Goal: Task Accomplishment & Management: Manage account settings

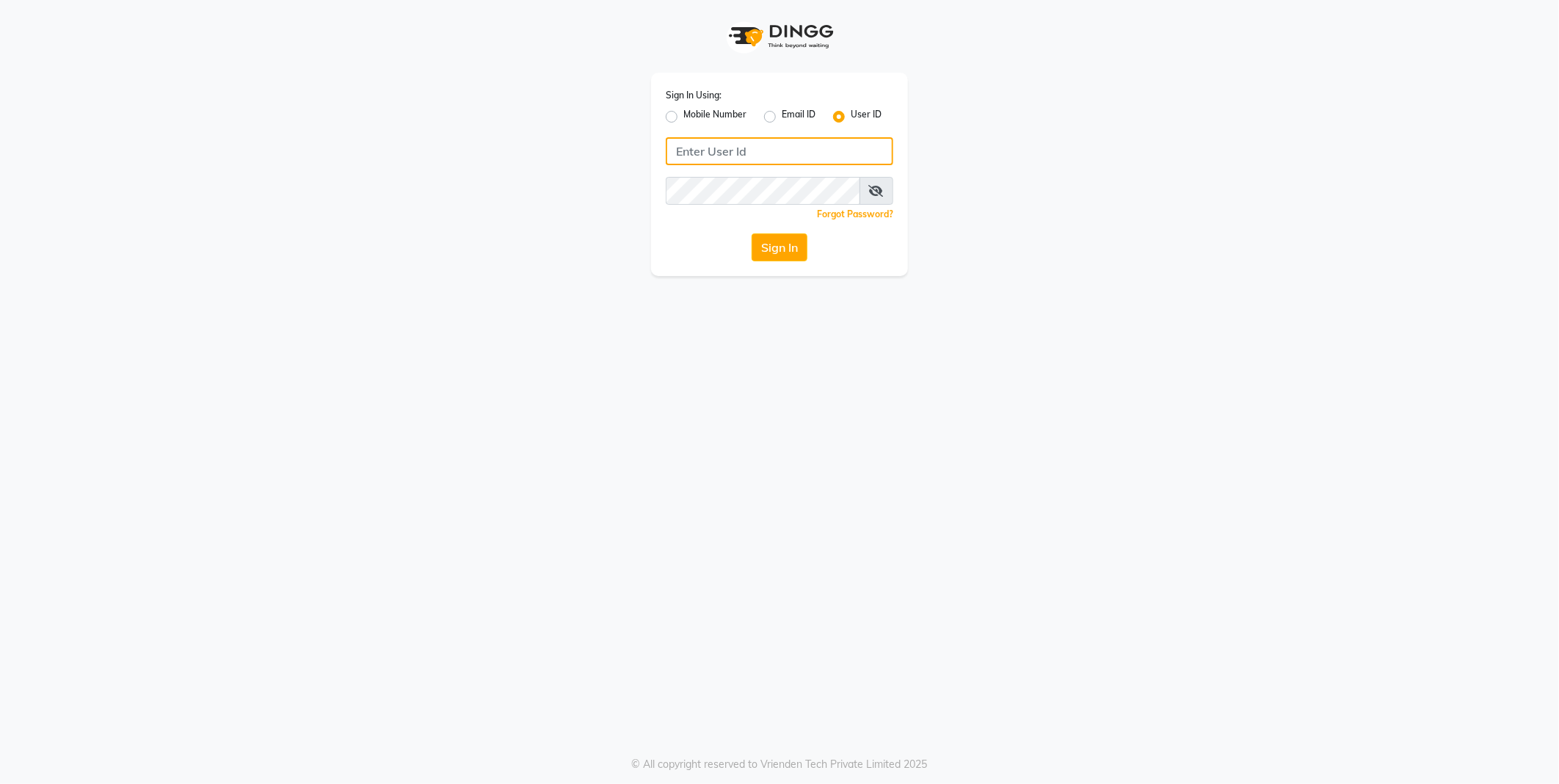
type input "[PERSON_NAME]"
click at [781, 250] on button "Sign In" at bounding box center [780, 247] width 56 height 28
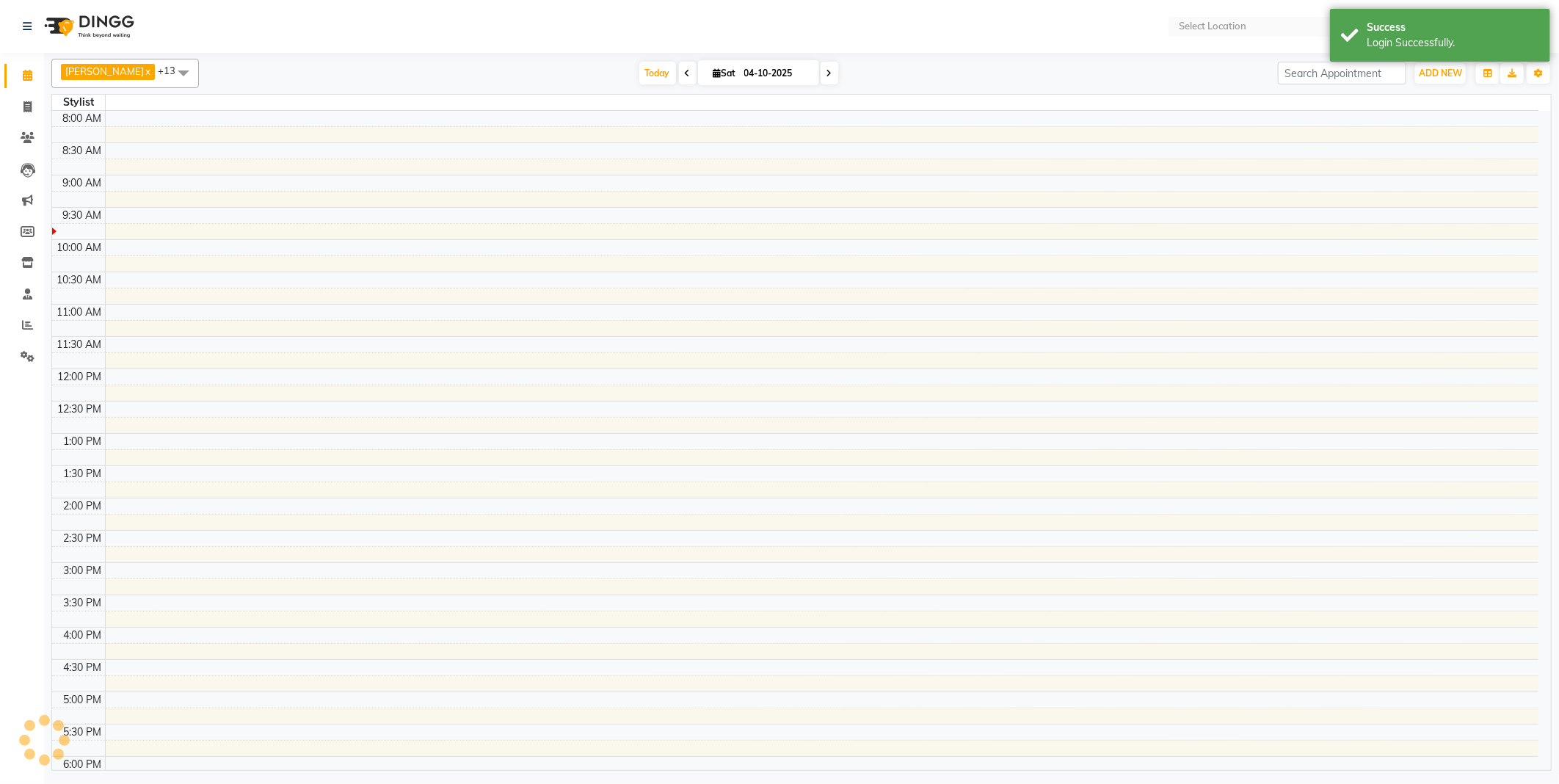
select select "en"
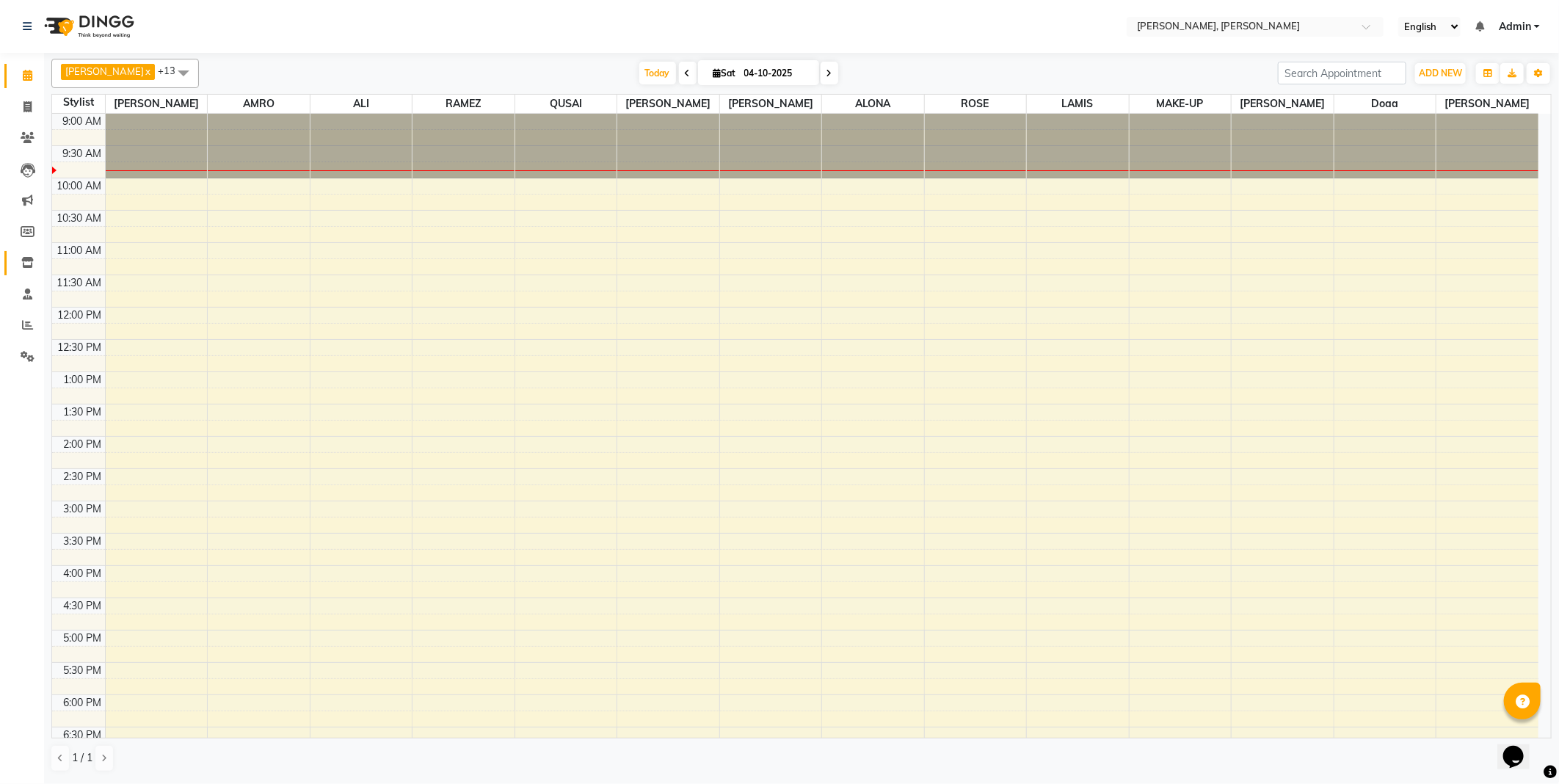
click at [19, 263] on span at bounding box center [27, 263] width 26 height 17
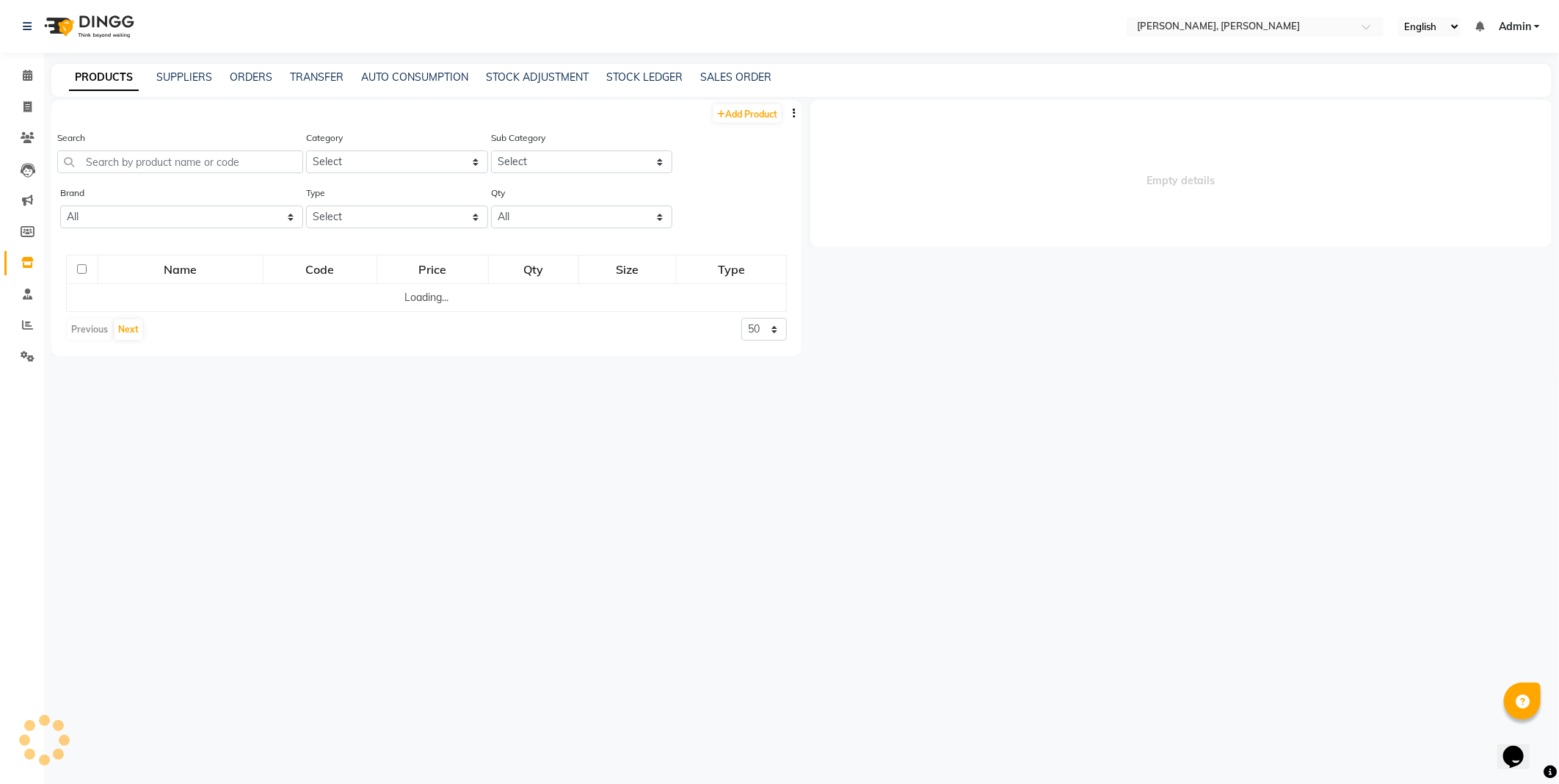
select select
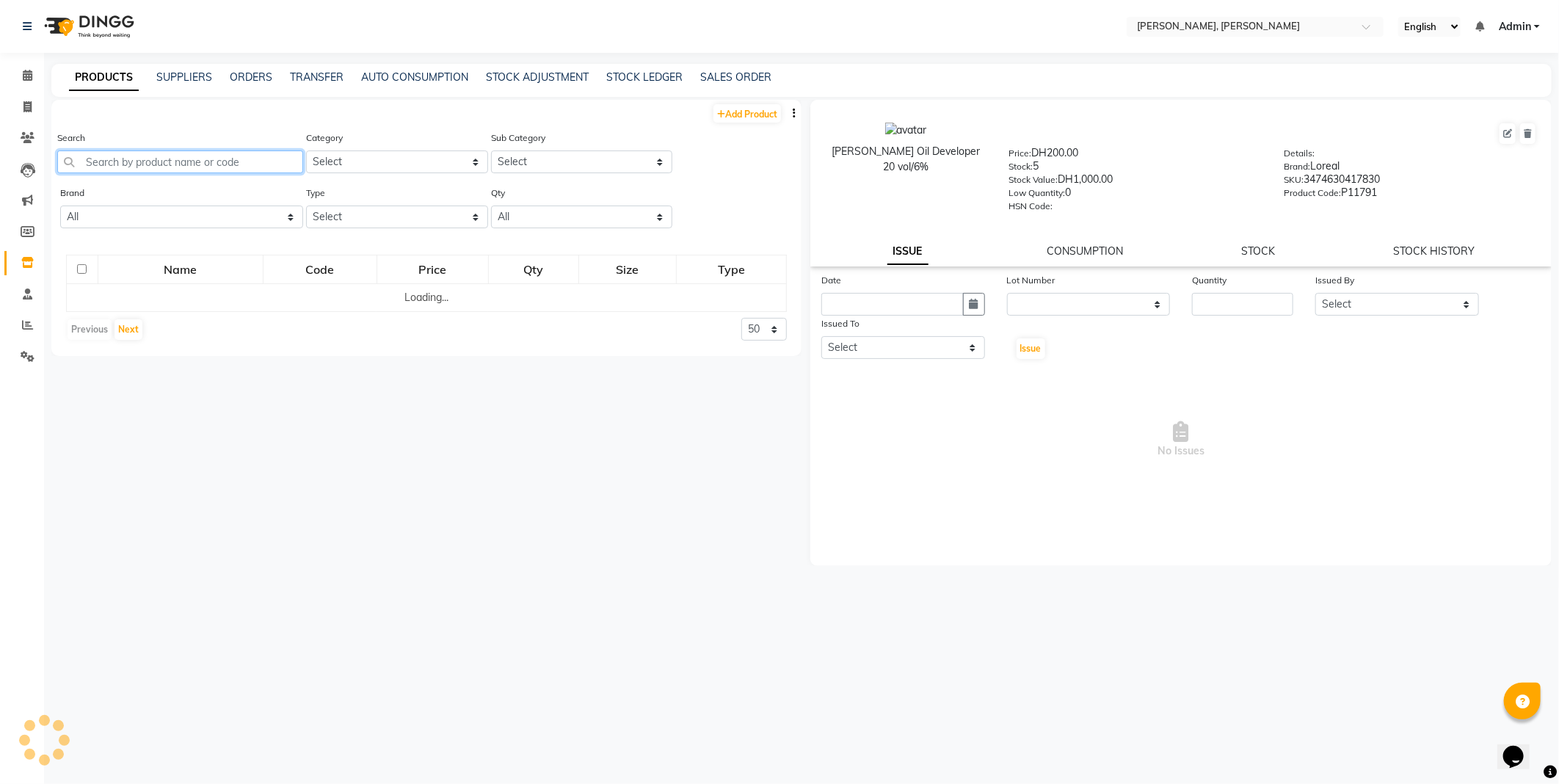
click at [228, 166] on input "text" at bounding box center [180, 162] width 246 height 23
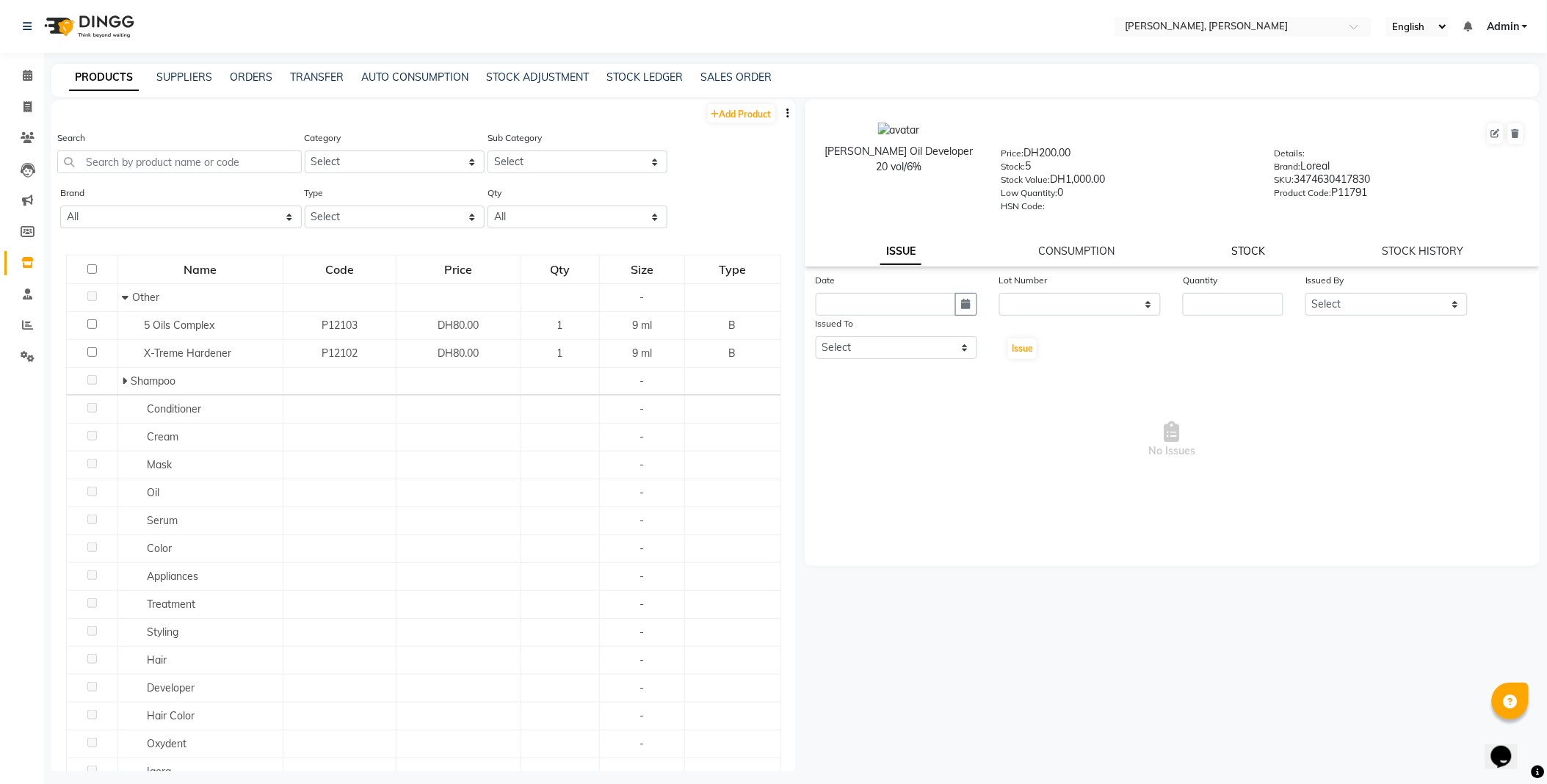
click at [1255, 248] on link "STOCK" at bounding box center [1248, 250] width 34 height 13
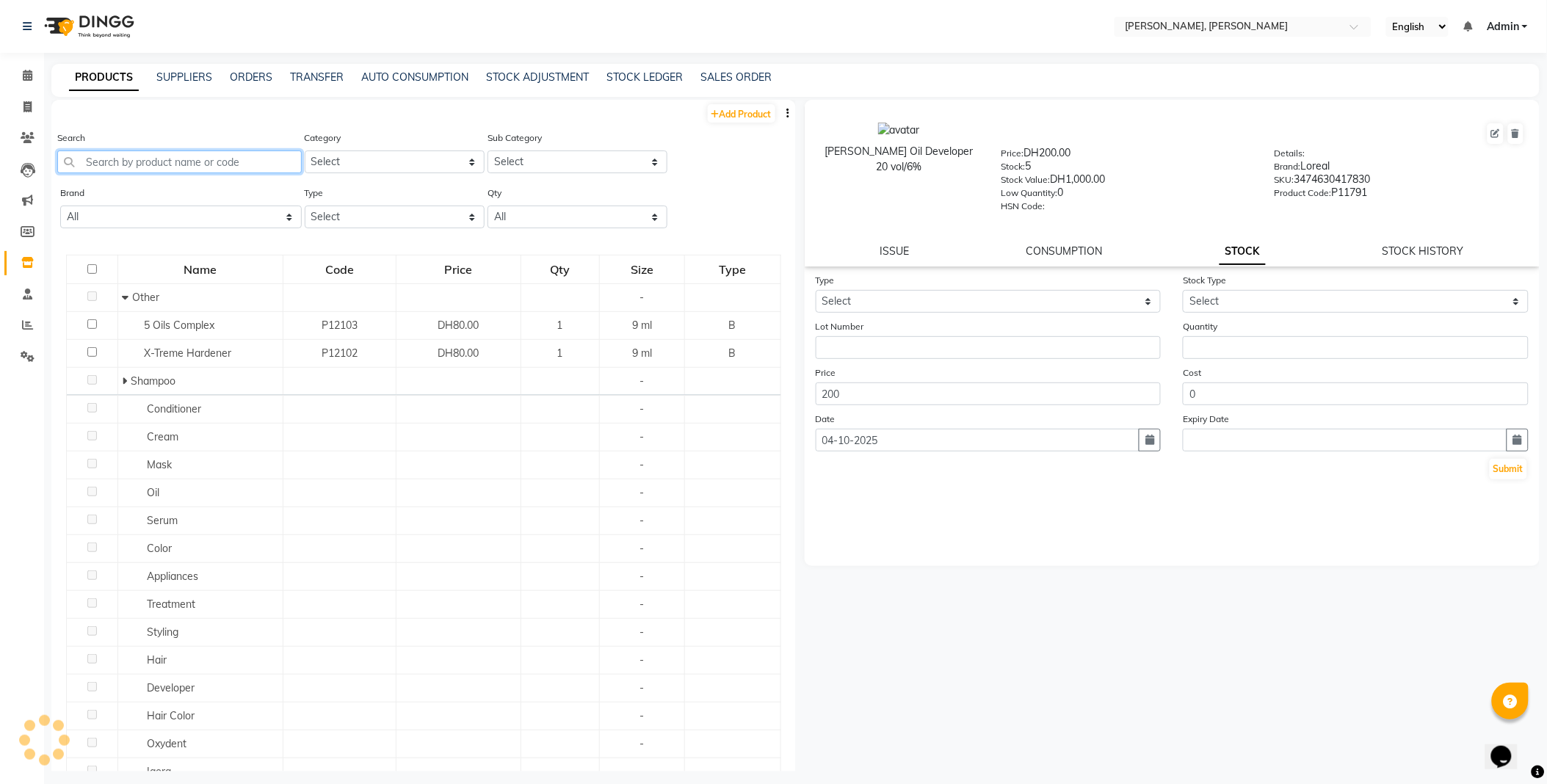
click at [165, 164] on input "text" at bounding box center [179, 162] width 244 height 23
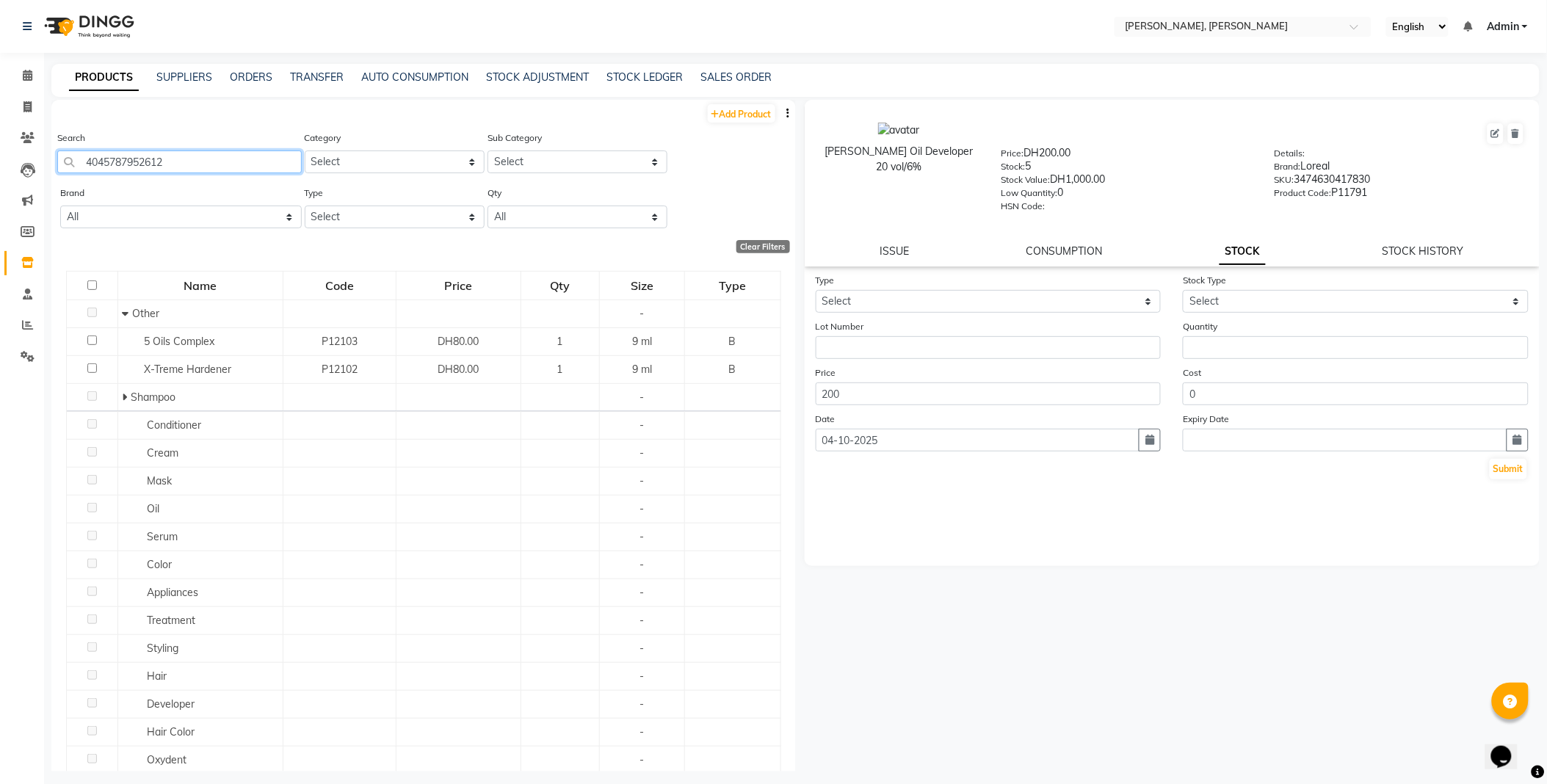
type input "4045787952612"
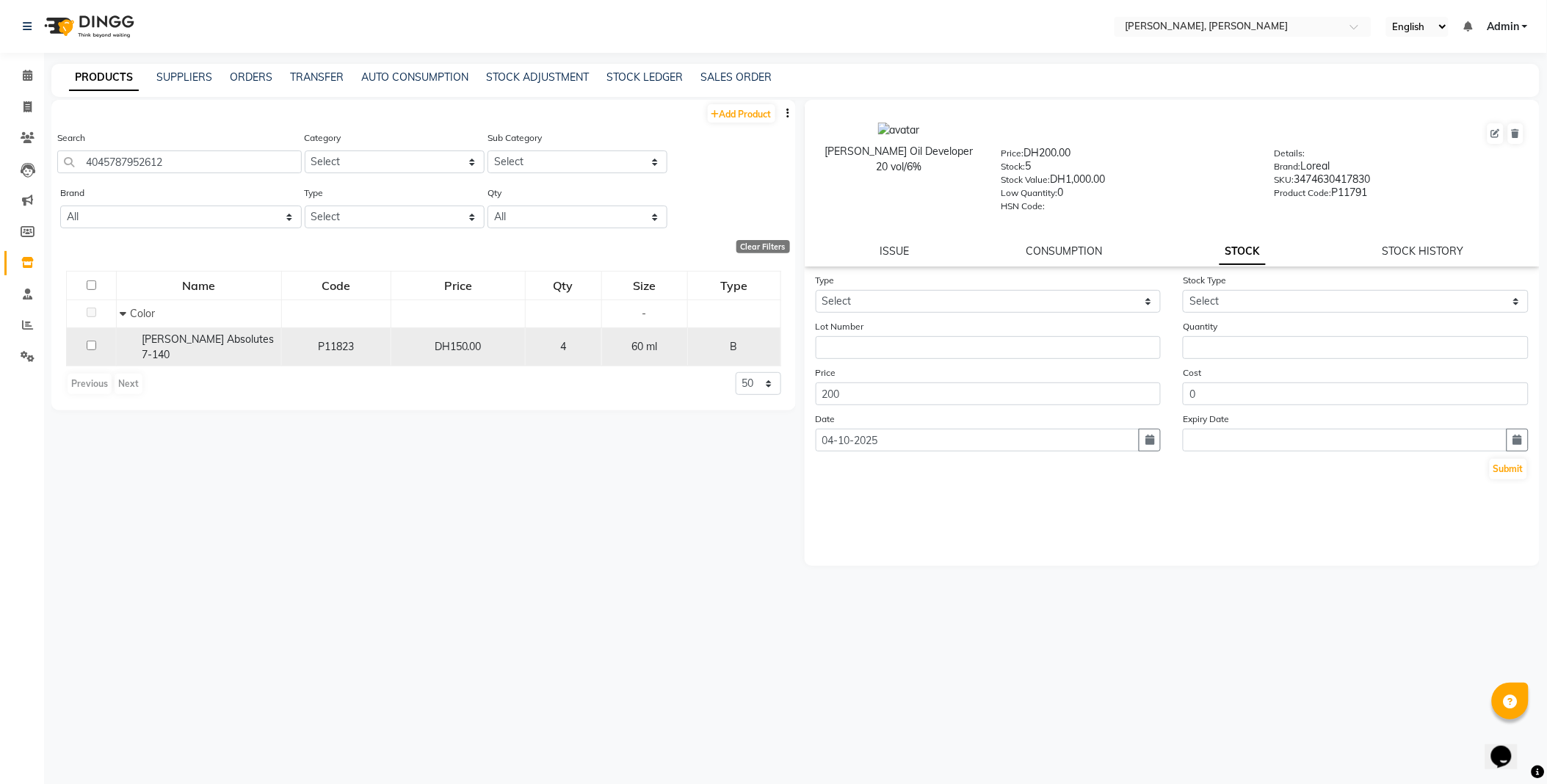
click at [189, 336] on span "[PERSON_NAME] Absolutes 7-140" at bounding box center [208, 347] width 132 height 29
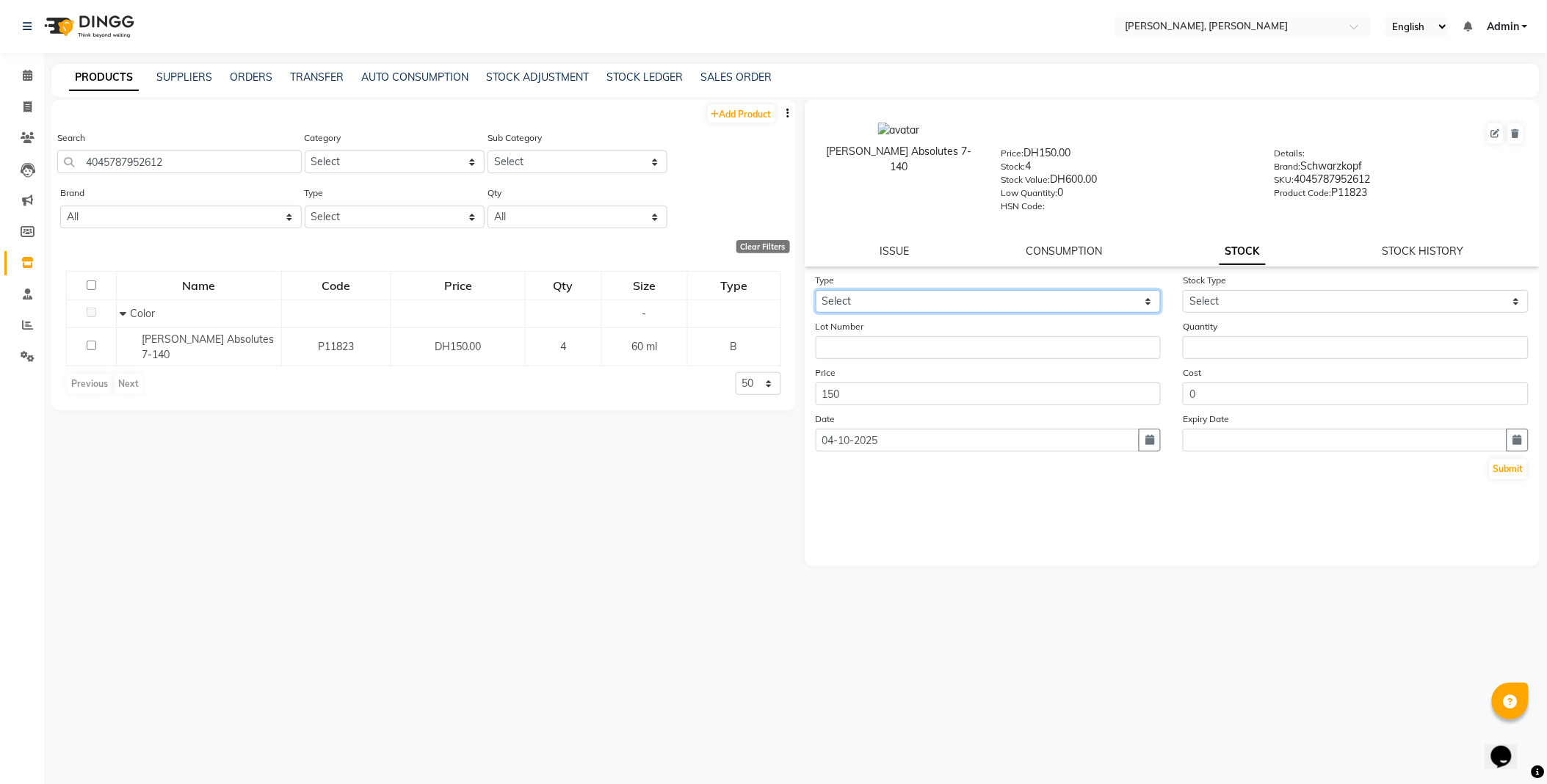
click at [873, 302] on select "Select In Out" at bounding box center [988, 302] width 346 height 23
select select "out"
click at [816, 291] on select "Select In Out" at bounding box center [988, 302] width 346 height 23
select select
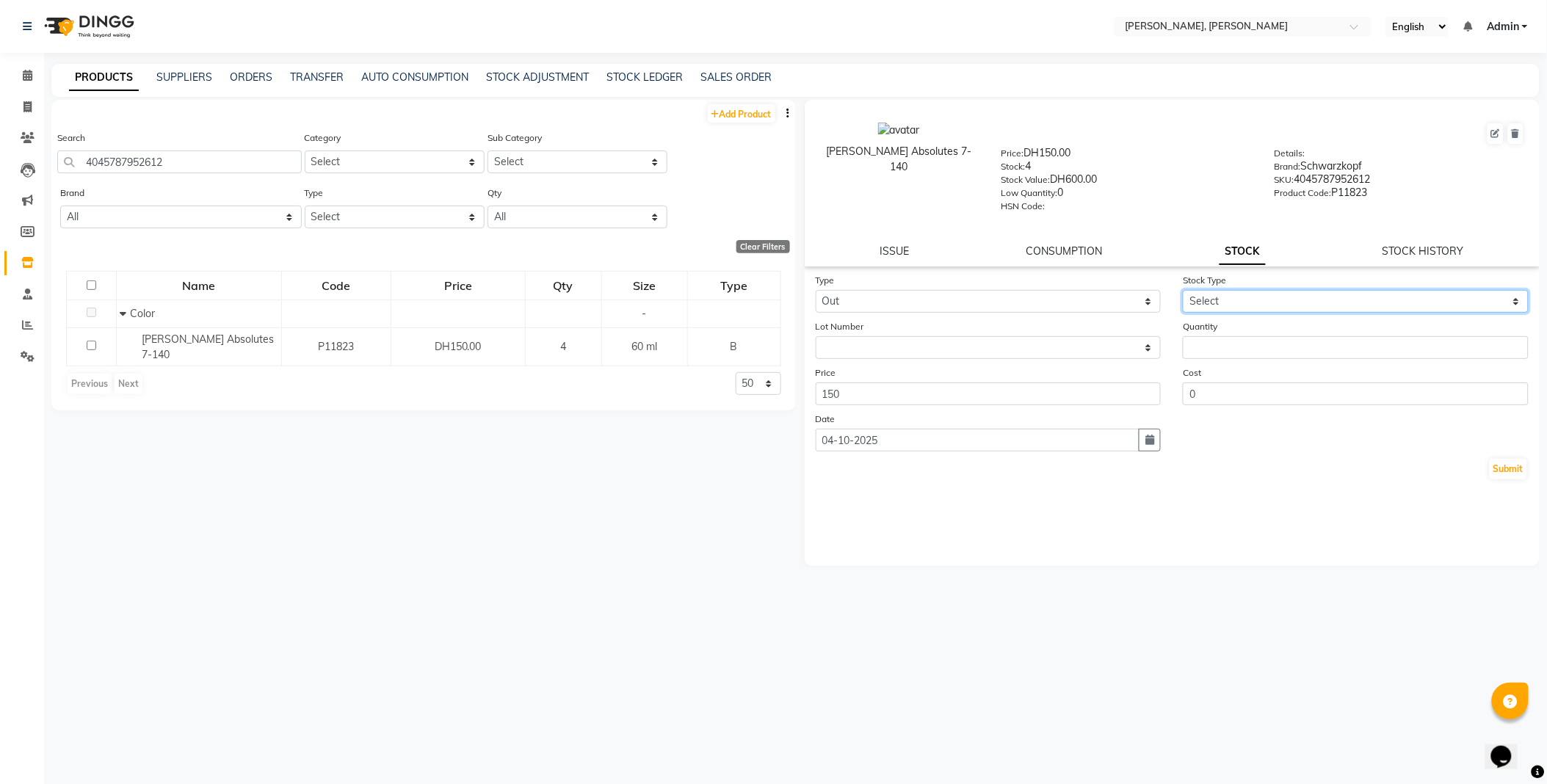
click at [1233, 308] on select "Select Internal Use Damaged Expired Adjustment Return Other" at bounding box center [1355, 302] width 346 height 23
select select "internal use"
click at [1183, 291] on select "Select Internal Use Damaged Expired Adjustment Return Other" at bounding box center [1355, 302] width 346 height 23
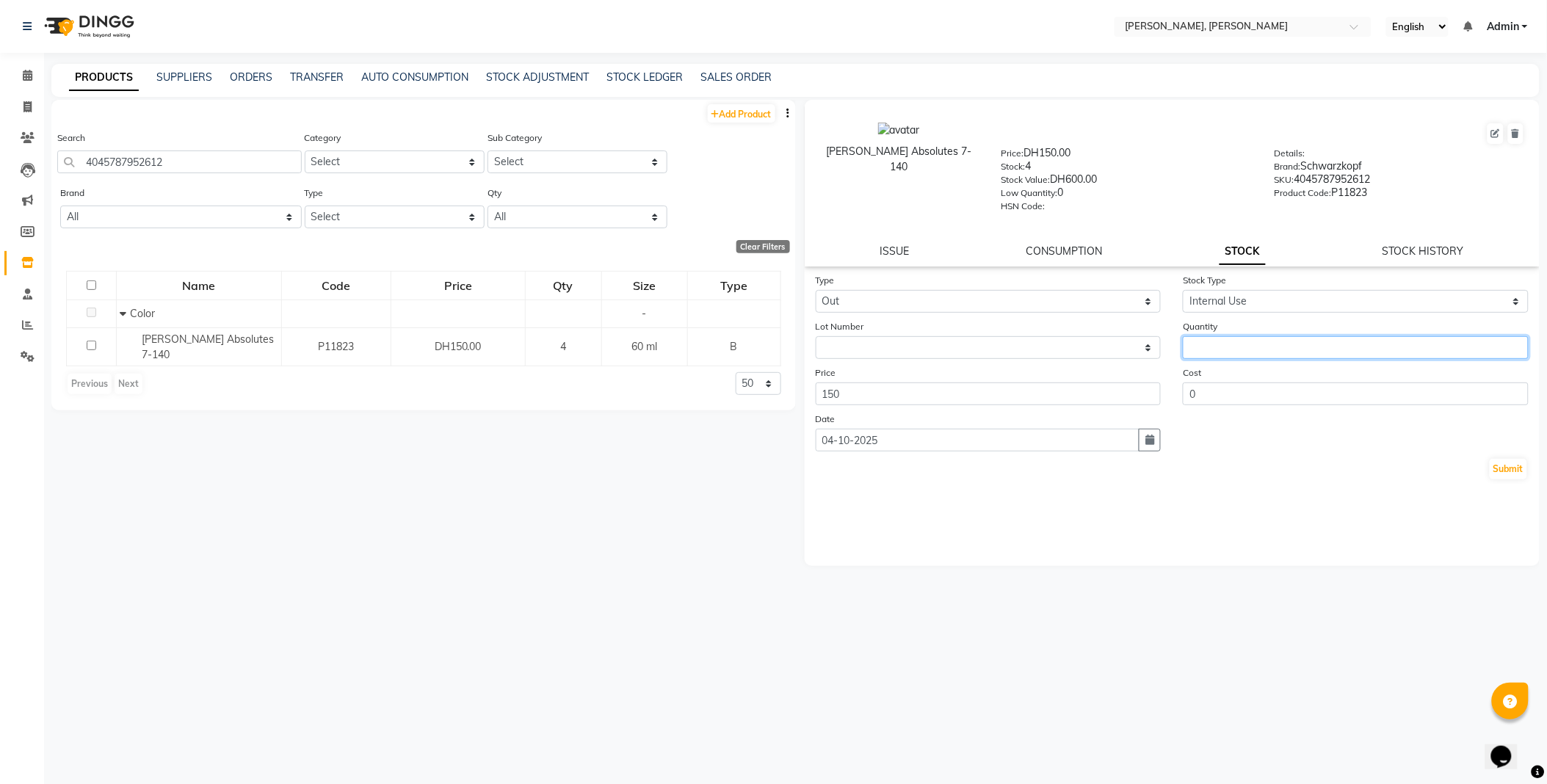
click at [1239, 345] on input "number" at bounding box center [1355, 348] width 346 height 23
type input "1"
click at [1512, 469] on button "Submit" at bounding box center [1508, 469] width 38 height 20
select select
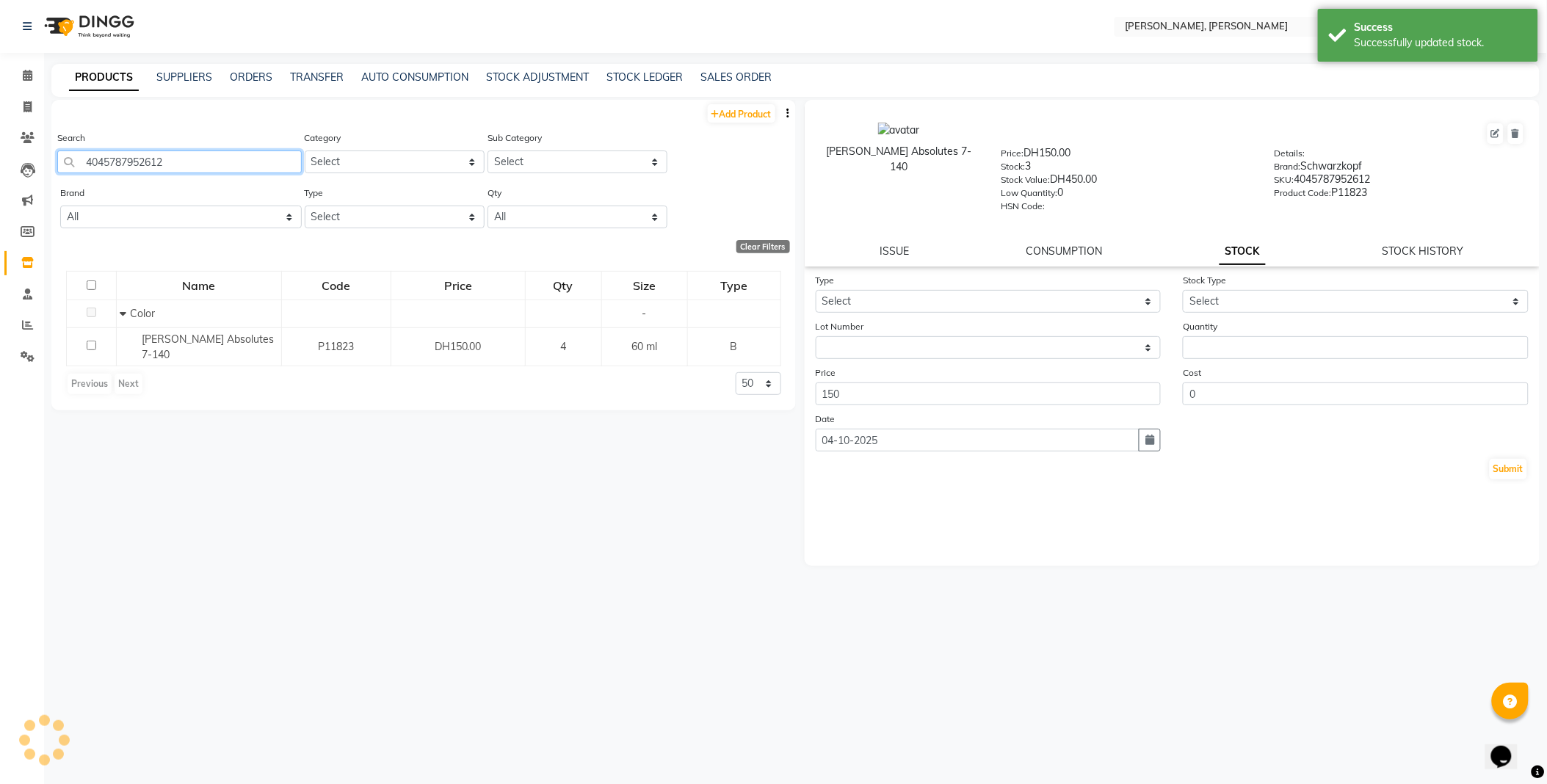
click at [222, 164] on input "4045787952612" at bounding box center [179, 162] width 244 height 23
type input "7702045493894"
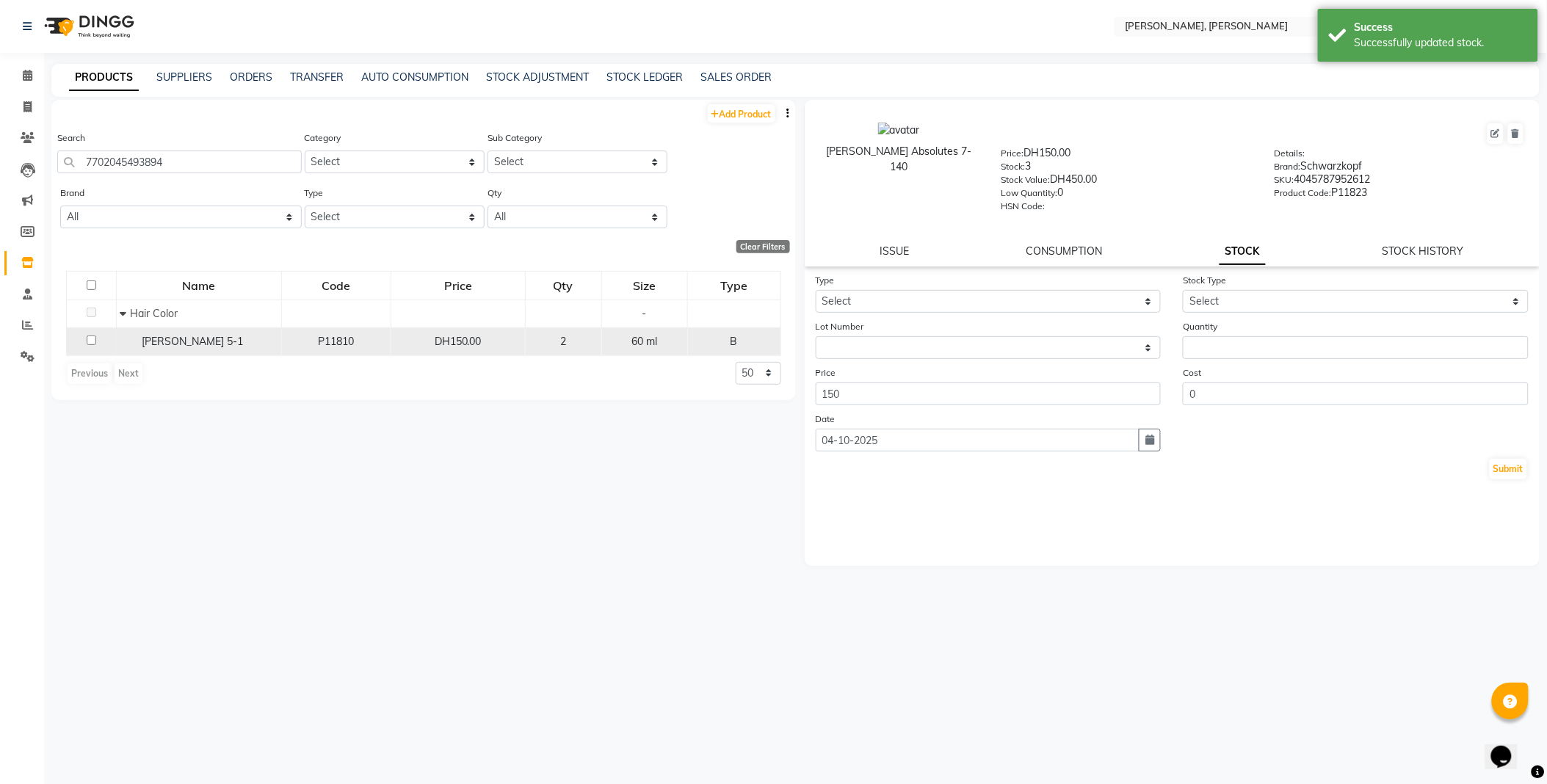
click at [209, 338] on span "[PERSON_NAME] 5-1" at bounding box center [193, 341] width 101 height 13
select select
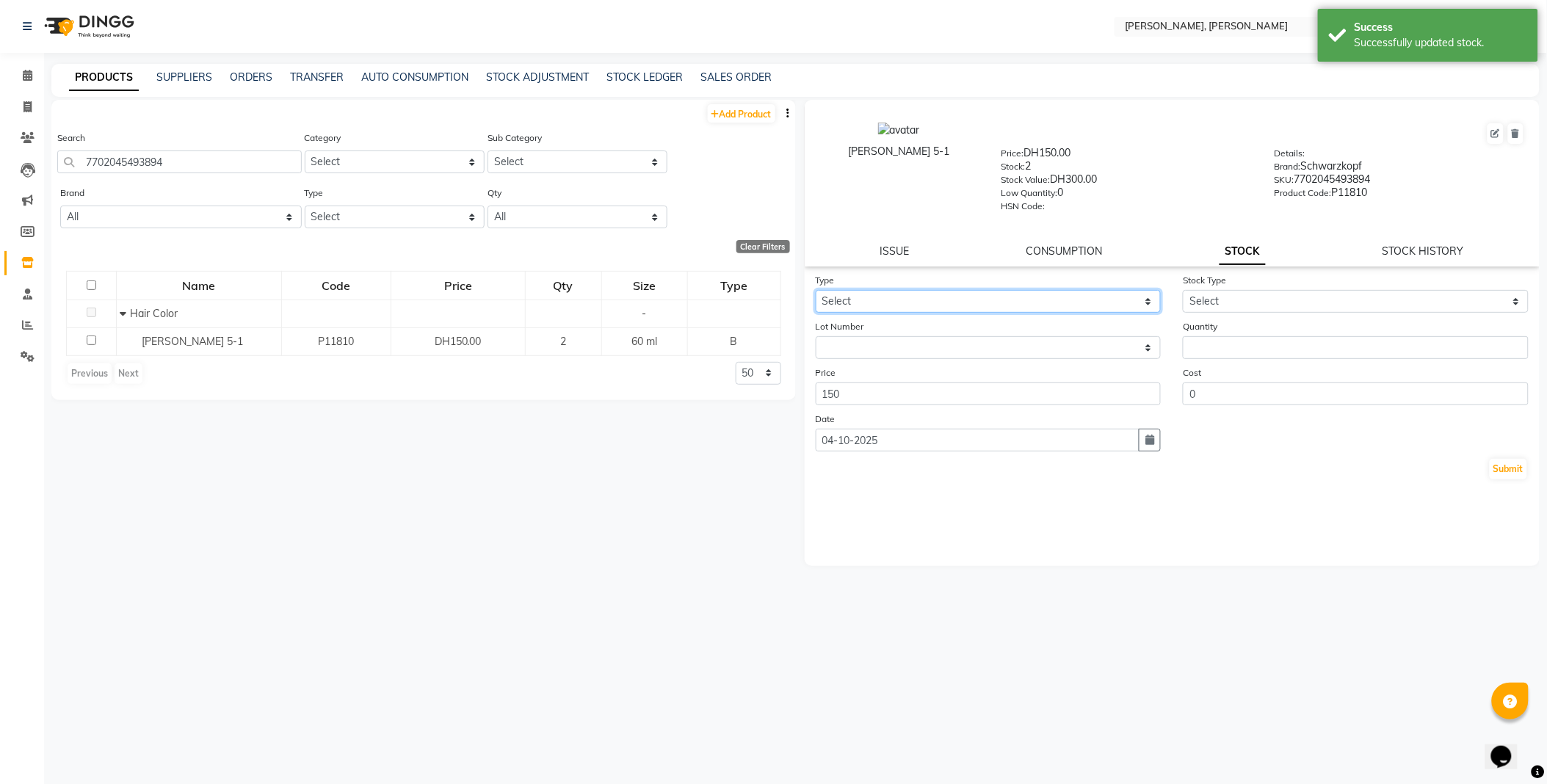
click at [874, 296] on select "Select In Out" at bounding box center [988, 302] width 346 height 23
select select "out"
click at [816, 291] on select "Select In Out" at bounding box center [988, 302] width 346 height 23
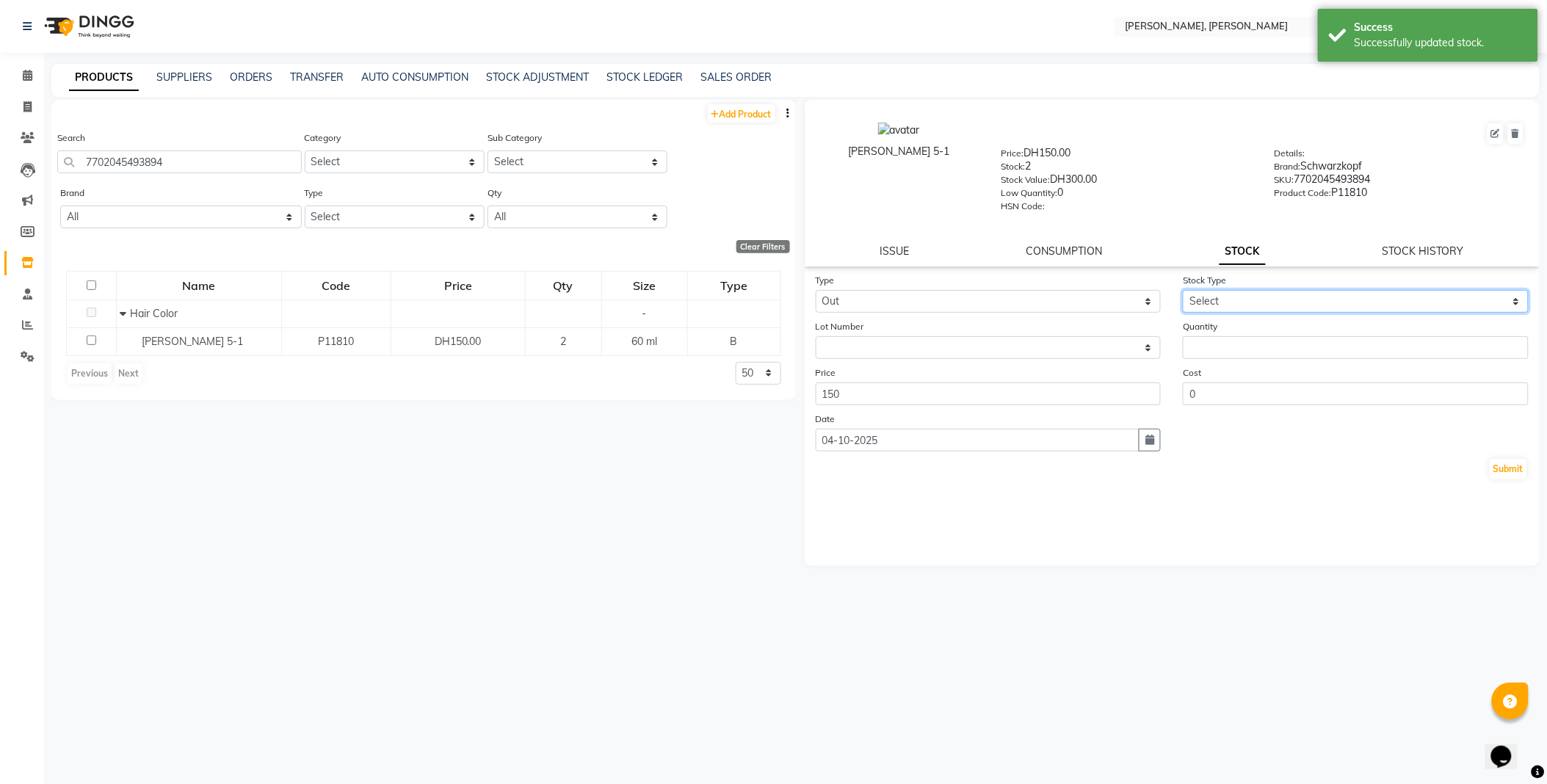
click at [1220, 294] on select "Select Internal Use Damaged Expired Adjustment Return Other" at bounding box center [1355, 302] width 346 height 23
select select "internal use"
click at [1183, 291] on select "Select Internal Use Damaged Expired Adjustment Return Other" at bounding box center [1355, 302] width 346 height 23
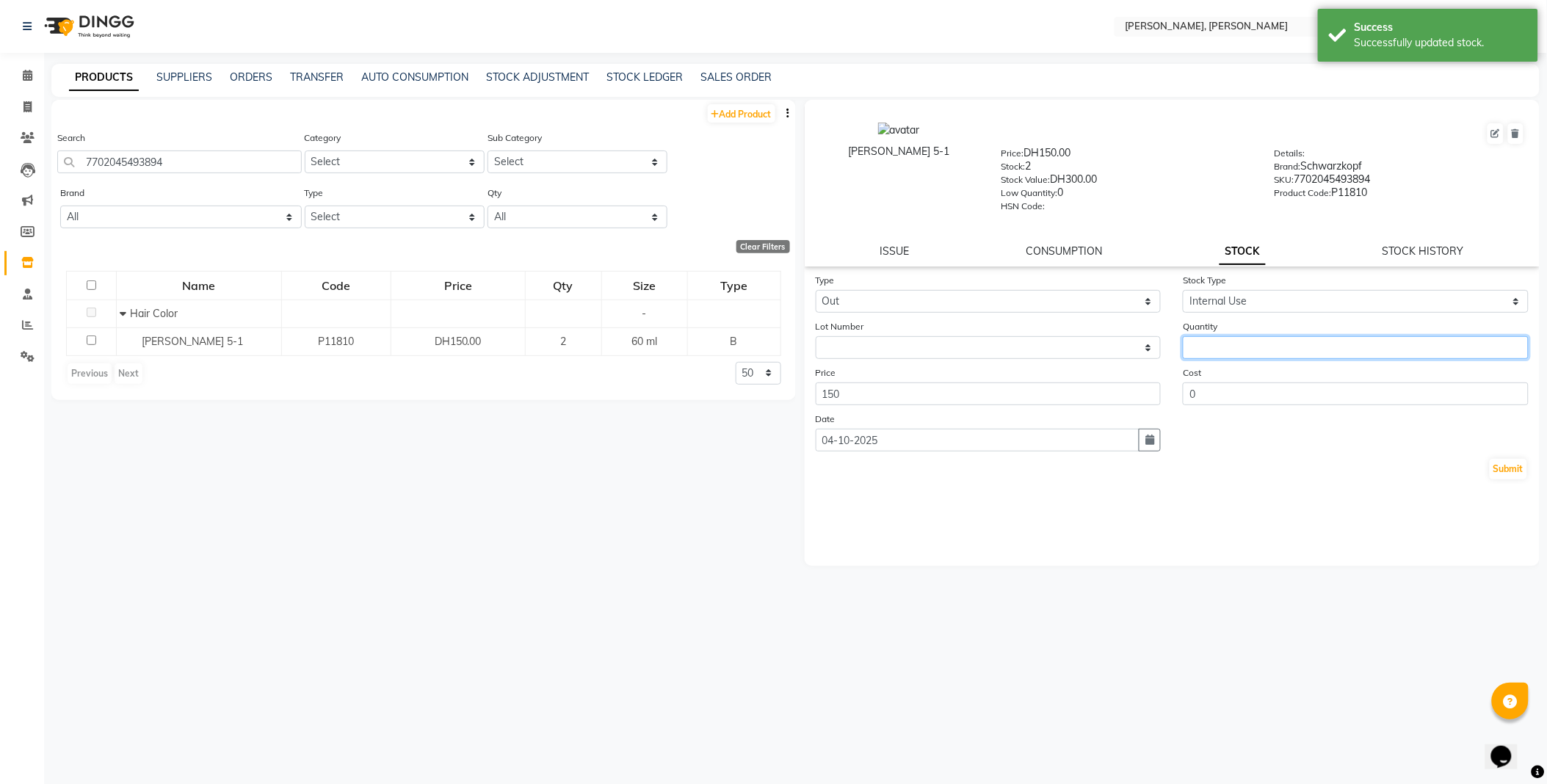
click at [1226, 342] on input "number" at bounding box center [1355, 348] width 346 height 23
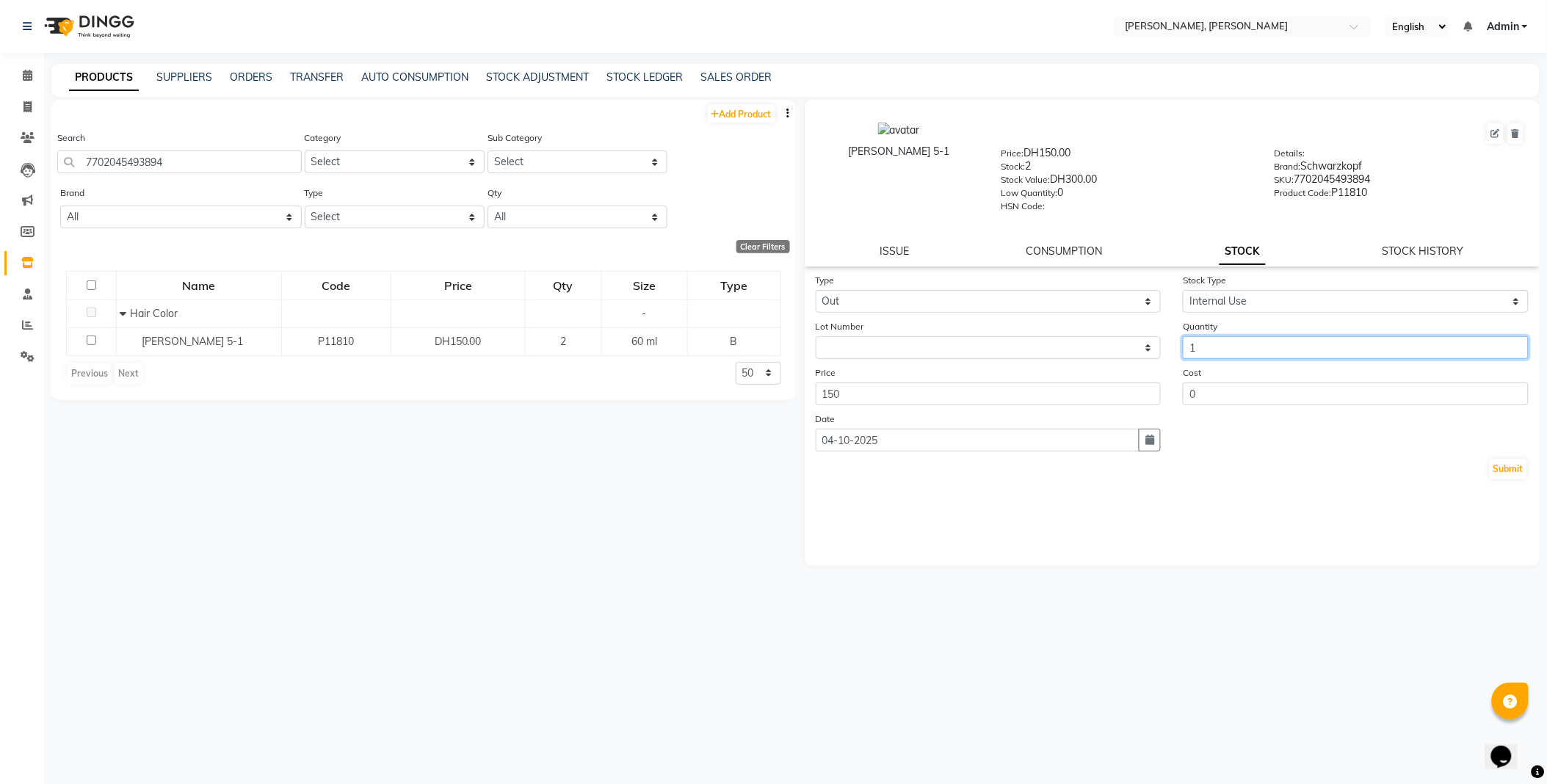
type input "1"
click at [1508, 463] on button "Submit" at bounding box center [1508, 469] width 38 height 20
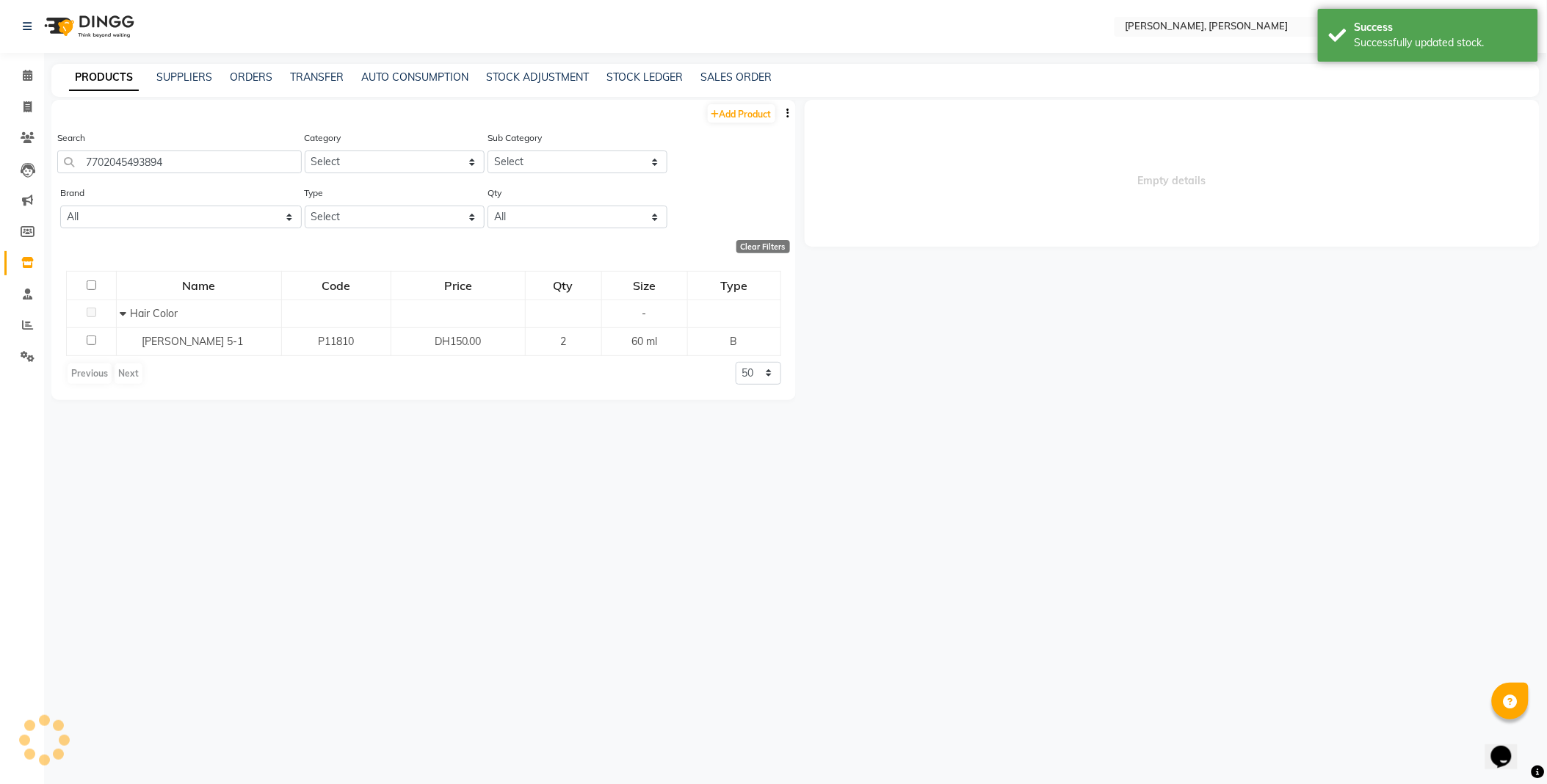
select select
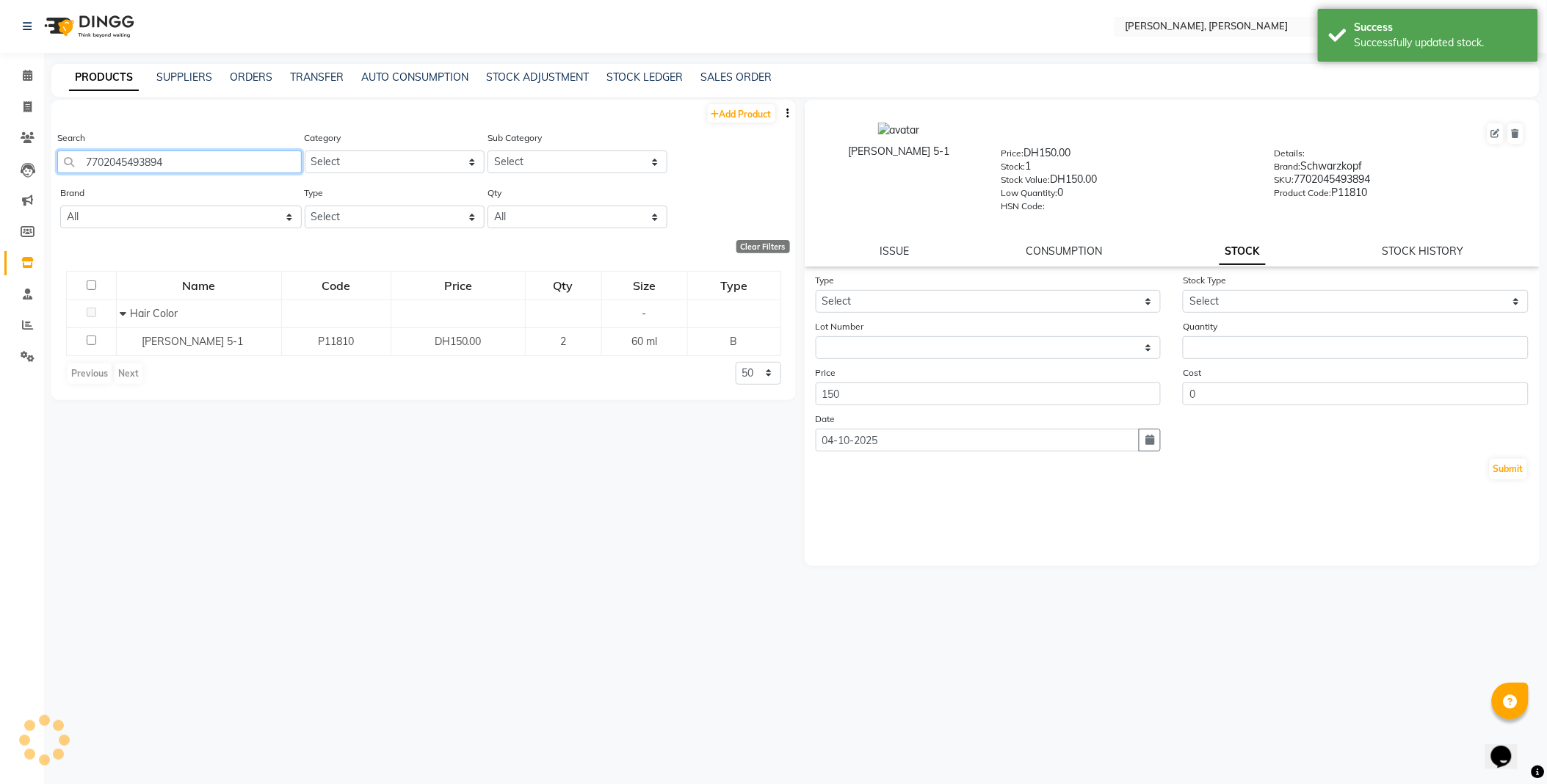
click at [243, 167] on input "7702045493894" at bounding box center [179, 162] width 244 height 23
type input "3474637134495"
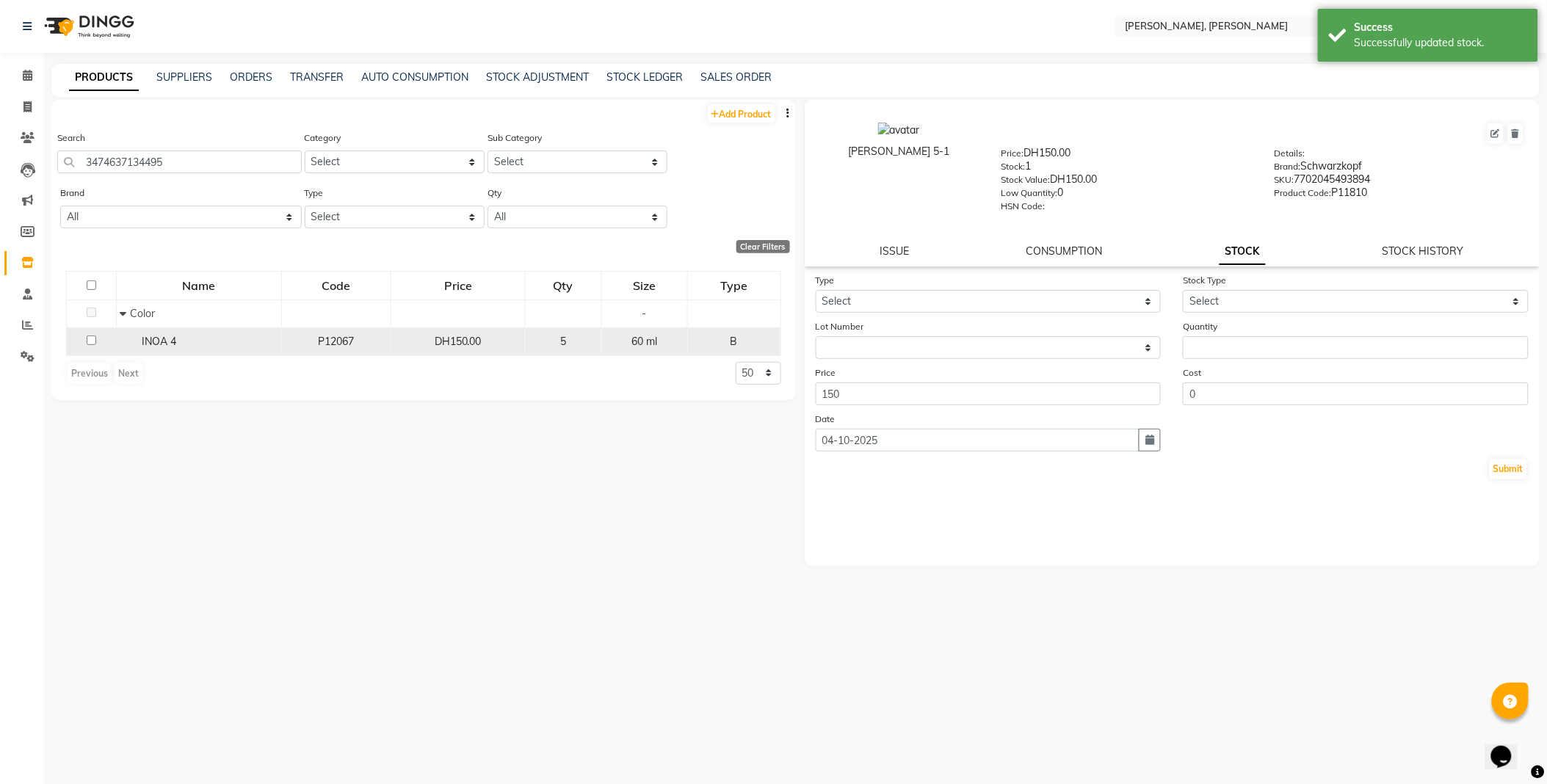
click at [190, 343] on div "INOA 4" at bounding box center [199, 342] width 157 height 15
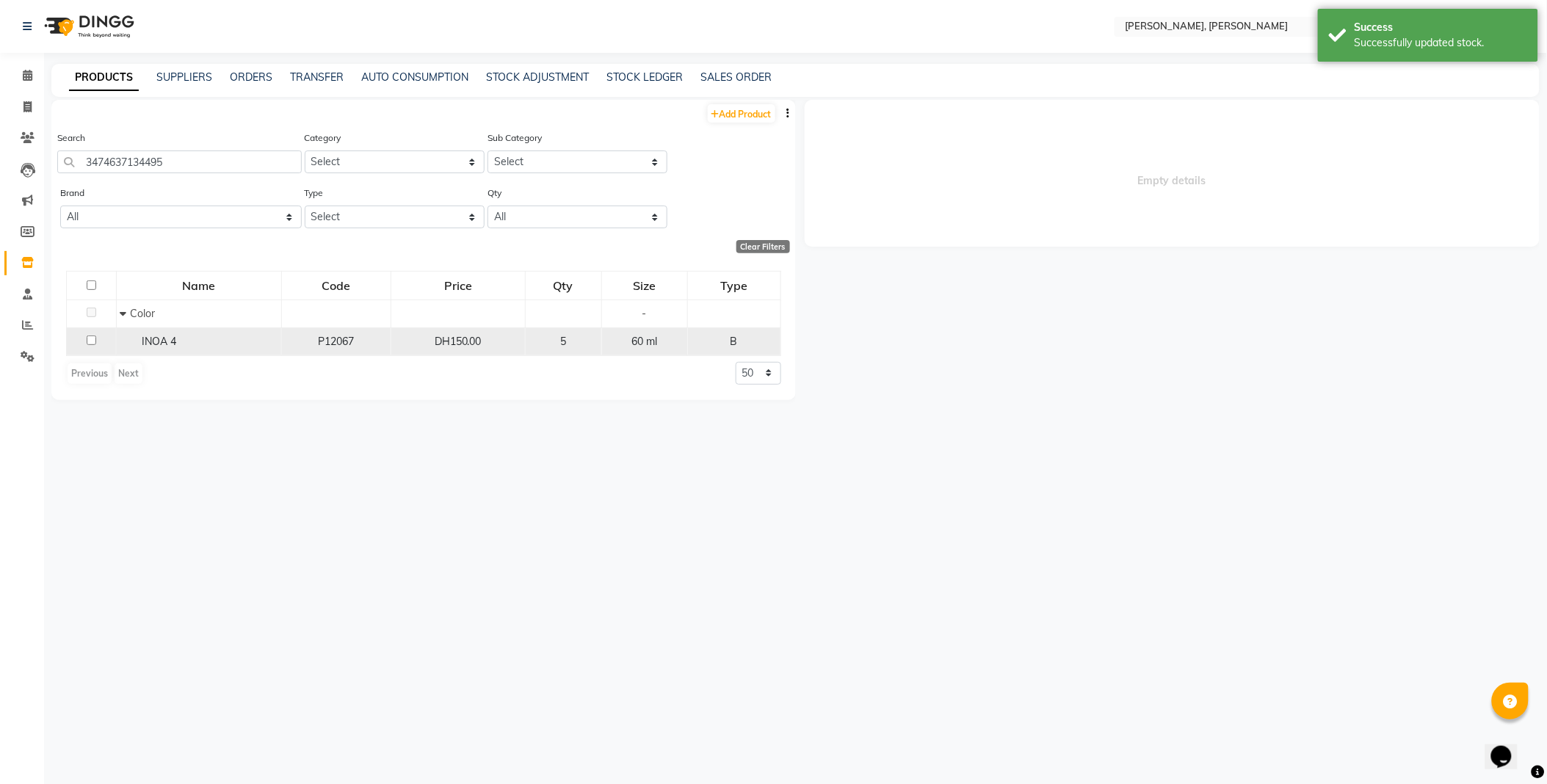
select select
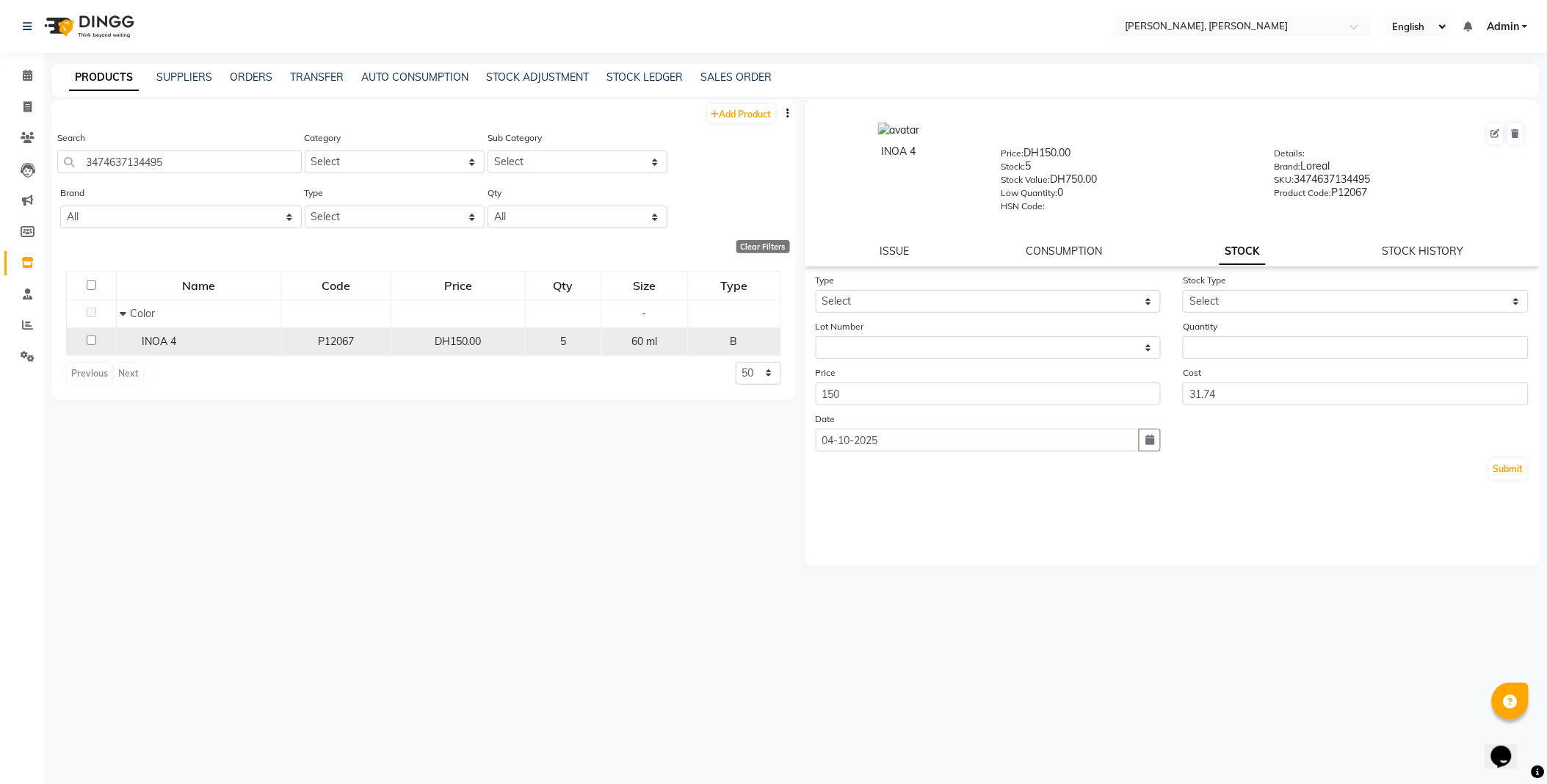
click at [214, 340] on div "INOA 4" at bounding box center [199, 342] width 157 height 15
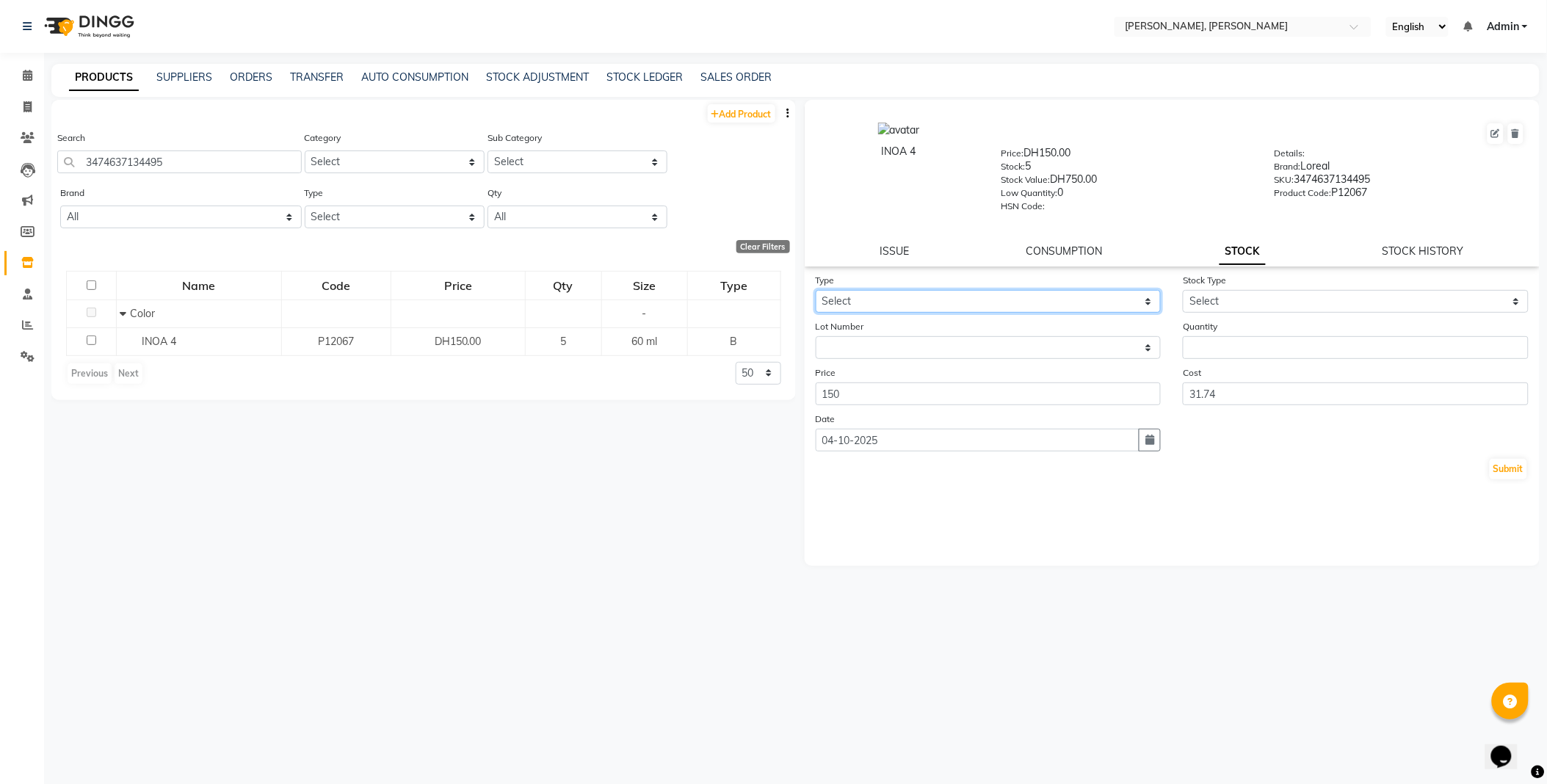
click at [891, 297] on select "Select In Out" at bounding box center [988, 302] width 346 height 23
select select "out"
click at [816, 291] on select "Select In Out" at bounding box center [988, 302] width 346 height 23
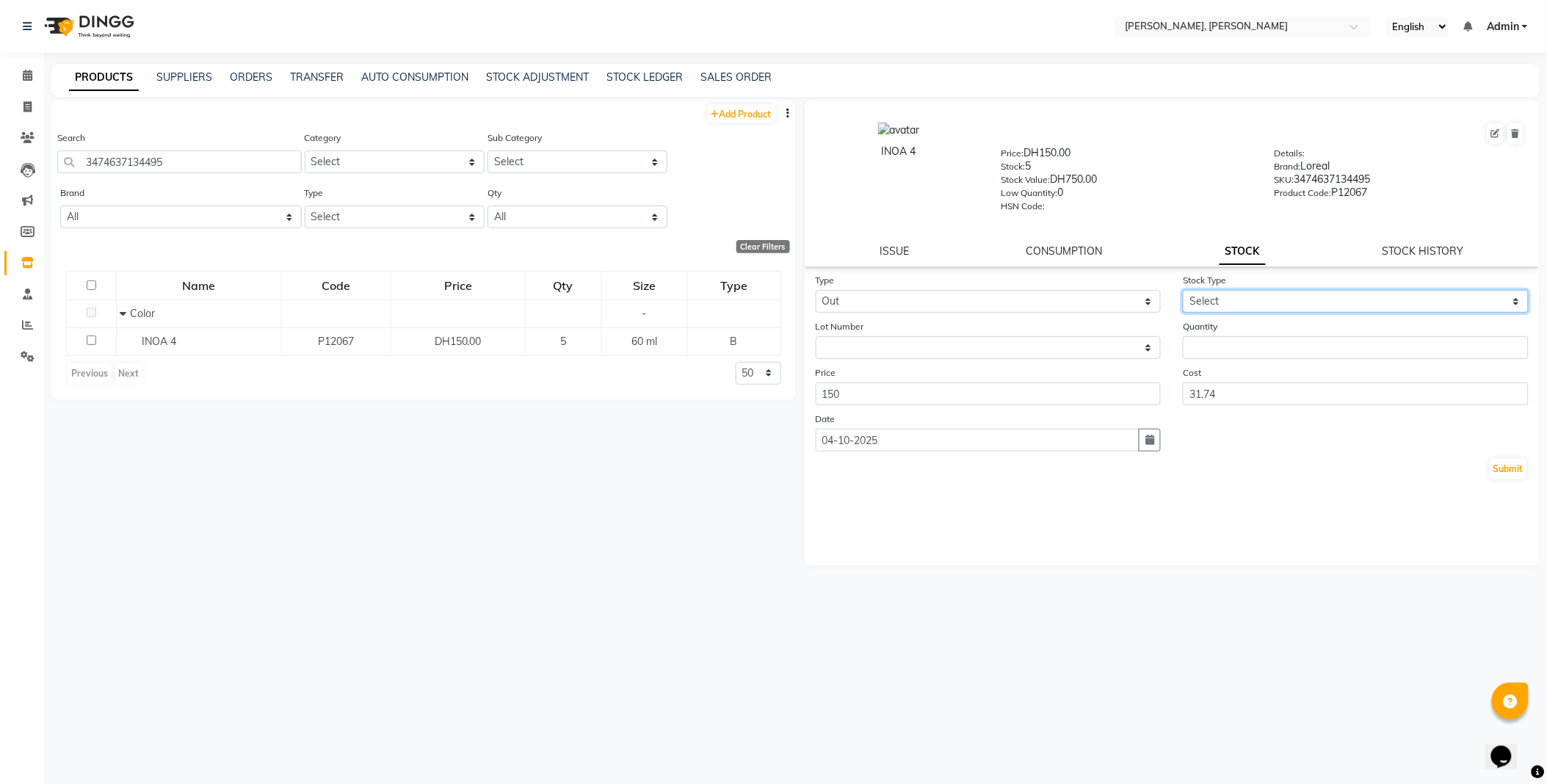
click at [1232, 296] on select "Select Internal Use Damaged Expired Adjustment Return Other" at bounding box center [1355, 302] width 346 height 23
select select "internal use"
click at [1183, 291] on select "Select Internal Use Damaged Expired Adjustment Return Other" at bounding box center [1355, 302] width 346 height 23
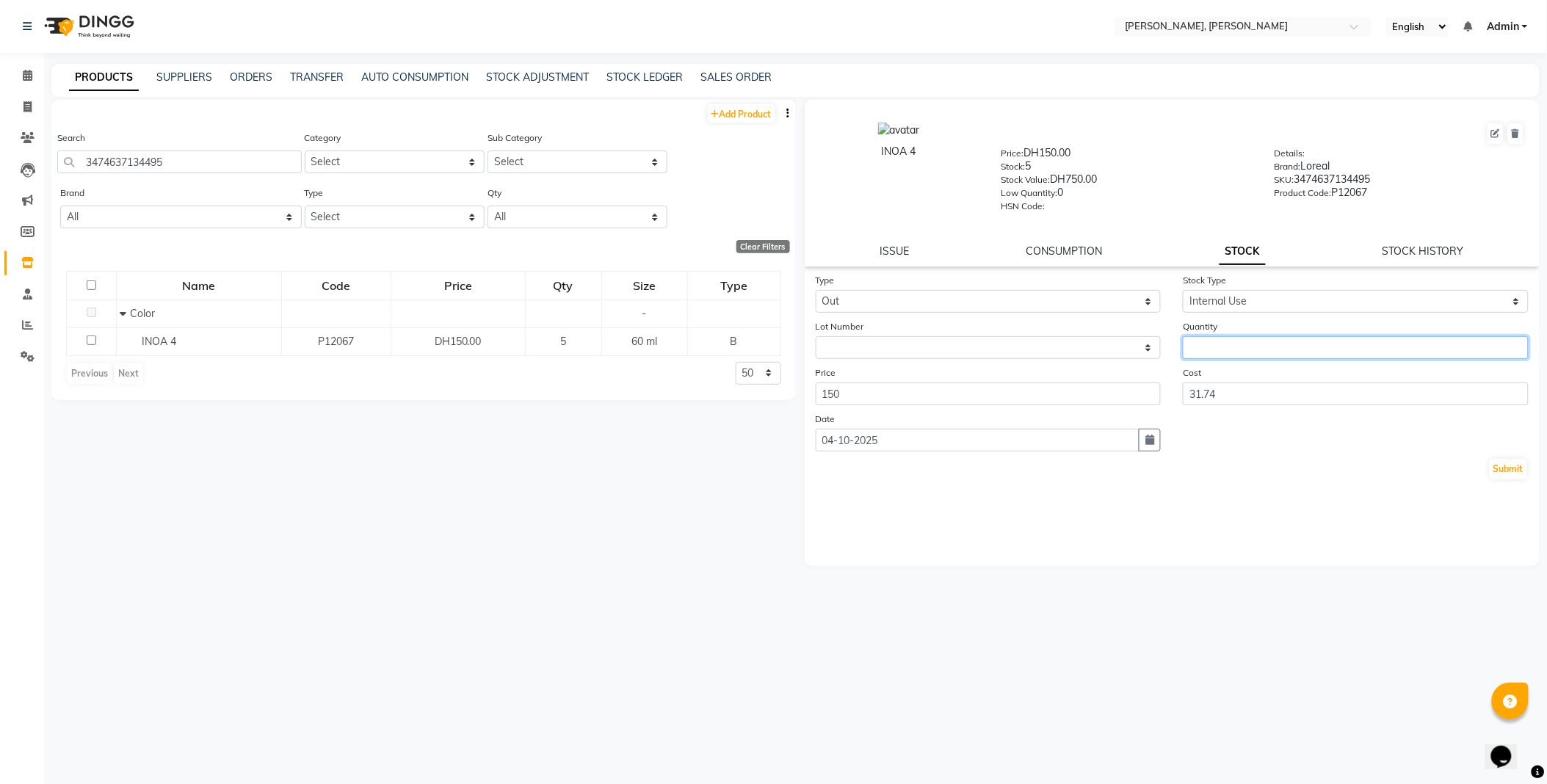
click at [1245, 342] on input "number" at bounding box center [1355, 348] width 346 height 23
type input "1"
click at [1511, 468] on button "Submit" at bounding box center [1508, 469] width 38 height 20
select select
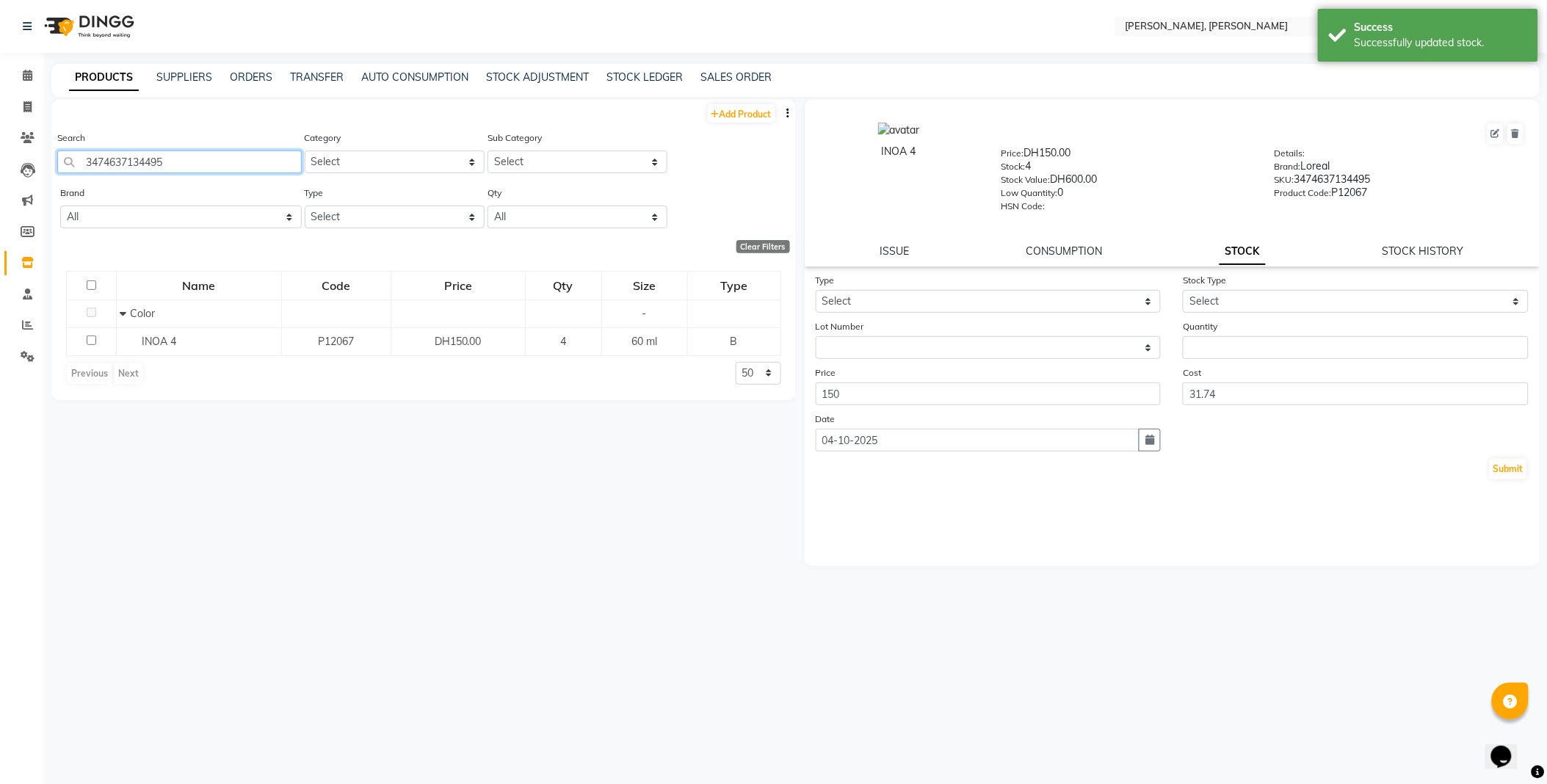
click at [203, 164] on input "3474637134495" at bounding box center [179, 162] width 244 height 23
type input "4045787301052"
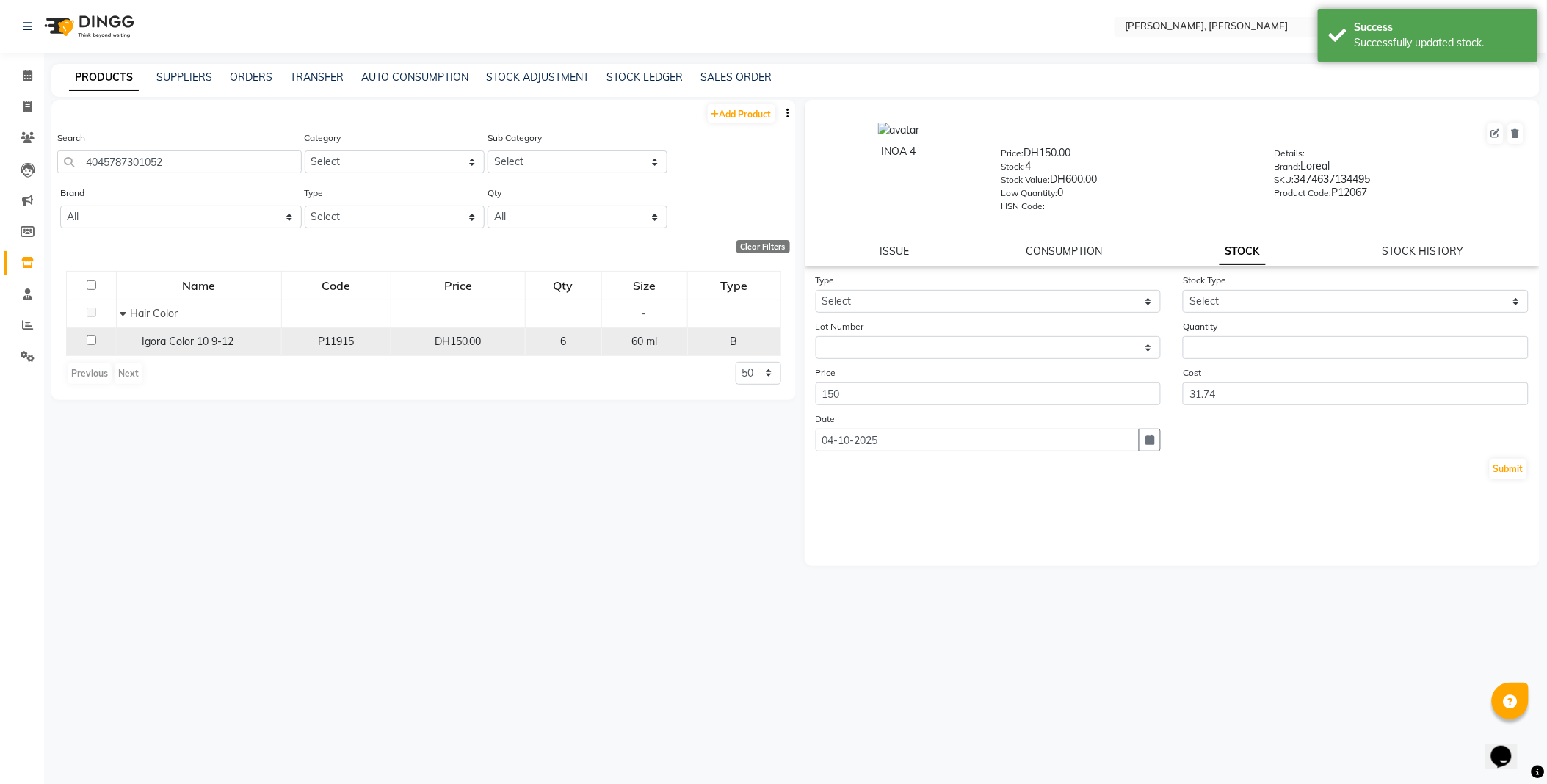
click at [167, 342] on span "Igora Color 10 9-12" at bounding box center [188, 341] width 91 height 13
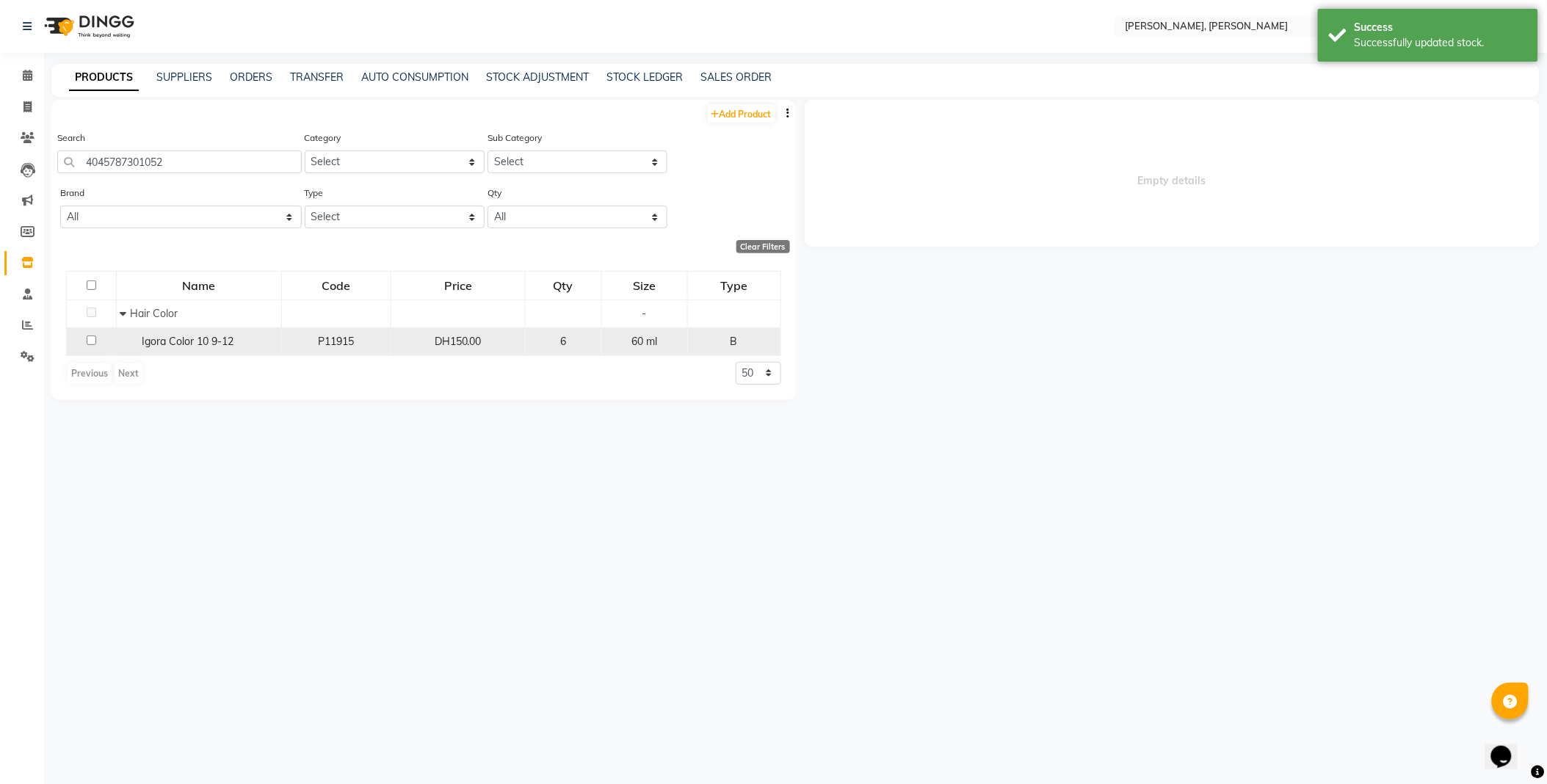
select select
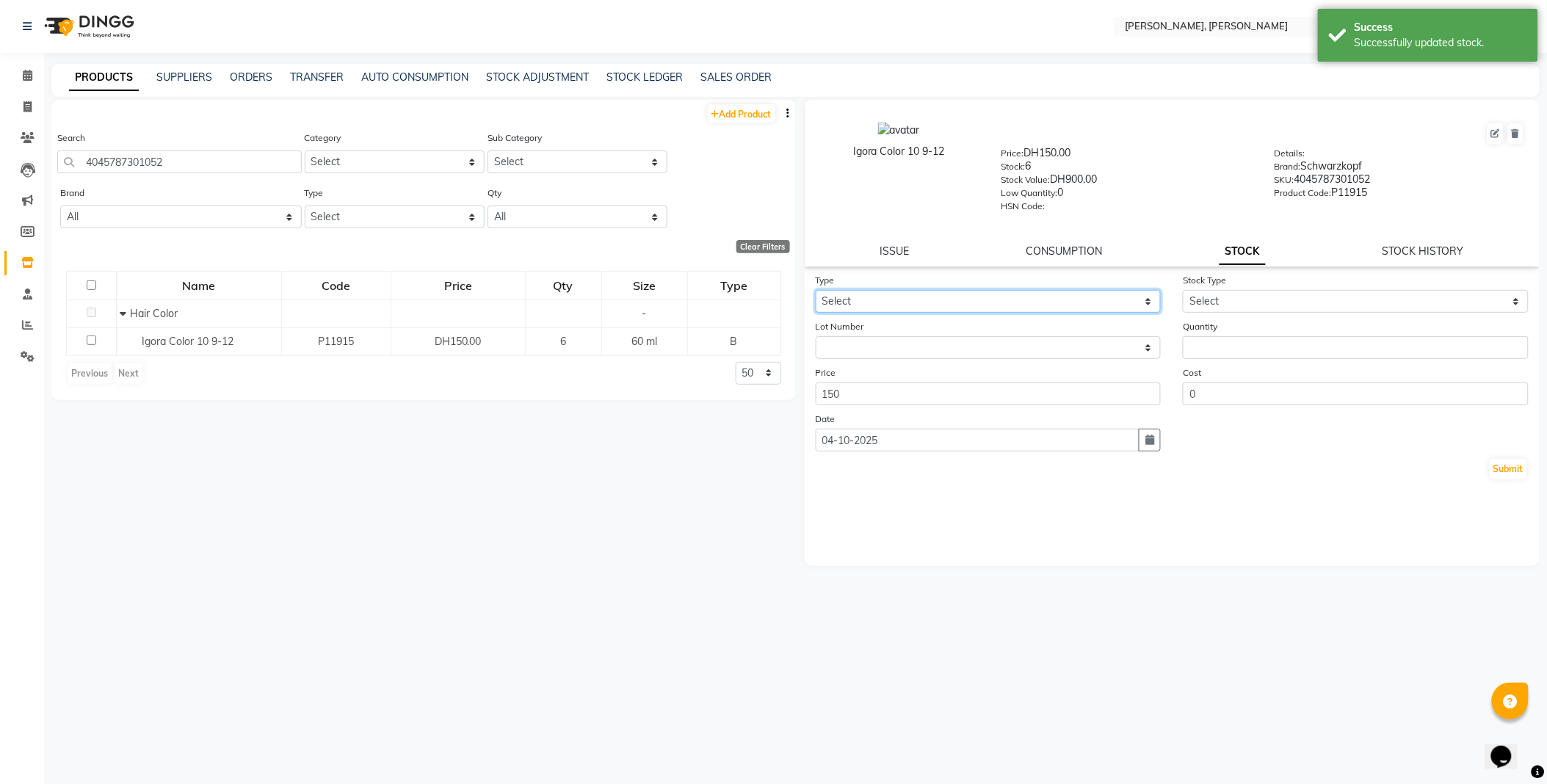
click at [860, 299] on select "Select In Out" at bounding box center [988, 302] width 346 height 23
select select "out"
click at [816, 291] on select "Select In Out" at bounding box center [988, 302] width 346 height 23
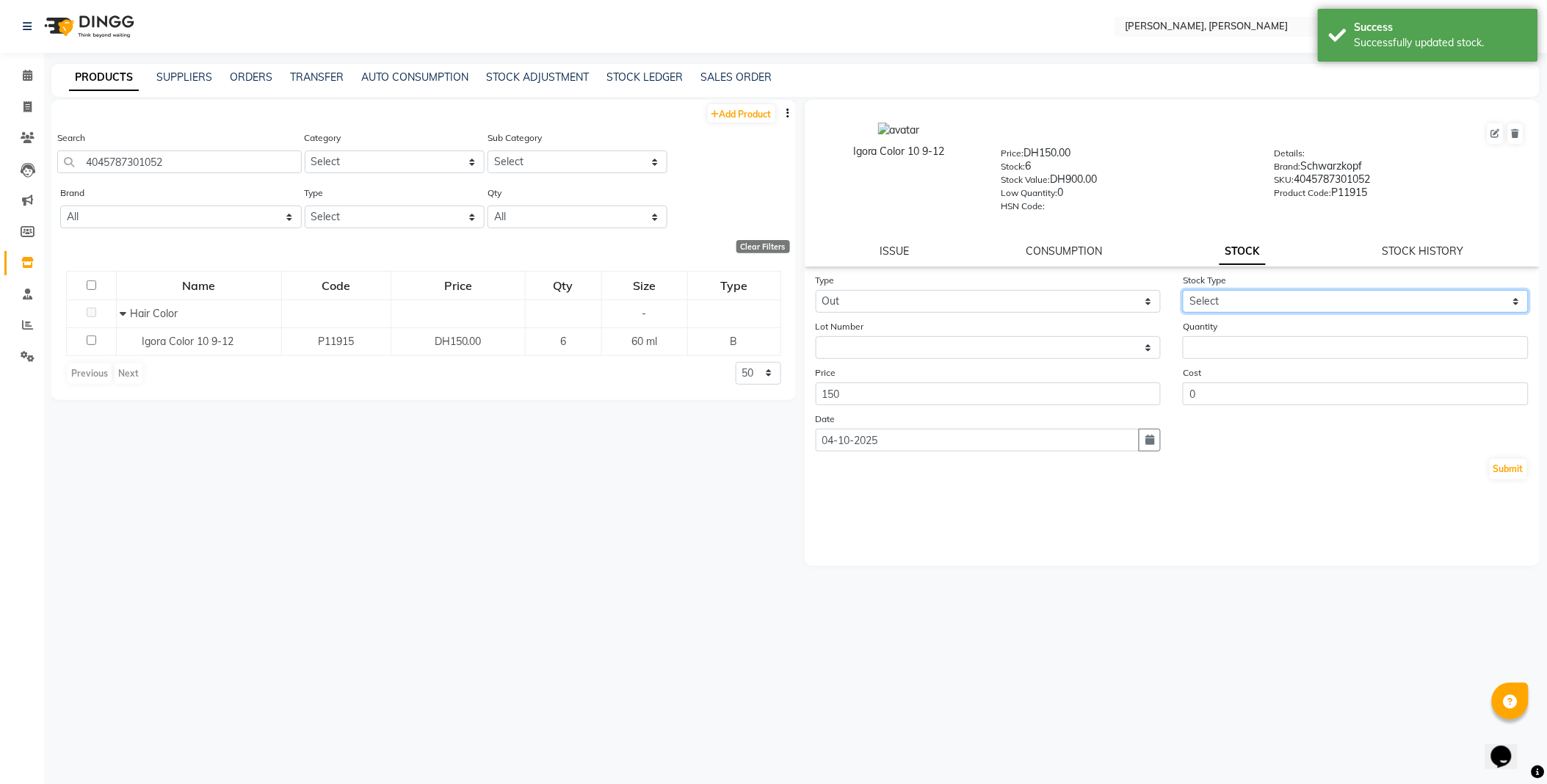
click at [1223, 296] on select "Select Internal Use Damaged Expired Adjustment Return Other" at bounding box center [1355, 302] width 346 height 23
select select "internal use"
click at [1183, 291] on select "Select Internal Use Damaged Expired Adjustment Return Other" at bounding box center [1355, 302] width 346 height 23
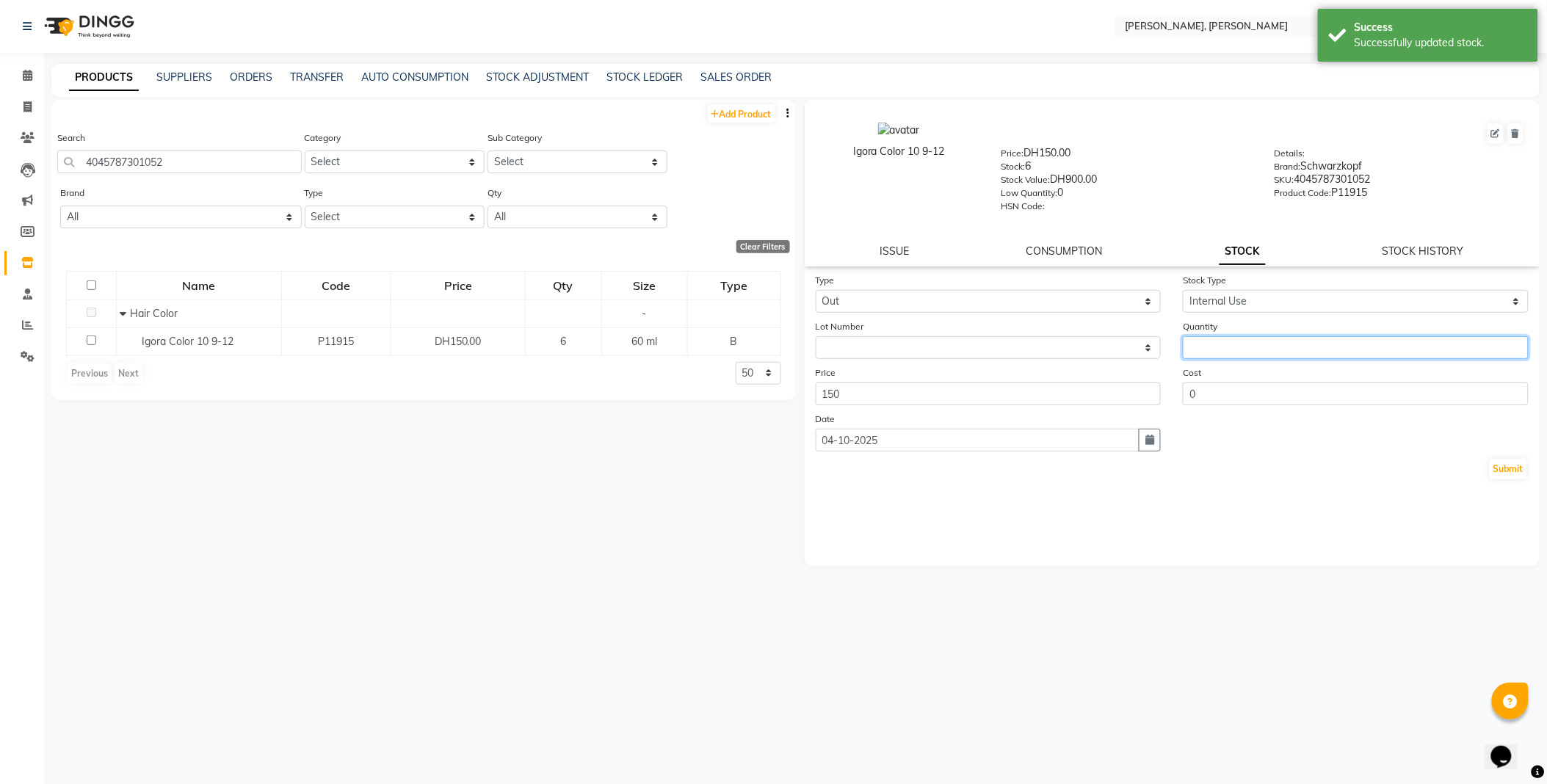
click at [1235, 345] on input "number" at bounding box center [1355, 348] width 346 height 23
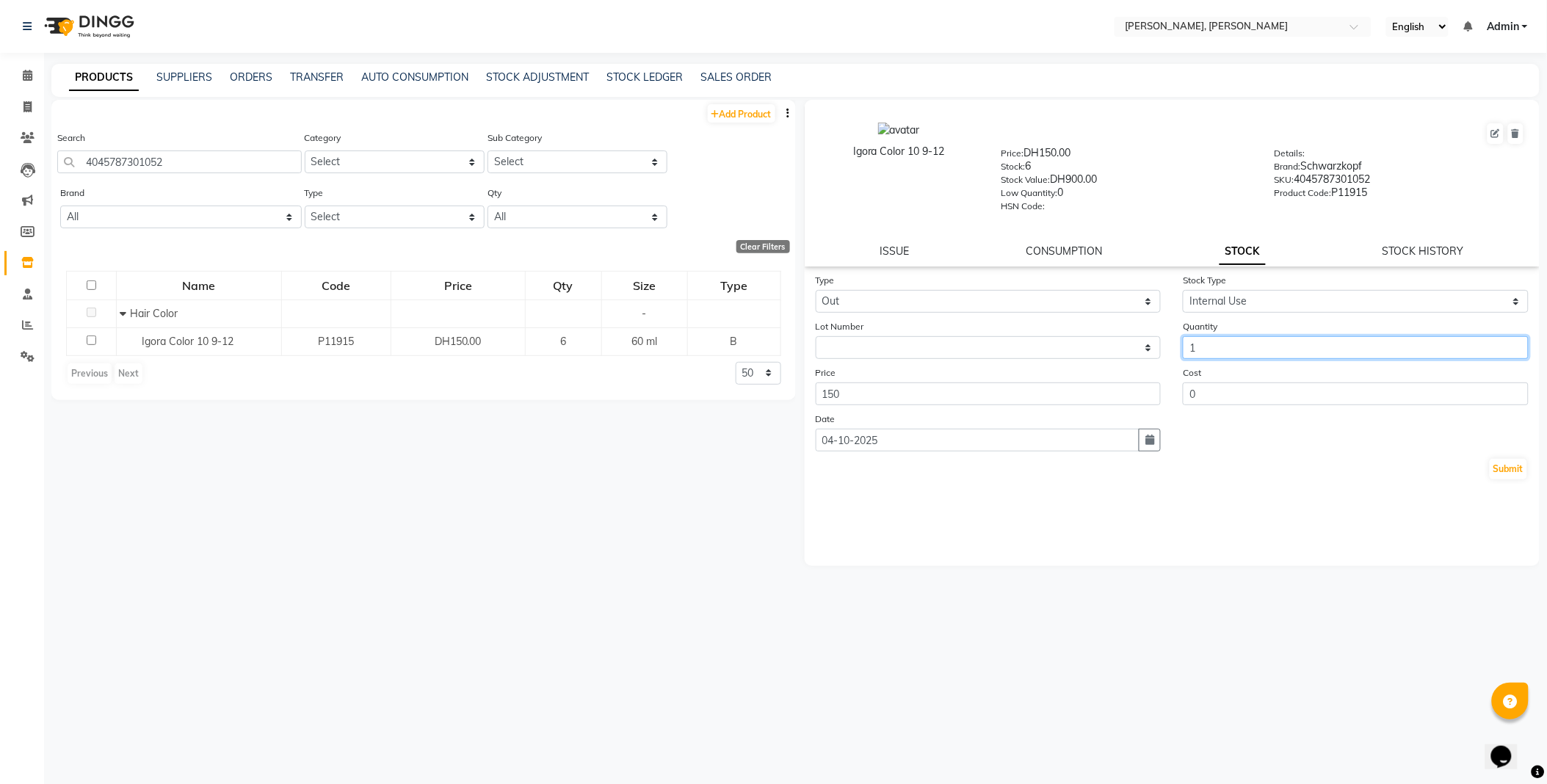
type input "1"
click at [1514, 479] on button "Submit" at bounding box center [1508, 469] width 38 height 20
select select
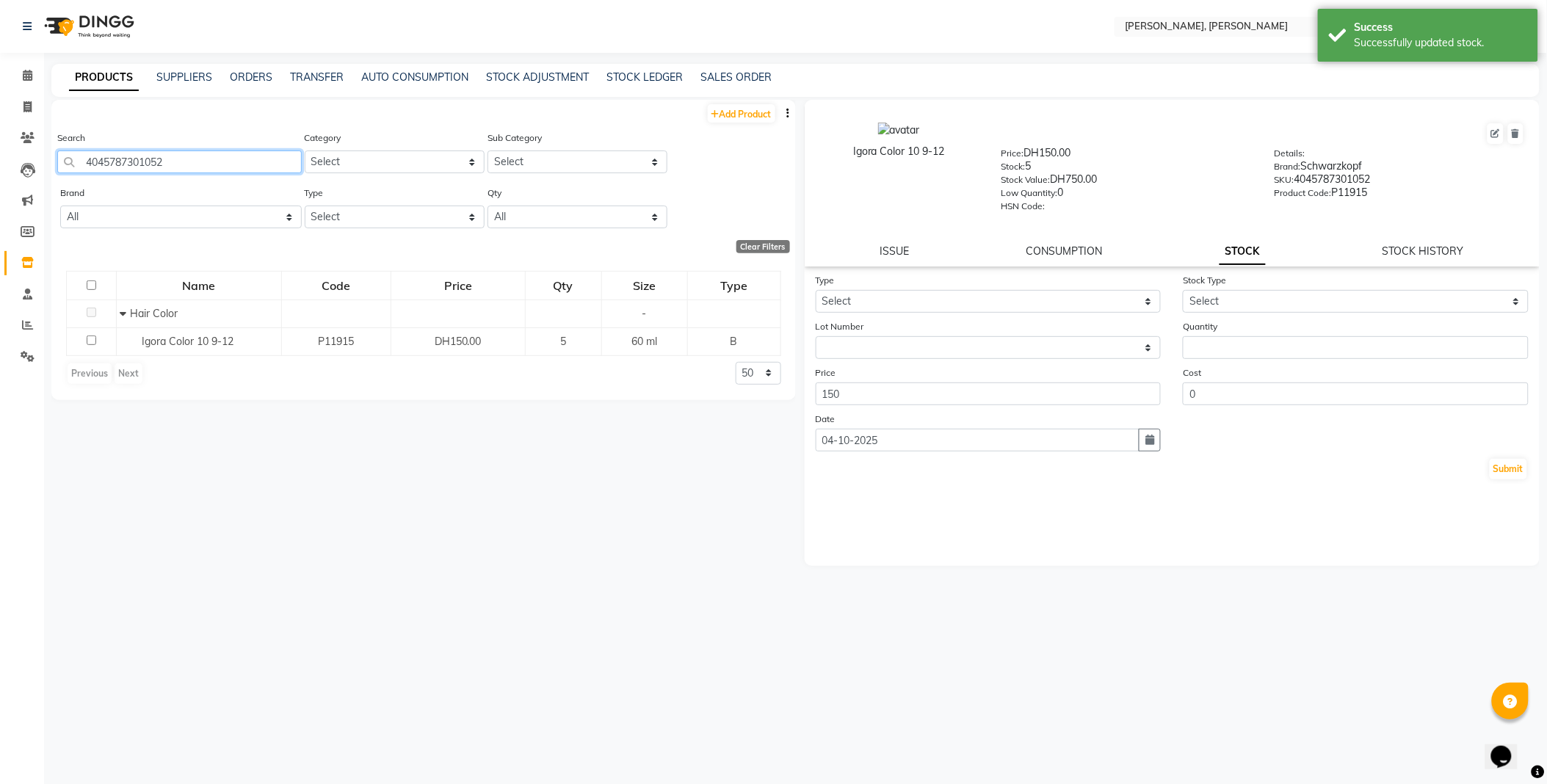
click at [259, 160] on input "4045787301052" at bounding box center [179, 162] width 244 height 23
type input "4045787953497"
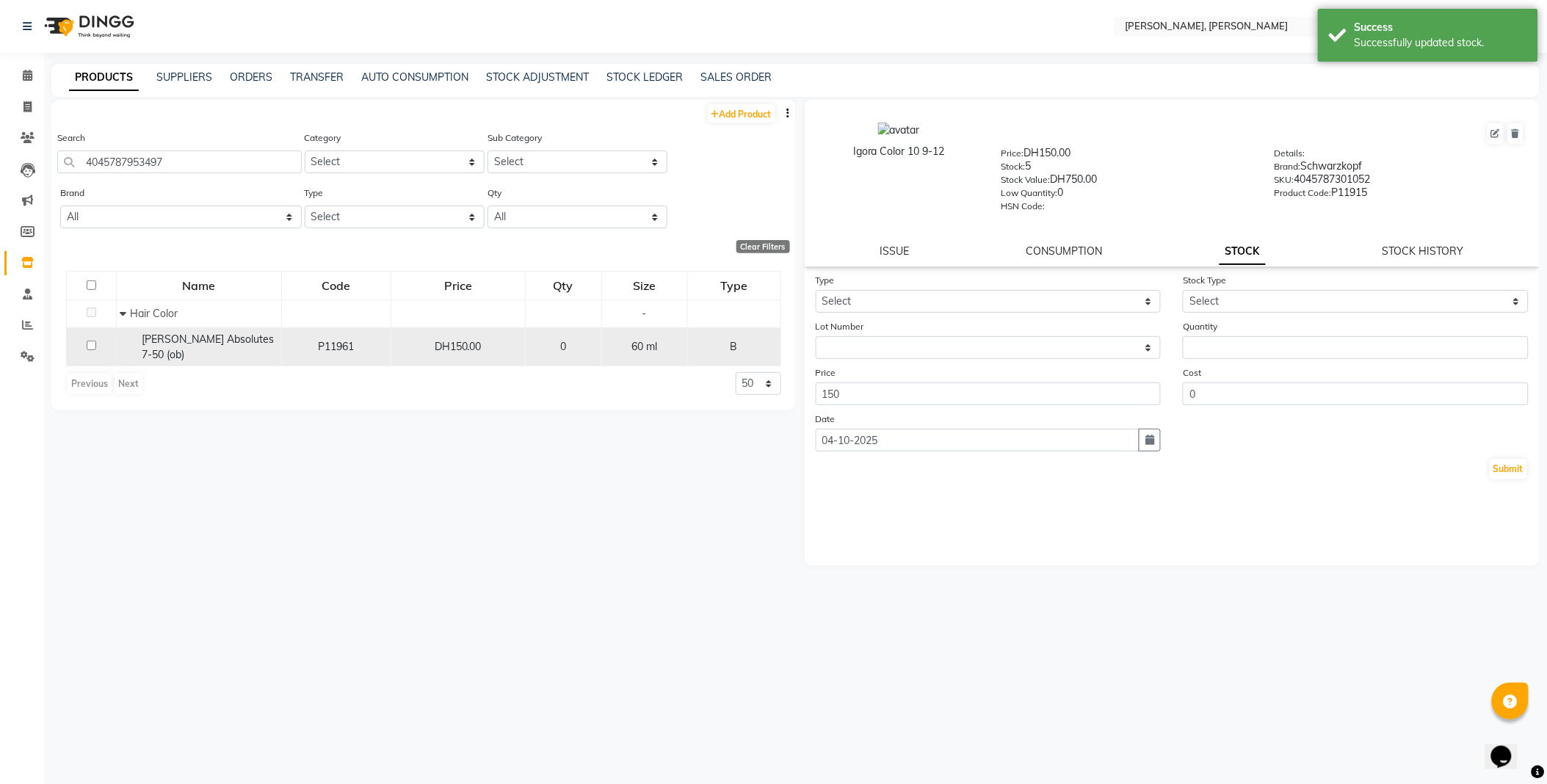
click at [197, 347] on span "[PERSON_NAME] Absolutes 7-50 (ob)" at bounding box center [208, 347] width 132 height 29
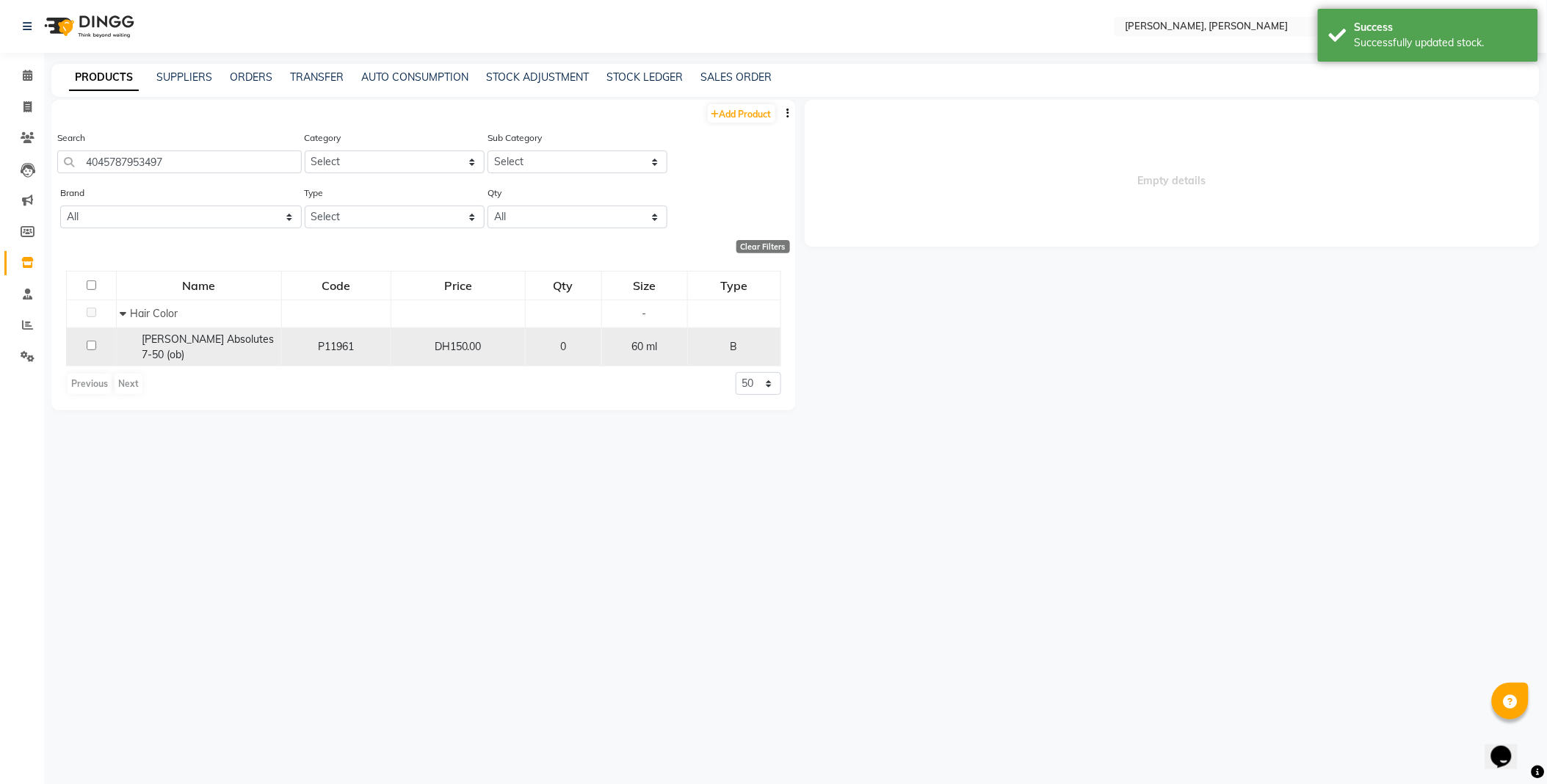
select select
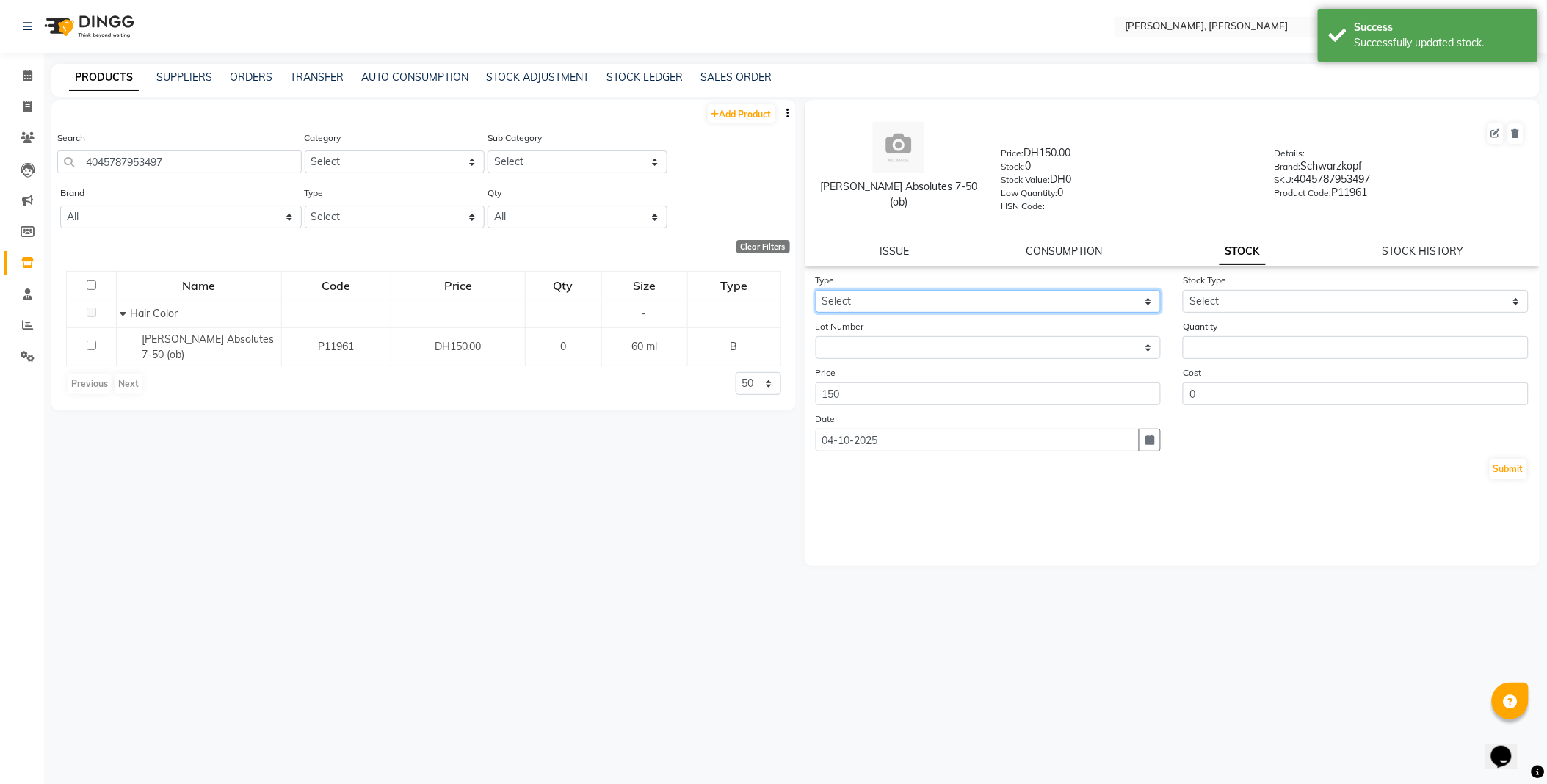
click at [864, 294] on select "Select In Out" at bounding box center [988, 302] width 346 height 23
select select "out"
click at [816, 291] on select "Select In Out" at bounding box center [988, 302] width 346 height 23
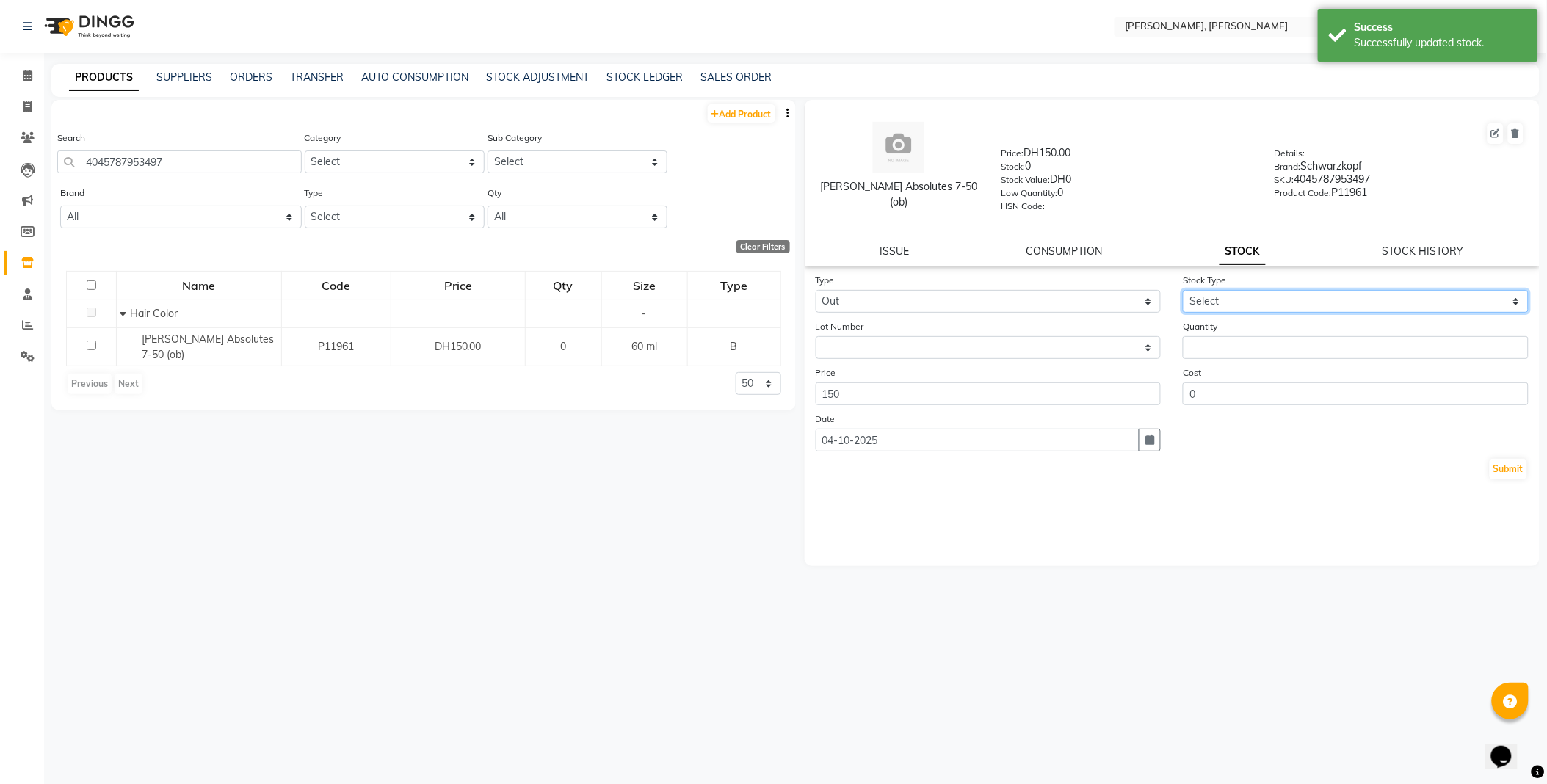
click at [1206, 296] on select "Select Internal Use Damaged Expired Adjustment Return Other" at bounding box center [1355, 302] width 346 height 23
select select "internal use"
click at [1183, 291] on select "Select Internal Use Damaged Expired Adjustment Return Other" at bounding box center [1355, 302] width 346 height 23
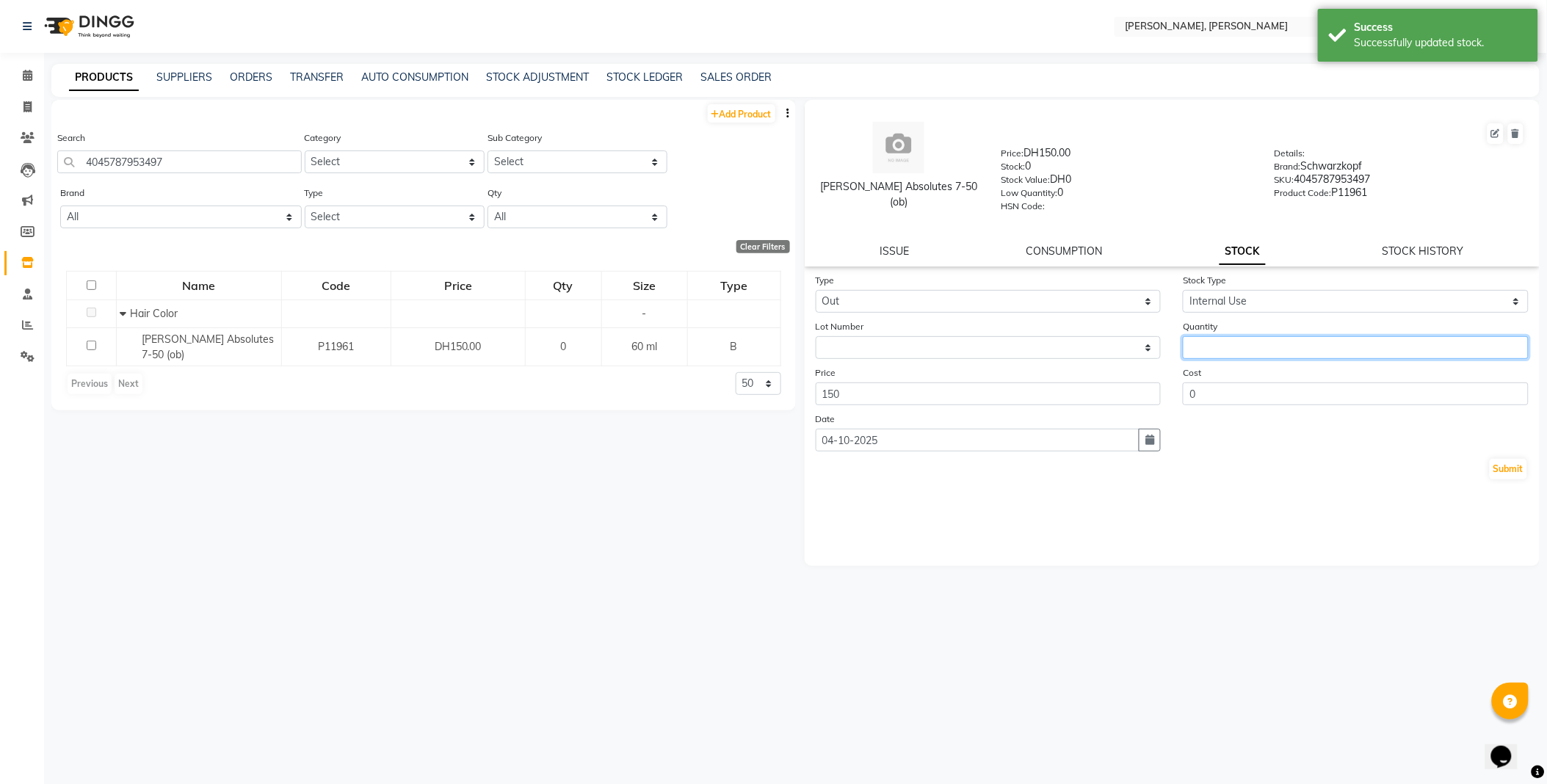
click at [1235, 346] on input "number" at bounding box center [1355, 348] width 346 height 23
type input "1"
click at [1508, 469] on button "Submit" at bounding box center [1508, 469] width 38 height 20
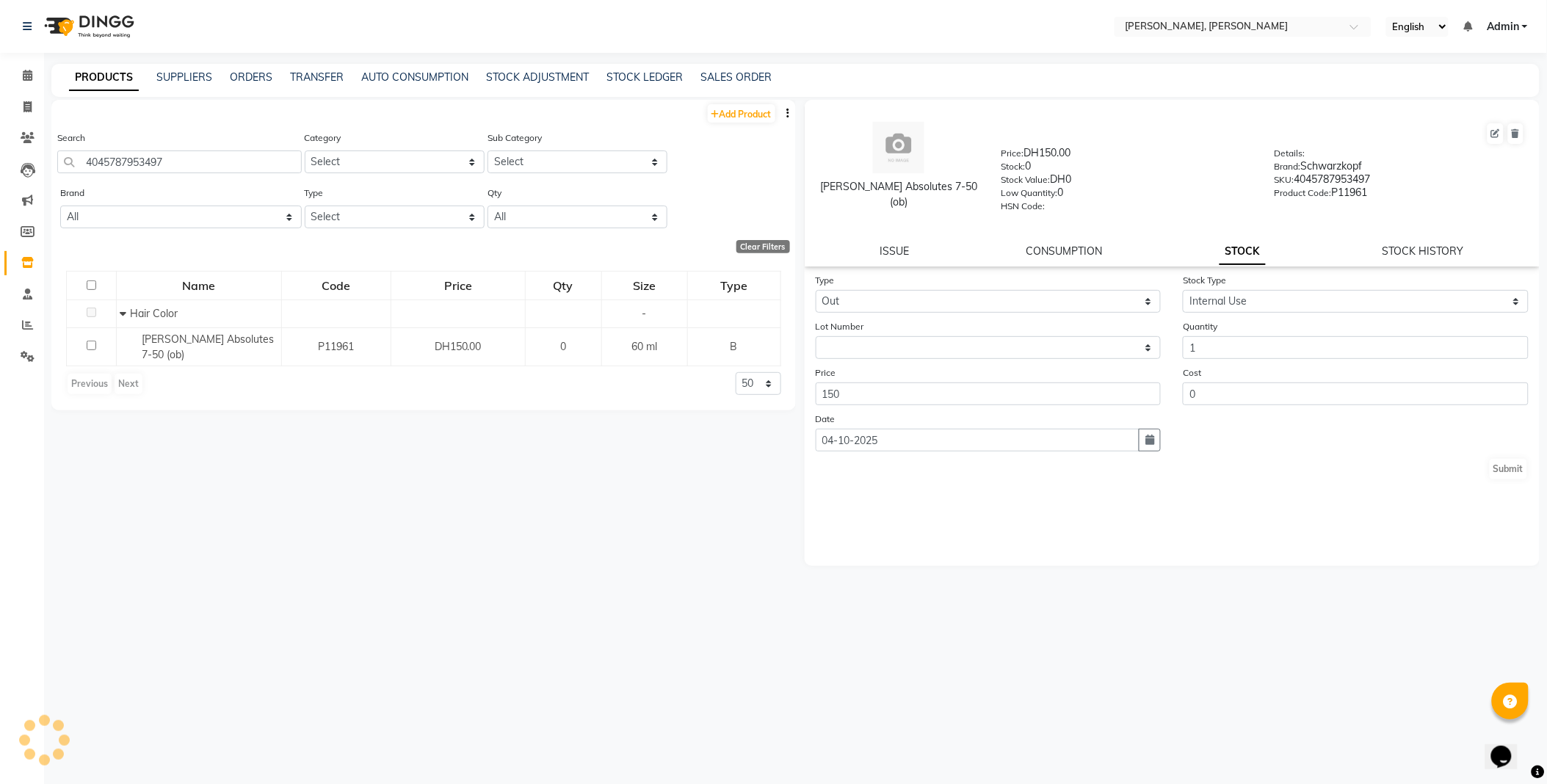
select select
click at [233, 171] on input "4045787953497" at bounding box center [179, 162] width 244 height 23
type input "4045787237955"
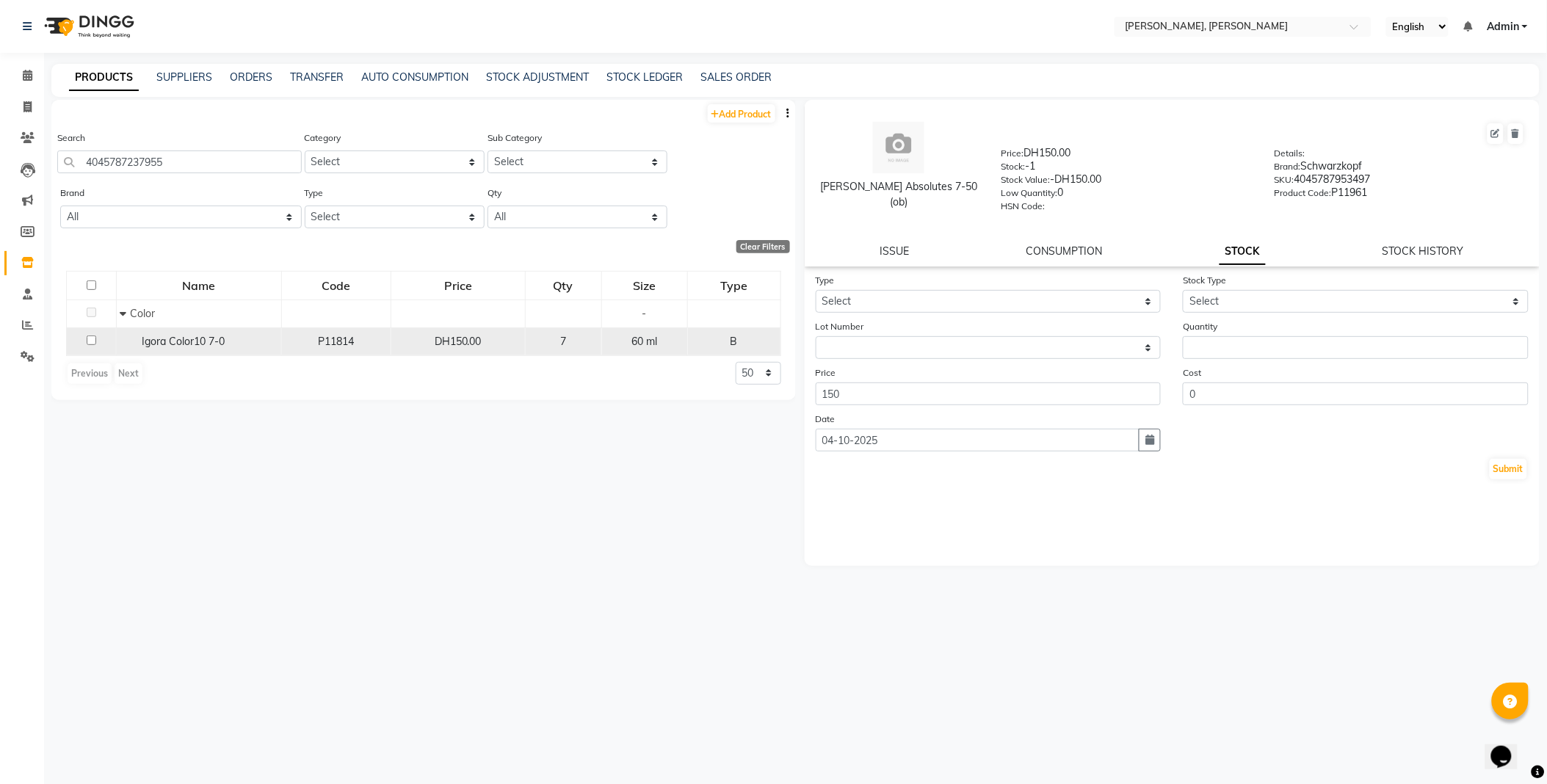
click at [211, 335] on span "Igora Color10 7-0" at bounding box center [184, 341] width 83 height 13
select select
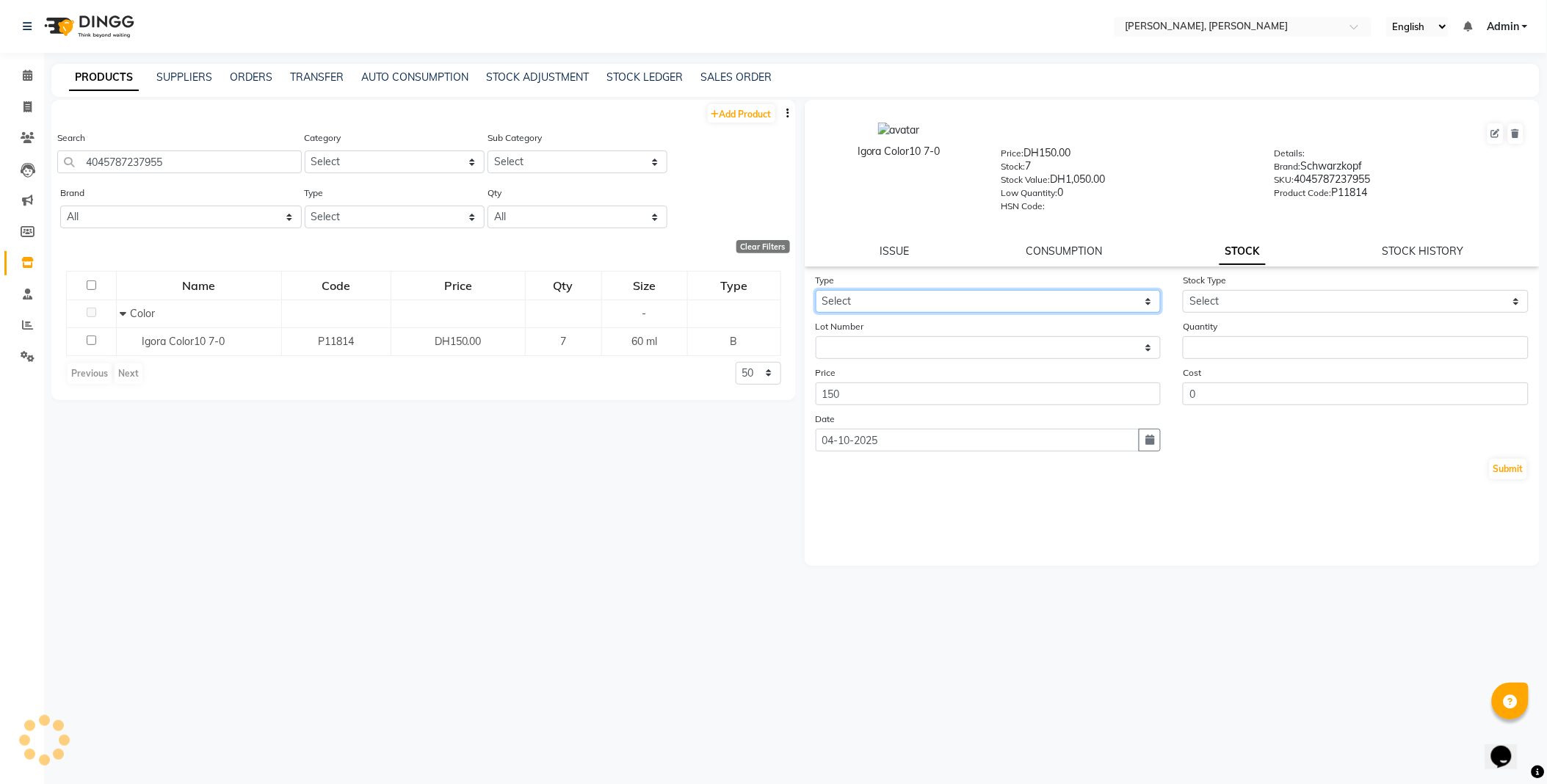
click at [898, 290] on select "Select In Out" at bounding box center [988, 302] width 346 height 23
select select "out"
click at [816, 291] on select "Select In Out" at bounding box center [988, 302] width 346 height 23
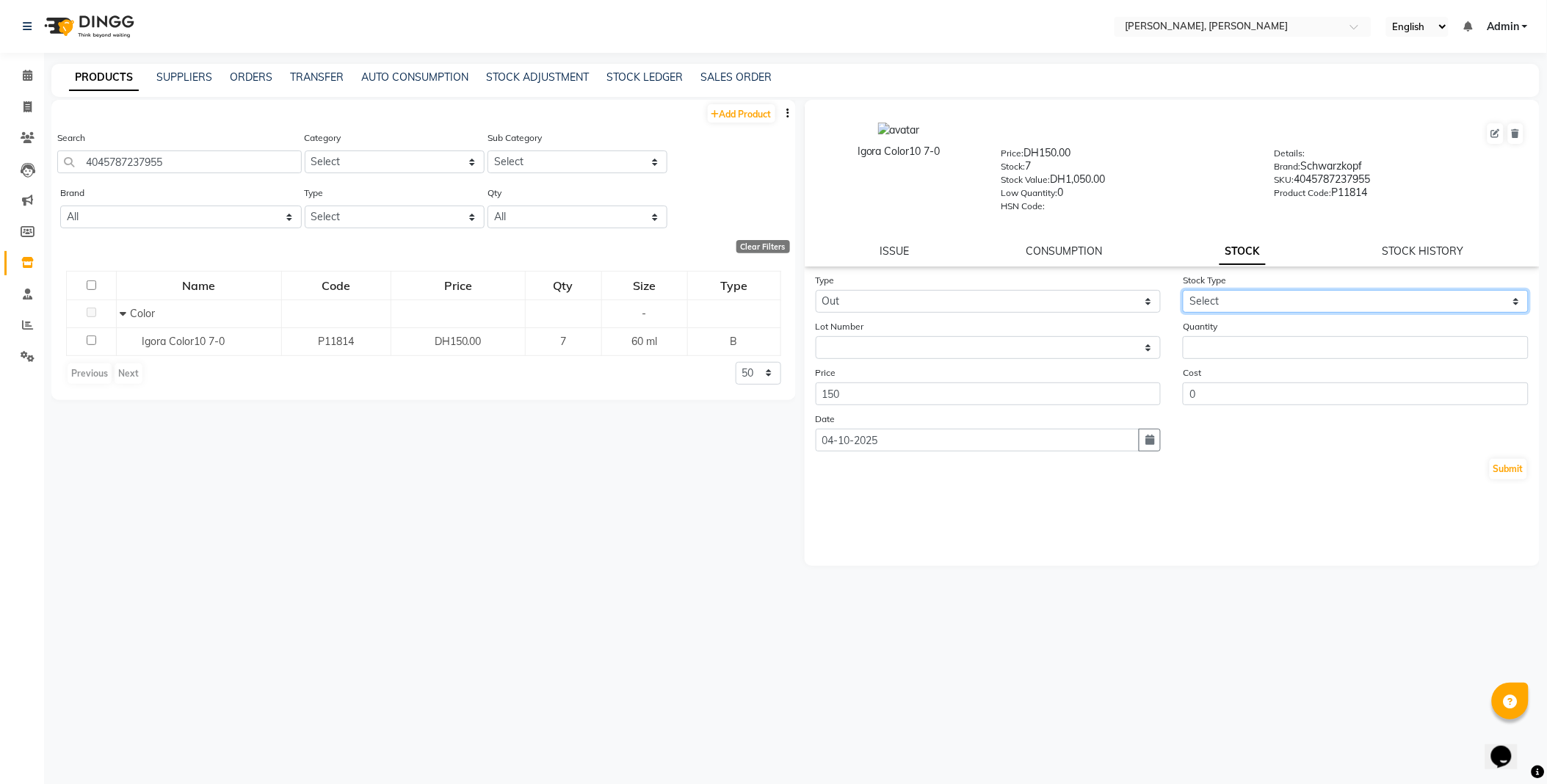
click at [1236, 302] on select "Select Internal Use Damaged Expired Adjustment Return Other" at bounding box center [1355, 302] width 346 height 23
select select "internal use"
click at [1183, 291] on select "Select Internal Use Damaged Expired Adjustment Return Other" at bounding box center [1355, 302] width 346 height 23
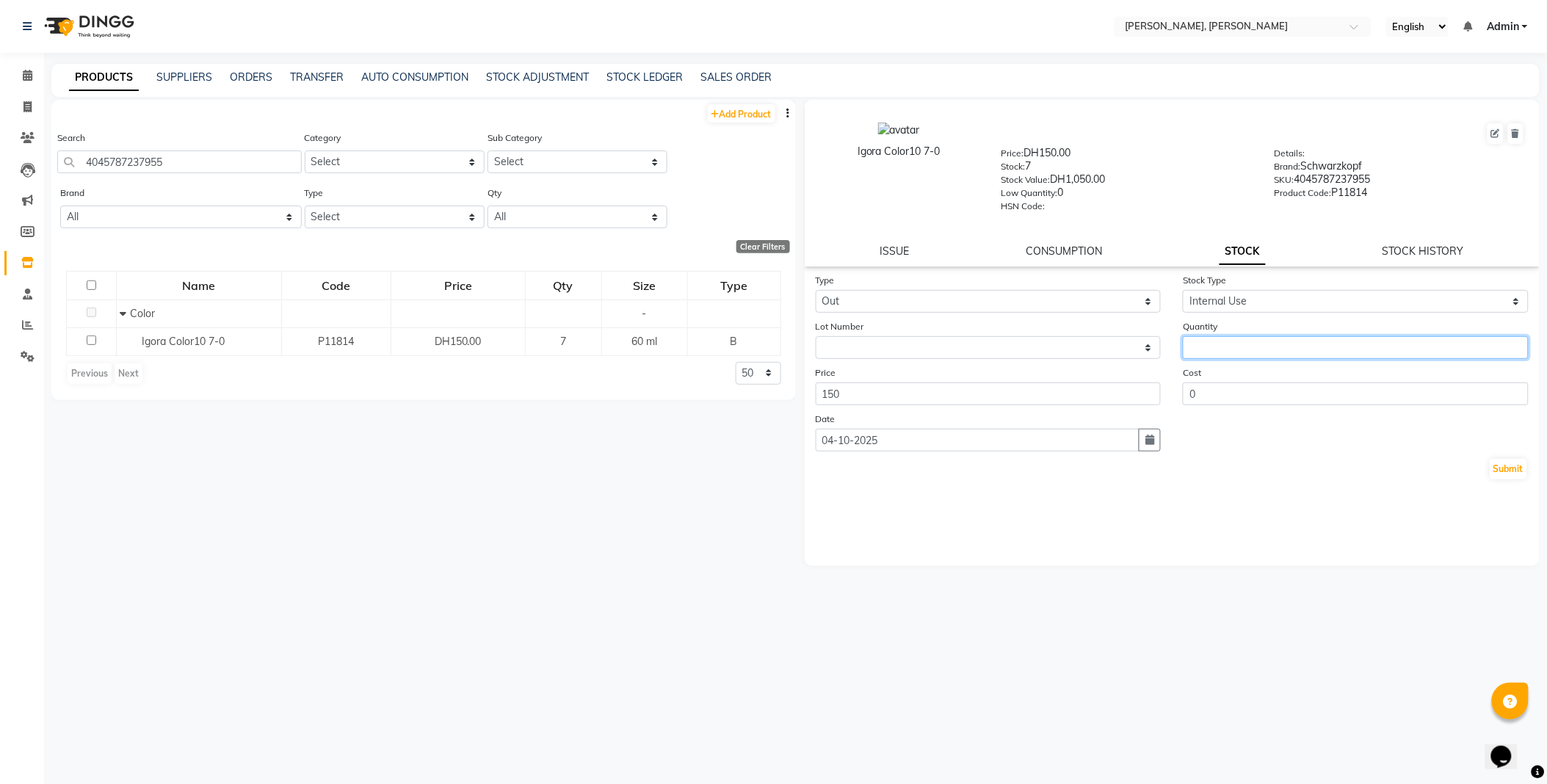
click at [1225, 346] on input "number" at bounding box center [1355, 348] width 346 height 23
type input "1"
click at [1505, 465] on button "Submit" at bounding box center [1508, 469] width 38 height 20
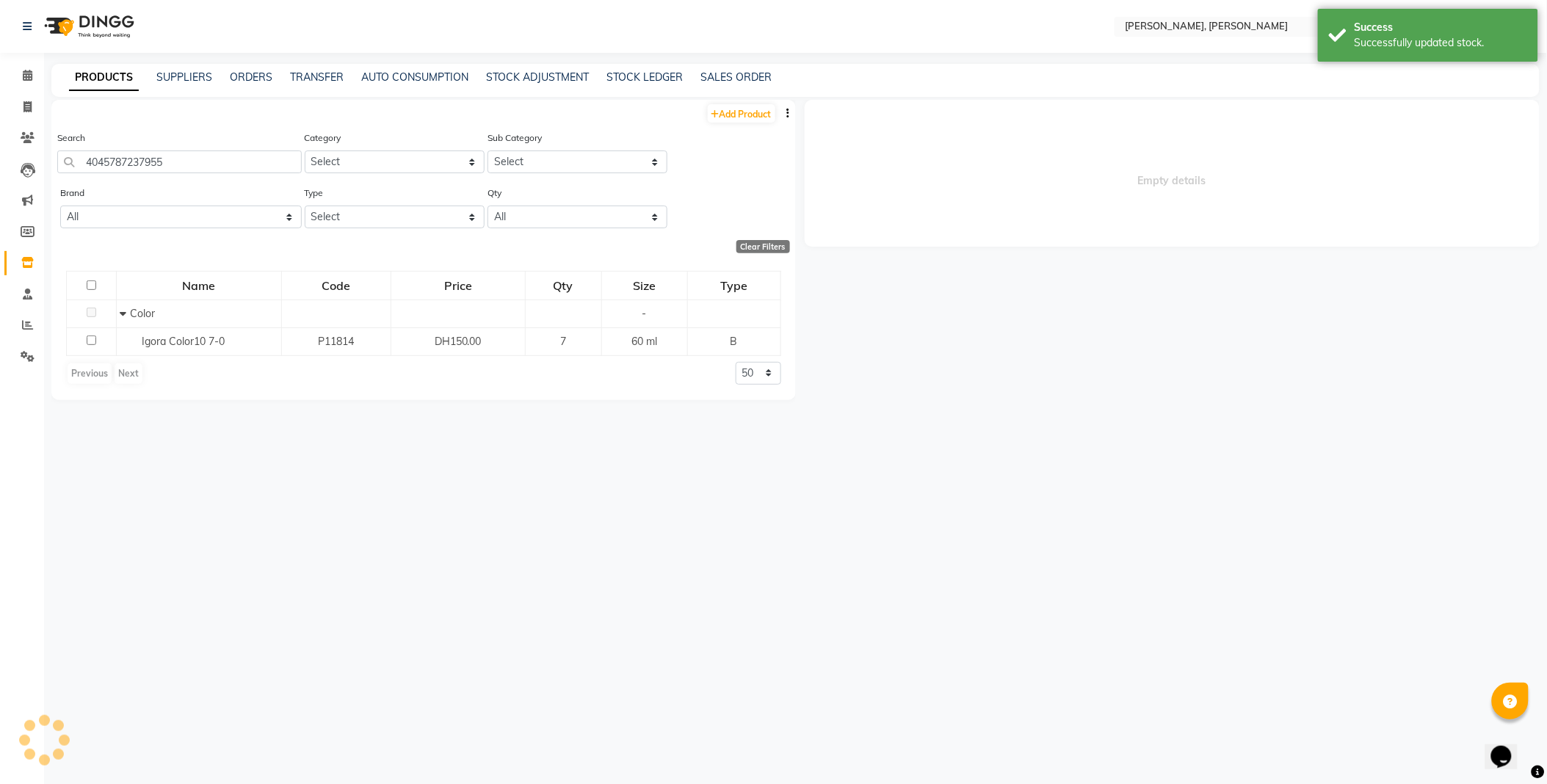
select select
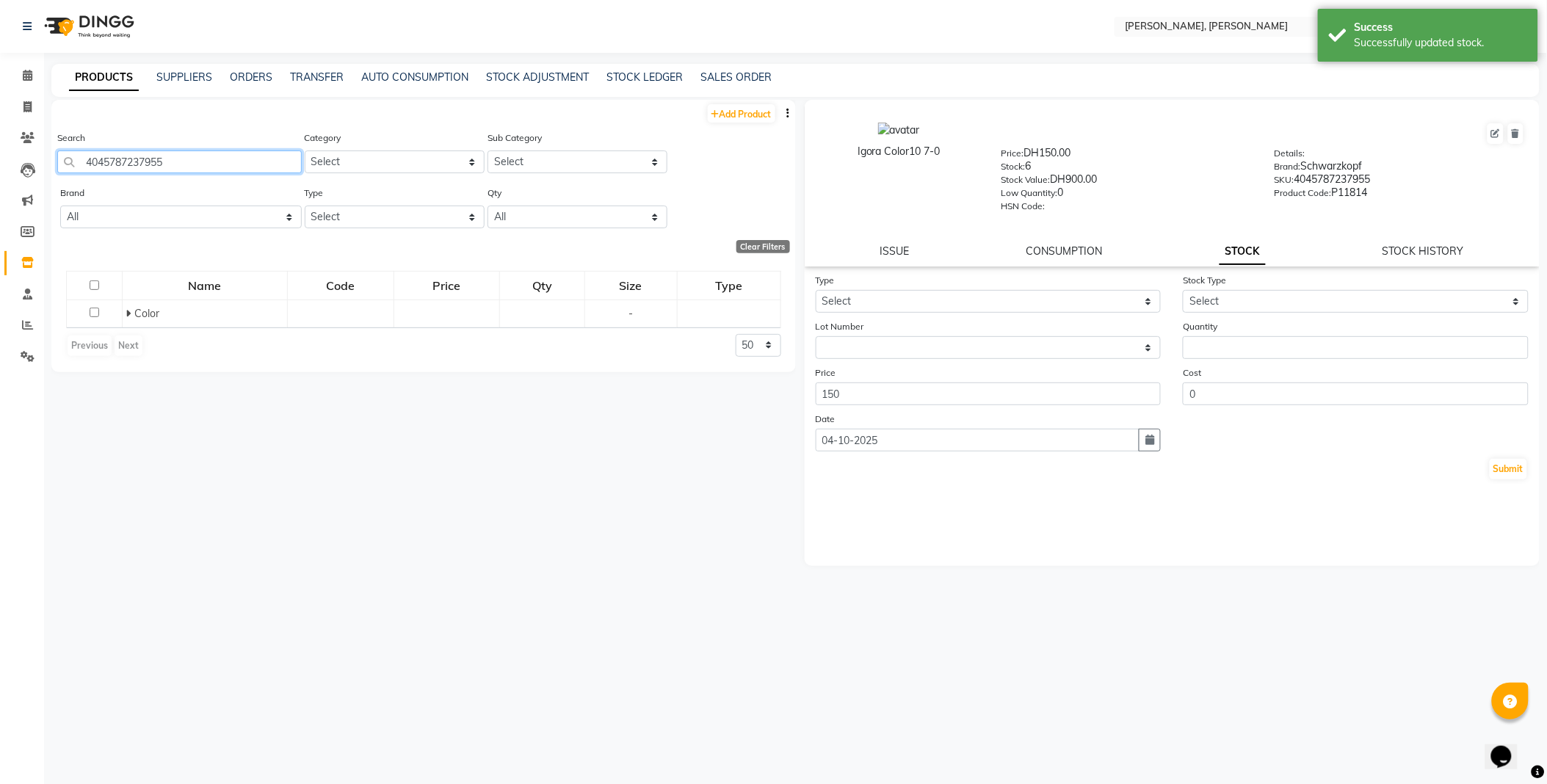
click at [221, 165] on input "4045787237955" at bounding box center [179, 162] width 244 height 23
type input "4045787924800"
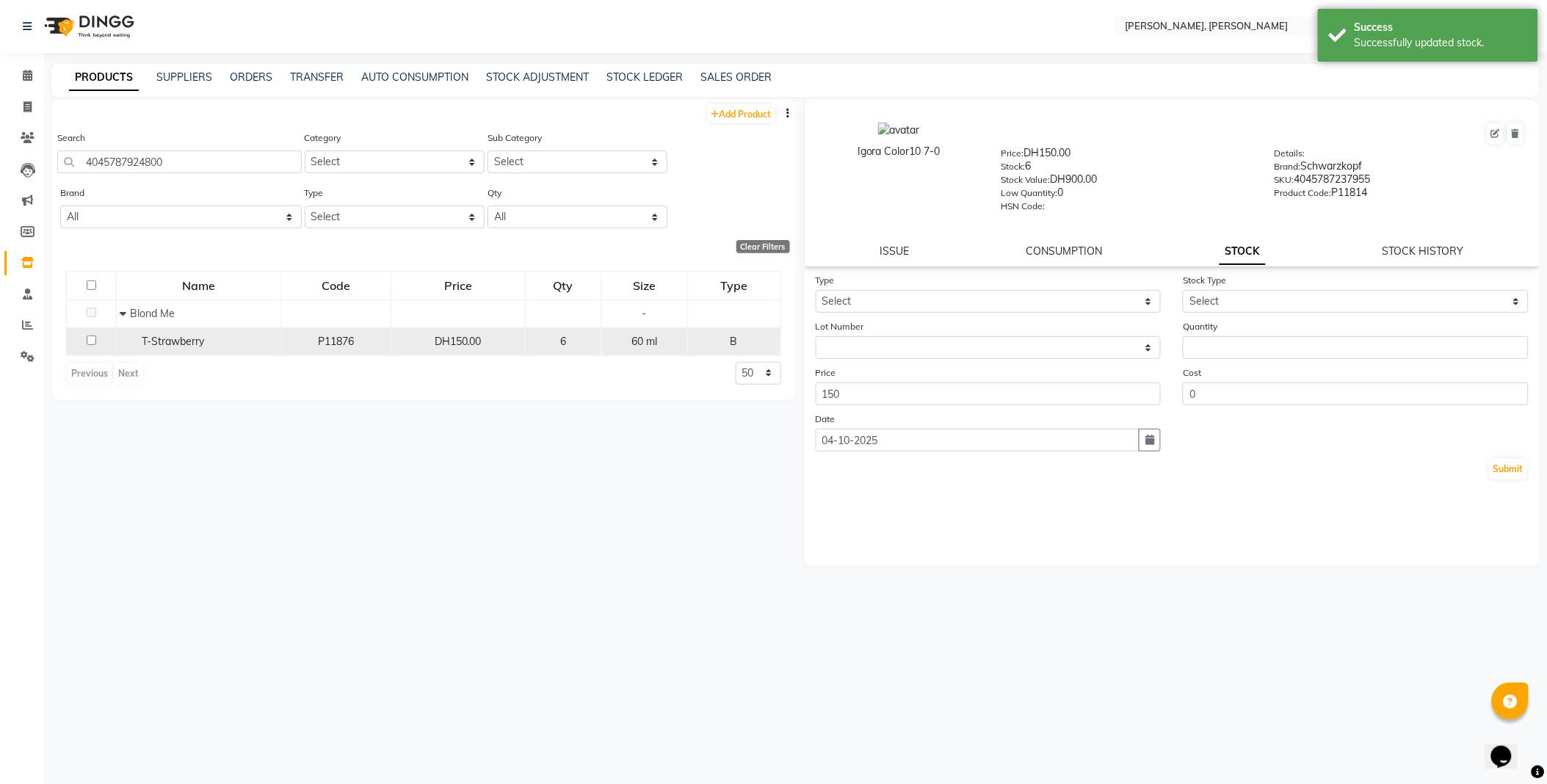
click at [186, 342] on span "T-Strawberry" at bounding box center [173, 341] width 63 height 13
select select
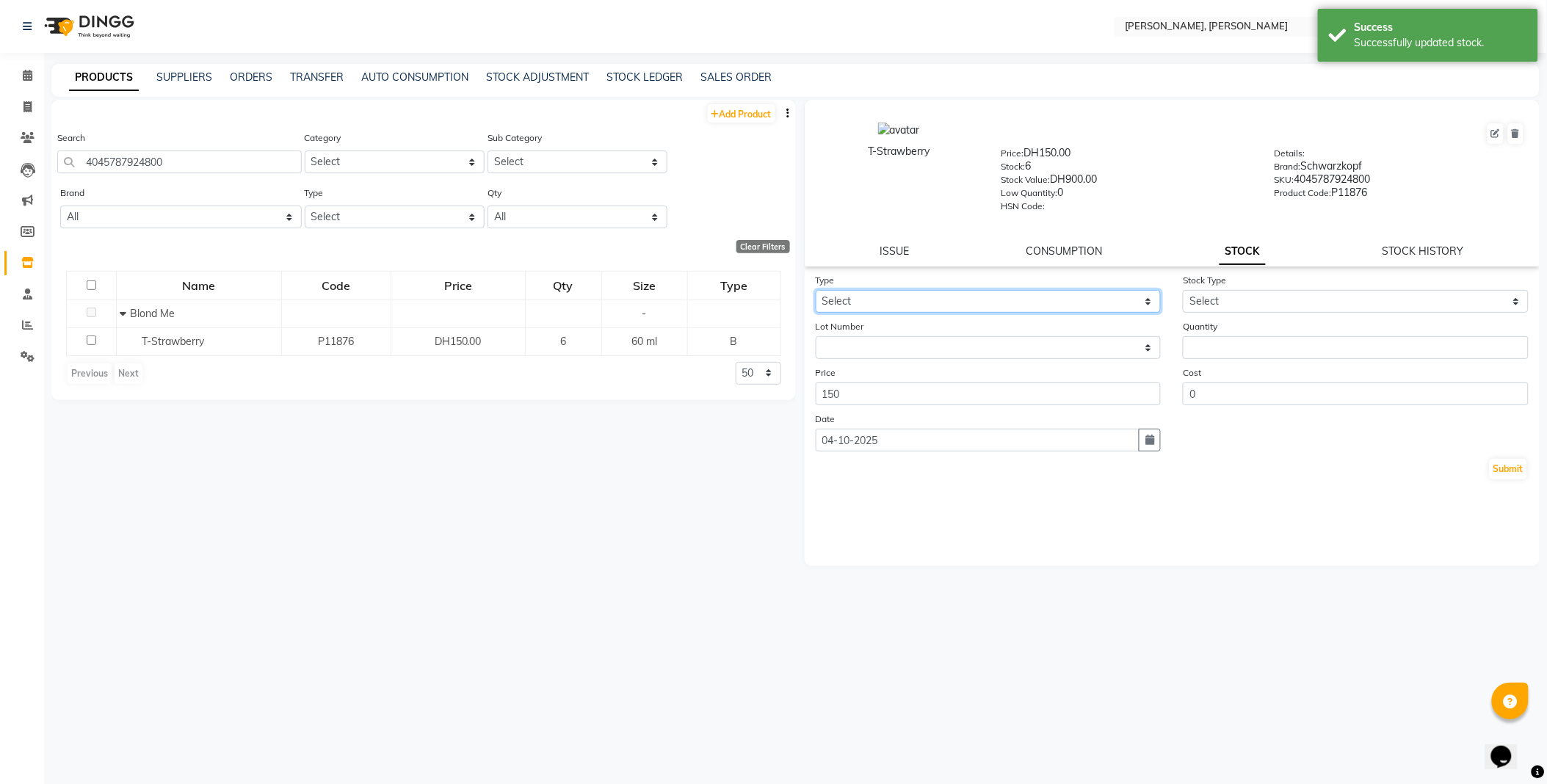
click at [881, 299] on select "Select In Out" at bounding box center [988, 302] width 346 height 23
select select "out"
click at [816, 291] on select "Select In Out" at bounding box center [988, 302] width 346 height 23
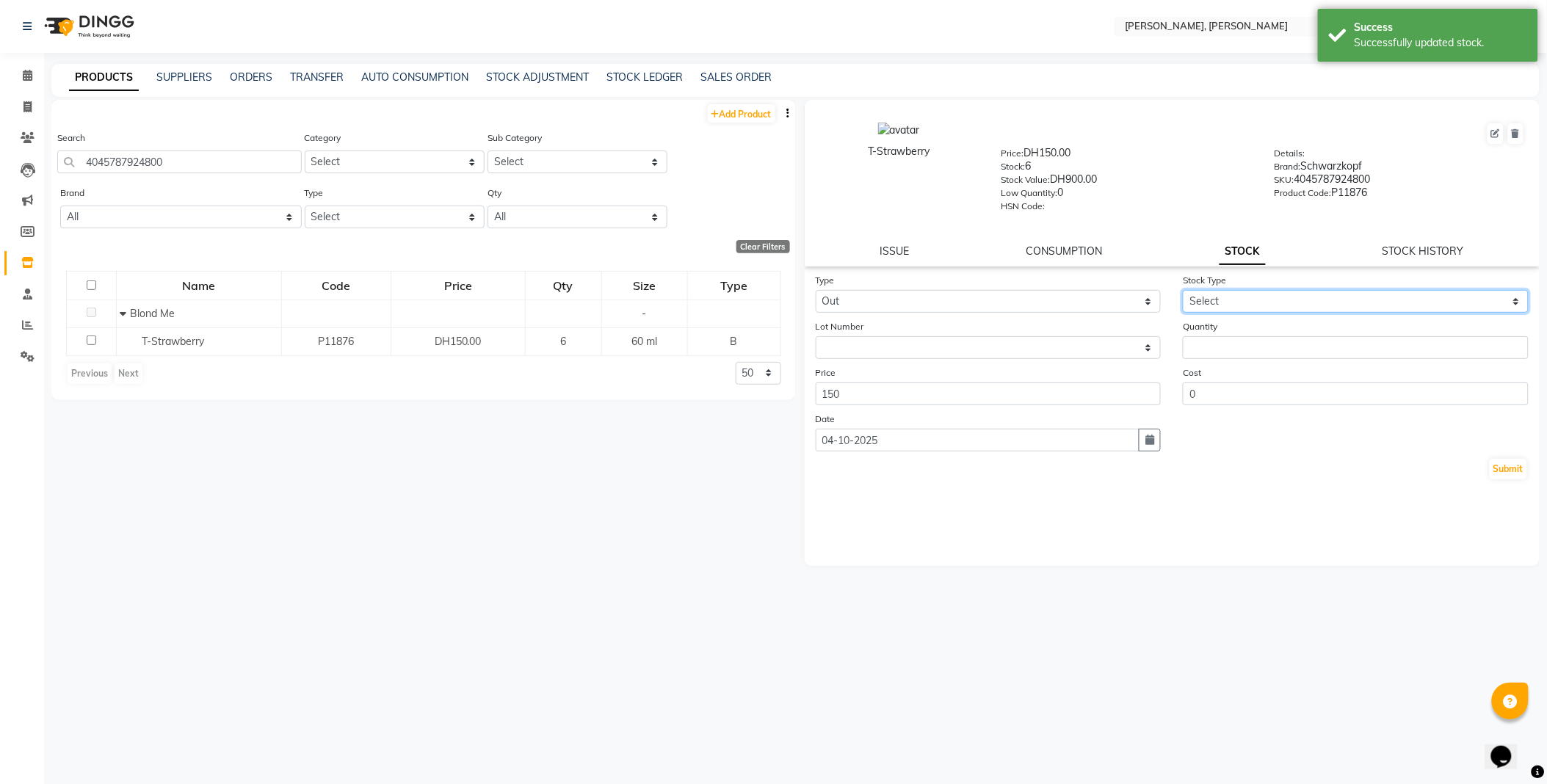
click at [1244, 299] on select "Select Internal Use Damaged Expired Adjustment Return Other" at bounding box center [1355, 302] width 346 height 23
select select "internal use"
click at [1183, 291] on select "Select Internal Use Damaged Expired Adjustment Return Other" at bounding box center [1355, 302] width 346 height 23
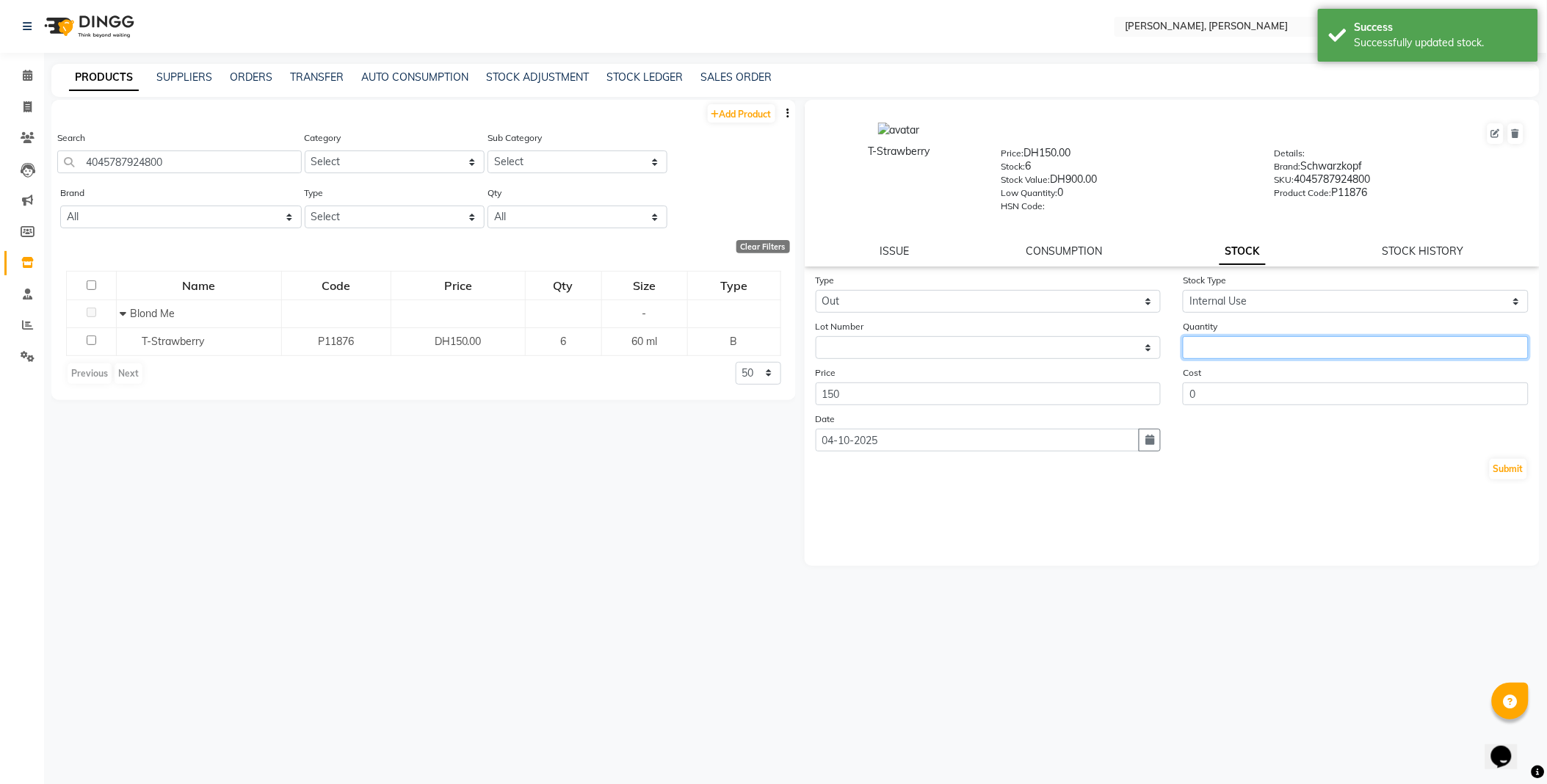
click at [1248, 342] on input "number" at bounding box center [1355, 348] width 346 height 23
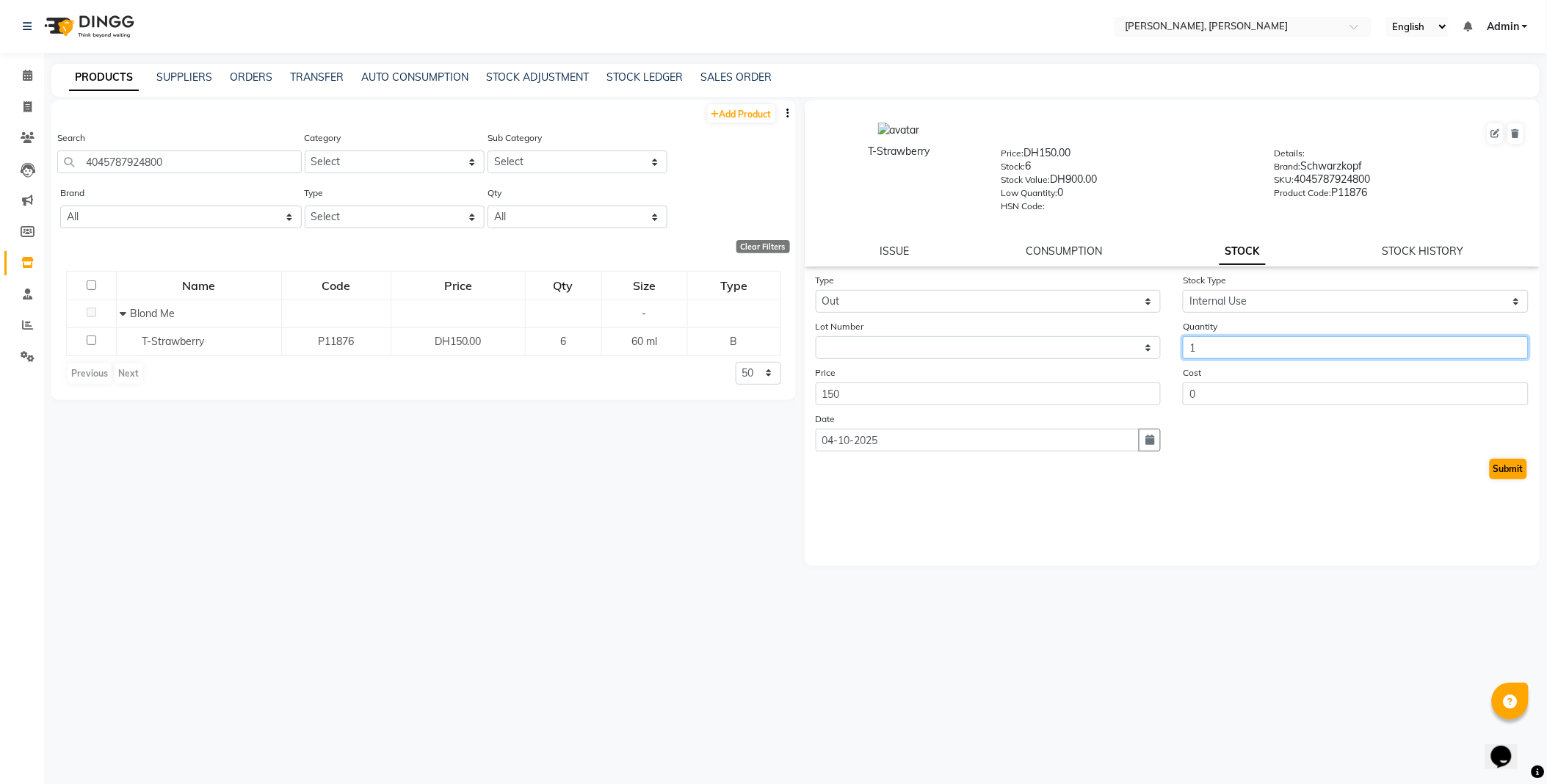
type input "1"
click at [1508, 469] on button "Submit" at bounding box center [1508, 469] width 38 height 20
select select
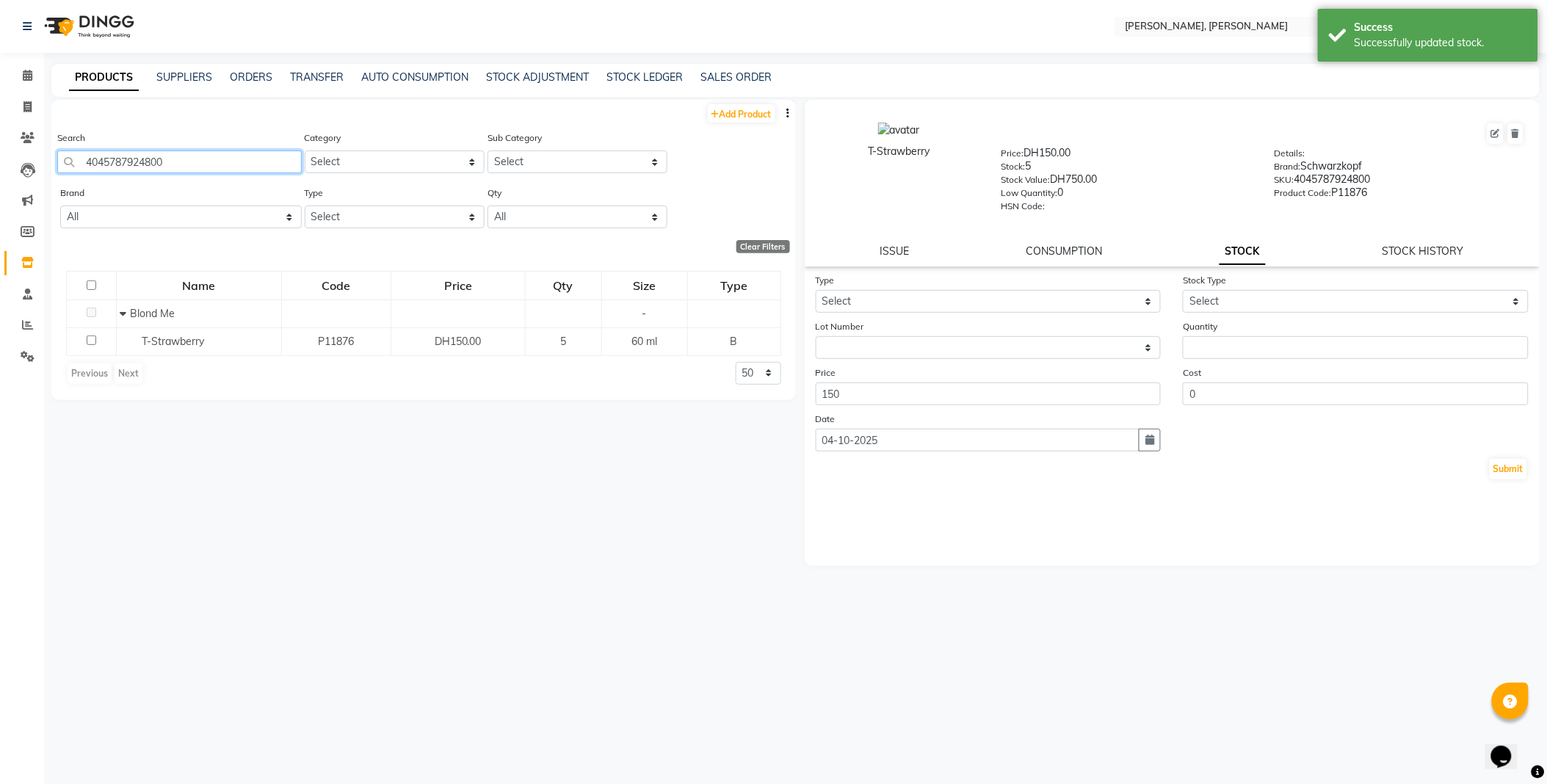
click at [232, 163] on input "4045787924800" at bounding box center [179, 162] width 244 height 23
type input "4045787953176"
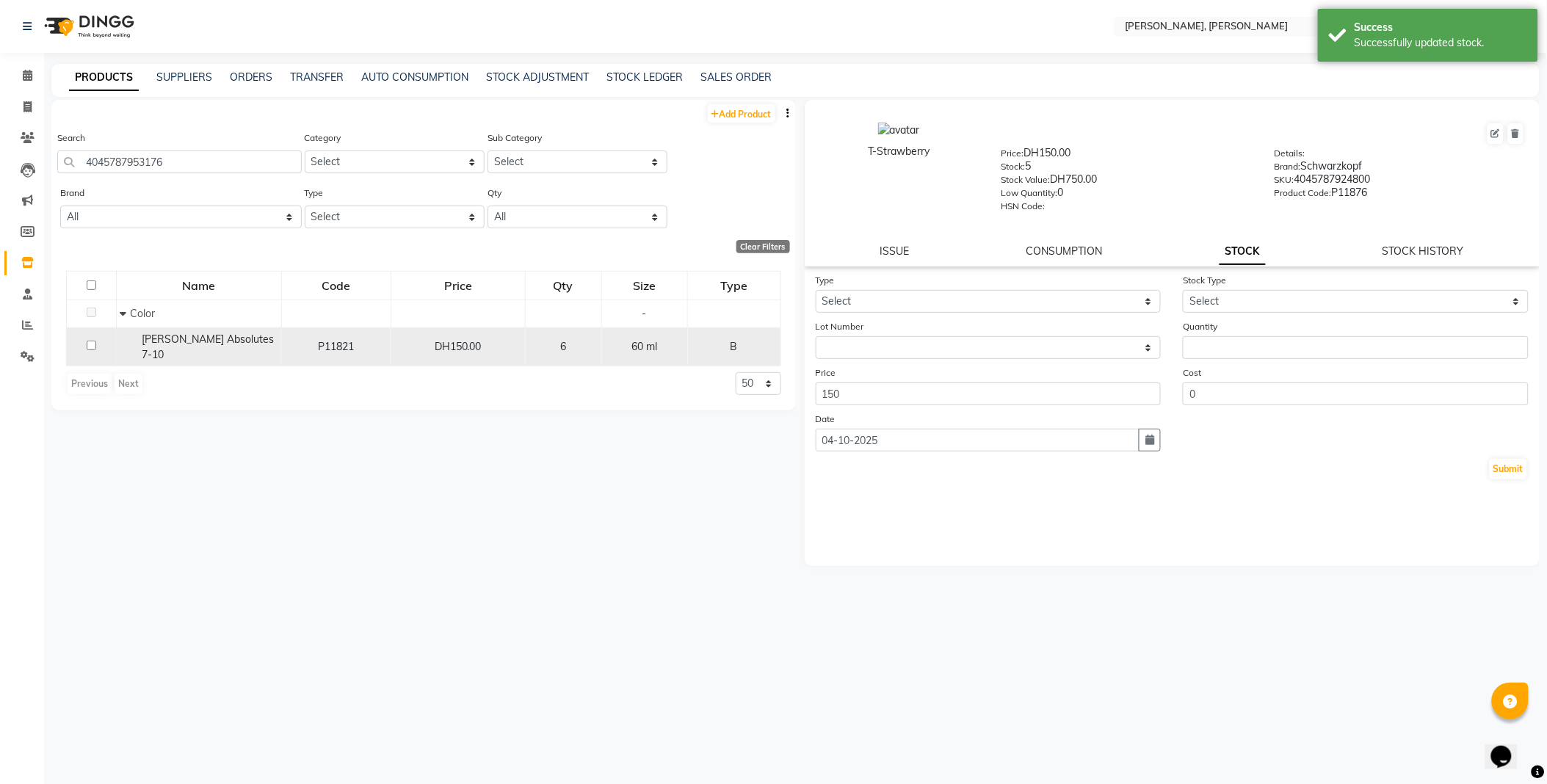
click at [228, 346] on span "[PERSON_NAME] Absolutes 7-10" at bounding box center [208, 347] width 132 height 29
select select
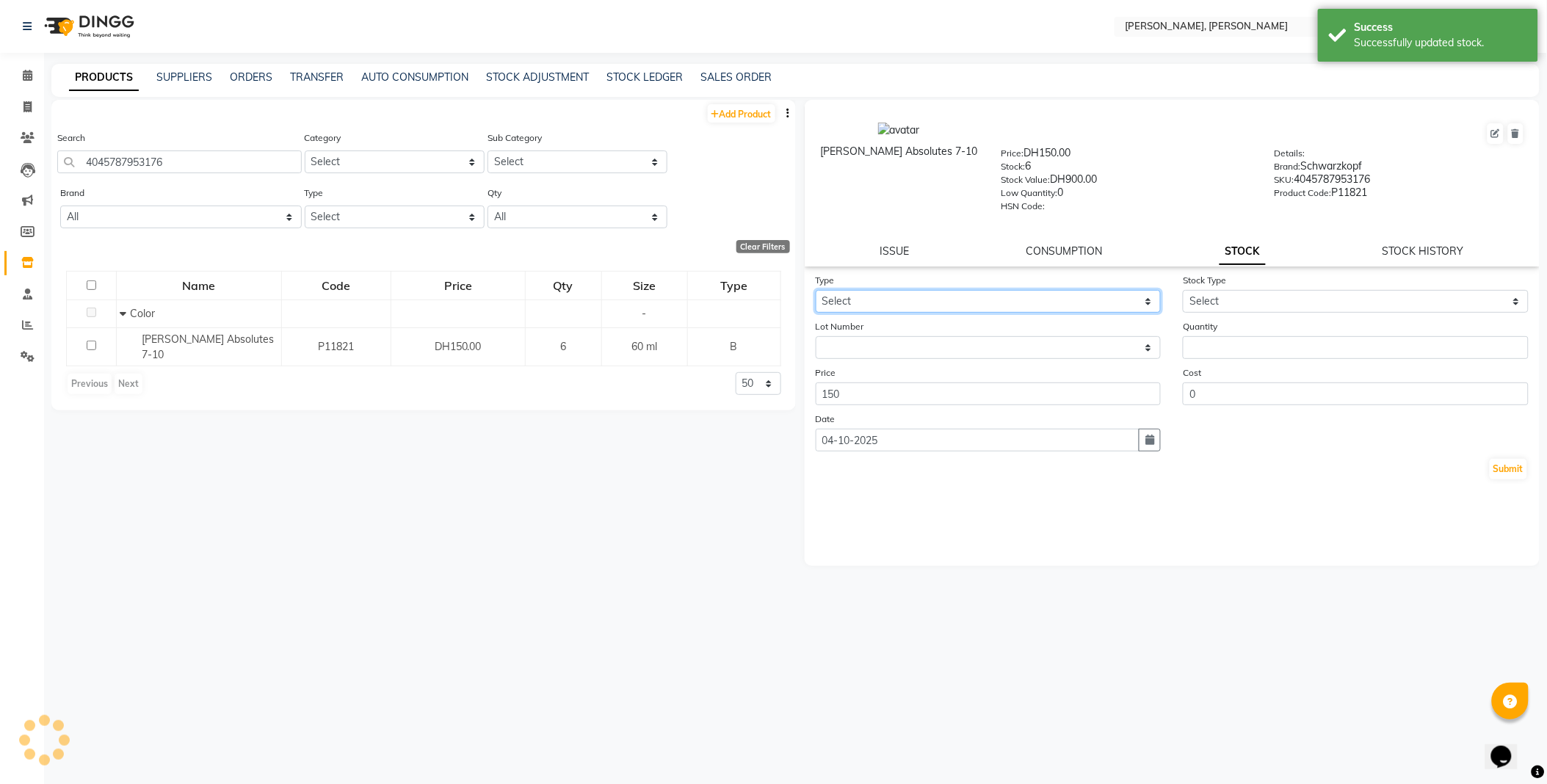
click at [884, 299] on select "Select In Out" at bounding box center [988, 302] width 346 height 23
select select "out"
click at [816, 291] on select "Select In Out" at bounding box center [988, 302] width 346 height 23
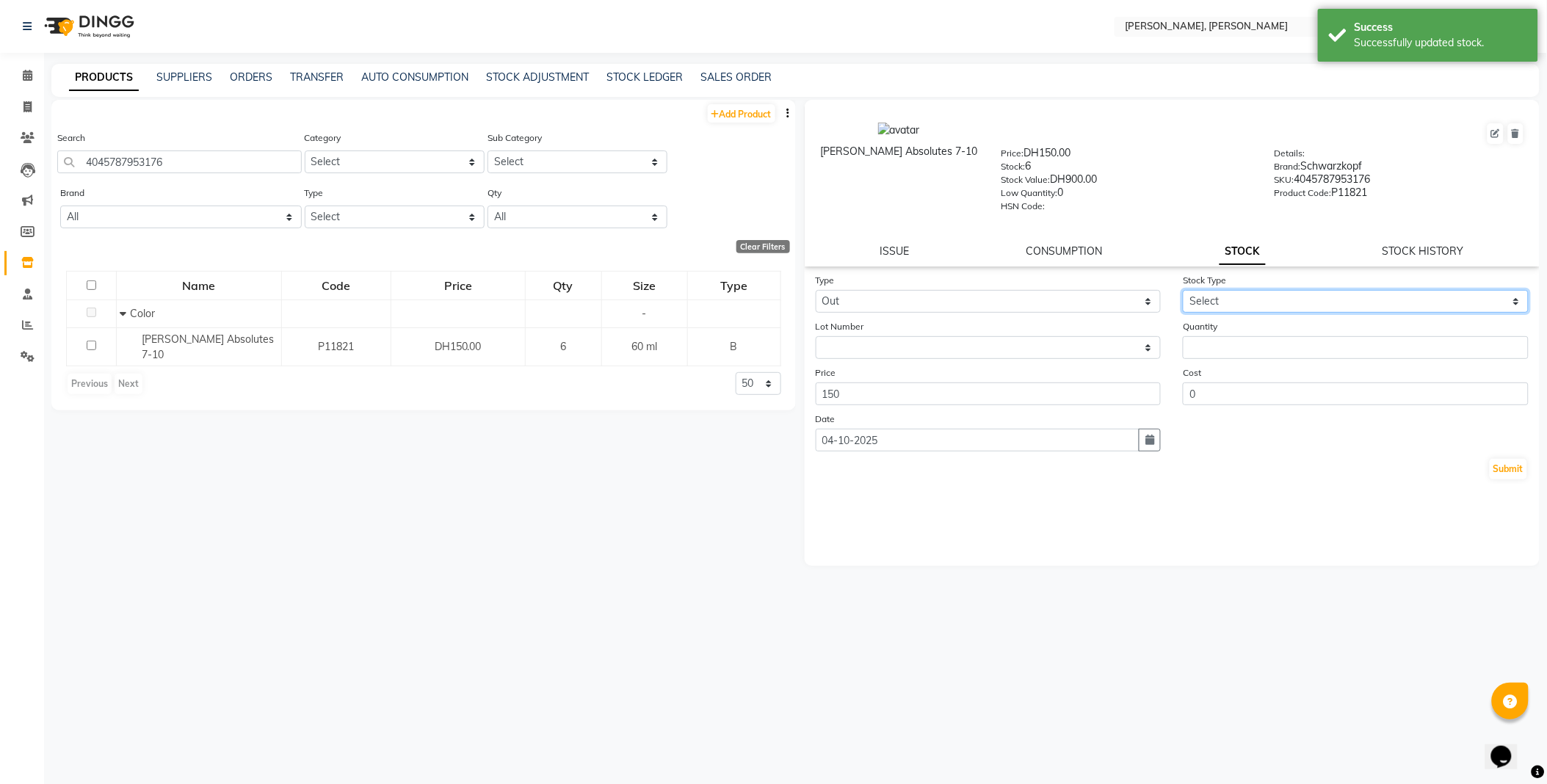
click at [1221, 296] on select "Select Internal Use Damaged Expired Adjustment Return Other" at bounding box center [1355, 302] width 346 height 23
select select "internal use"
click at [1183, 291] on select "Select Internal Use Damaged Expired Adjustment Return Other" at bounding box center [1355, 302] width 346 height 23
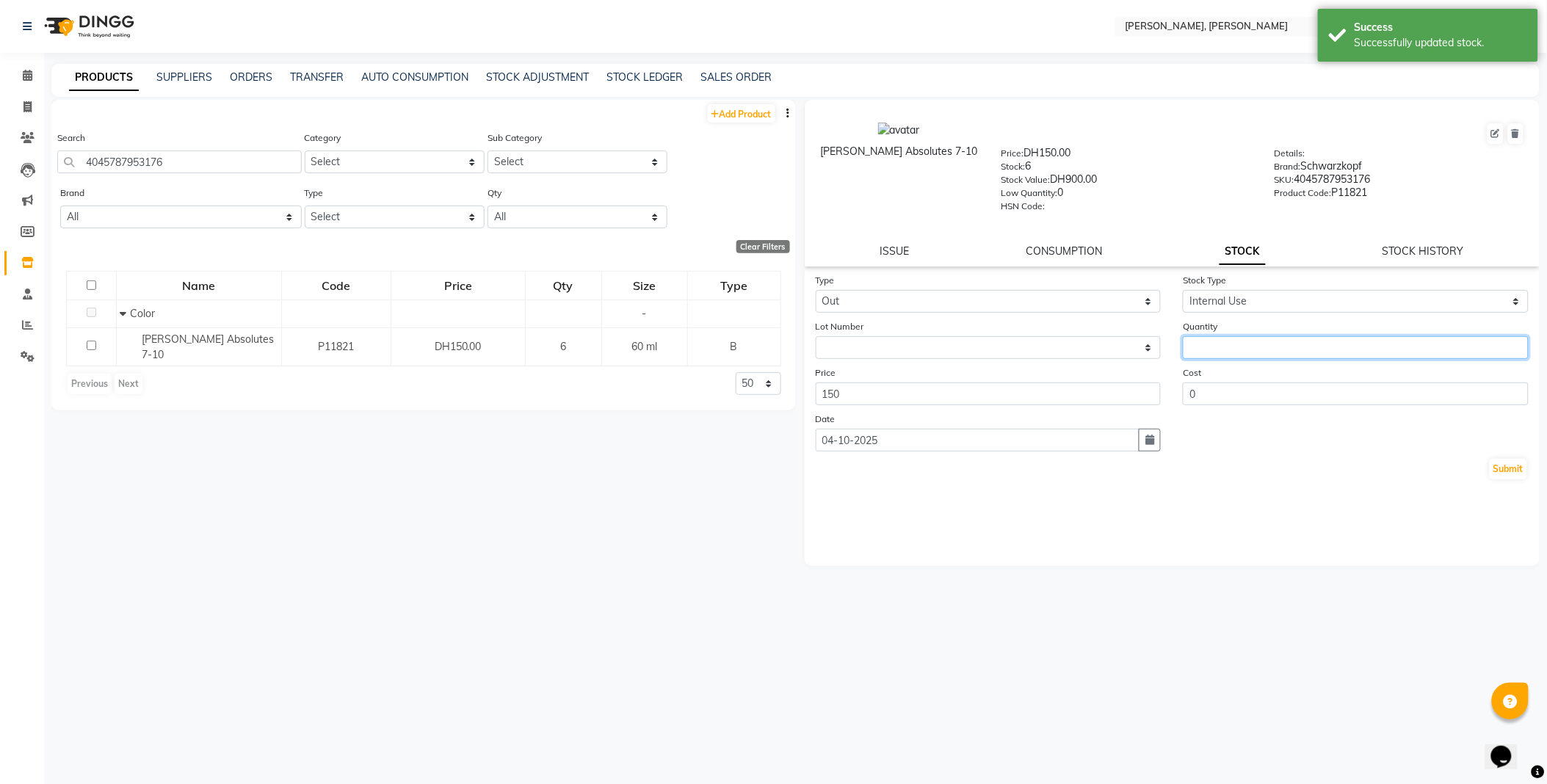
click at [1232, 342] on input "number" at bounding box center [1355, 348] width 346 height 23
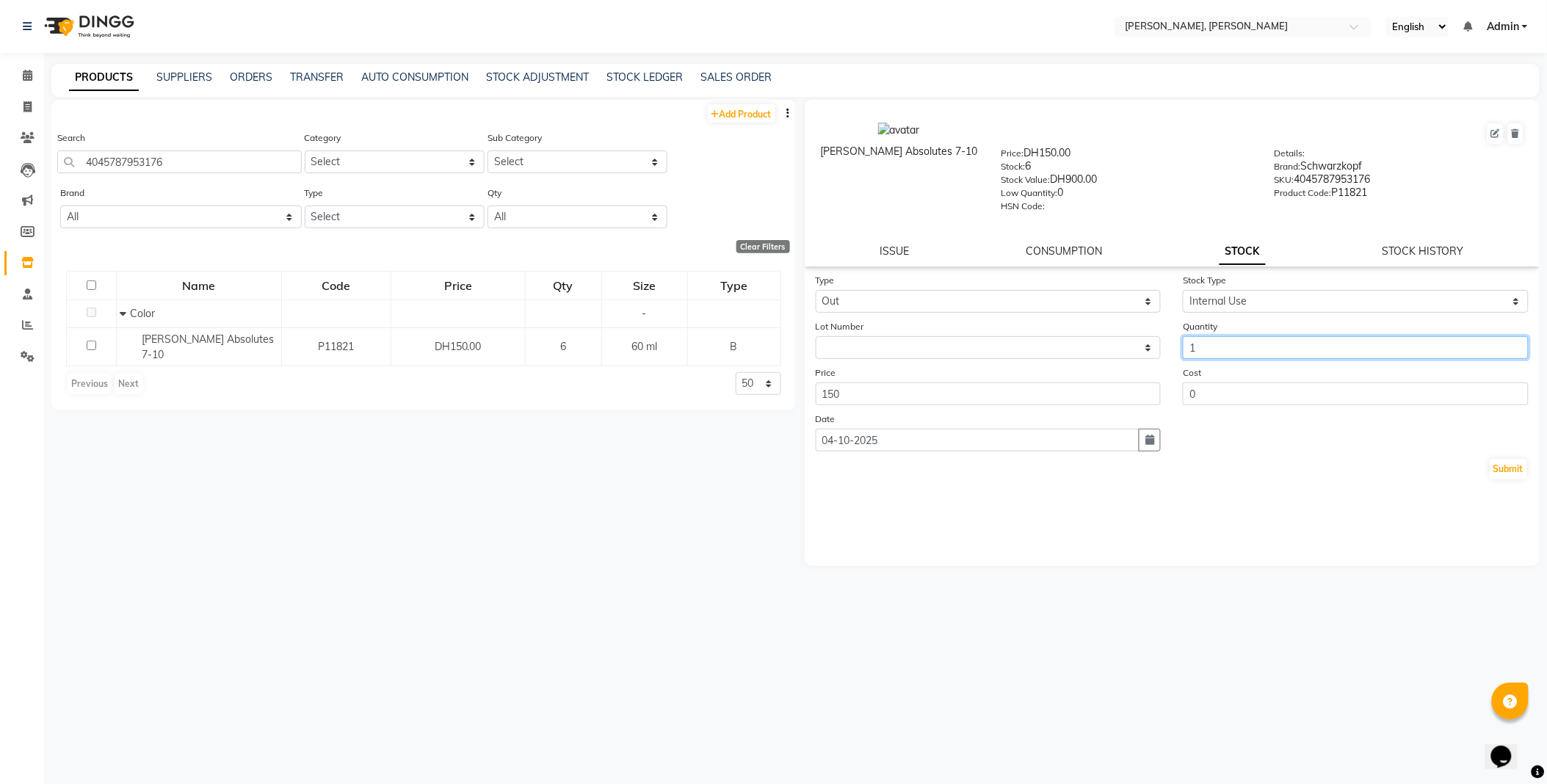
type input "1"
click at [1511, 470] on button "Submit" at bounding box center [1508, 469] width 38 height 20
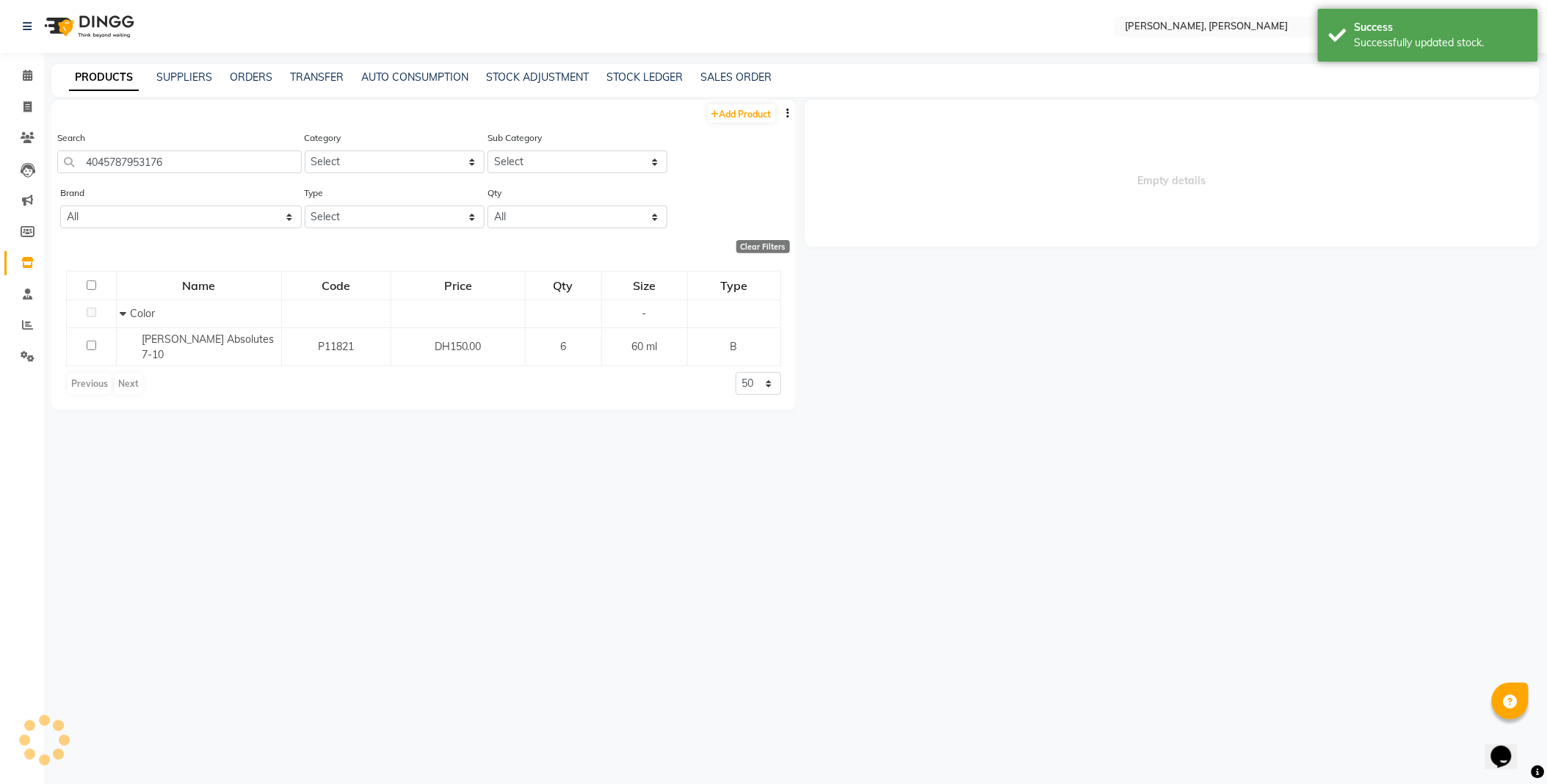
select select
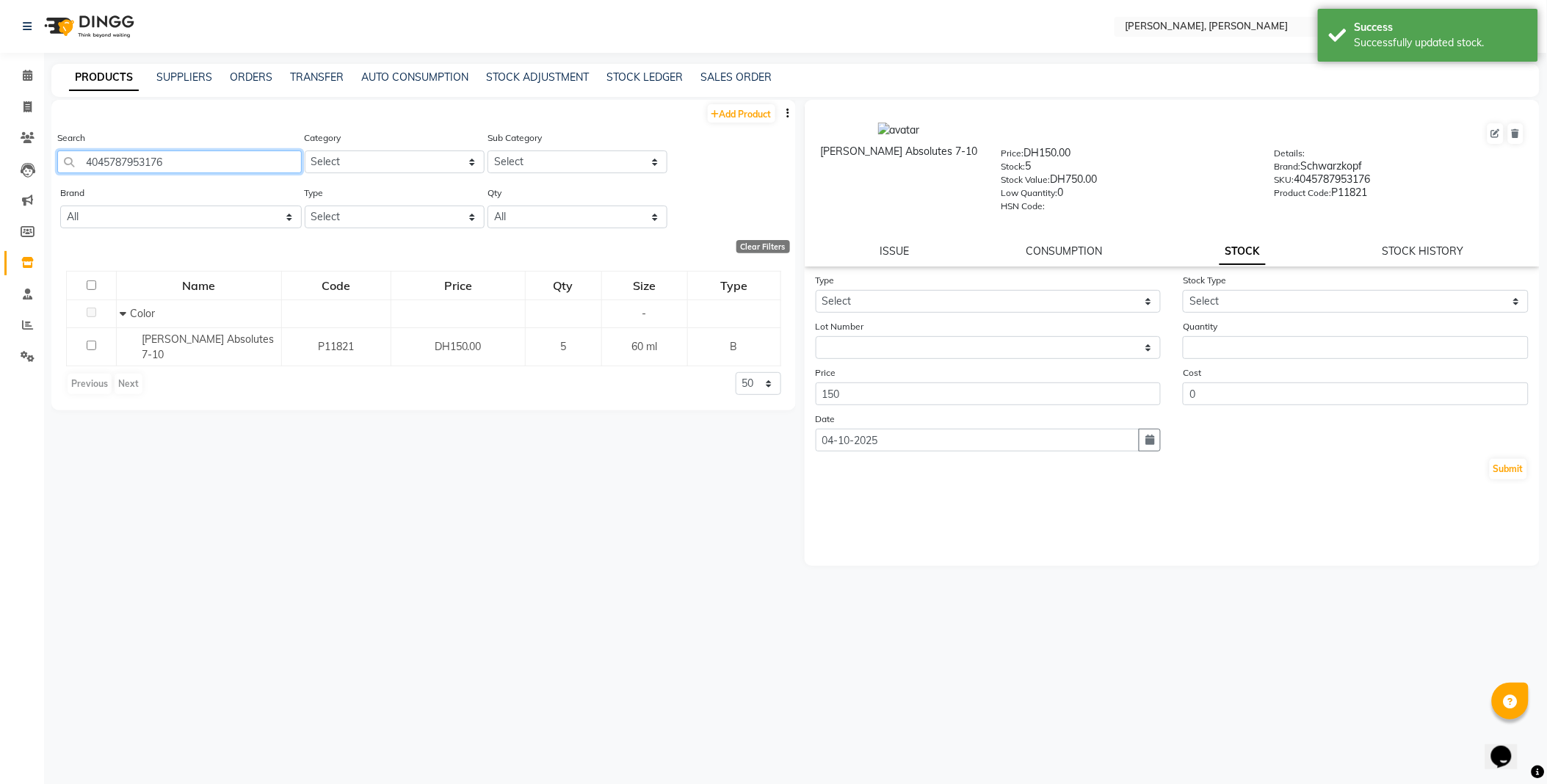
click at [247, 159] on input "4045787953176" at bounding box center [179, 162] width 244 height 23
type input "7702045088342"
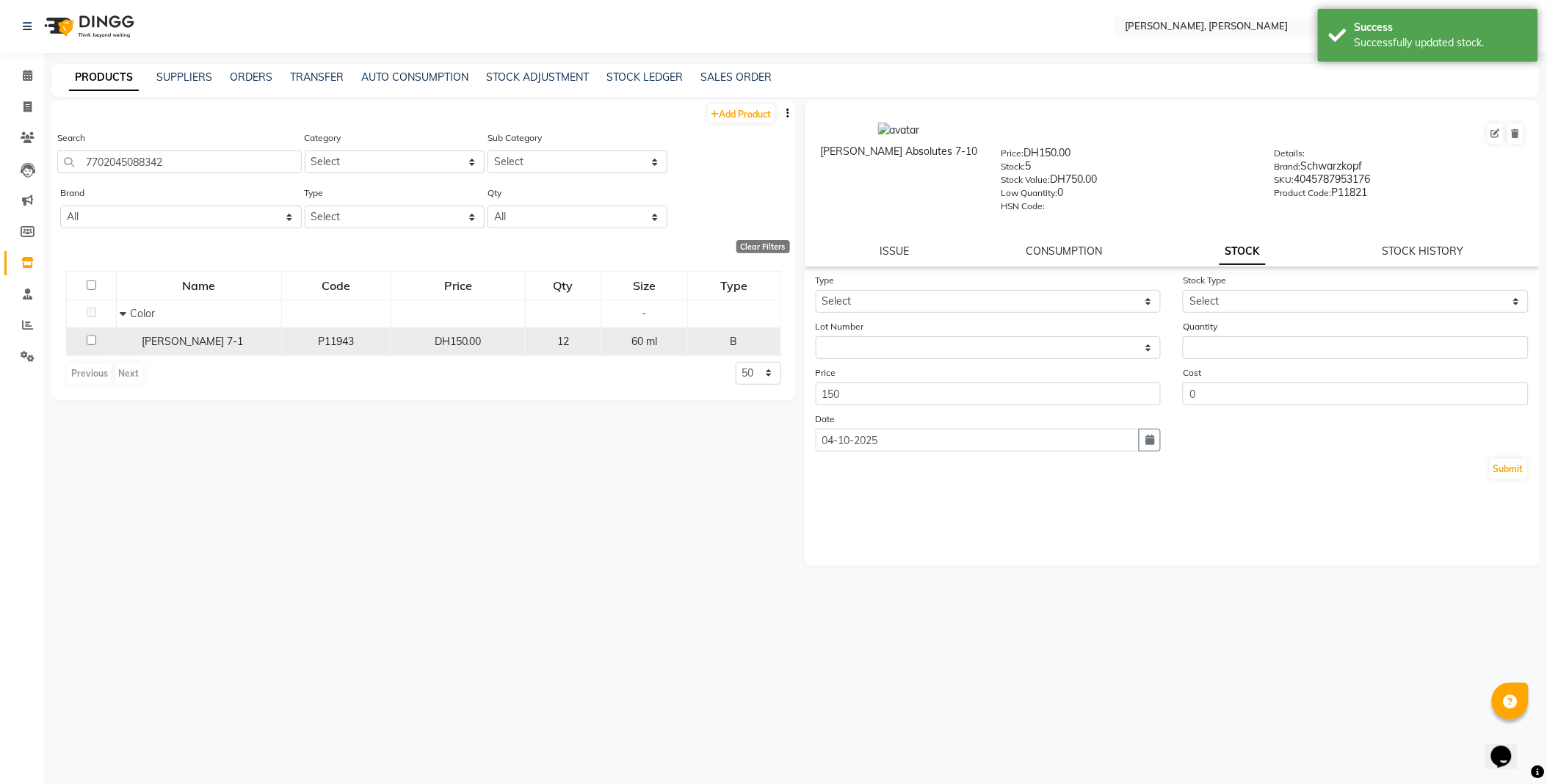
click at [176, 346] on span "[PERSON_NAME] 7-1" at bounding box center [193, 341] width 101 height 13
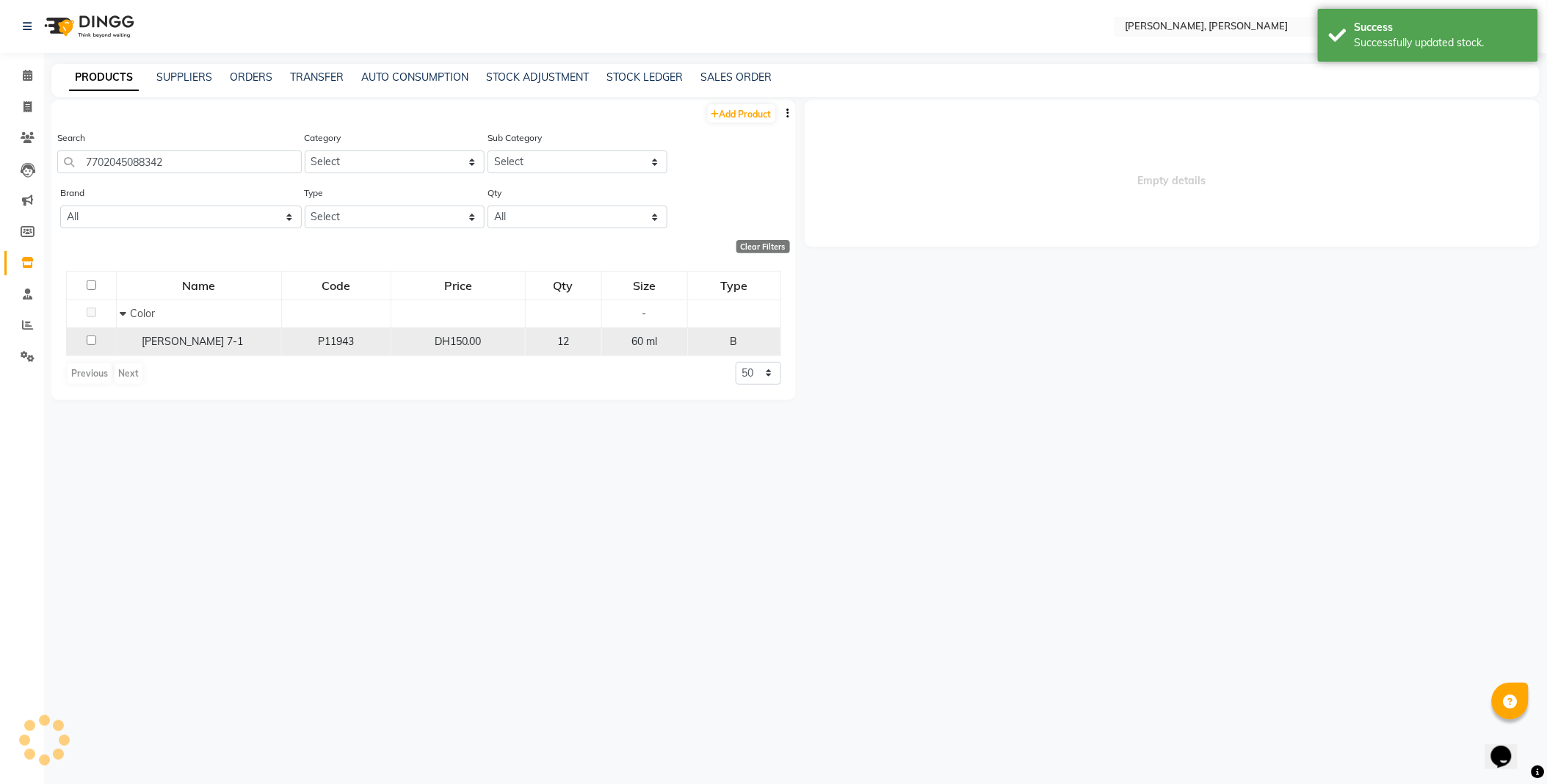
select select
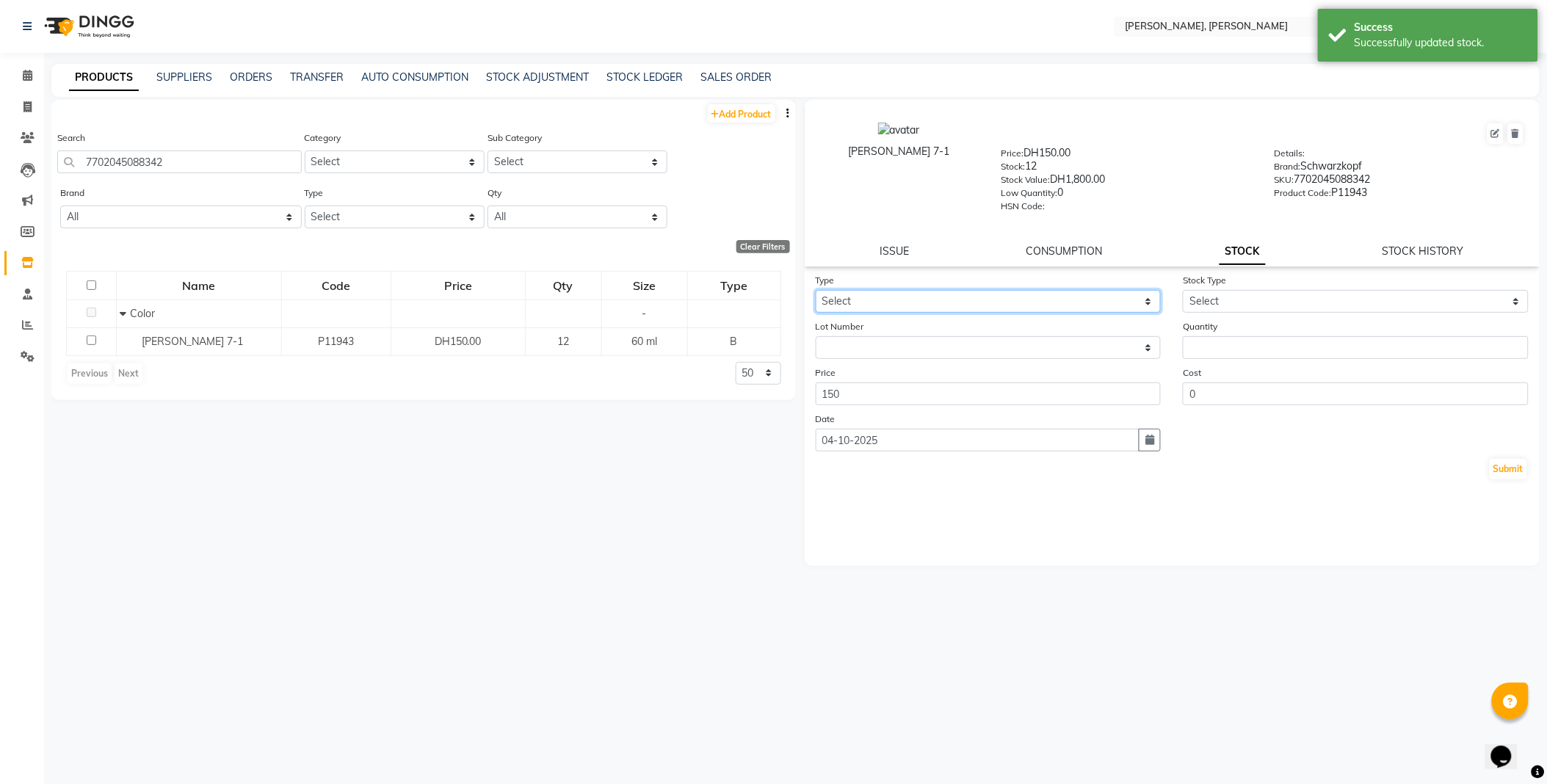
click at [915, 294] on select "Select In Out" at bounding box center [988, 302] width 346 height 23
select select "out"
click at [816, 291] on select "Select In Out" at bounding box center [988, 302] width 346 height 23
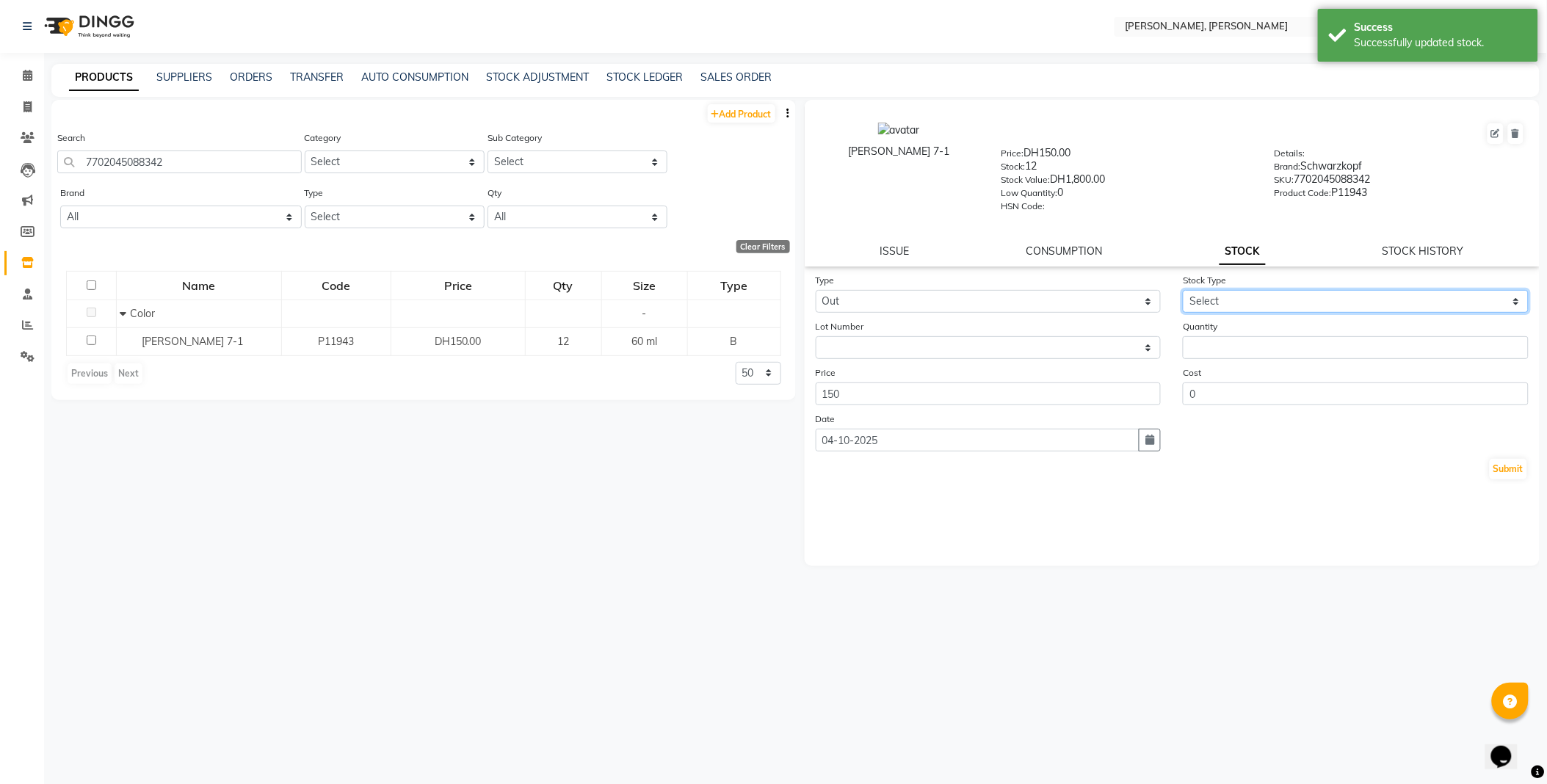
click at [1227, 309] on select "Select Internal Use Damaged Expired Adjustment Return Other" at bounding box center [1355, 302] width 346 height 23
select select "internal use"
click at [1183, 291] on select "Select Internal Use Damaged Expired Adjustment Return Other" at bounding box center [1355, 302] width 346 height 23
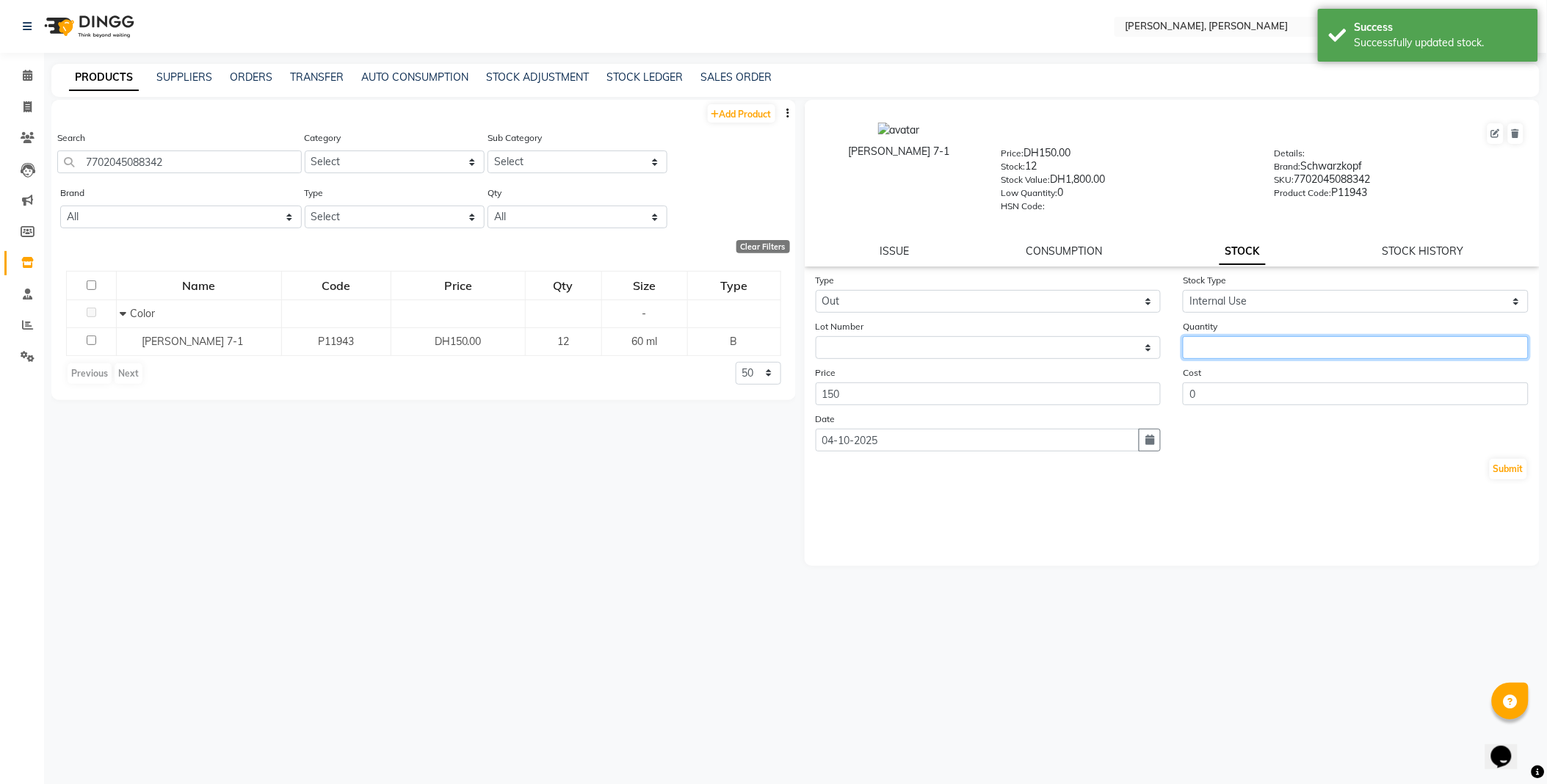
click at [1242, 347] on input "number" at bounding box center [1355, 348] width 346 height 23
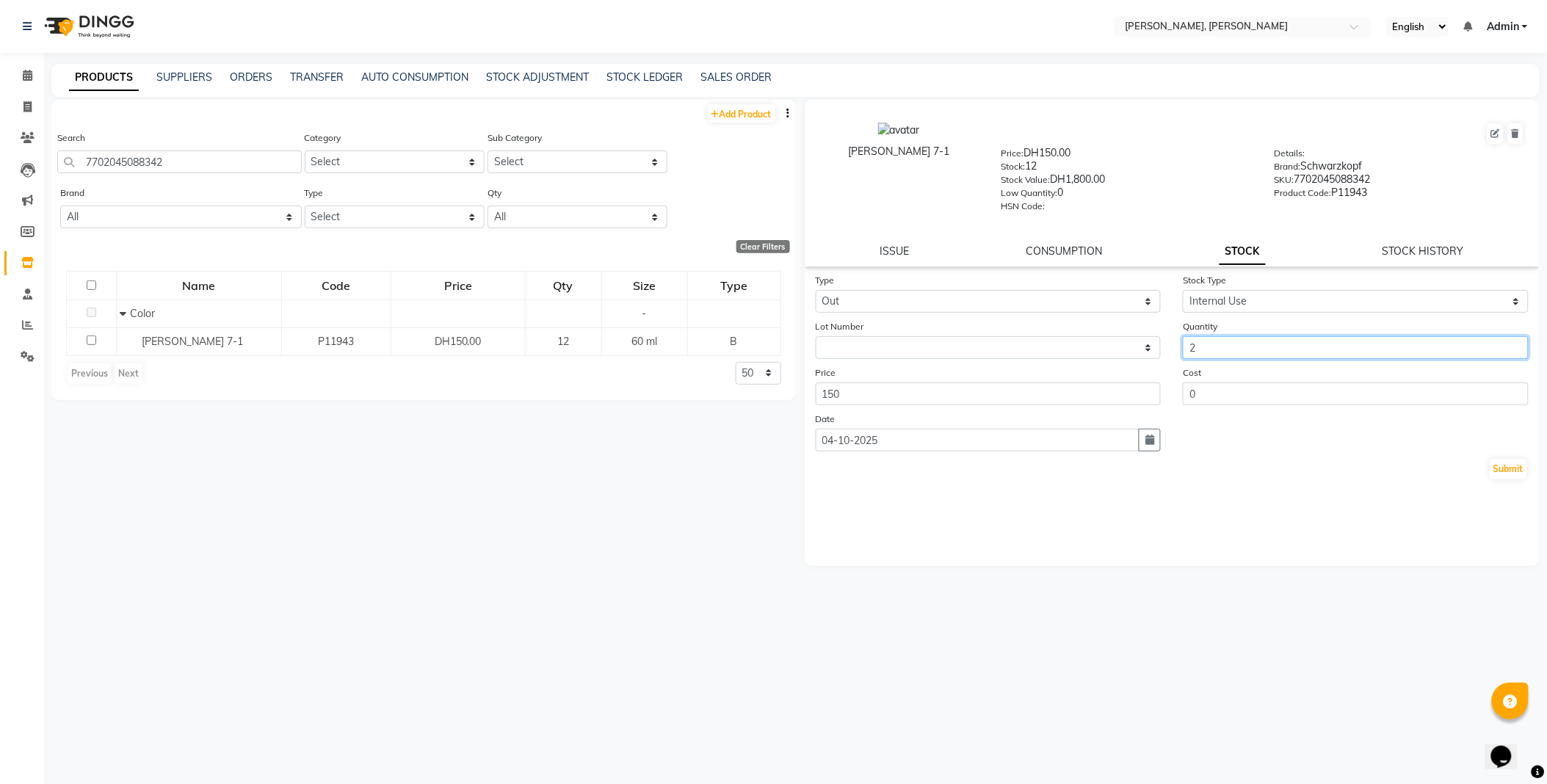
type input "2"
click at [1520, 460] on button "Submit" at bounding box center [1508, 469] width 38 height 20
select select
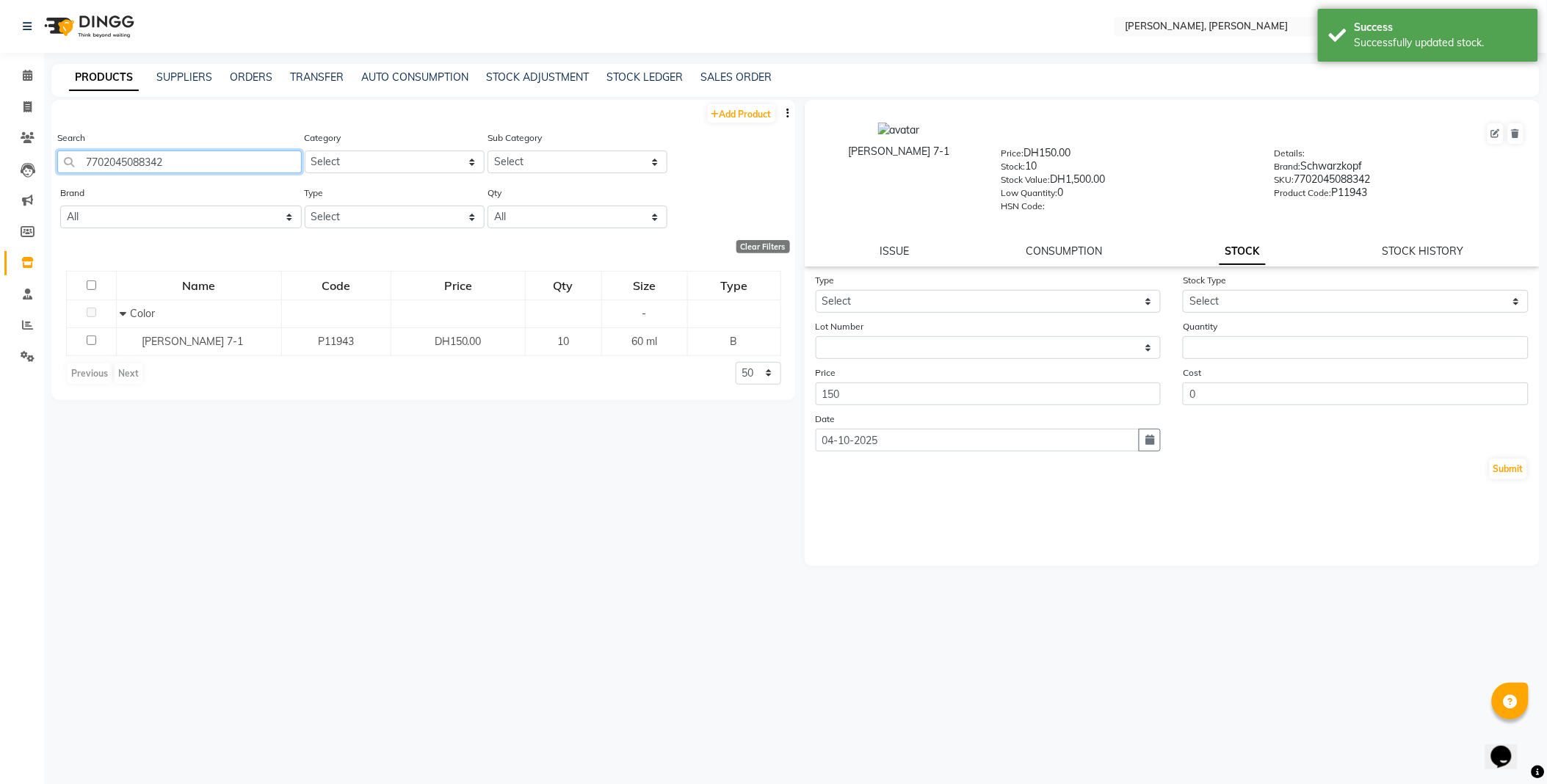
click at [222, 165] on input "7702045088342" at bounding box center [179, 162] width 244 height 23
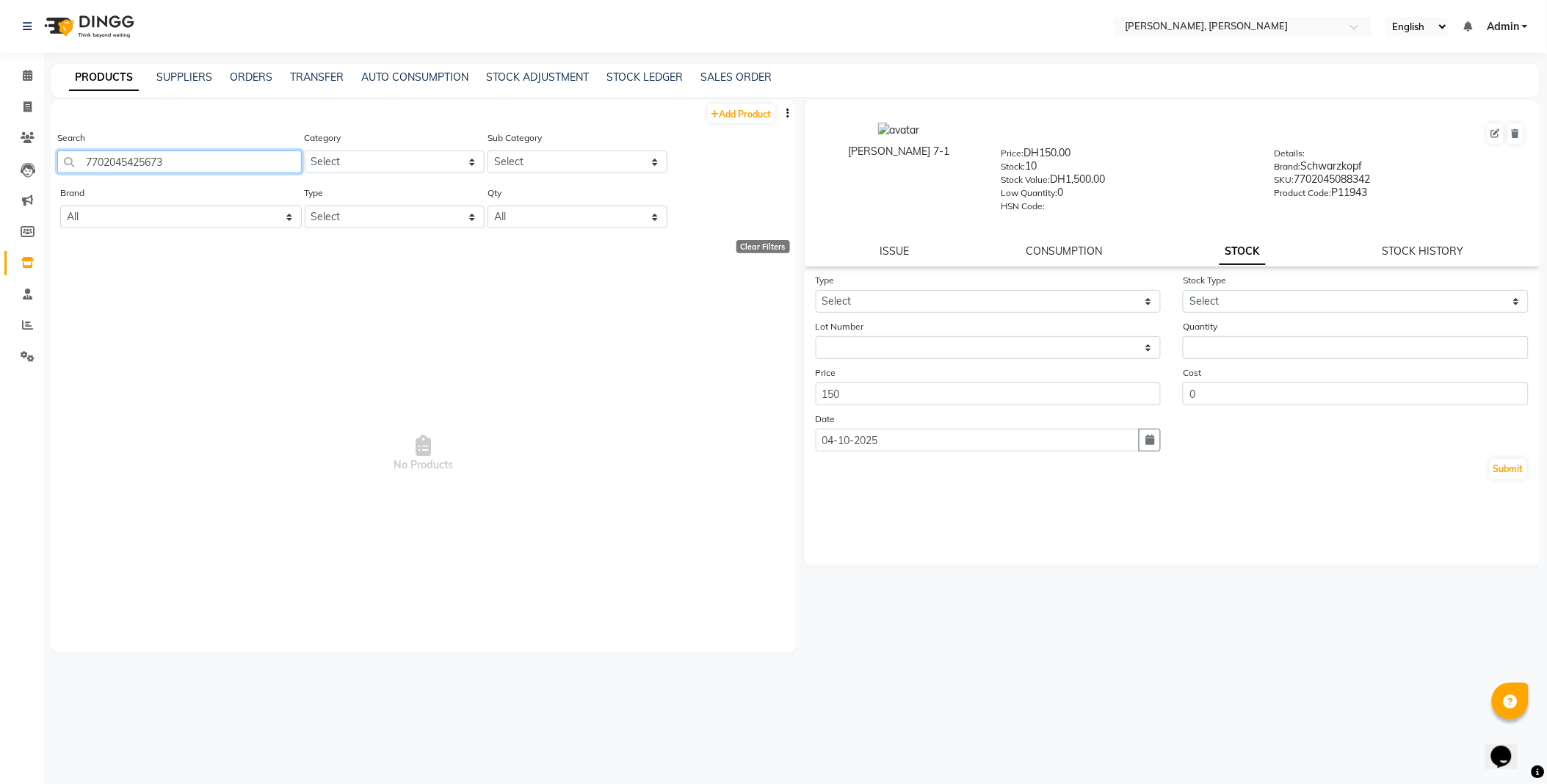
type input "7702045425673"
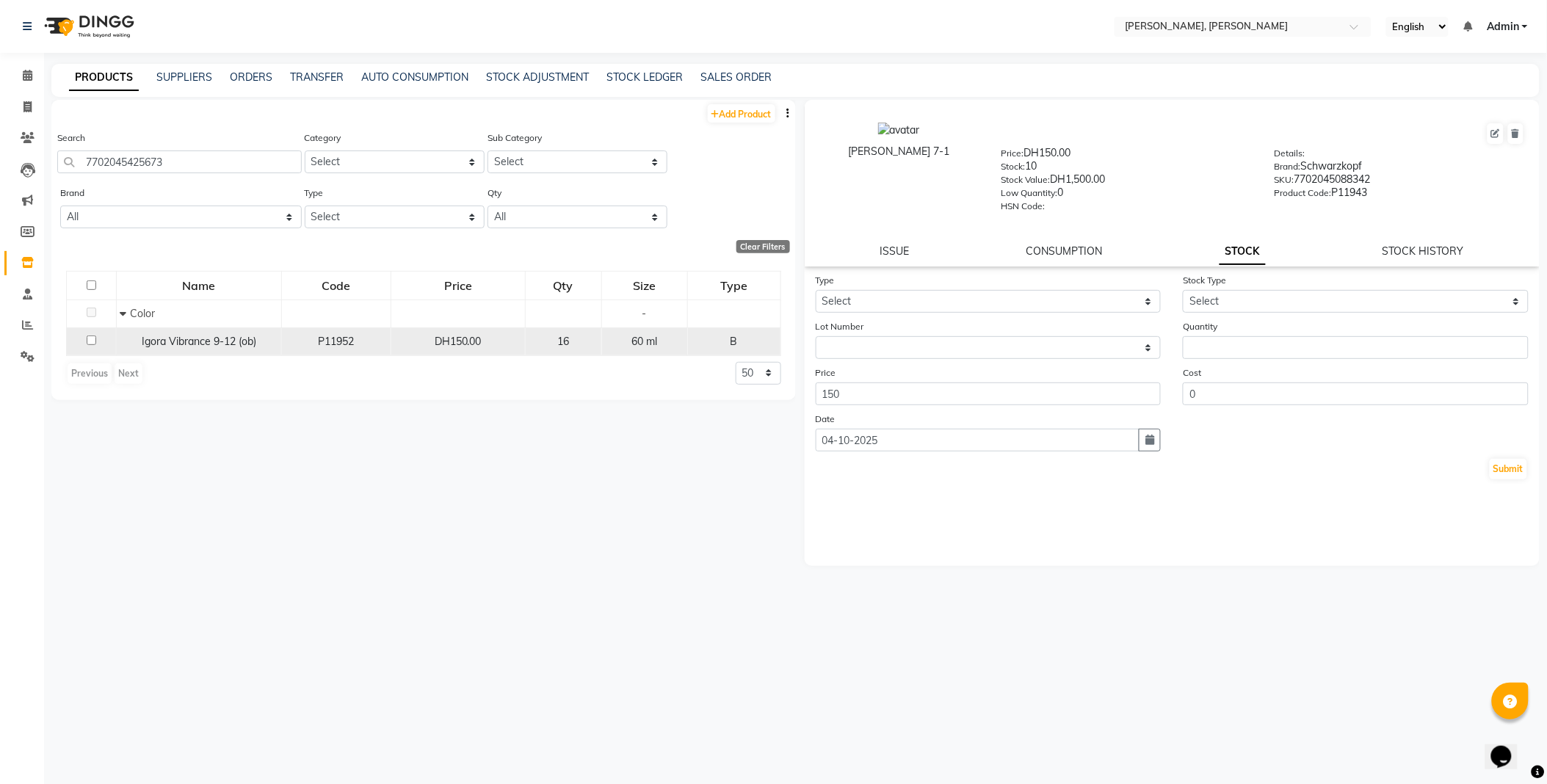
click at [202, 342] on span "Igora Vibrance 9-12 (ob)" at bounding box center [199, 341] width 114 height 13
select select
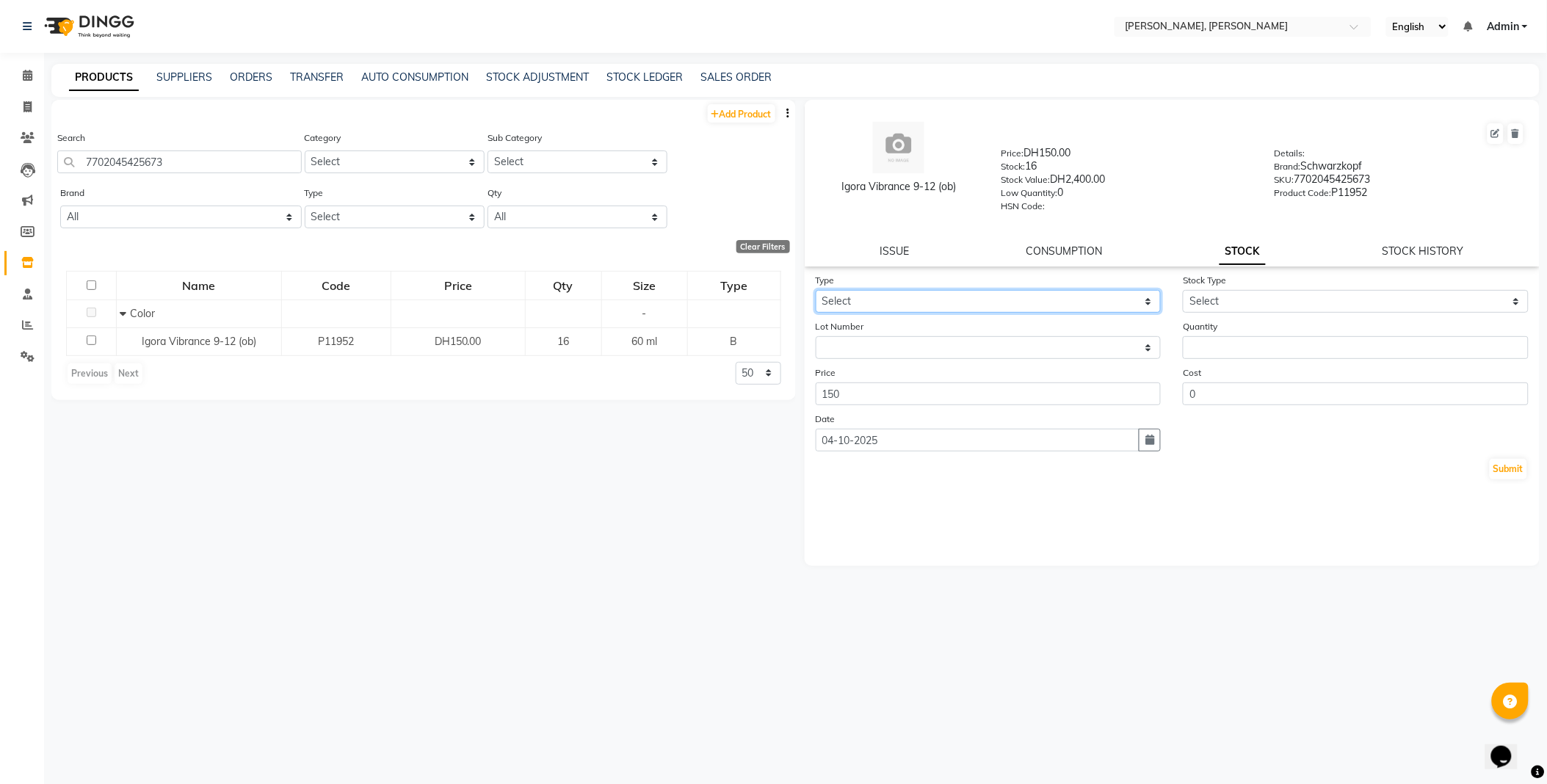
click at [868, 296] on select "Select In Out" at bounding box center [988, 302] width 346 height 23
select select "out"
click at [816, 291] on select "Select In Out" at bounding box center [988, 302] width 346 height 23
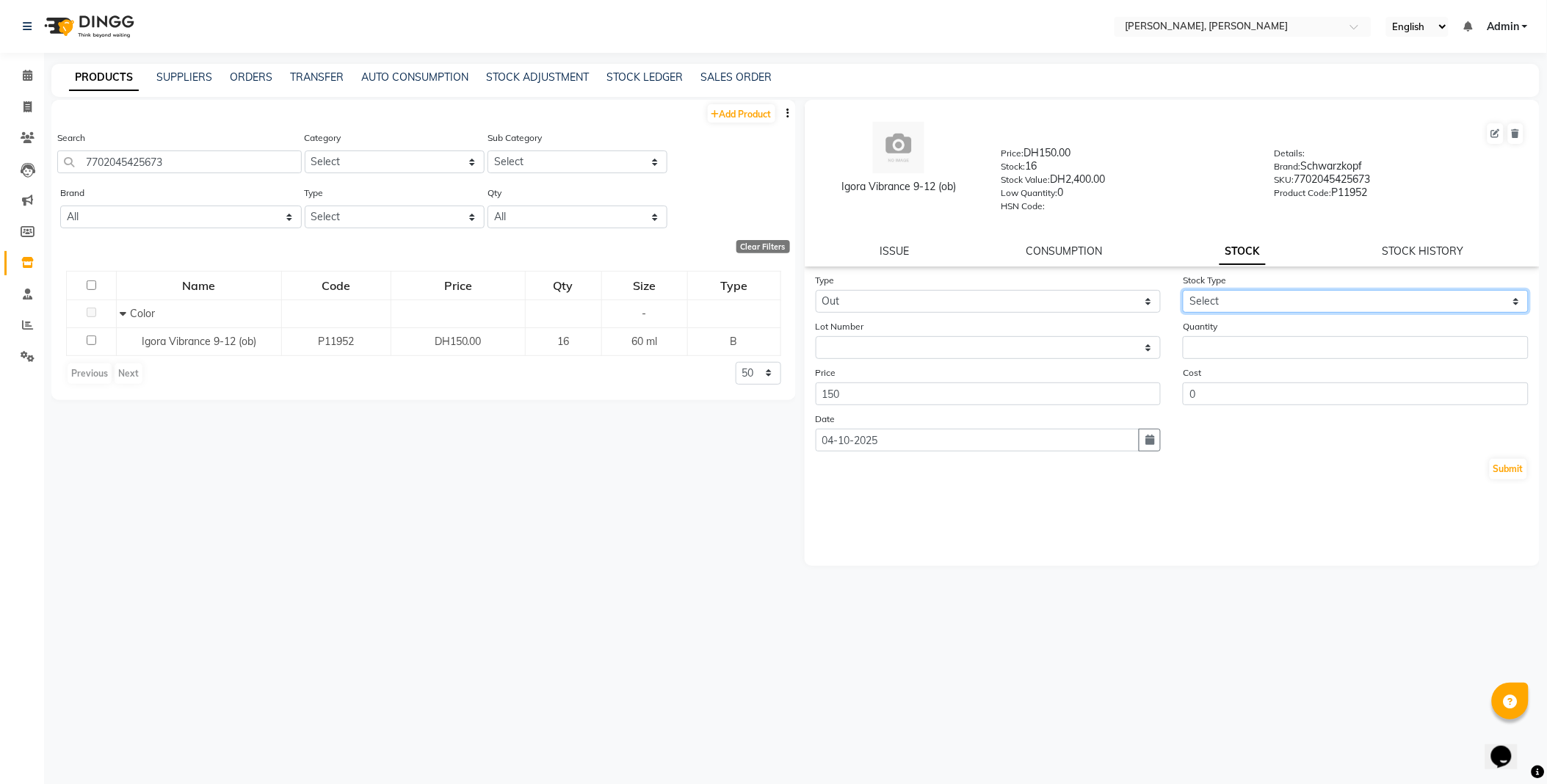
click at [1235, 295] on select "Select Internal Use Damaged Expired Adjustment Return Other" at bounding box center [1355, 302] width 346 height 23
select select "internal use"
click at [1183, 291] on select "Select Internal Use Damaged Expired Adjustment Return Other" at bounding box center [1355, 302] width 346 height 23
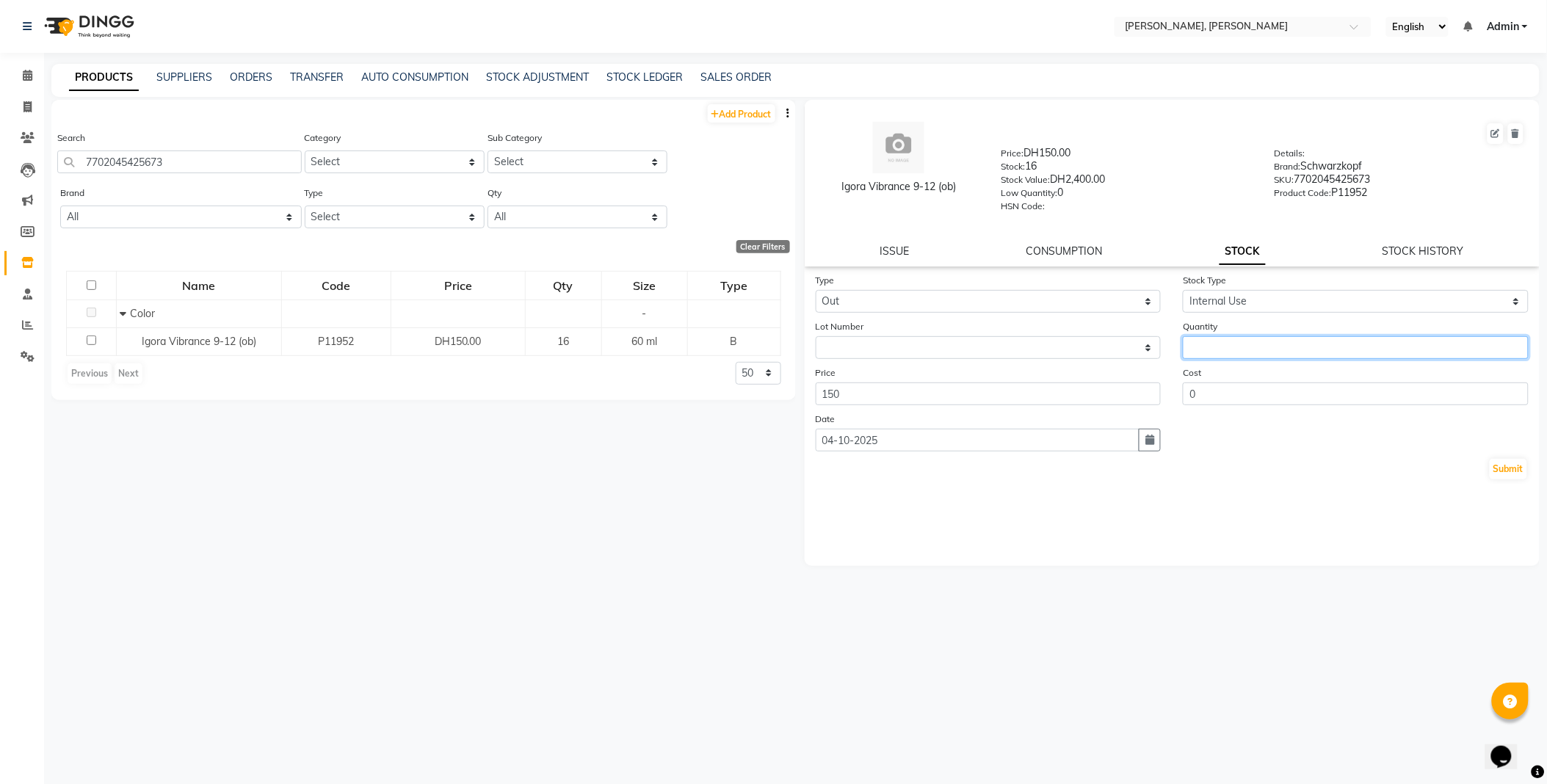
click at [1249, 346] on input "number" at bounding box center [1355, 348] width 346 height 23
type input "1"
click at [1505, 478] on button "Submit" at bounding box center [1508, 469] width 38 height 20
select select
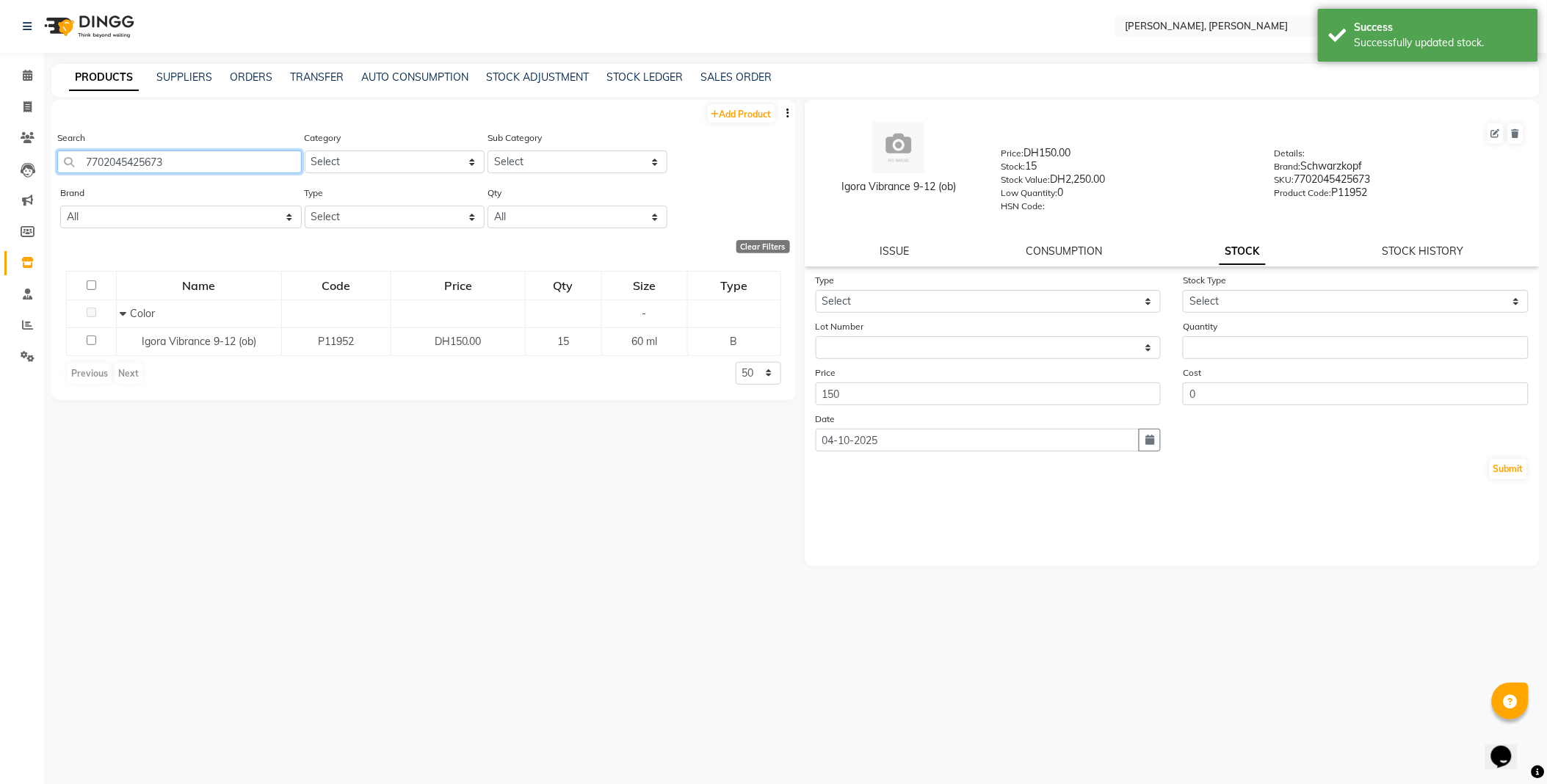
click at [228, 166] on input "7702045425673" at bounding box center [179, 162] width 244 height 23
type input "4045787951776"
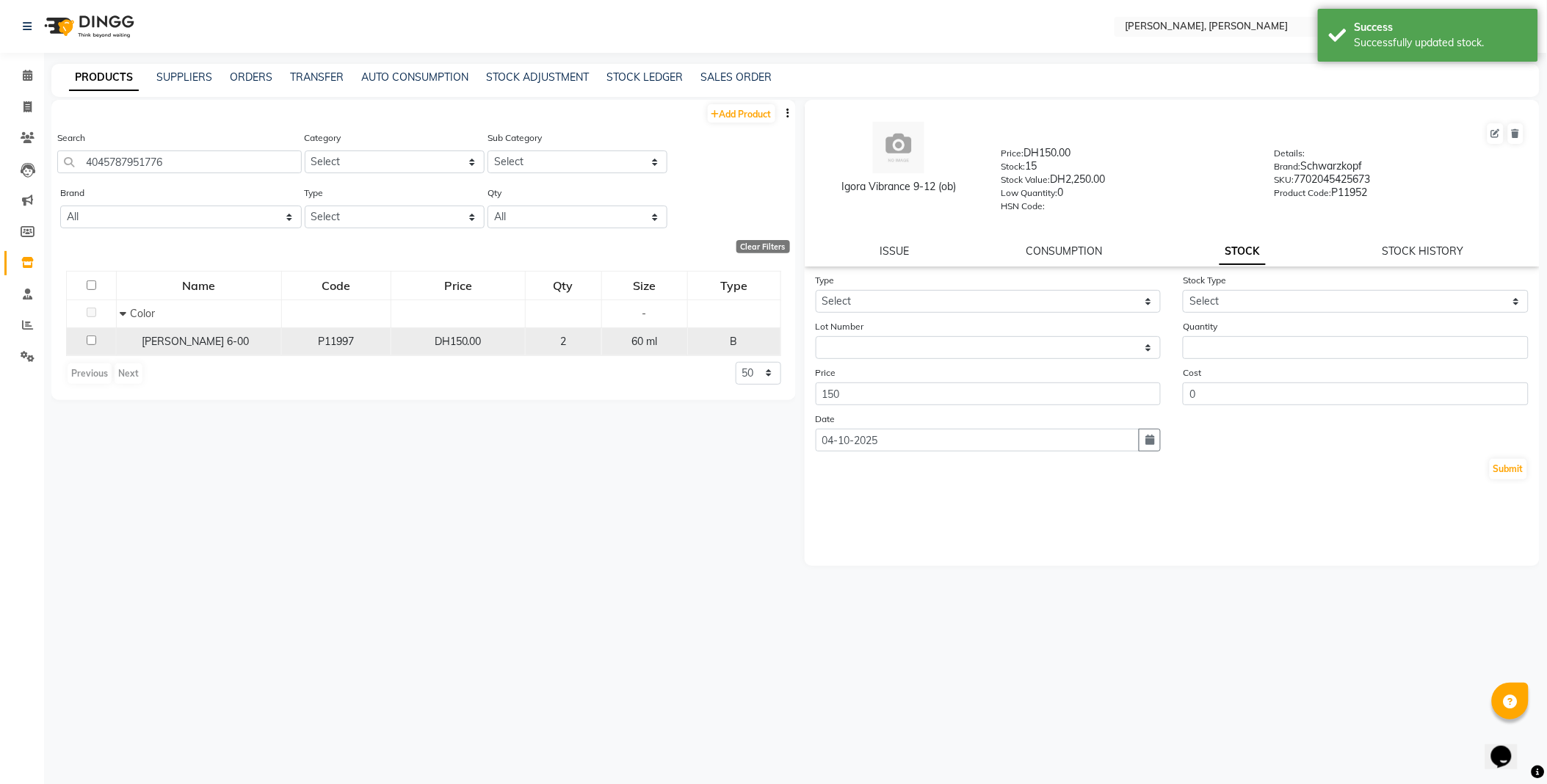
click at [199, 342] on span "[PERSON_NAME] 6-00" at bounding box center [196, 341] width 107 height 13
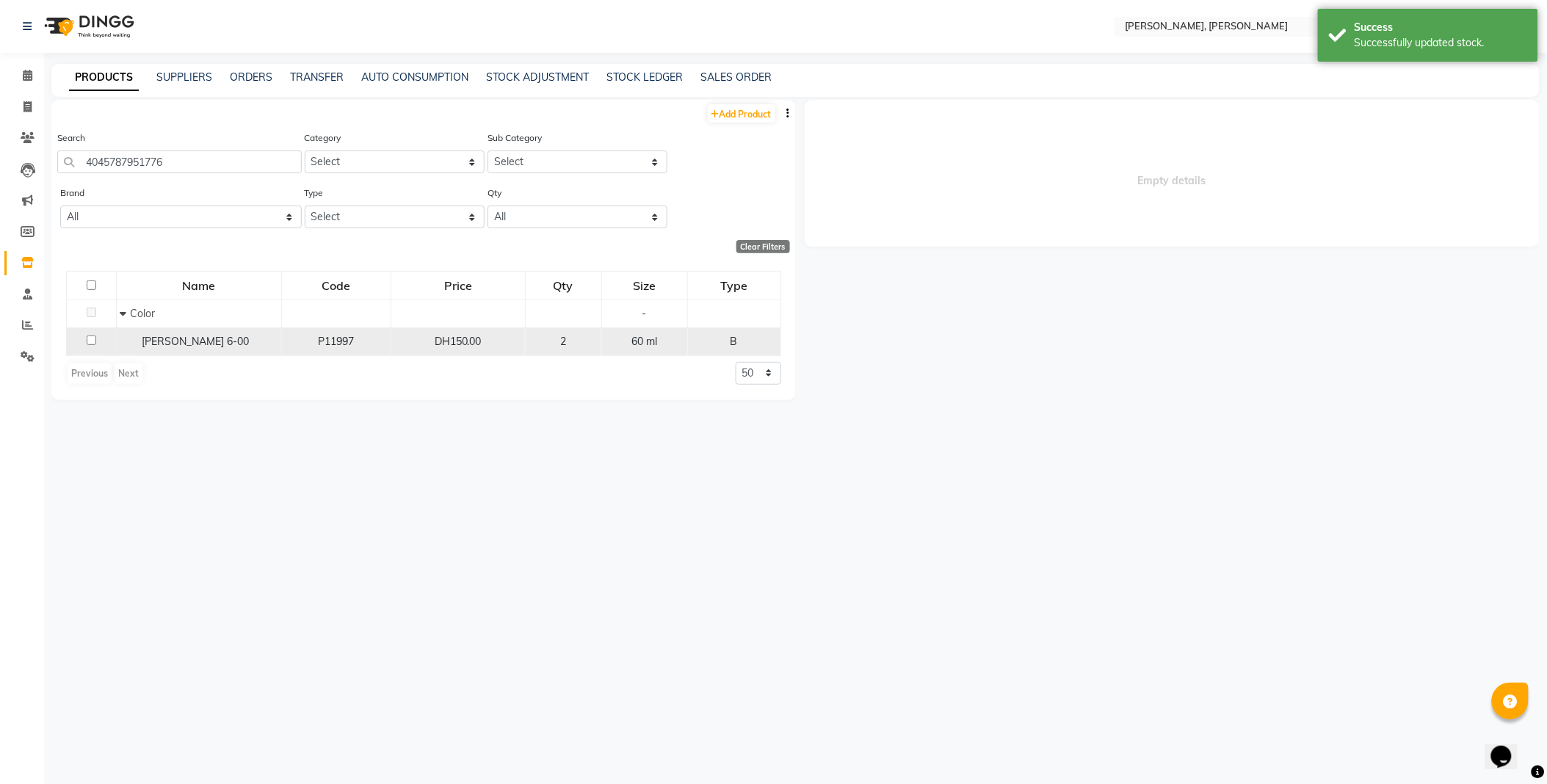
select select
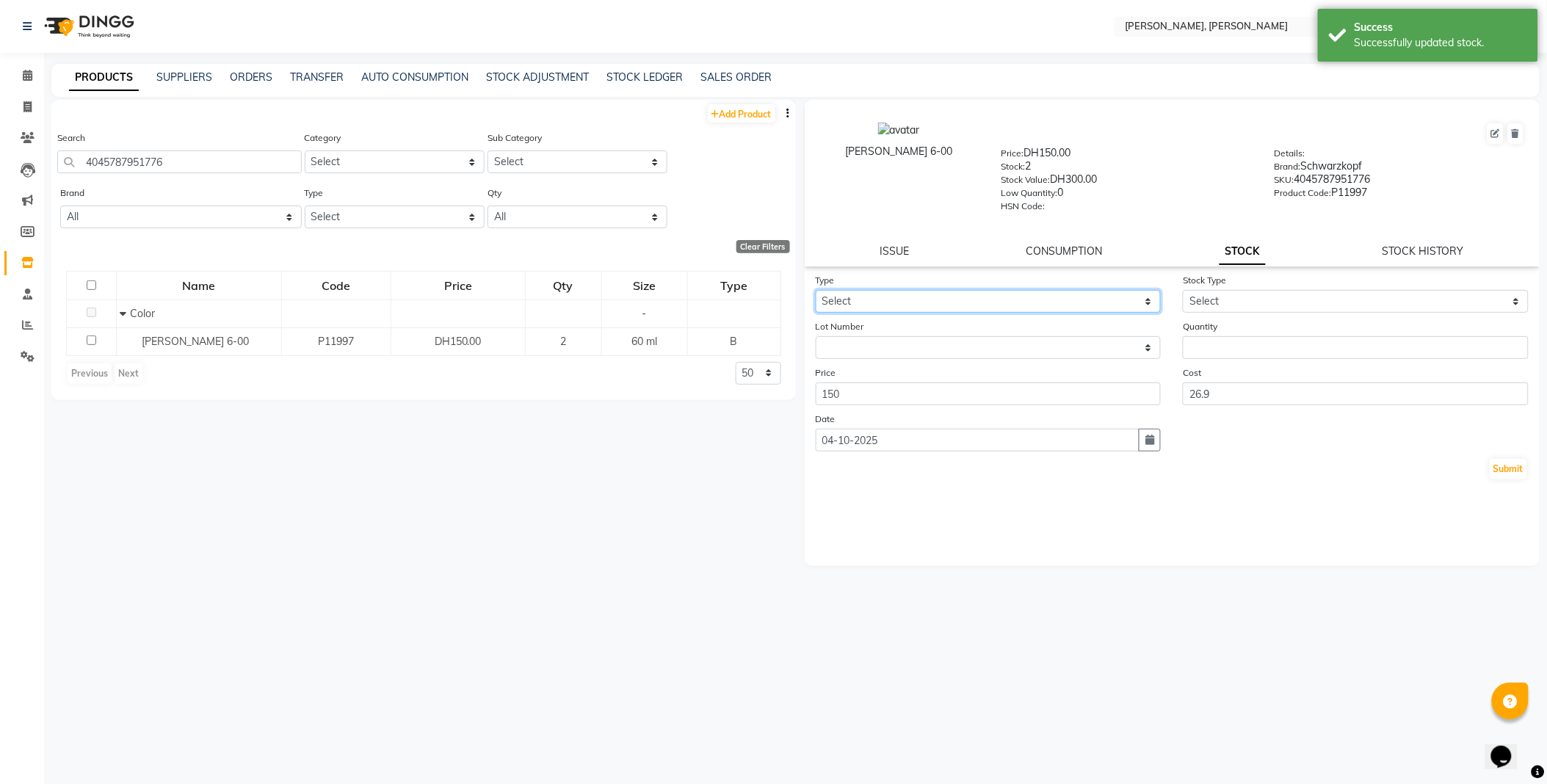
click at [869, 302] on select "Select In Out" at bounding box center [988, 302] width 346 height 23
select select "out"
click at [816, 291] on select "Select In Out" at bounding box center [988, 302] width 346 height 23
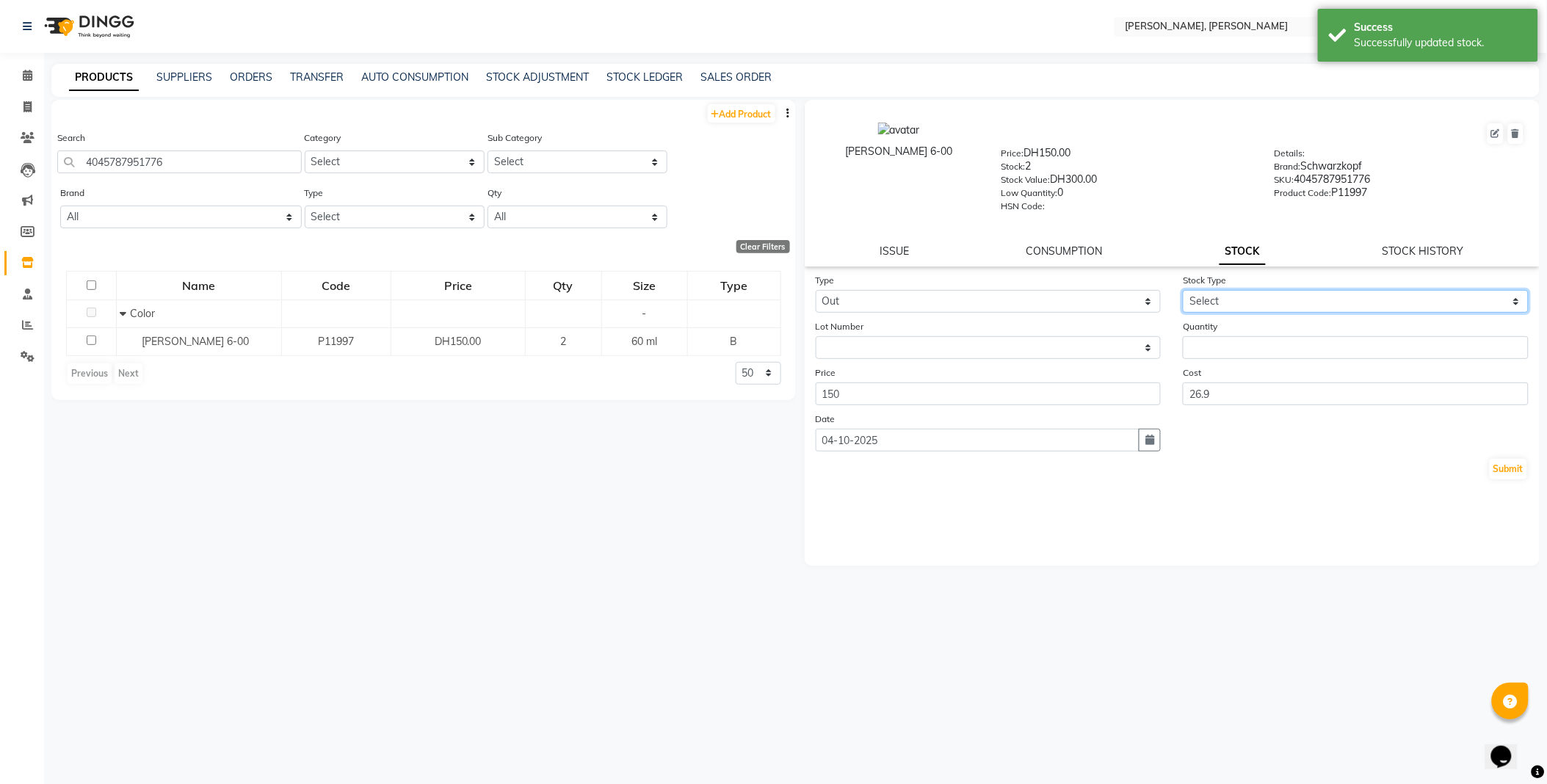
click at [1219, 301] on select "Select Internal Use Damaged Expired Adjustment Return Other" at bounding box center [1355, 302] width 346 height 23
select select "internal use"
click at [1183, 291] on select "Select Internal Use Damaged Expired Adjustment Return Other" at bounding box center [1355, 302] width 346 height 23
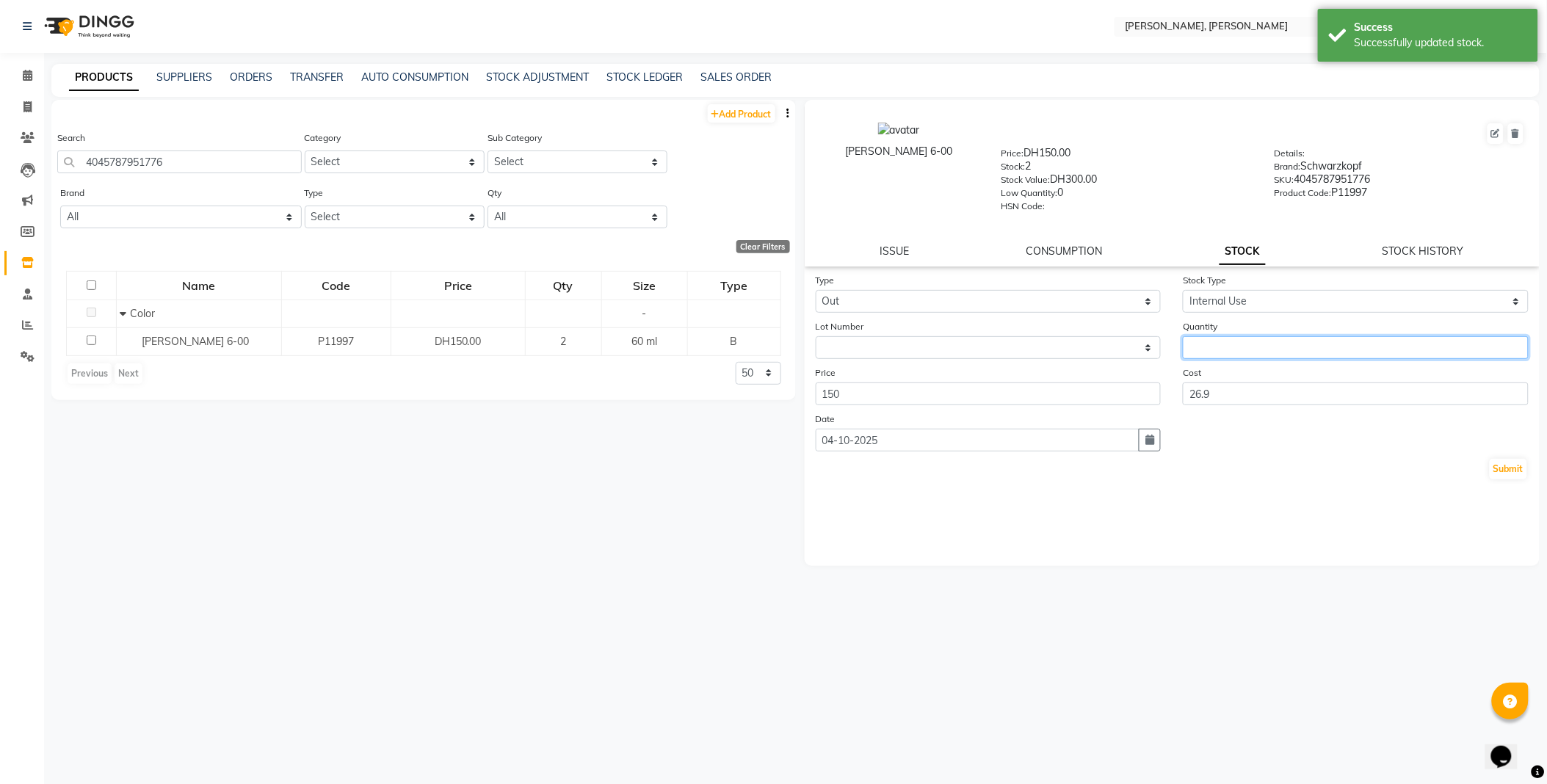
click at [1249, 345] on input "number" at bounding box center [1355, 348] width 346 height 23
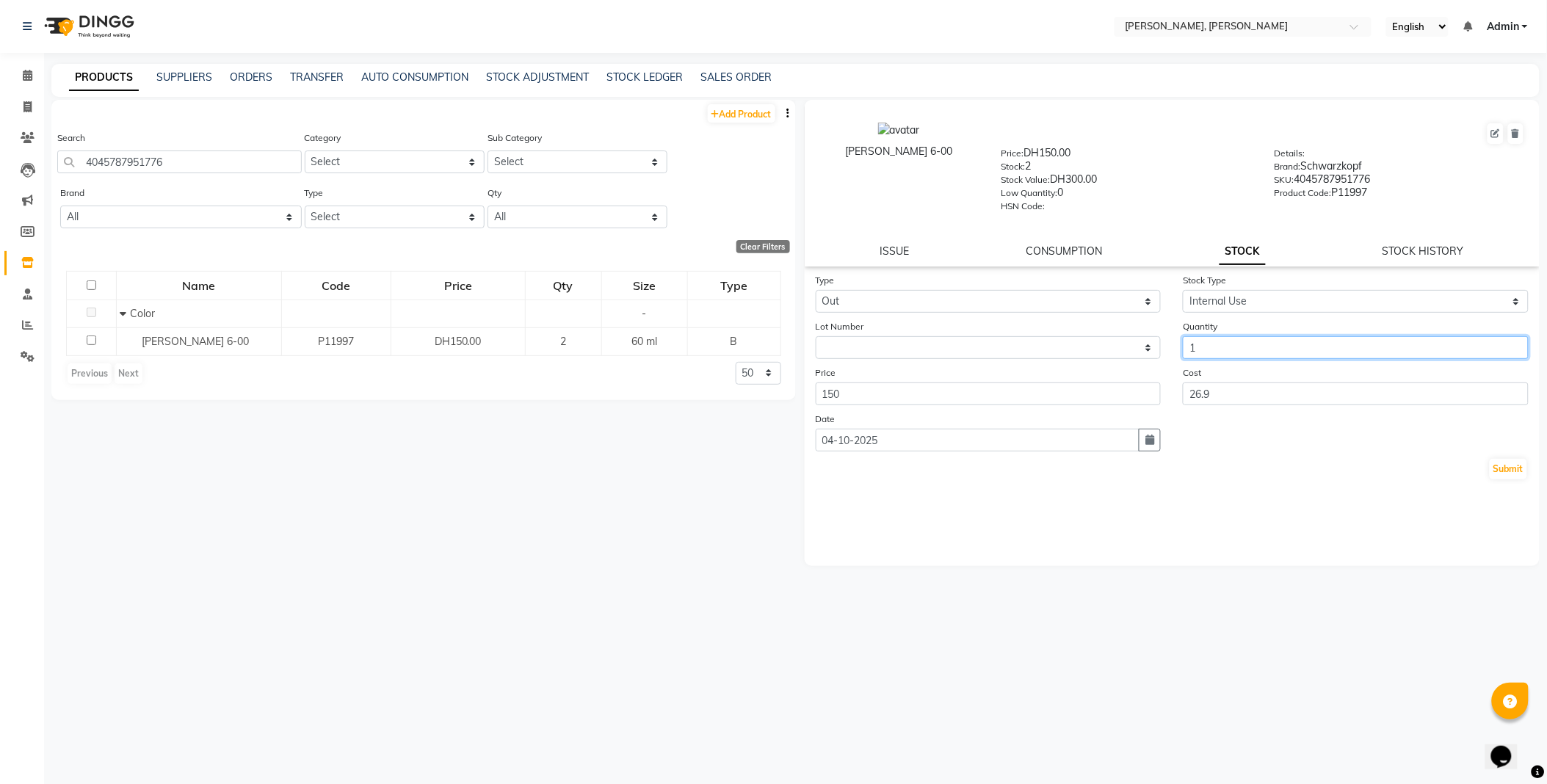
type input "1"
click at [1528, 494] on div "Type Select In Out Stock Type Select Internal Use Damaged Expired Adjustment Re…" at bounding box center [1172, 419] width 736 height 293
click at [1493, 473] on button "Submit" at bounding box center [1508, 469] width 38 height 20
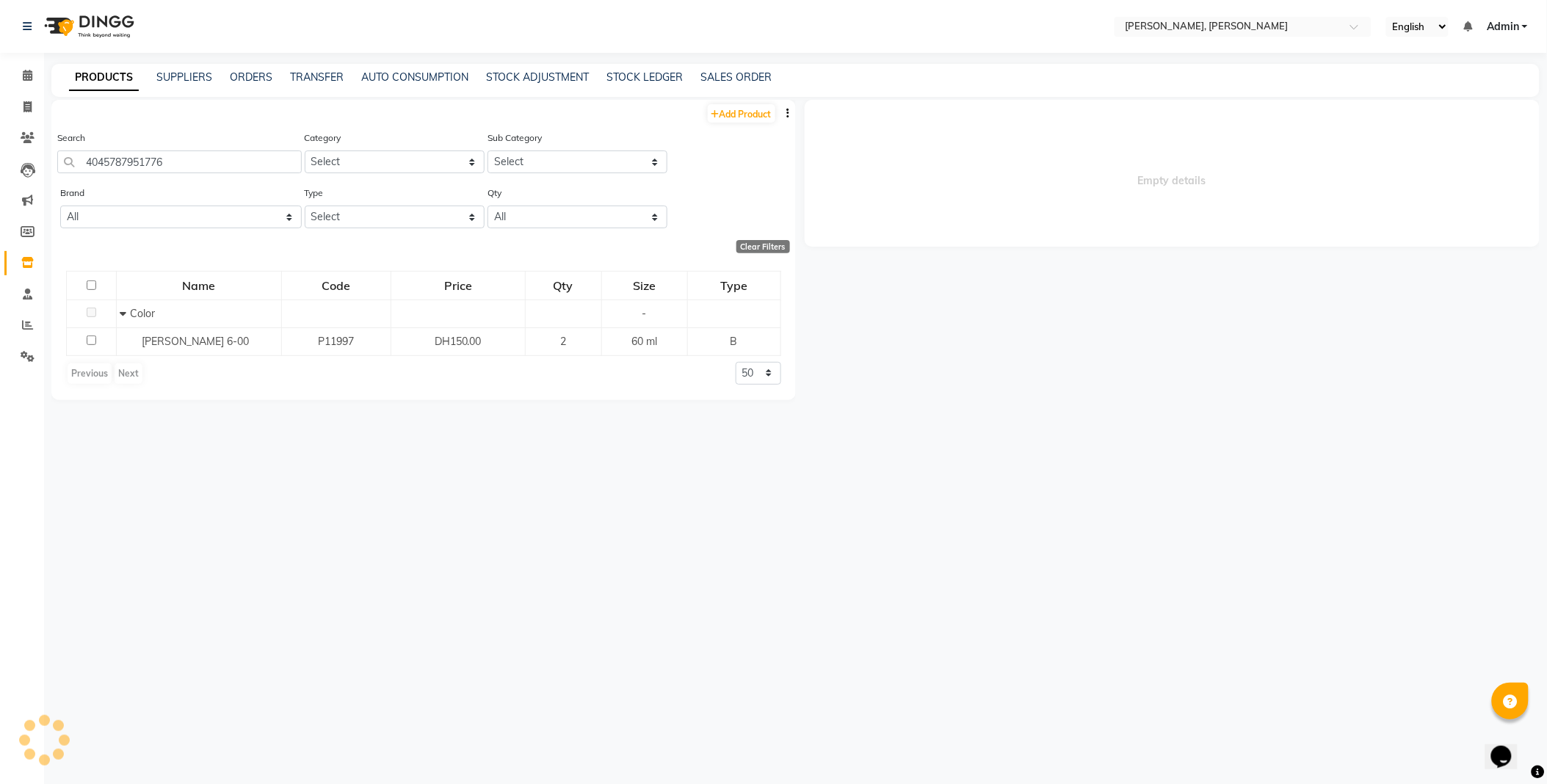
select select
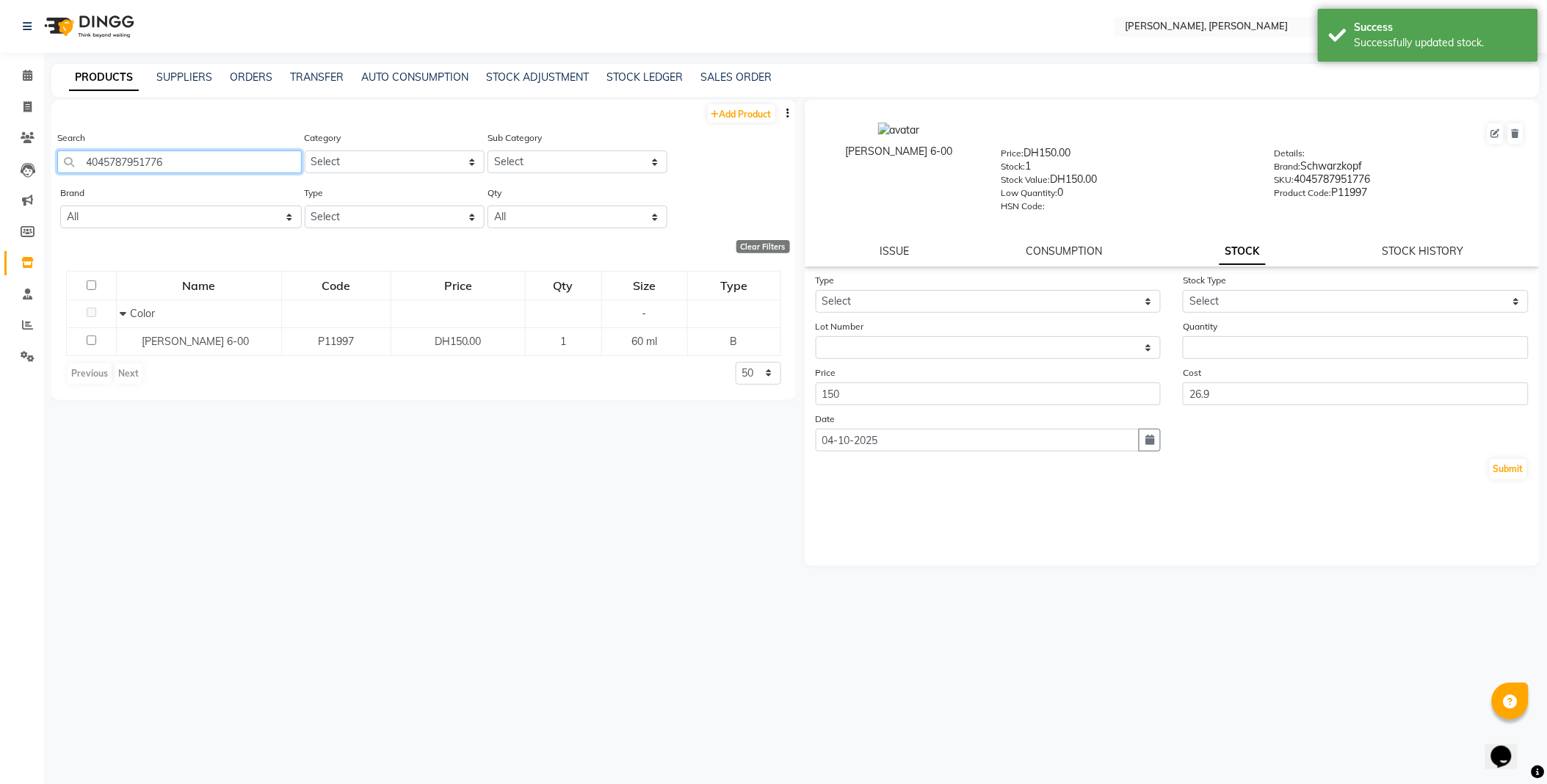
click at [240, 160] on input "4045787951776" at bounding box center [179, 162] width 244 height 23
type input "4045787950236"
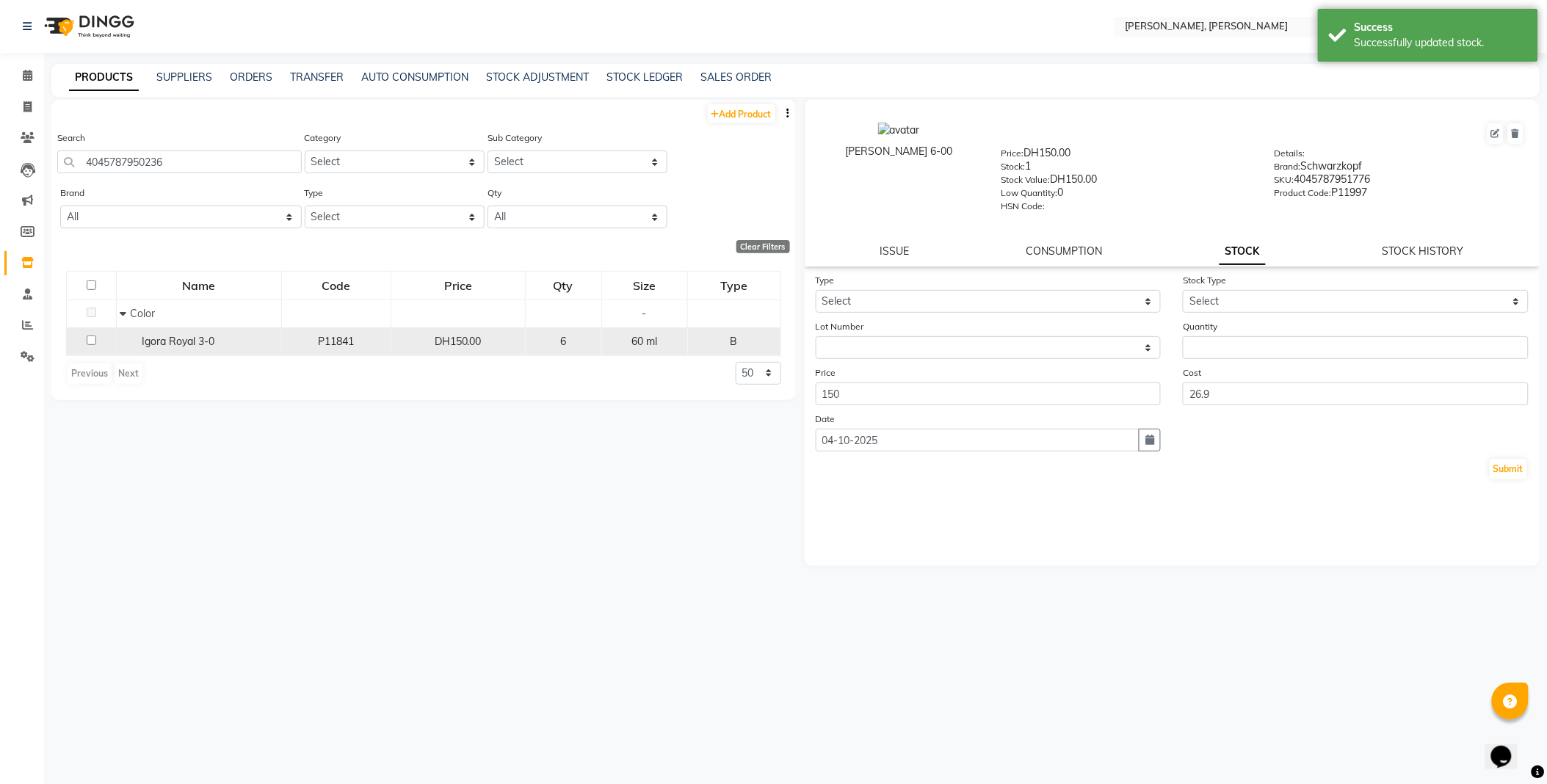
click at [206, 346] on span "Igora Royal 3-0" at bounding box center [178, 341] width 73 height 13
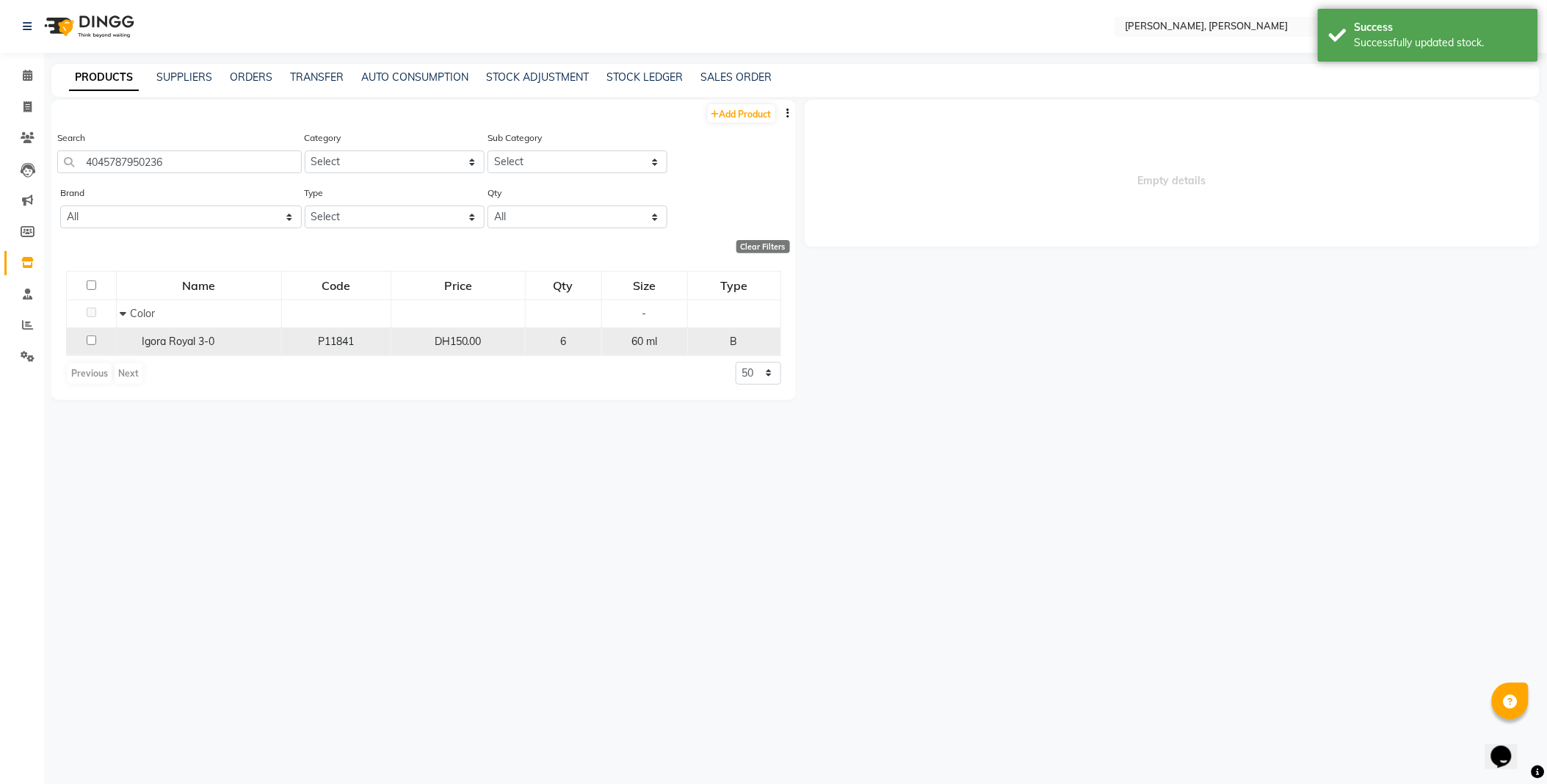
select select
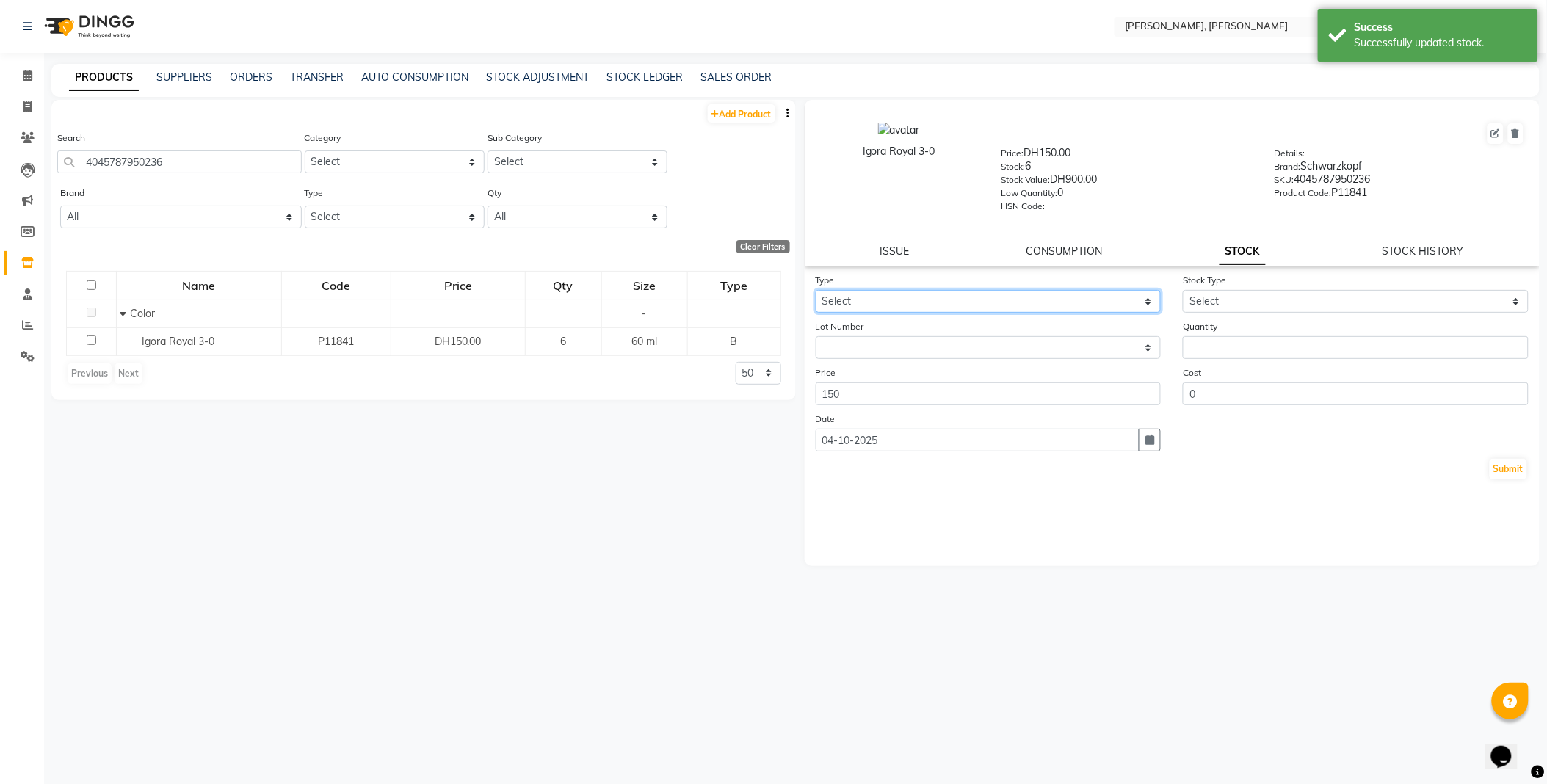
click at [888, 297] on select "Select In Out" at bounding box center [988, 302] width 346 height 23
select select "out"
click at [816, 291] on select "Select In Out" at bounding box center [988, 302] width 346 height 23
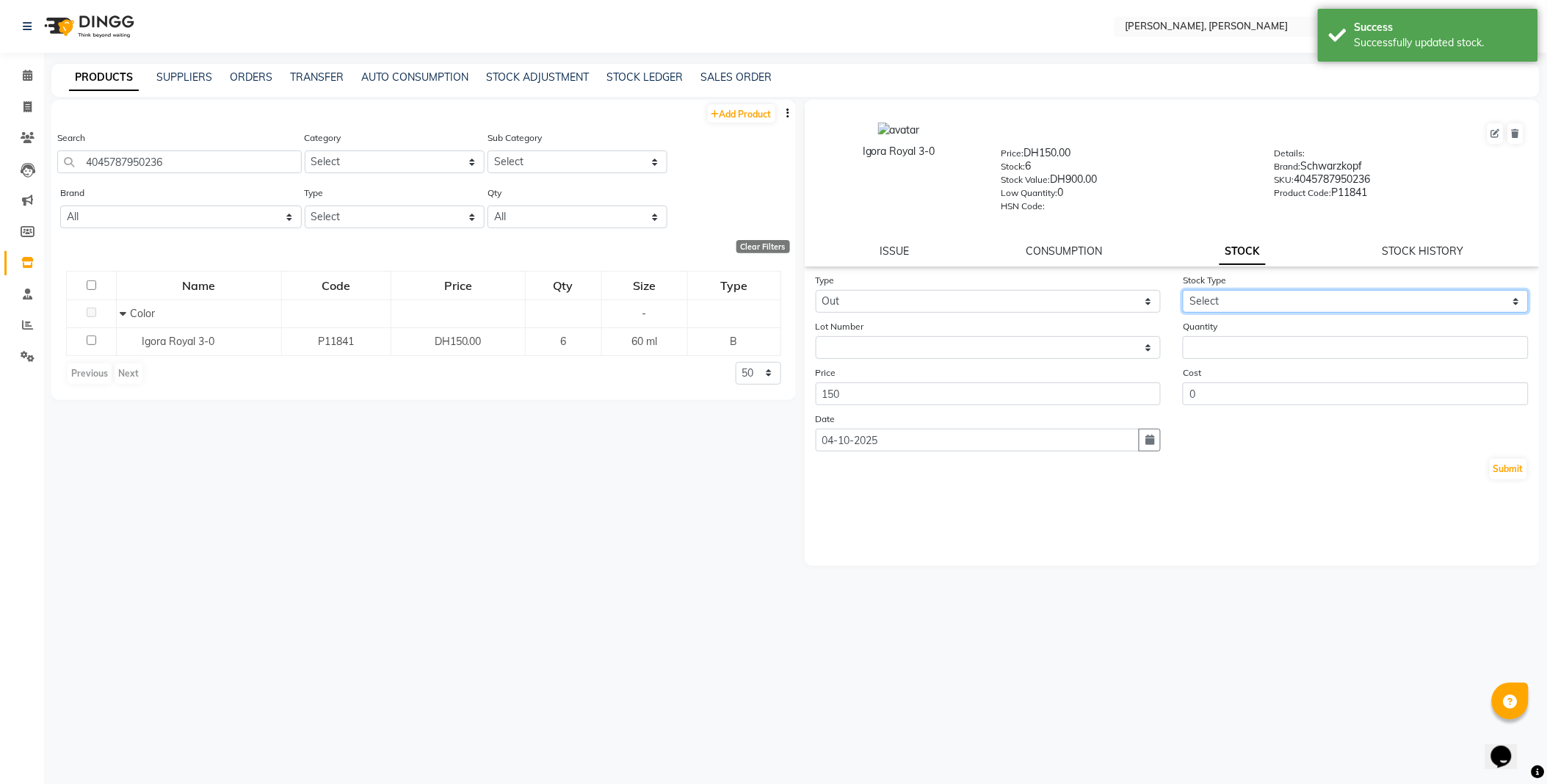
click at [1232, 296] on select "Select Internal Use Damaged Expired Adjustment Return Other" at bounding box center [1355, 302] width 346 height 23
select select "internal use"
click at [1183, 291] on select "Select Internal Use Damaged Expired Adjustment Return Other" at bounding box center [1355, 302] width 346 height 23
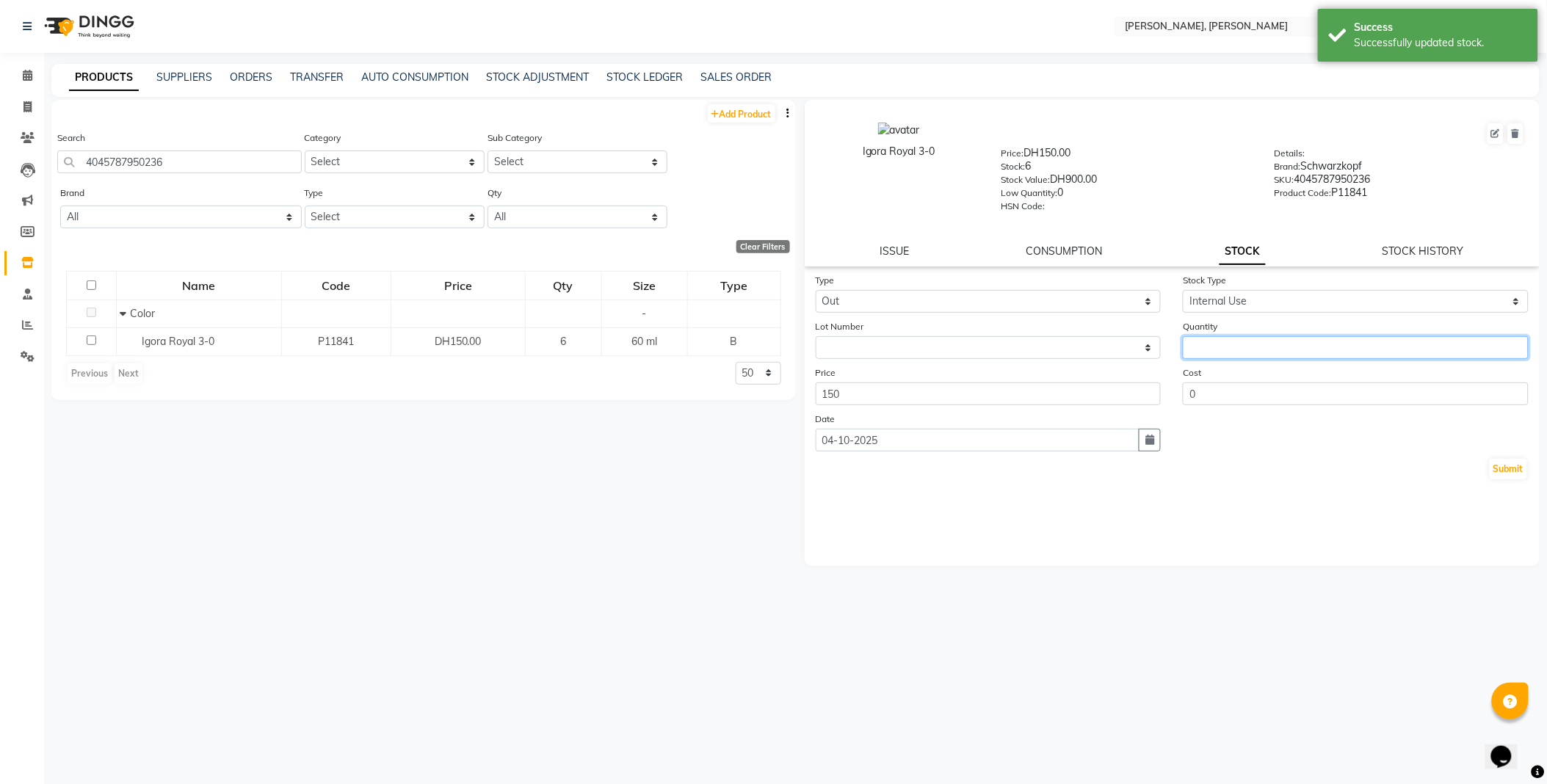
click at [1246, 343] on input "number" at bounding box center [1355, 348] width 346 height 23
type input "1"
click at [1522, 468] on button "Submit" at bounding box center [1508, 469] width 38 height 20
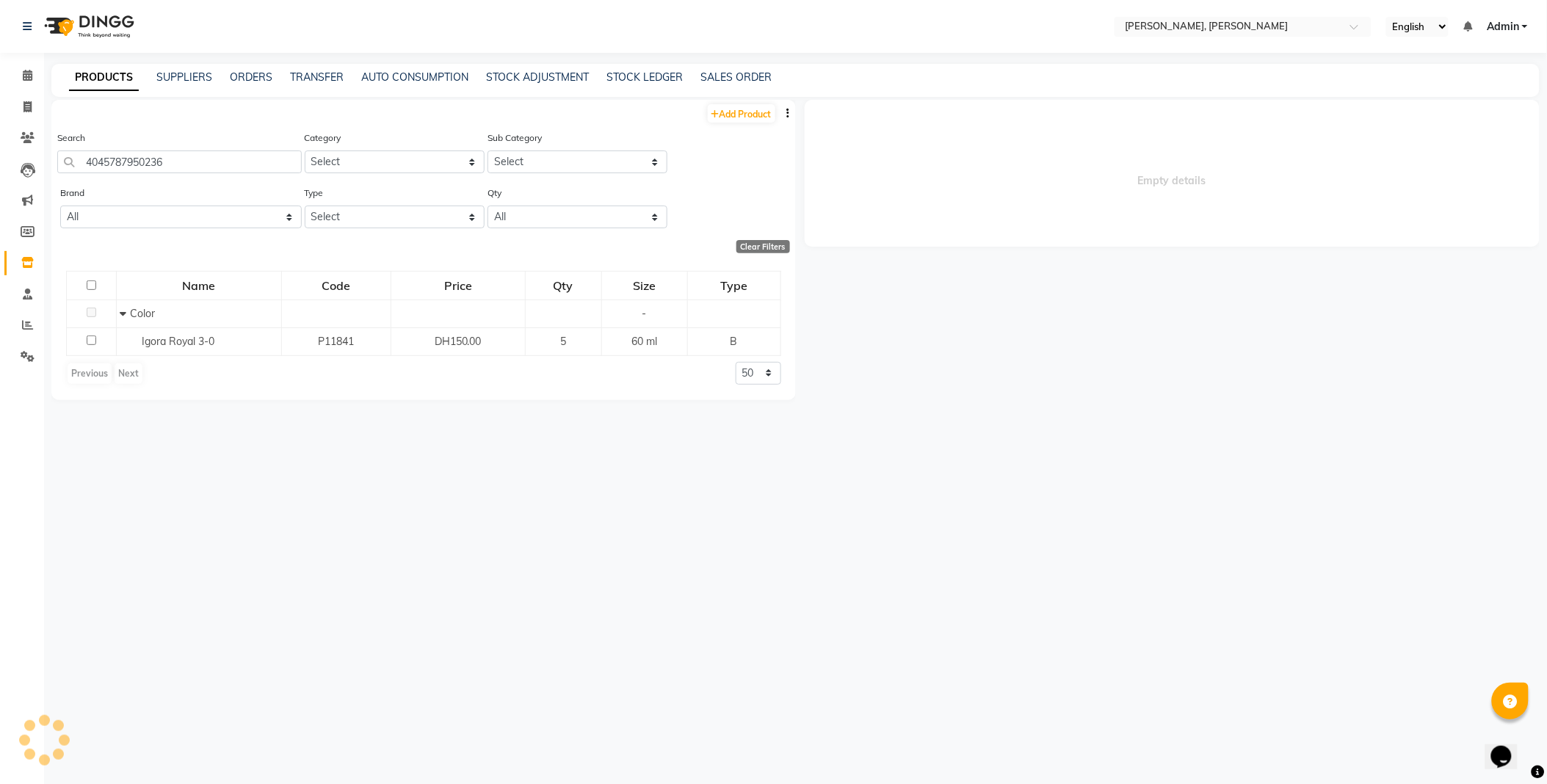
select select
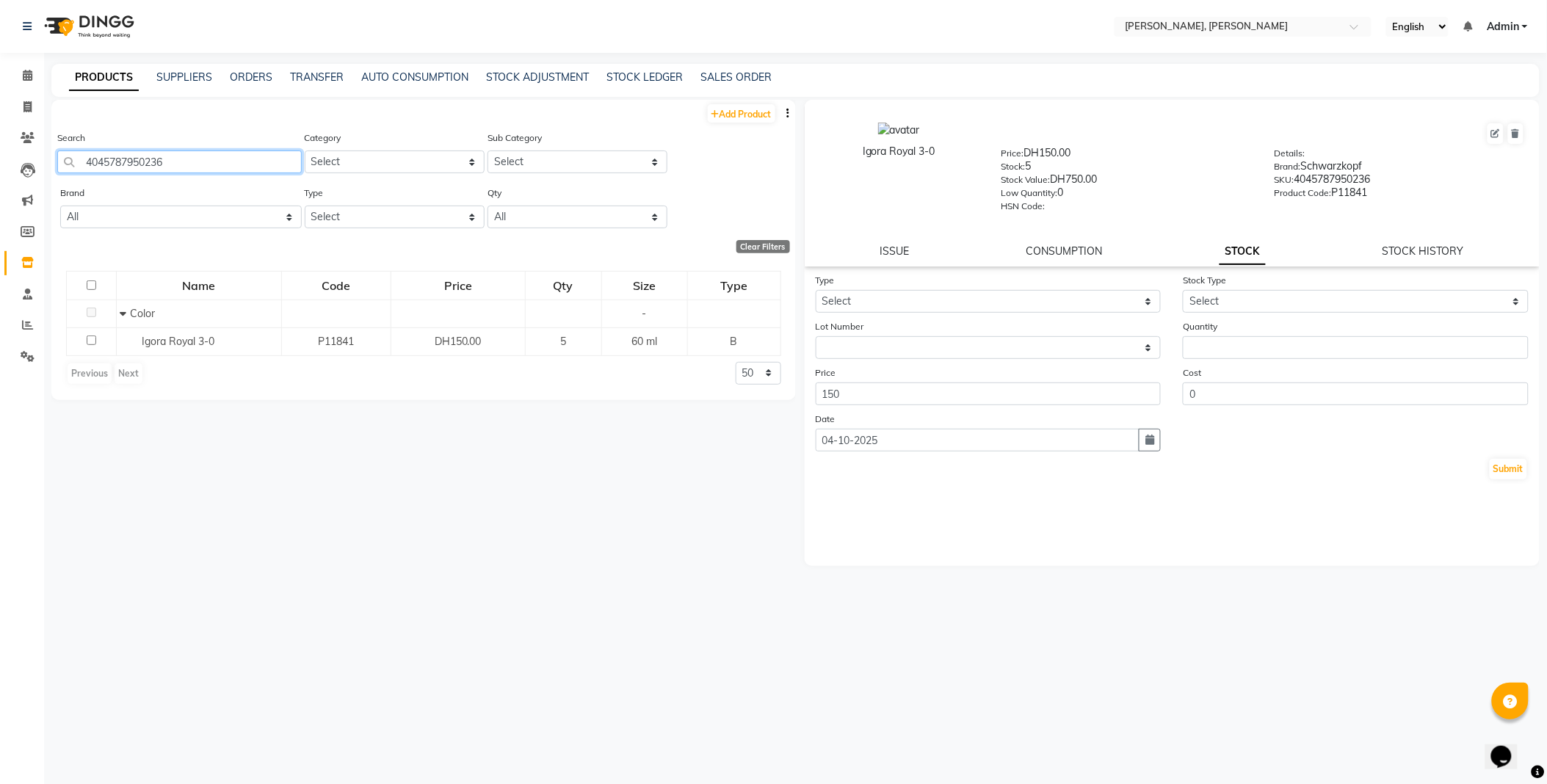
click at [237, 162] on input "4045787950236" at bounding box center [179, 162] width 244 height 23
type input "4045787951059"
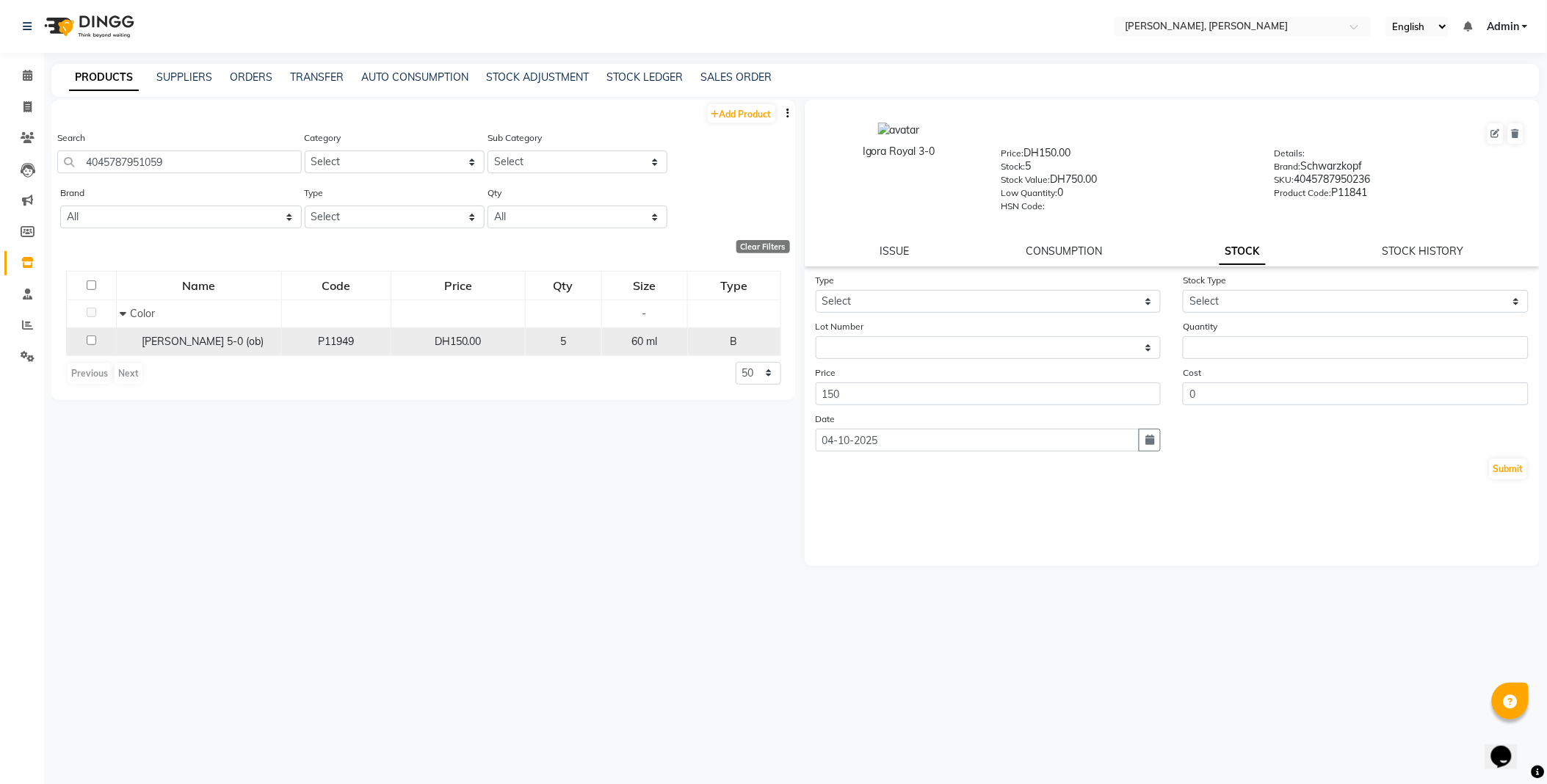
click at [198, 342] on span "[PERSON_NAME] 5-0 (ob)" at bounding box center [203, 341] width 122 height 13
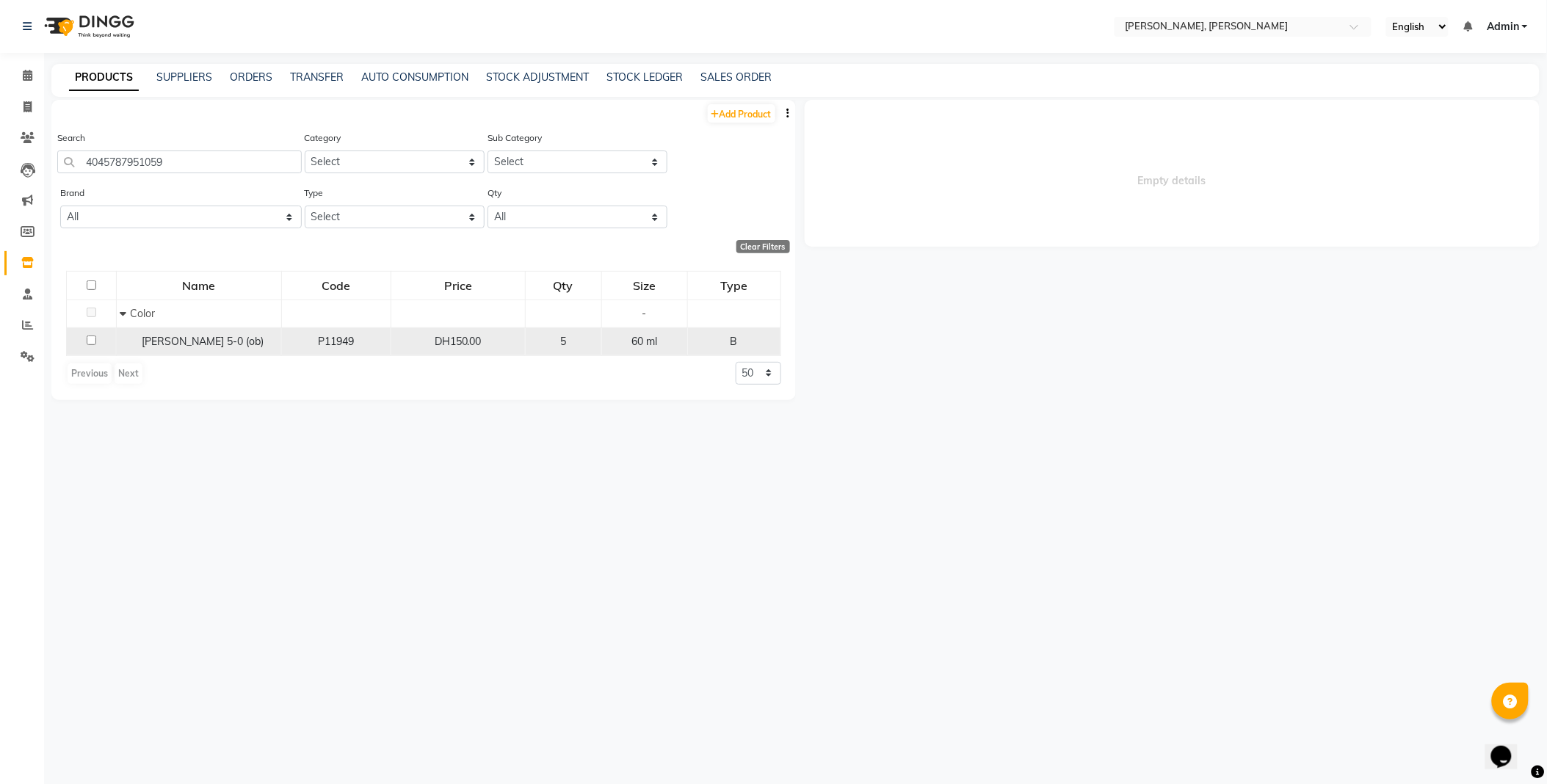
select select
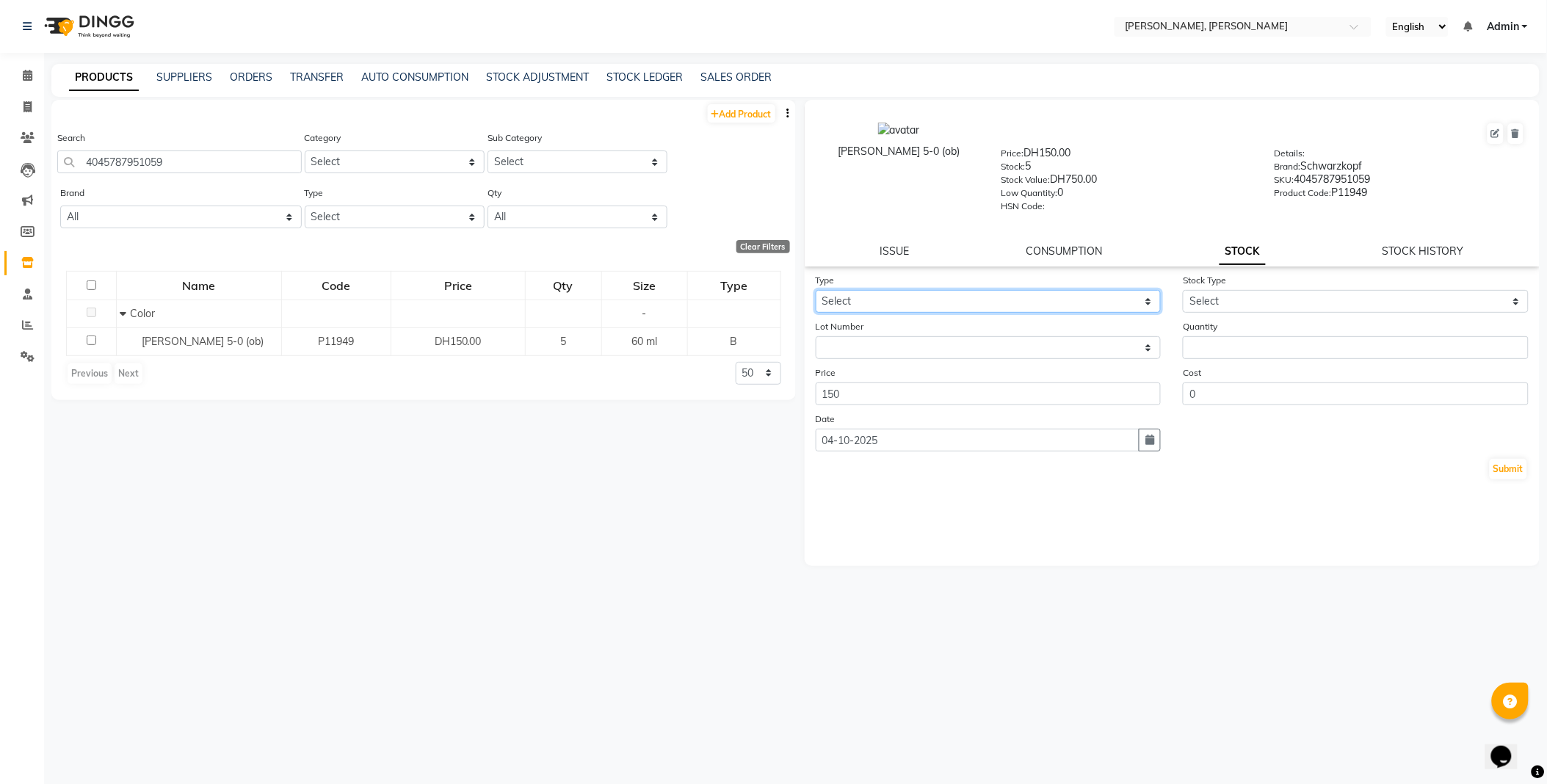
click at [859, 299] on select "Select In Out" at bounding box center [988, 302] width 346 height 23
click at [816, 291] on select "Select In Out" at bounding box center [988, 302] width 346 height 23
click at [977, 298] on select "Select In Out" at bounding box center [988, 302] width 346 height 23
select select "out"
click at [816, 291] on select "Select In Out" at bounding box center [988, 302] width 346 height 23
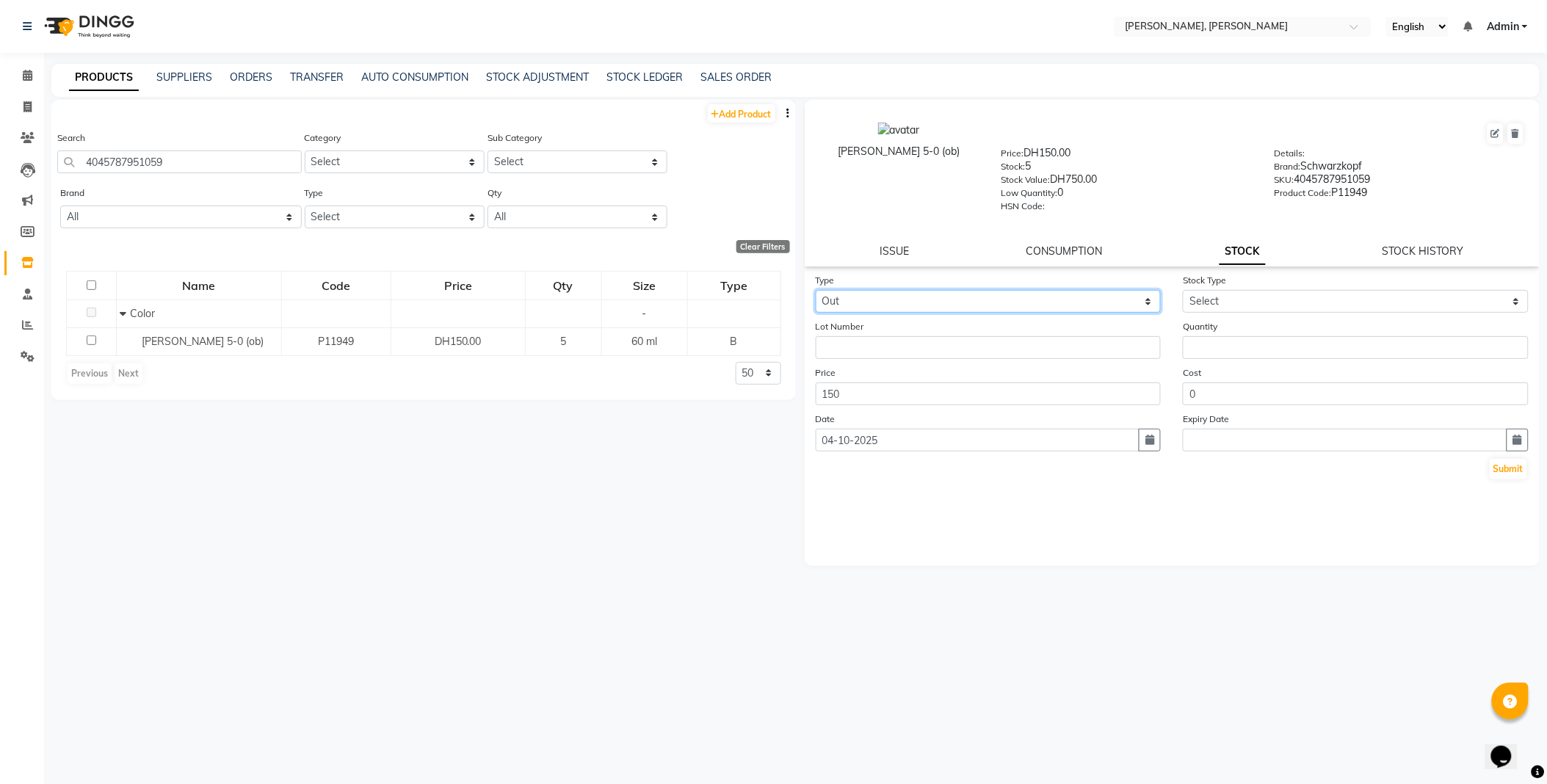
select select
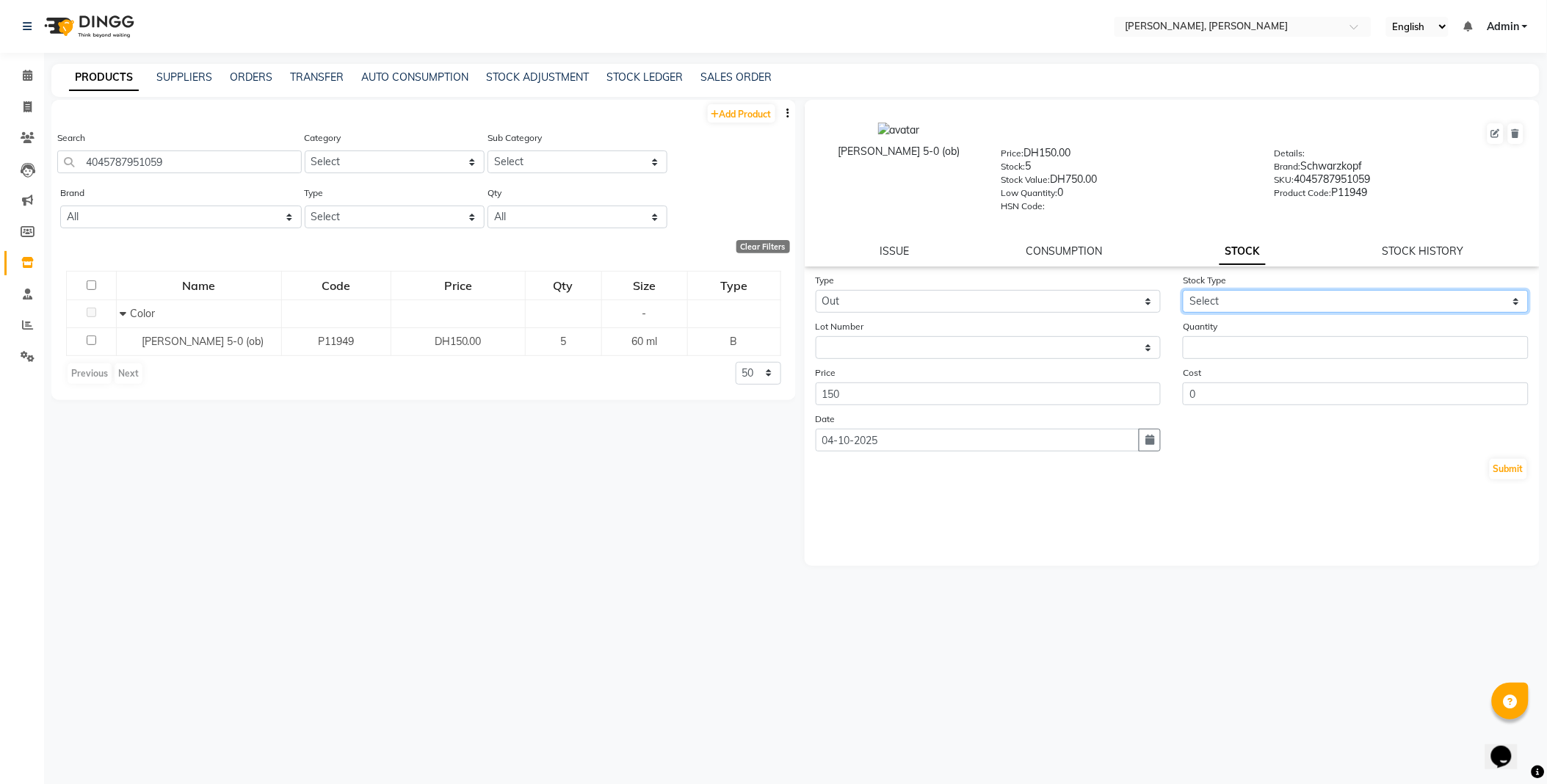
click at [1205, 301] on select "Select Internal Use Damaged Expired Adjustment Return Other" at bounding box center [1355, 302] width 346 height 23
select select "internal use"
click at [1183, 291] on select "Select Internal Use Damaged Expired Adjustment Return Other" at bounding box center [1355, 302] width 346 height 23
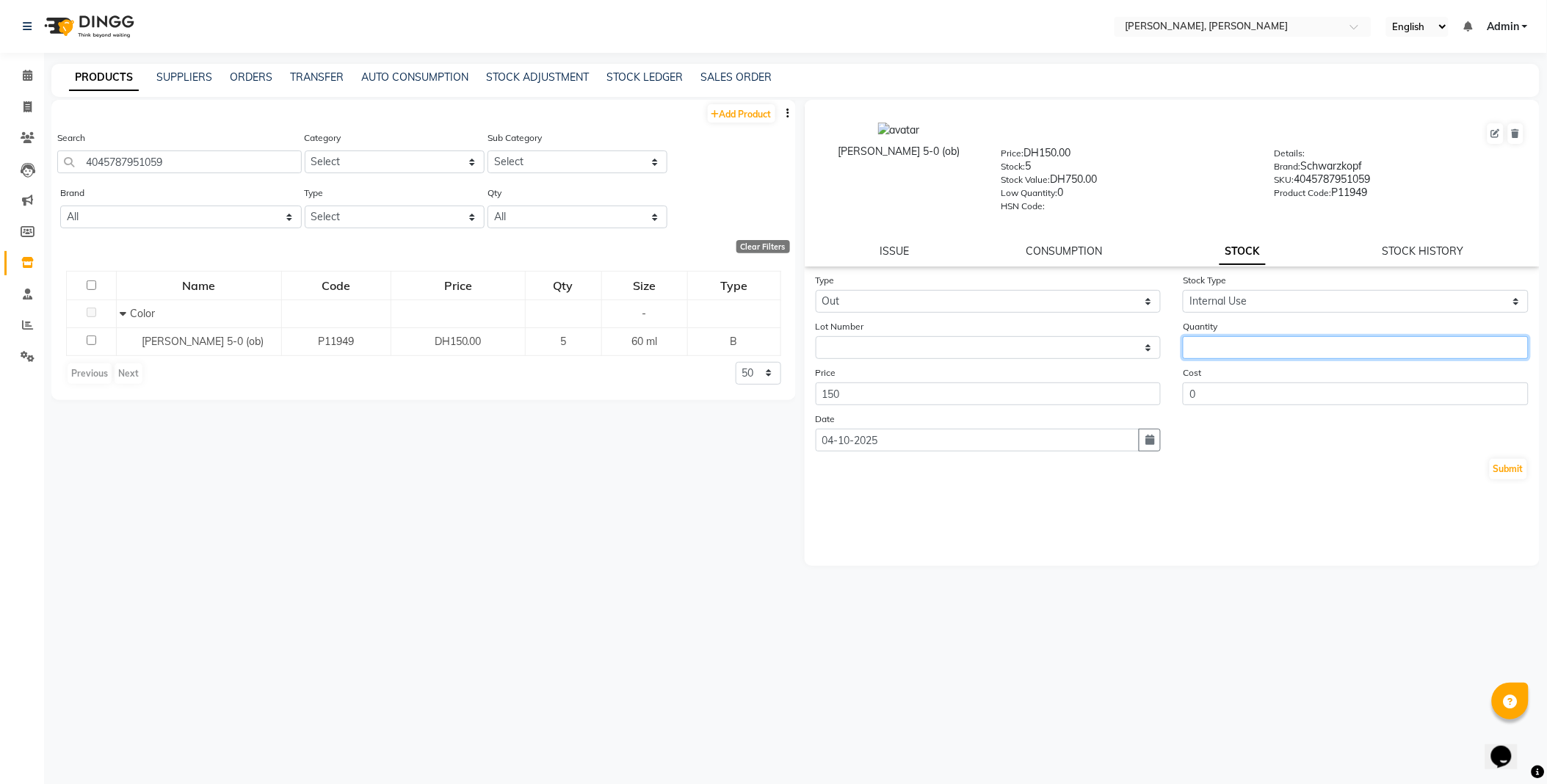
click at [1242, 350] on input "number" at bounding box center [1355, 348] width 346 height 23
type input "3"
click at [1508, 472] on button "Submit" at bounding box center [1508, 469] width 38 height 20
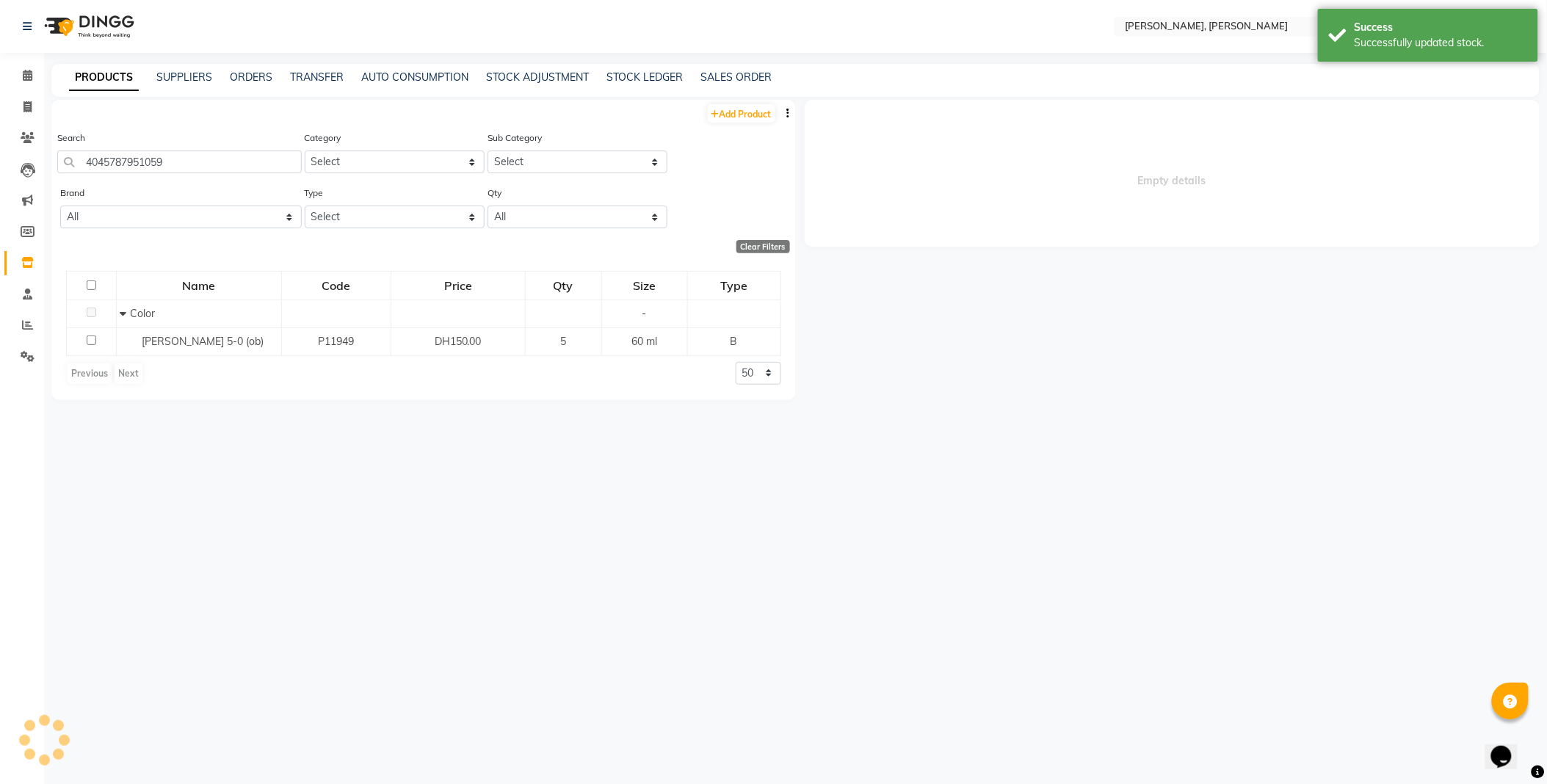
select select
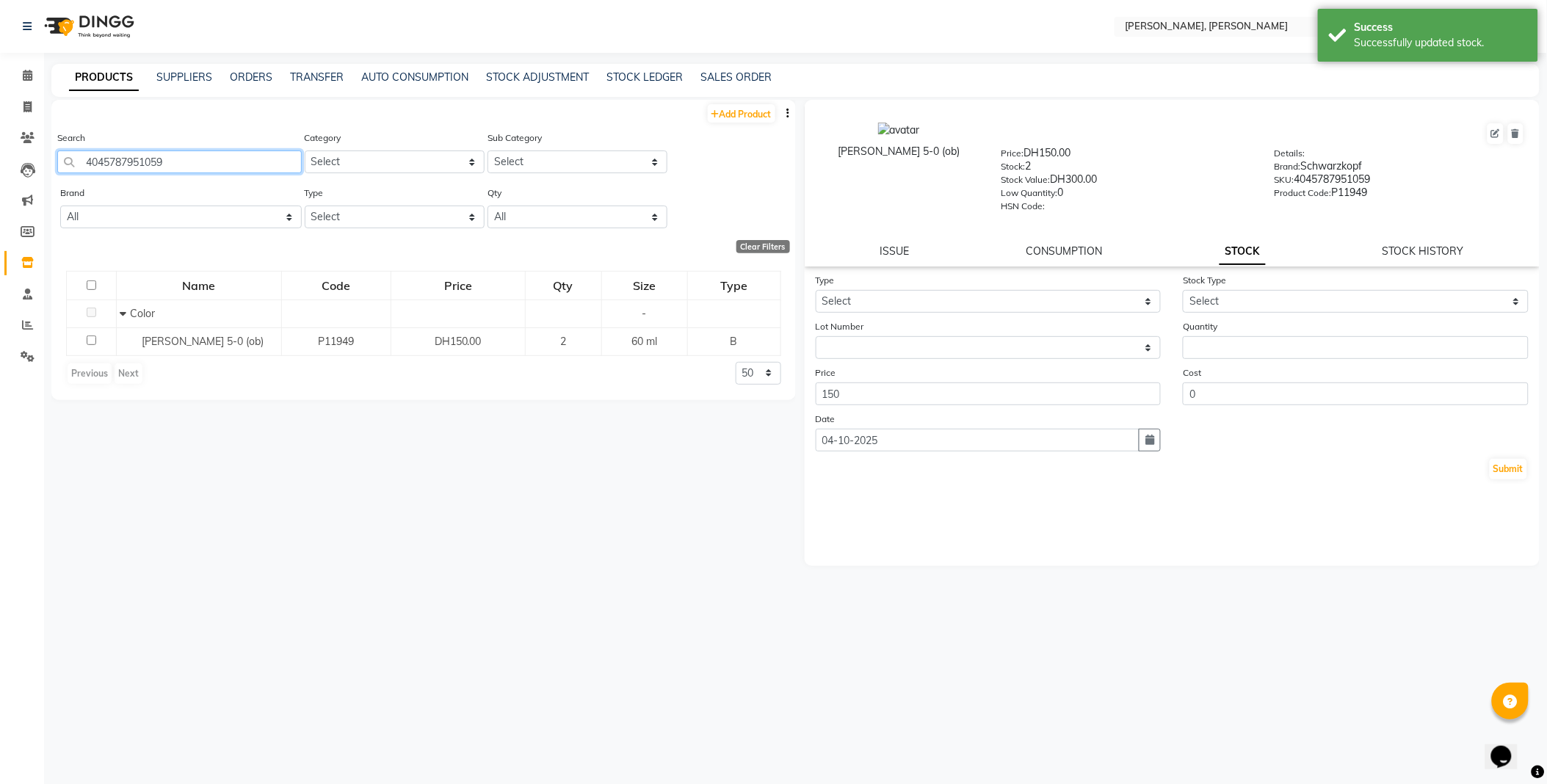
click at [229, 165] on input "4045787951059" at bounding box center [179, 162] width 244 height 23
type input "4045787953251"
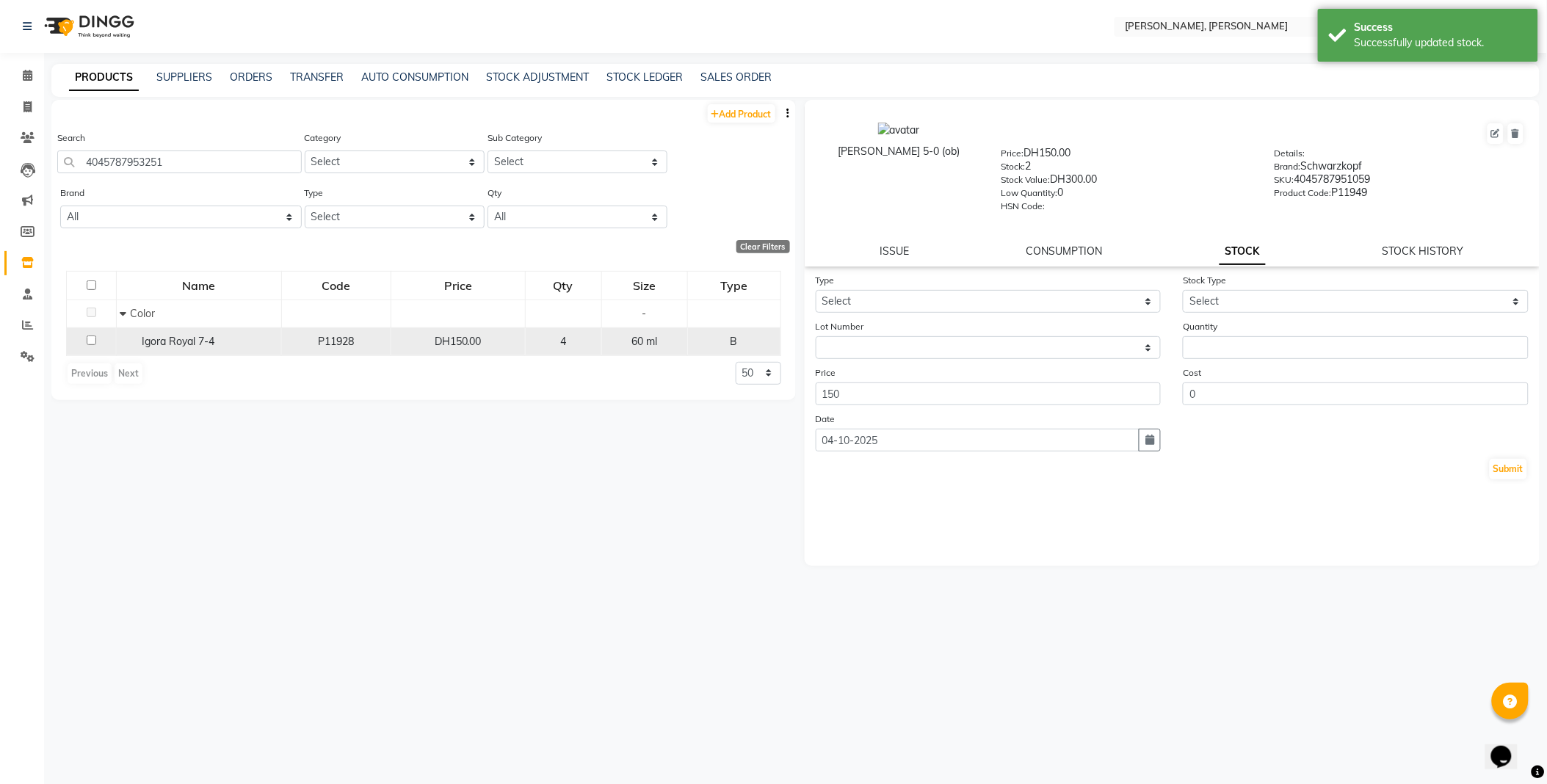
click at [144, 347] on span "Igora Royal 7-4" at bounding box center [178, 341] width 73 height 13
select select
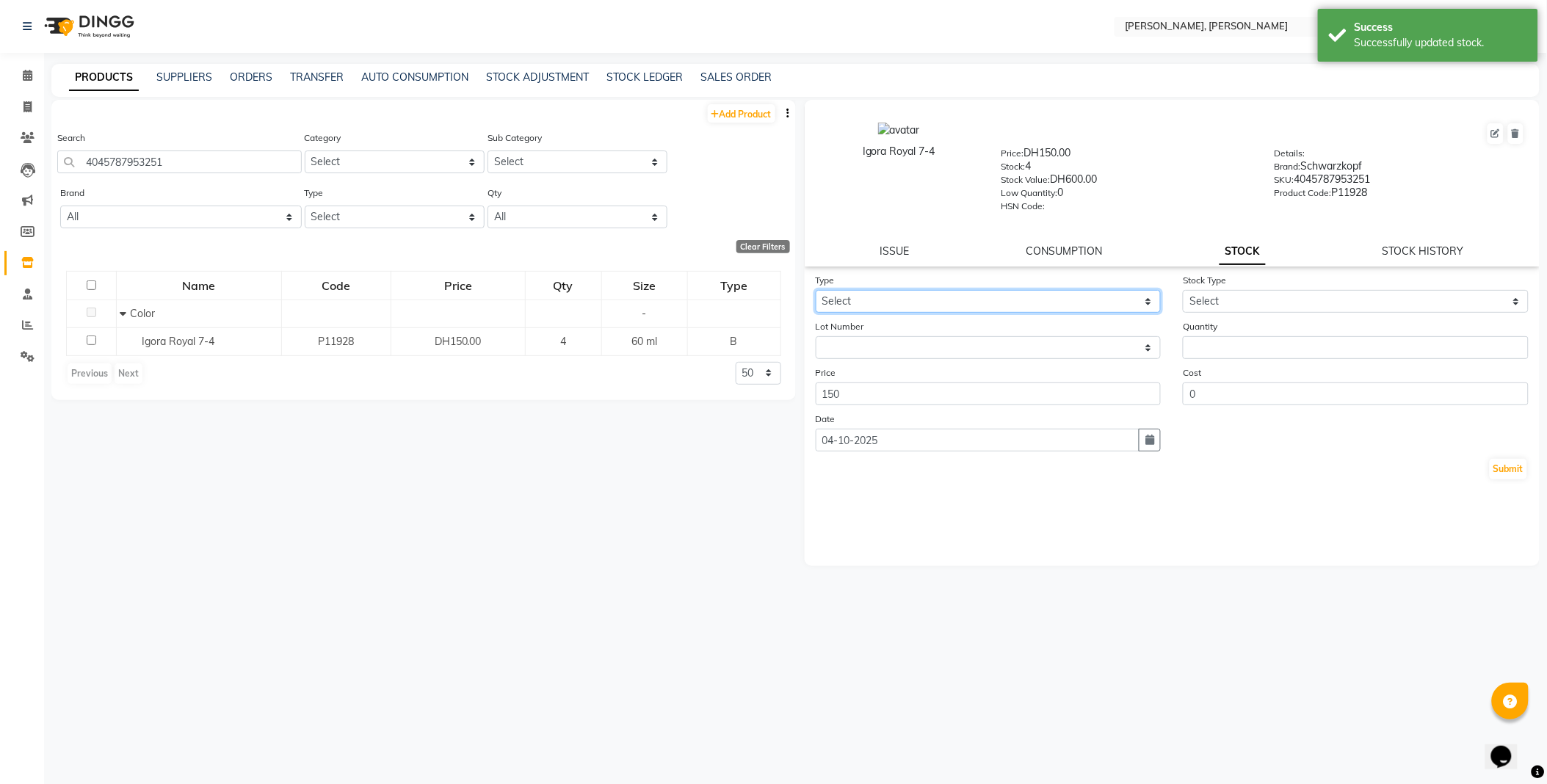
click at [871, 301] on select "Select In Out" at bounding box center [988, 302] width 346 height 23
select select "out"
click at [816, 291] on select "Select In Out" at bounding box center [988, 302] width 346 height 23
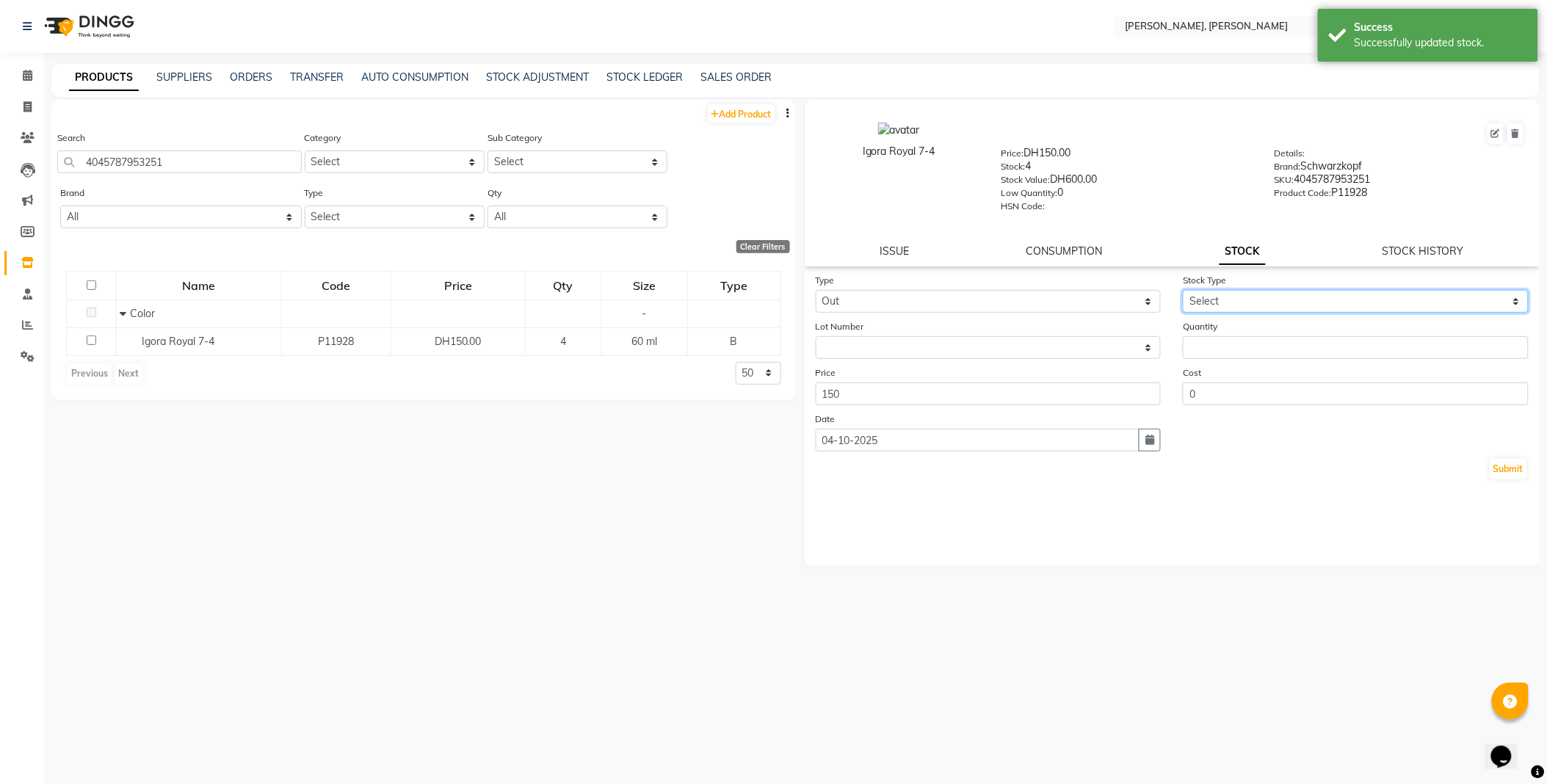
click at [1227, 299] on select "Select Internal Use Damaged Expired Adjustment Return Other" at bounding box center [1355, 302] width 346 height 23
select select "internal use"
click at [1183, 291] on select "Select Internal Use Damaged Expired Adjustment Return Other" at bounding box center [1355, 302] width 346 height 23
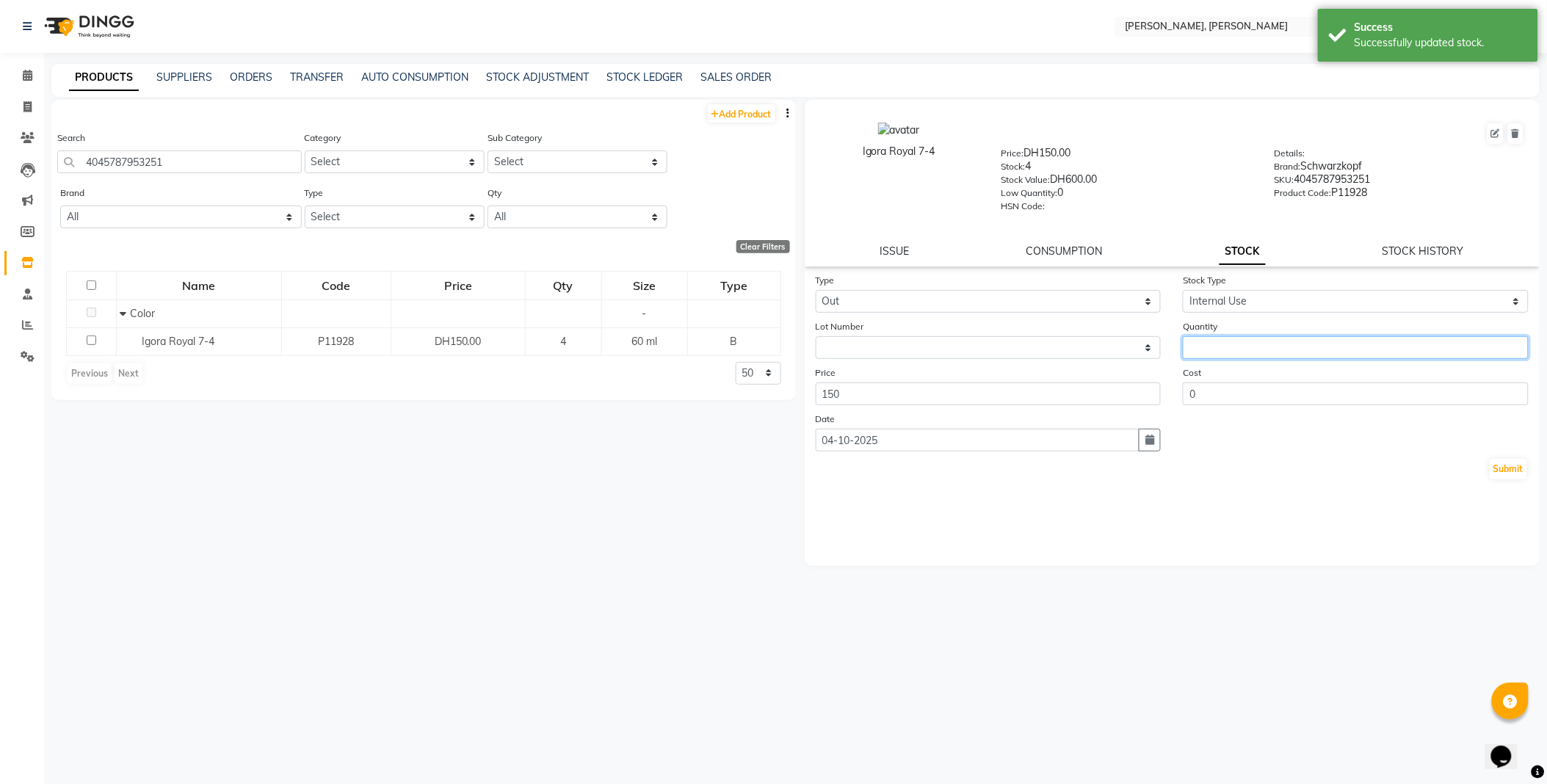
click at [1245, 352] on input "number" at bounding box center [1355, 348] width 346 height 23
type input "1"
click at [1516, 469] on button "Submit" at bounding box center [1508, 469] width 38 height 20
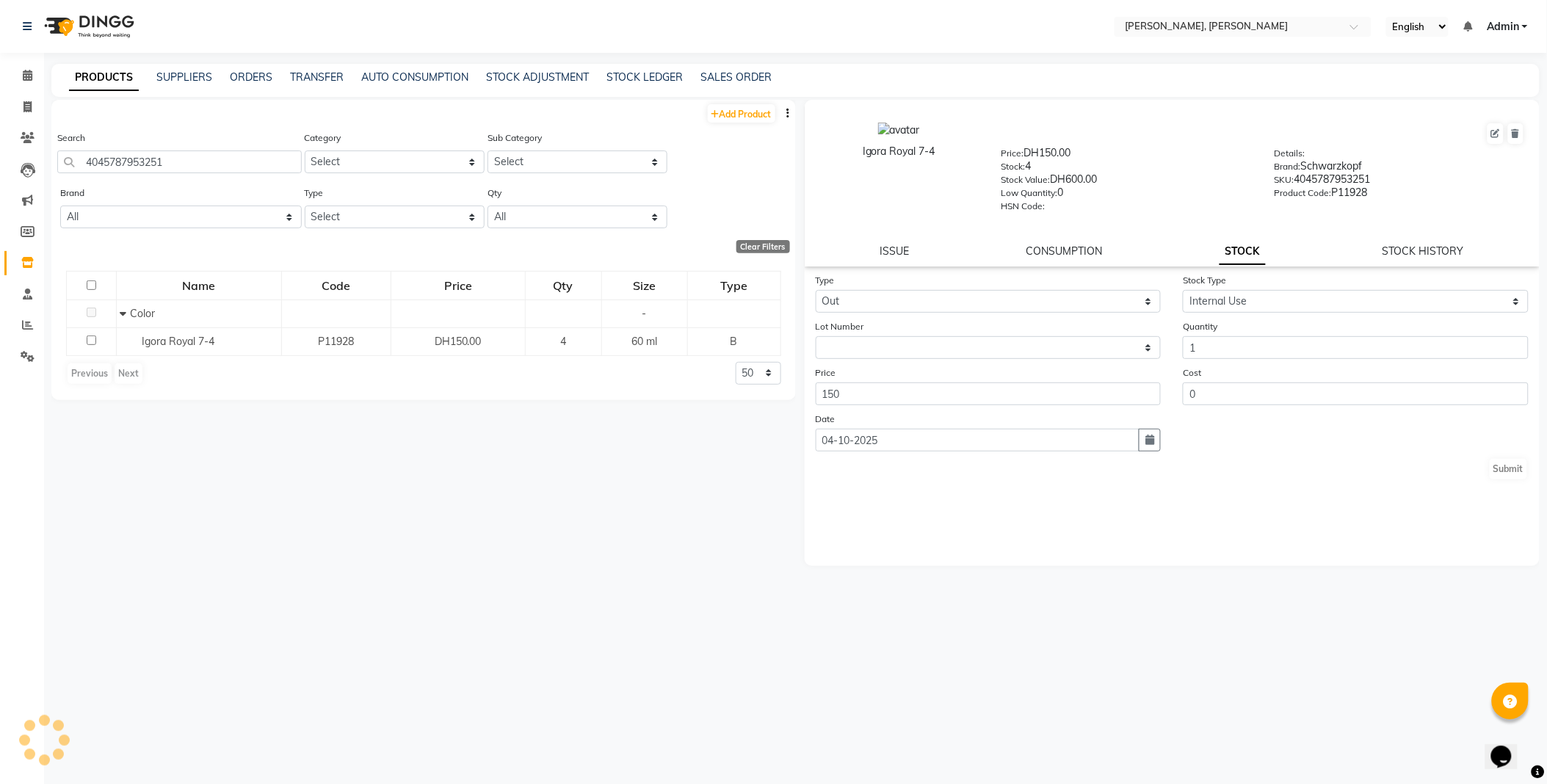
select select
click at [233, 160] on input "4045787953251" at bounding box center [179, 162] width 244 height 23
type input "4045787951295"
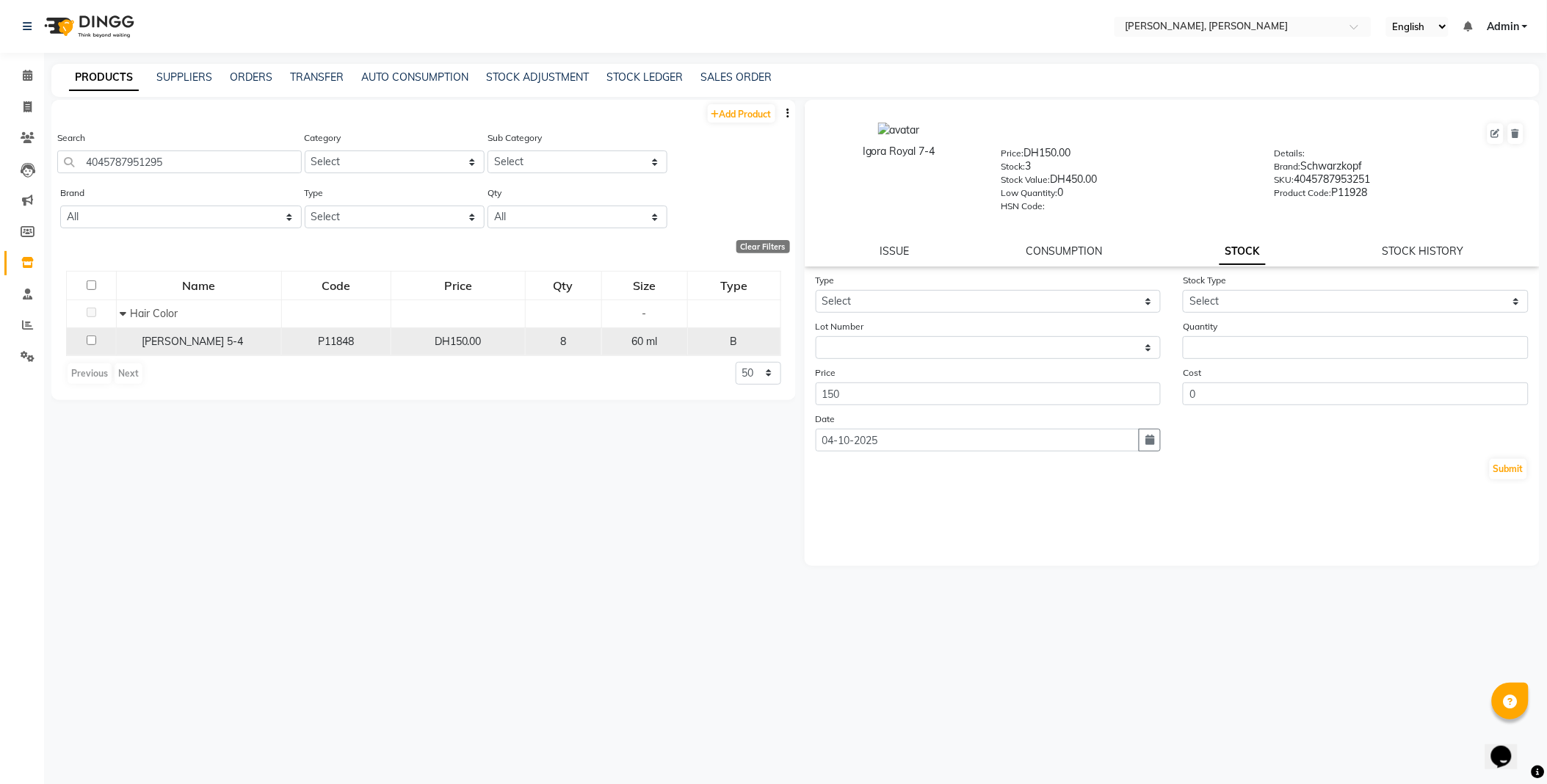
click at [155, 345] on span "[PERSON_NAME] 5-4" at bounding box center [193, 341] width 101 height 13
select select
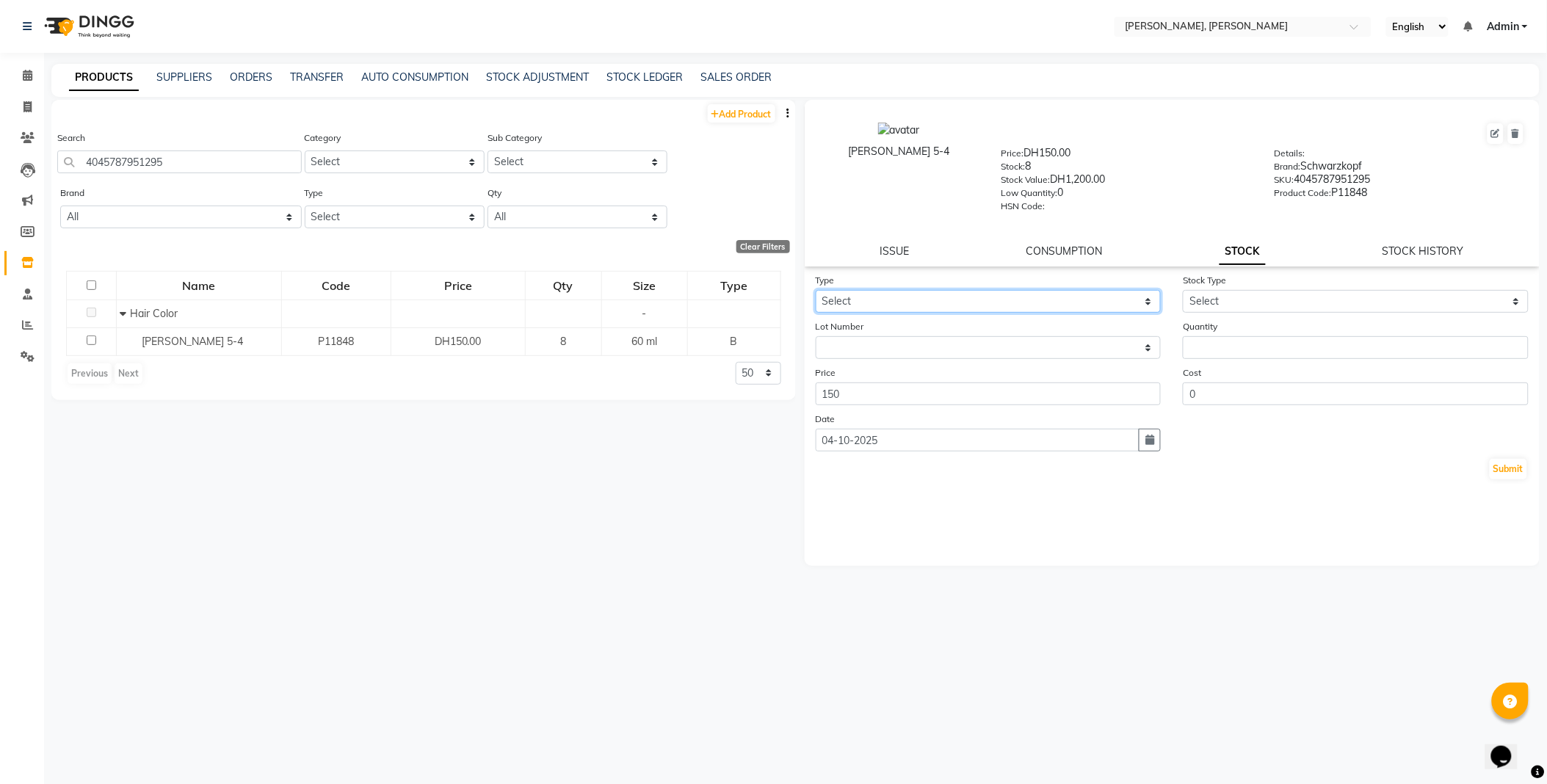
click at [860, 299] on select "Select In Out" at bounding box center [988, 302] width 346 height 23
click at [816, 291] on select "Select In Out" at bounding box center [988, 302] width 346 height 23
click at [929, 299] on select "Select In Out" at bounding box center [988, 302] width 346 height 23
click at [816, 291] on select "Select In Out" at bounding box center [988, 302] width 346 height 23
click at [923, 294] on select "Select In Out" at bounding box center [988, 302] width 346 height 23
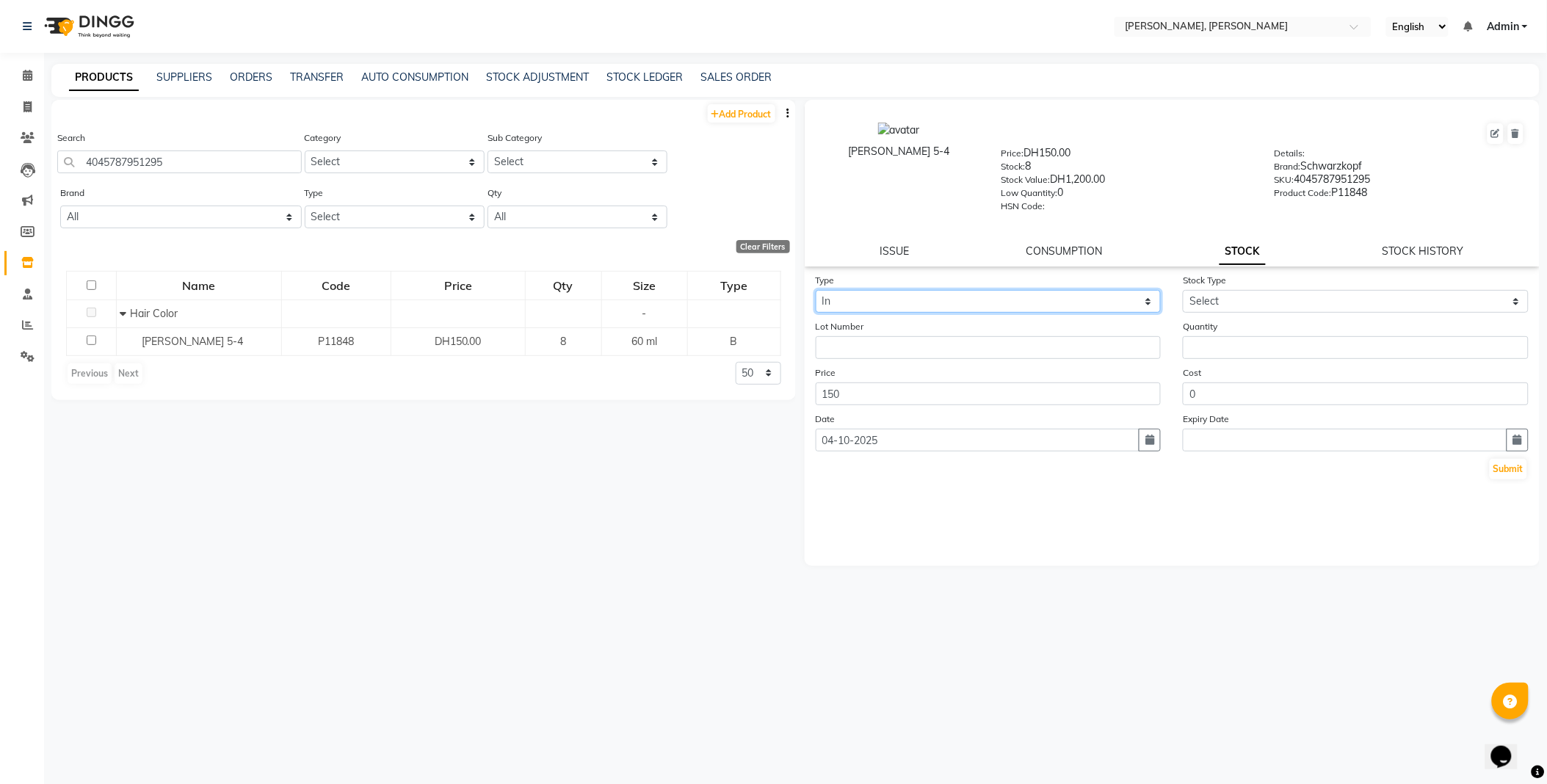
select select "out"
click at [816, 291] on select "Select In Out" at bounding box center [988, 302] width 346 height 23
select select
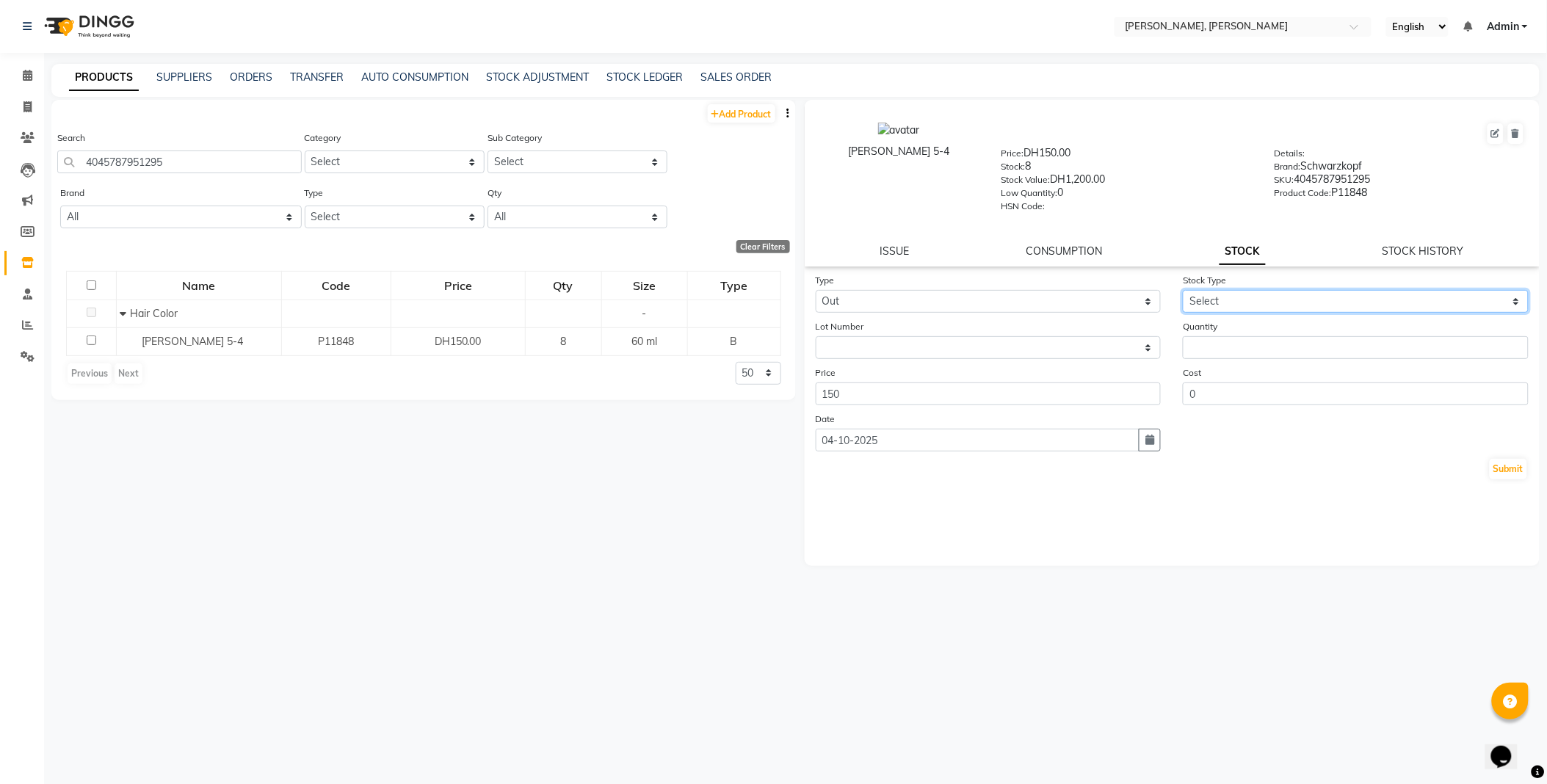
click at [1226, 293] on select "Select Internal Use Damaged Expired Adjustment Return Other" at bounding box center [1355, 302] width 346 height 23
select select "internal use"
click at [1183, 291] on select "Select Internal Use Damaged Expired Adjustment Return Other" at bounding box center [1355, 302] width 346 height 23
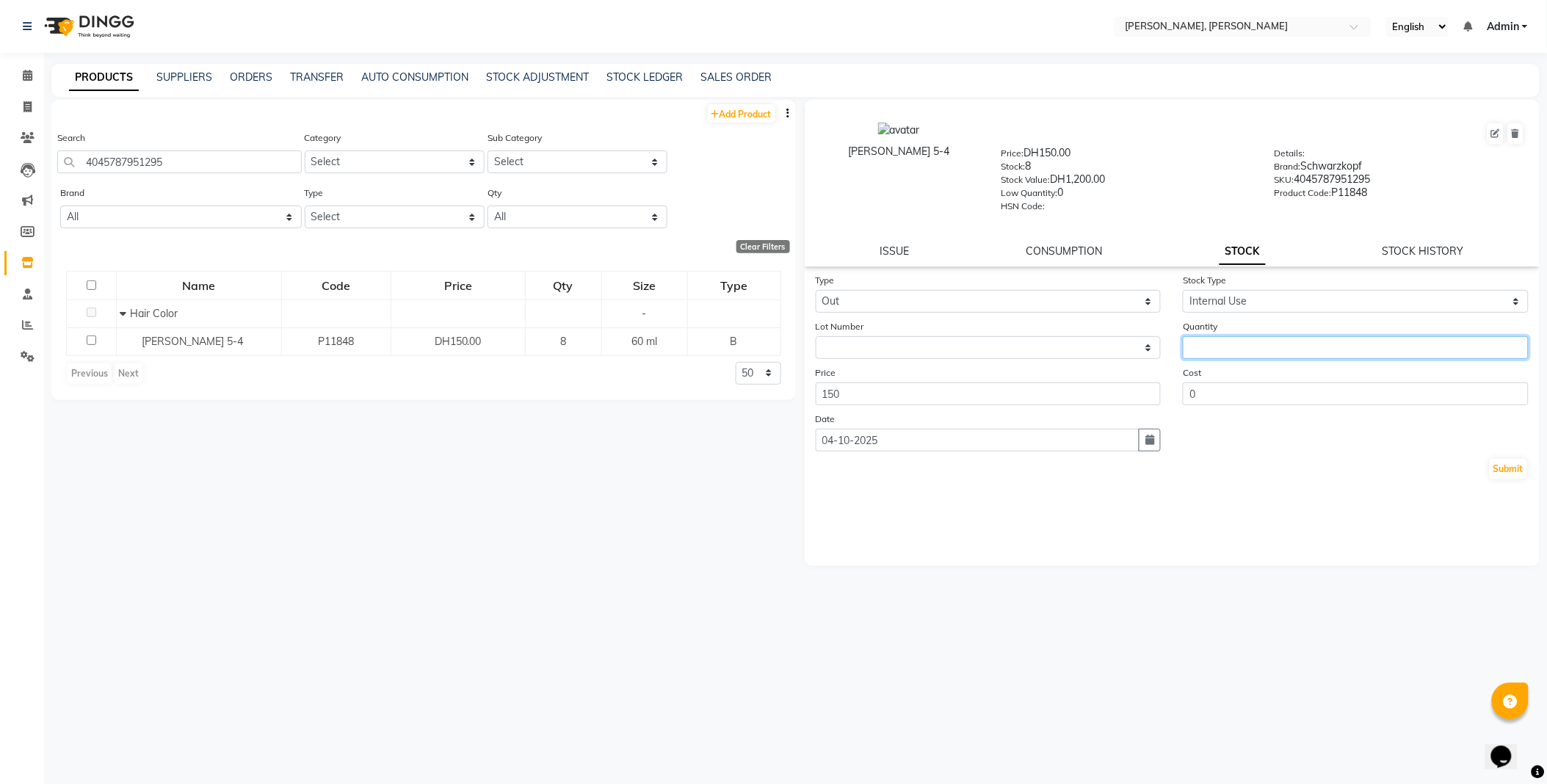
click at [1228, 347] on input "number" at bounding box center [1355, 348] width 346 height 23
type input "1"
click at [1514, 469] on button "Submit" at bounding box center [1508, 469] width 38 height 20
select select
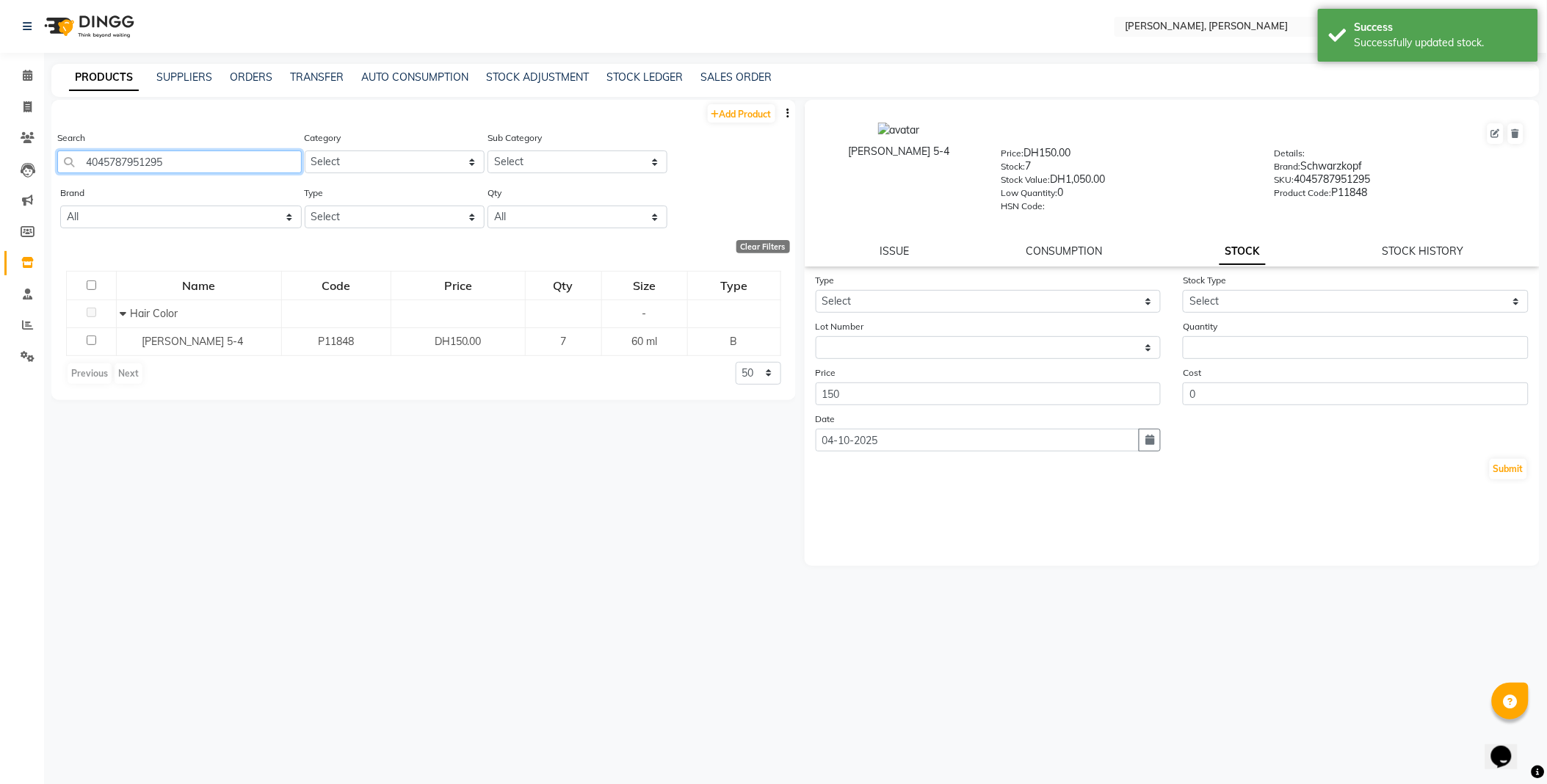
click at [243, 164] on input "4045787951295" at bounding box center [179, 162] width 244 height 23
type input "4045787954050"
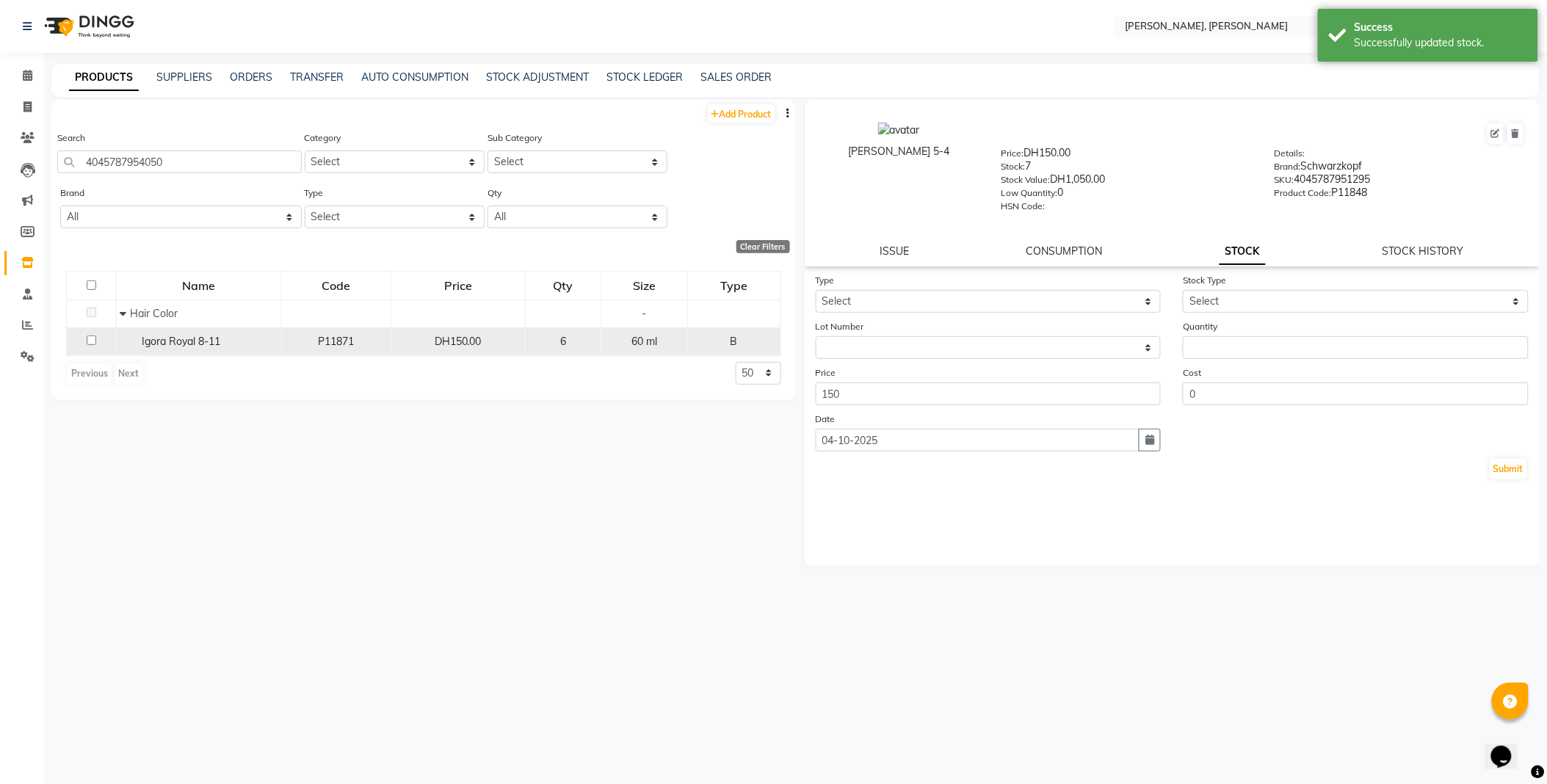
click at [180, 340] on span "Igora Royal 8-11" at bounding box center [181, 341] width 79 height 13
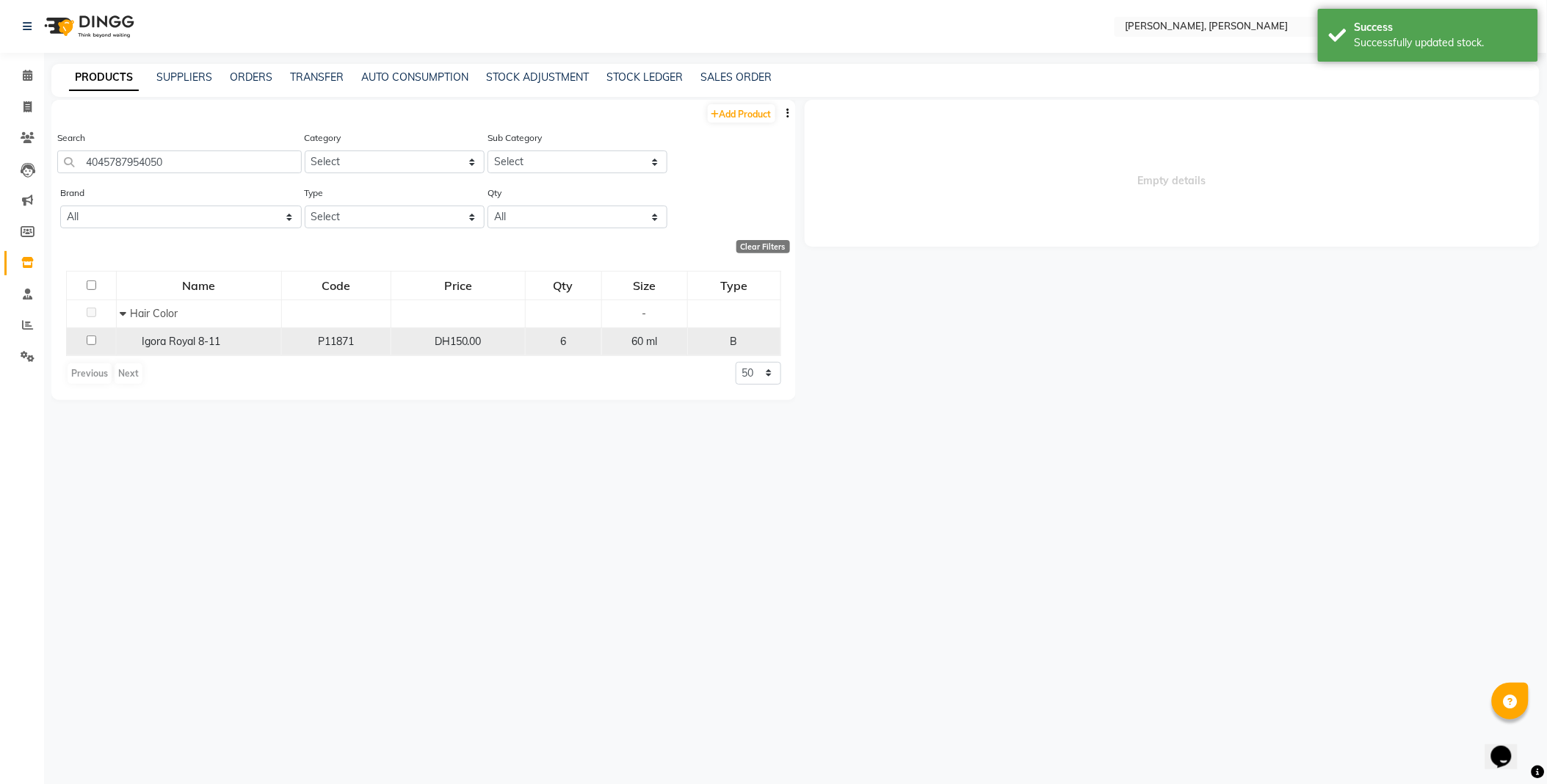
select select
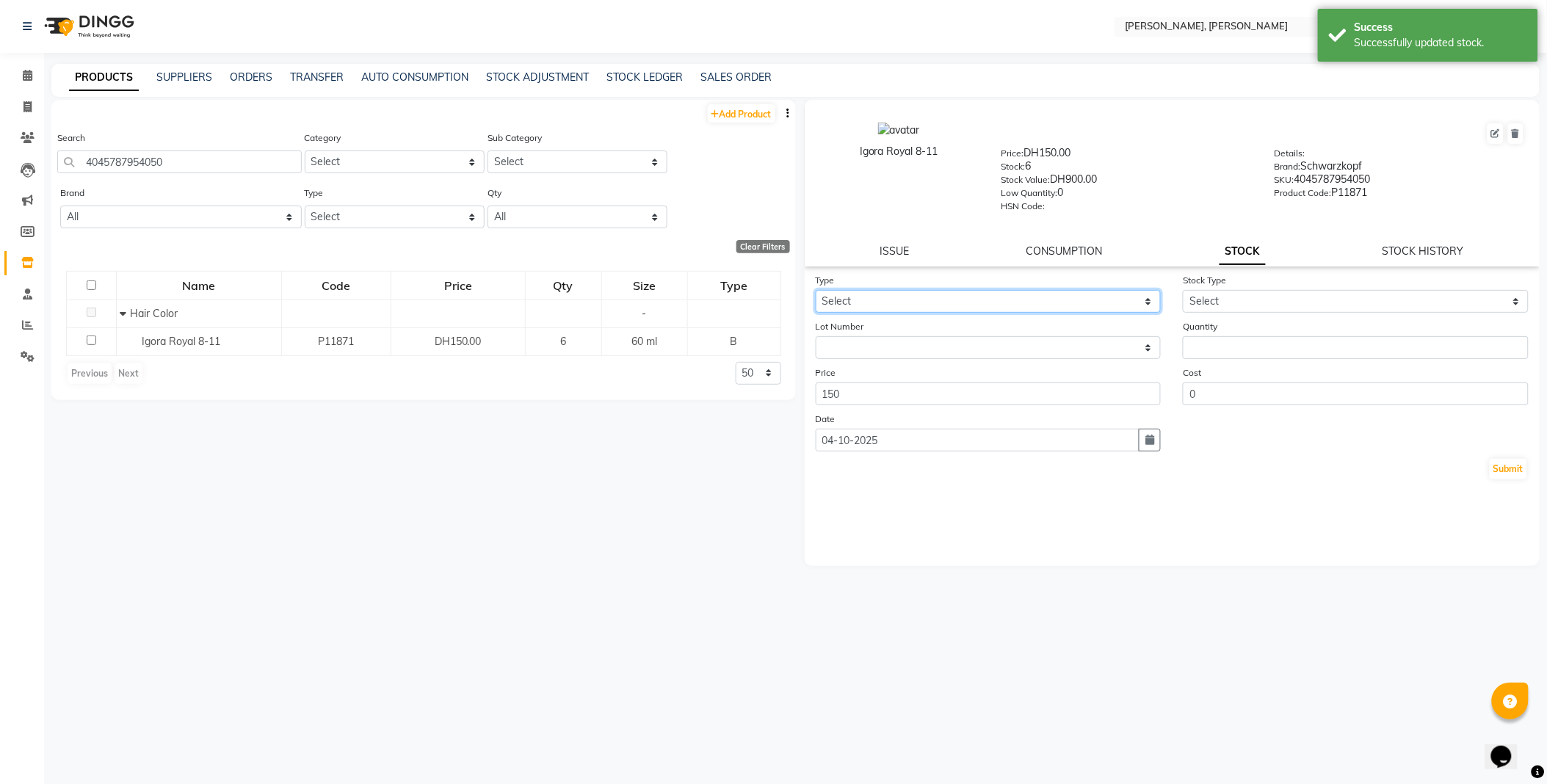
click at [863, 297] on select "Select In Out" at bounding box center [988, 302] width 346 height 23
select select "out"
click at [816, 291] on select "Select In Out" at bounding box center [988, 302] width 346 height 23
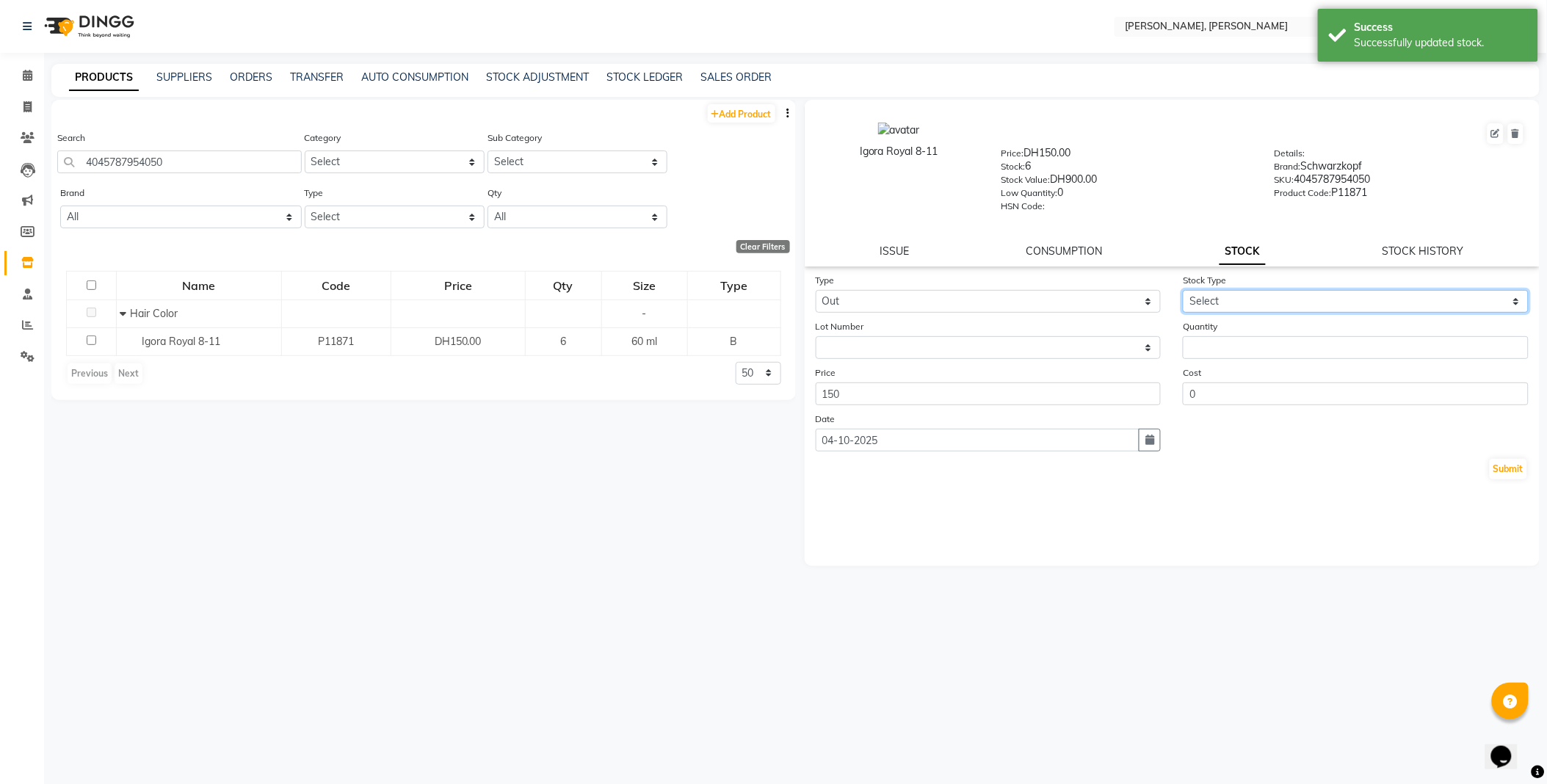
click at [1229, 299] on select "Select Internal Use Damaged Expired Adjustment Return Other" at bounding box center [1355, 302] width 346 height 23
select select "internal use"
click at [1183, 291] on select "Select Internal Use Damaged Expired Adjustment Return Other" at bounding box center [1355, 302] width 346 height 23
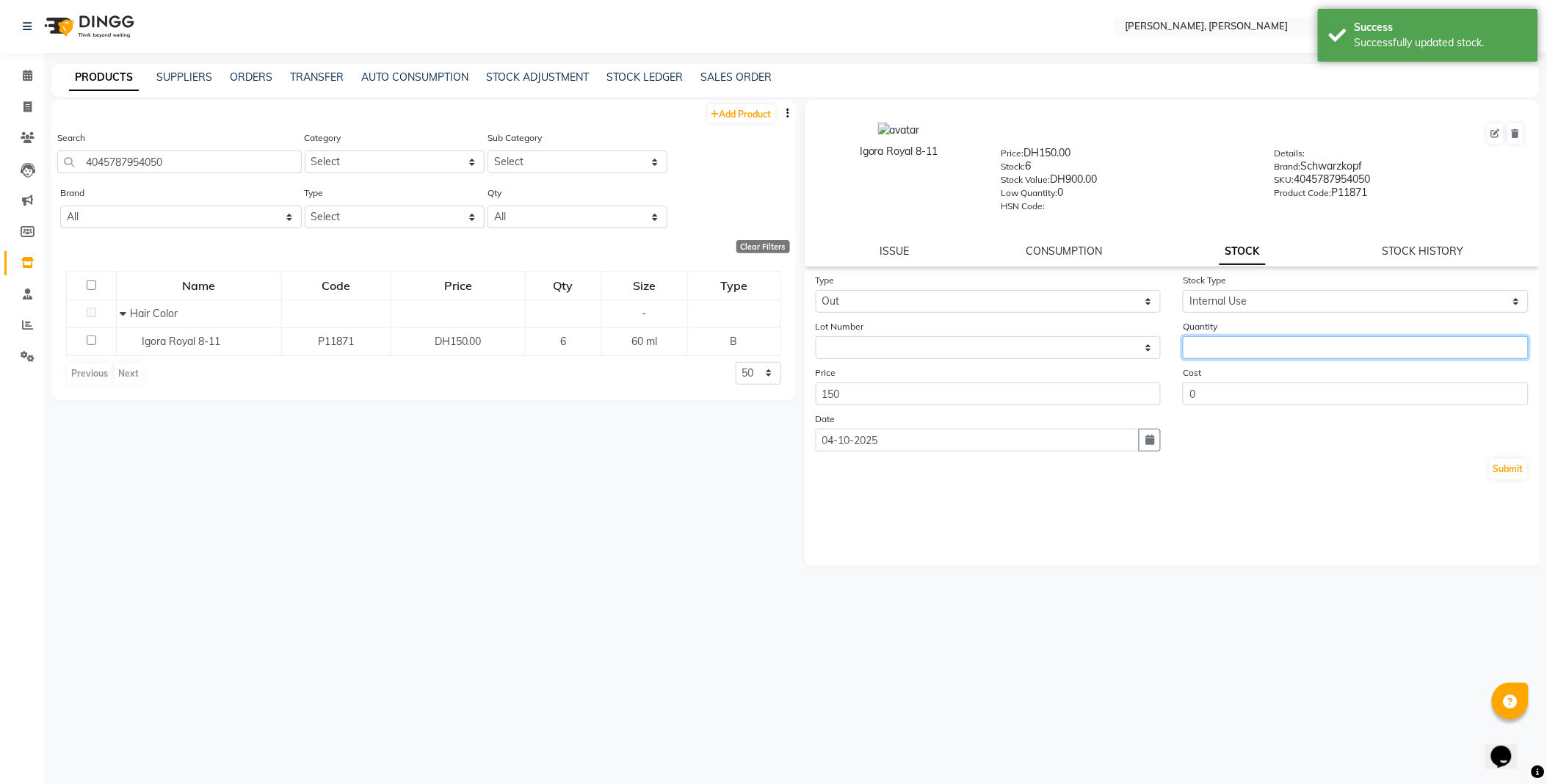
click at [1233, 351] on input "number" at bounding box center [1355, 348] width 346 height 23
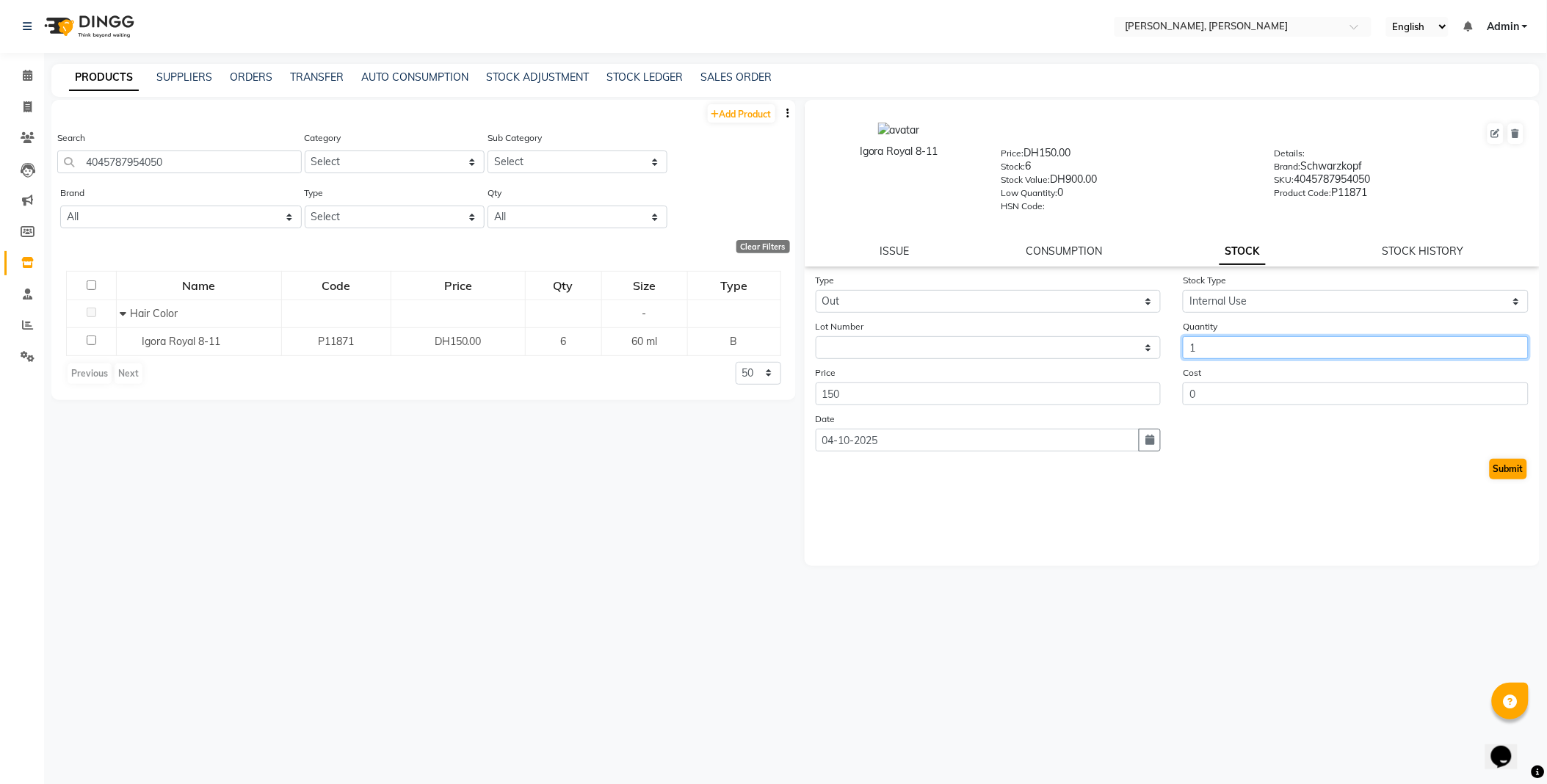
type input "1"
click at [1521, 478] on button "Submit" at bounding box center [1508, 469] width 38 height 20
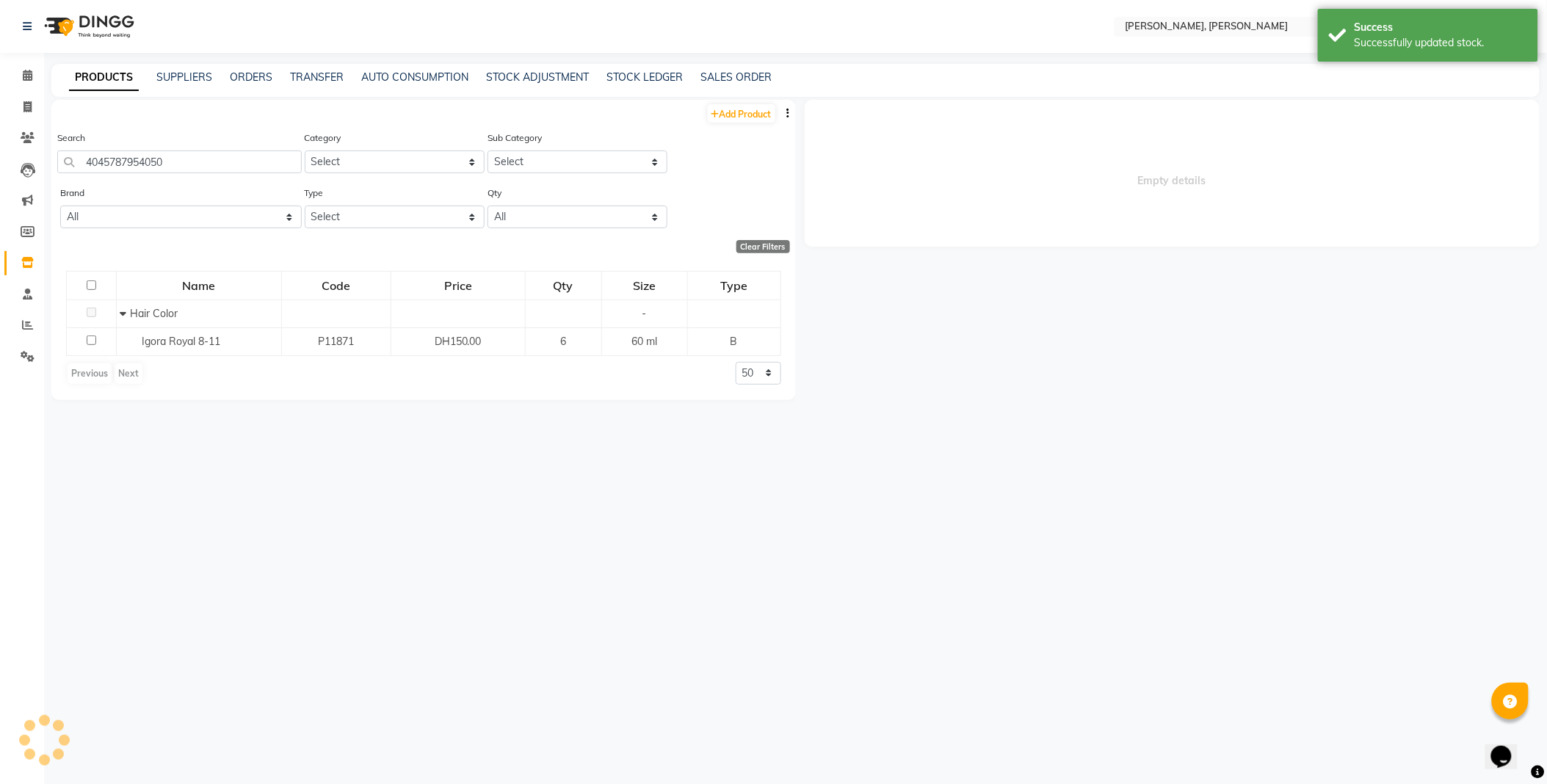
select select
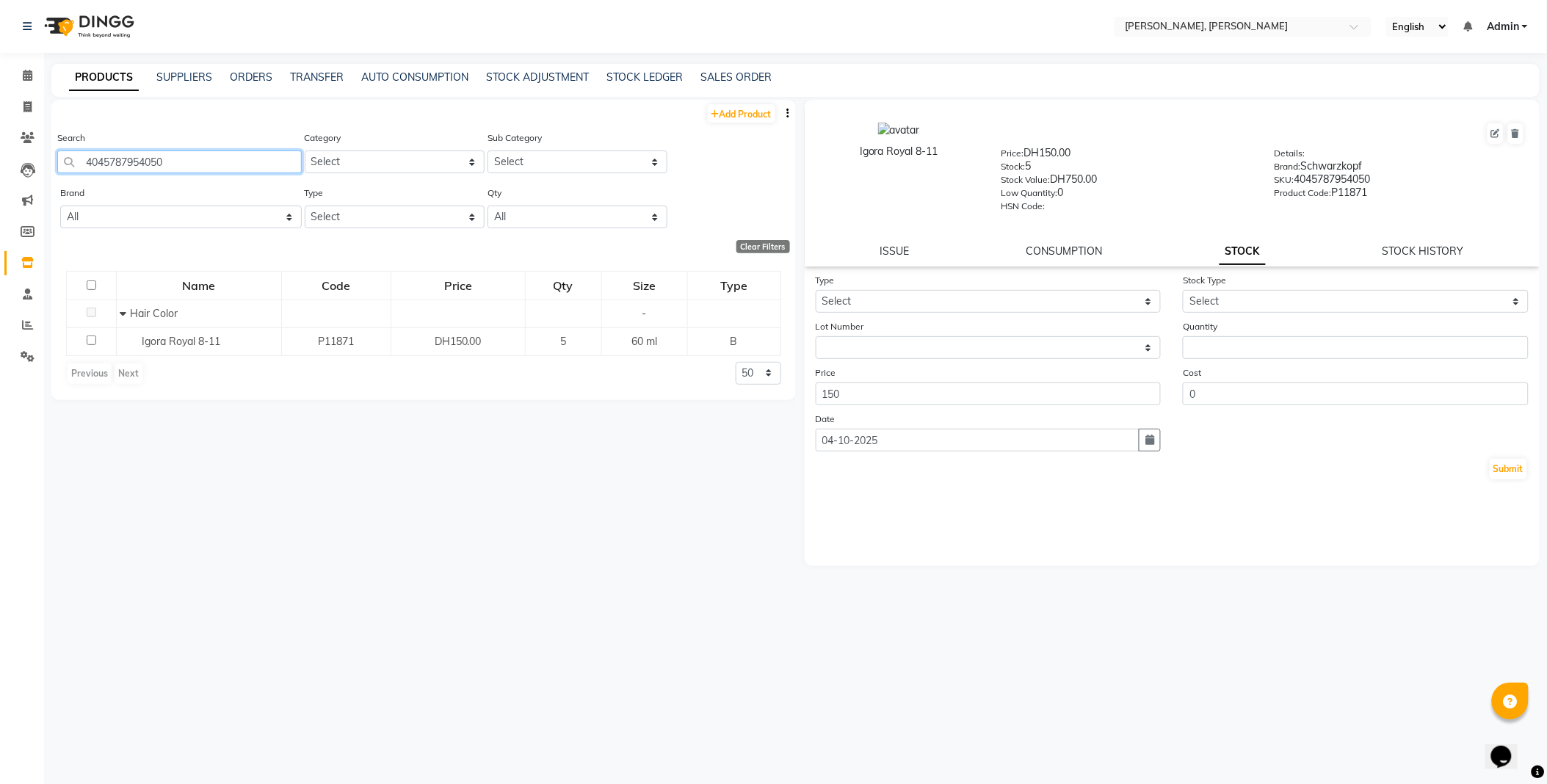
click at [231, 165] on input "4045787954050" at bounding box center [179, 162] width 244 height 23
type input "4045787960297"
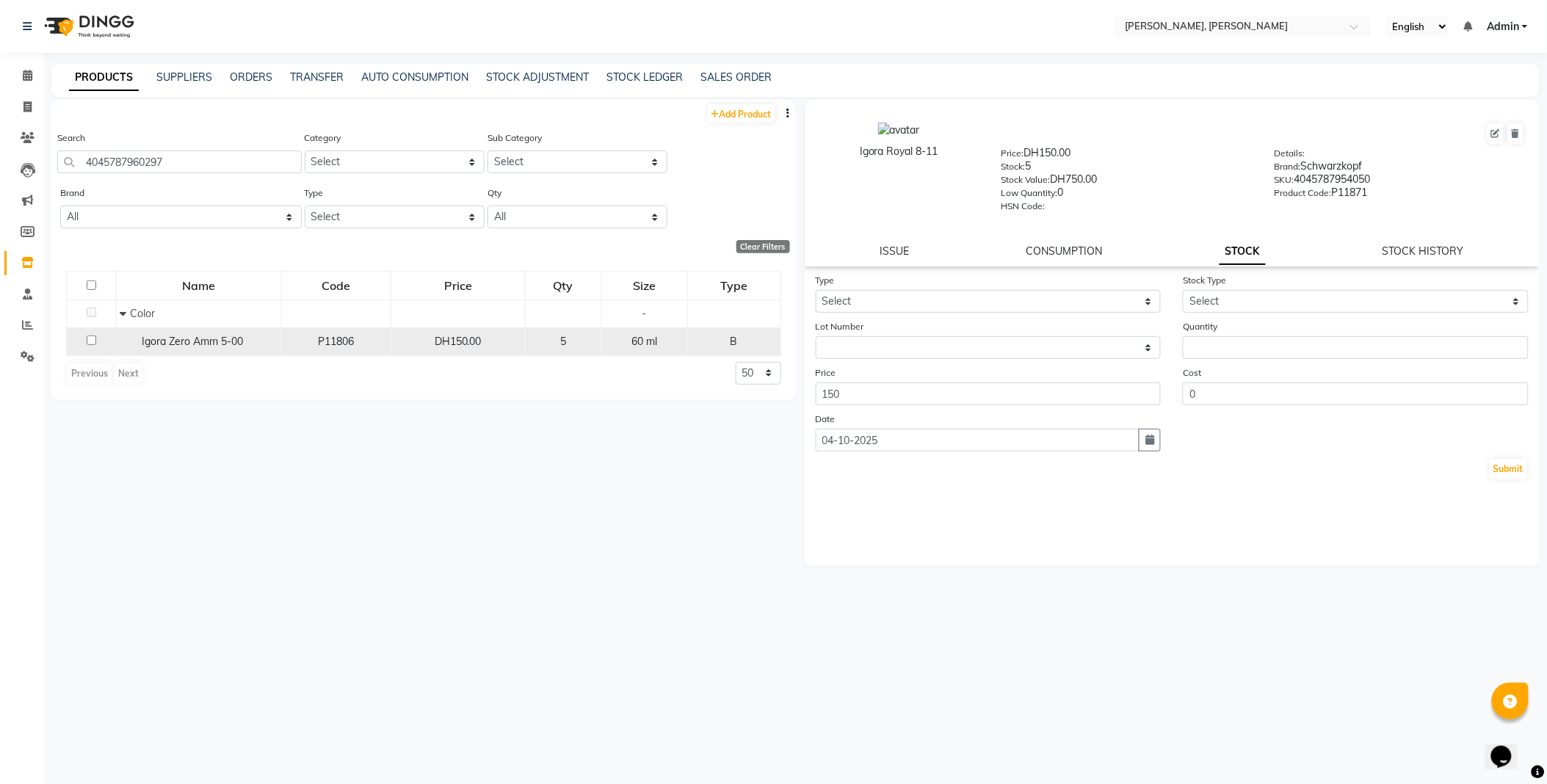
click at [193, 346] on span "Igora Zero Amm 5-00" at bounding box center [193, 341] width 101 height 13
select select
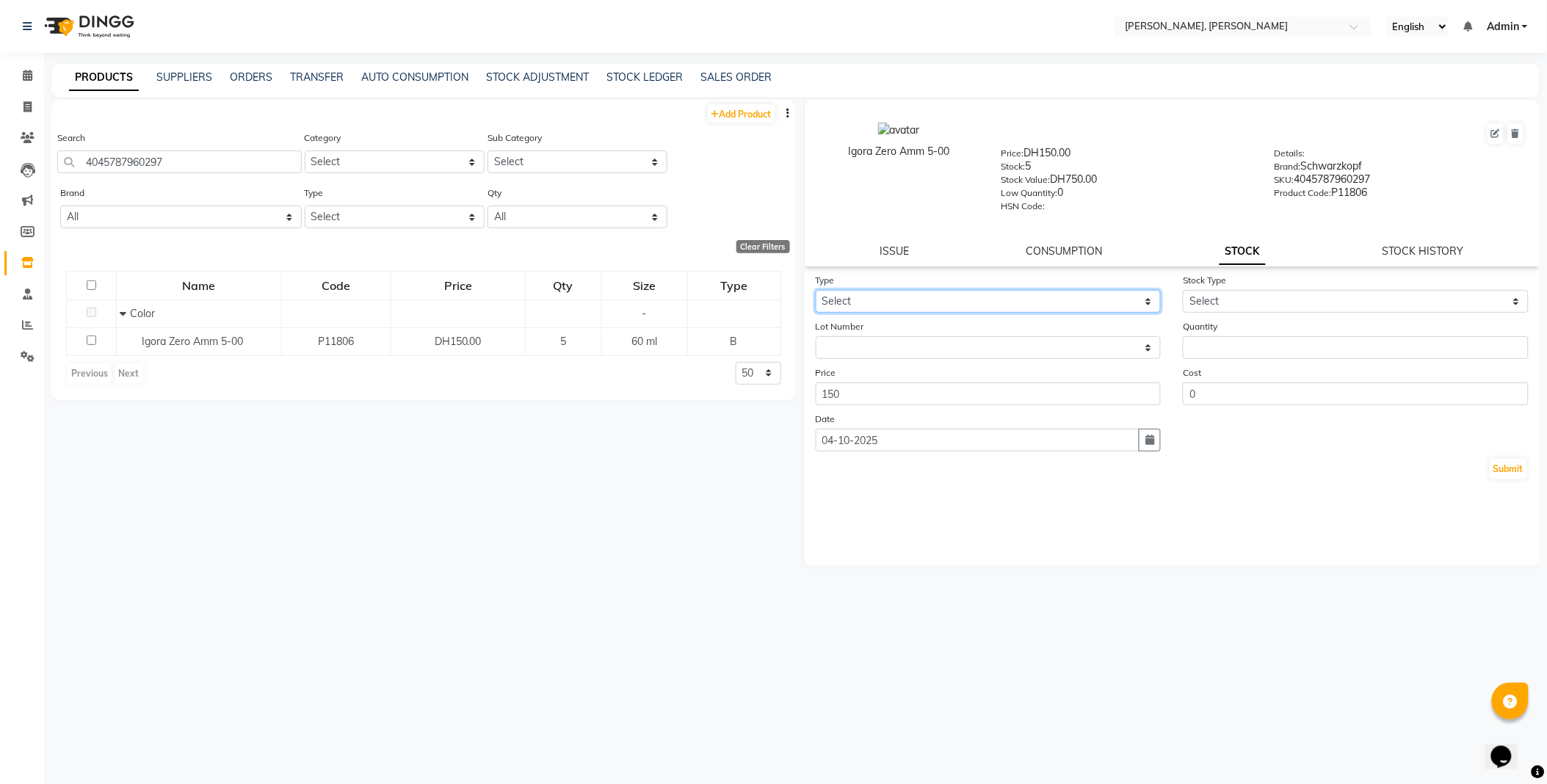
click at [882, 308] on select "Select In Out" at bounding box center [988, 302] width 346 height 23
select select "out"
click at [816, 291] on select "Select In Out" at bounding box center [988, 302] width 346 height 23
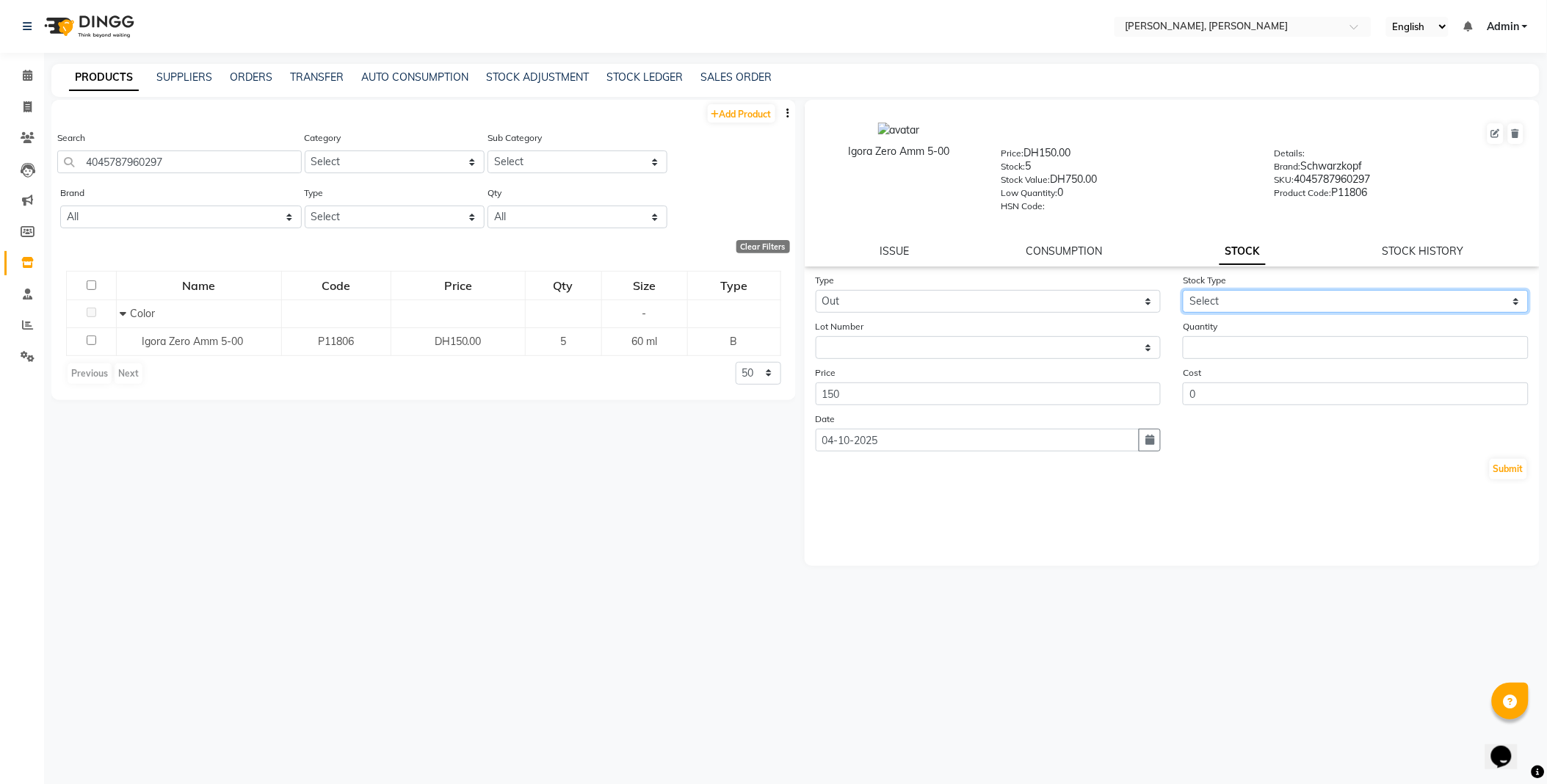
click at [1219, 295] on select "Select Internal Use Damaged Expired Adjustment Return Other" at bounding box center [1355, 302] width 346 height 23
select select "internal use"
click at [1183, 291] on select "Select Internal Use Damaged Expired Adjustment Return Other" at bounding box center [1355, 302] width 346 height 23
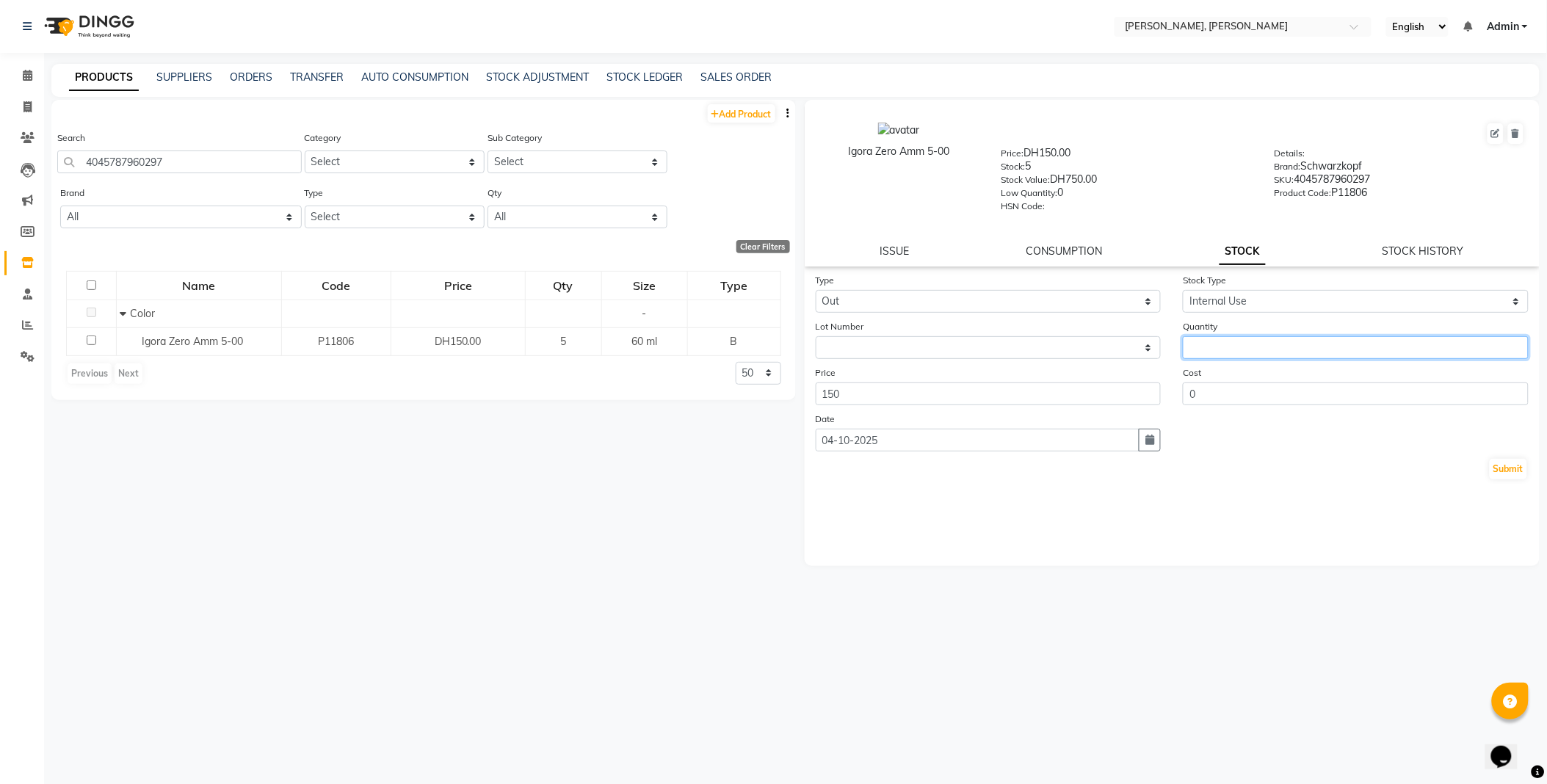
click at [1239, 348] on input "number" at bounding box center [1355, 348] width 346 height 23
type input "1"
click at [1510, 475] on button "Submit" at bounding box center [1508, 469] width 38 height 20
select select
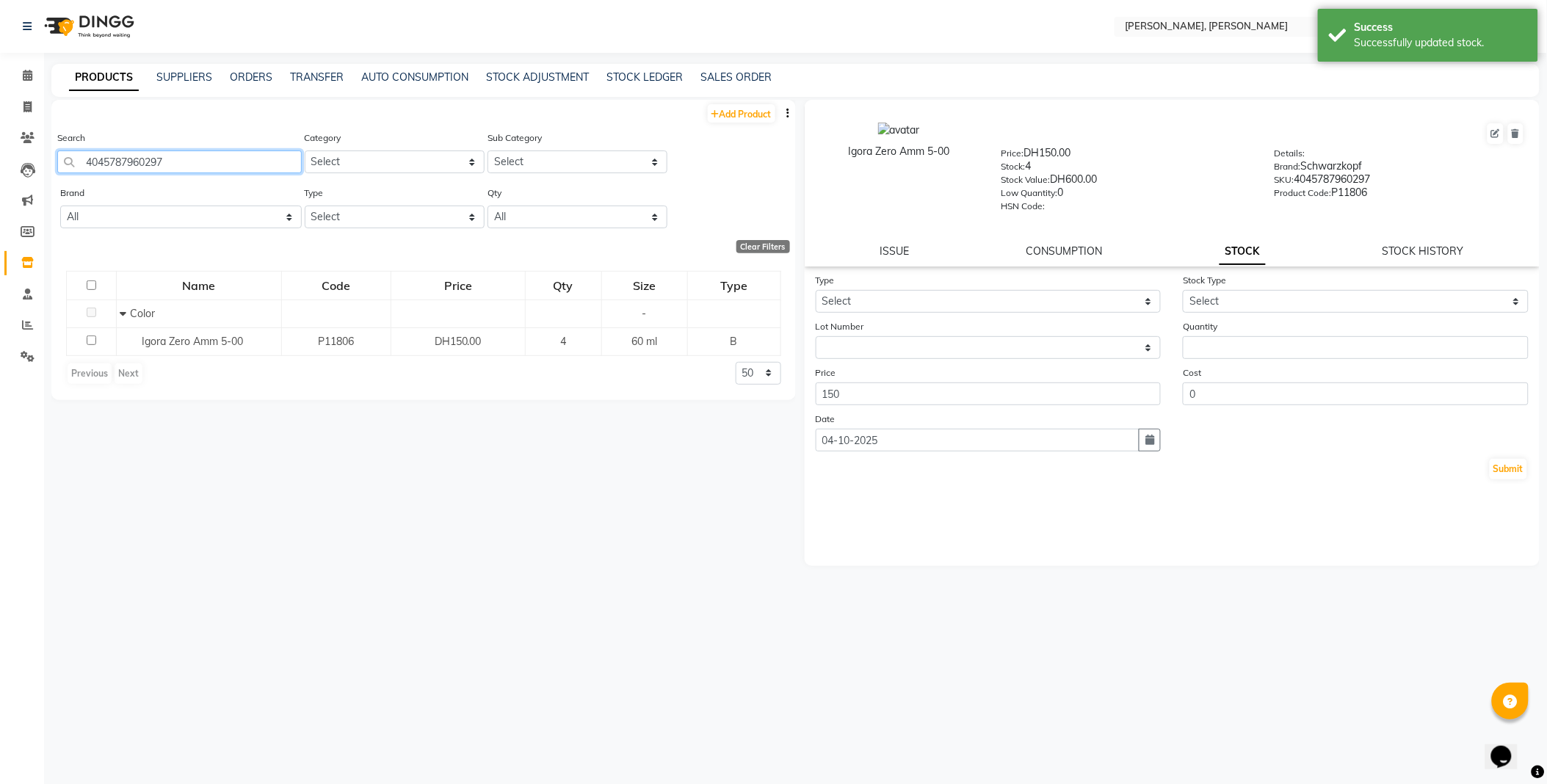
click at [244, 166] on input "4045787960297" at bounding box center [179, 162] width 244 height 23
type input "4045787960655"
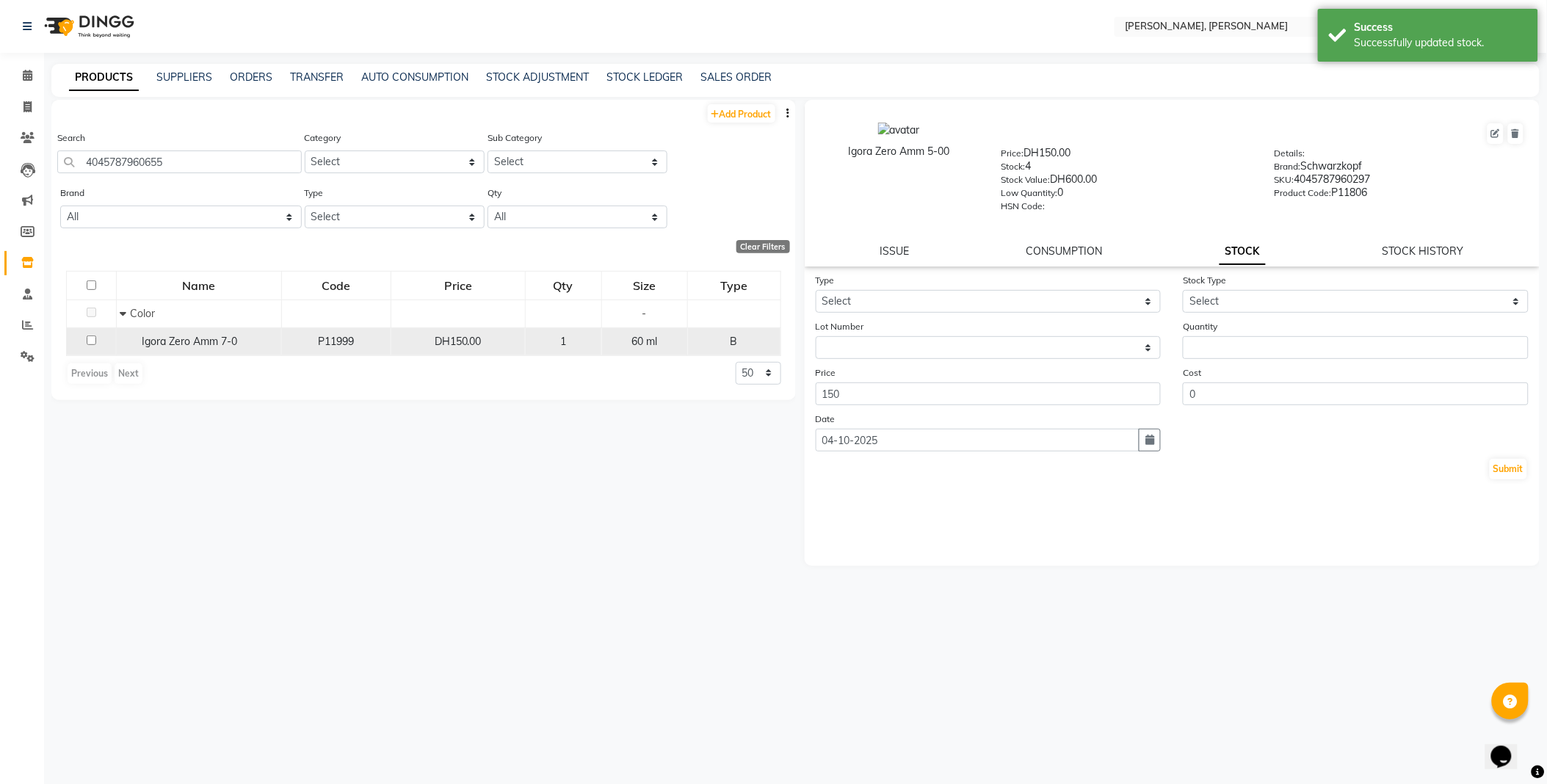
click at [155, 343] on span "Igora Zero Amm 7-0" at bounding box center [190, 341] width 95 height 13
select select
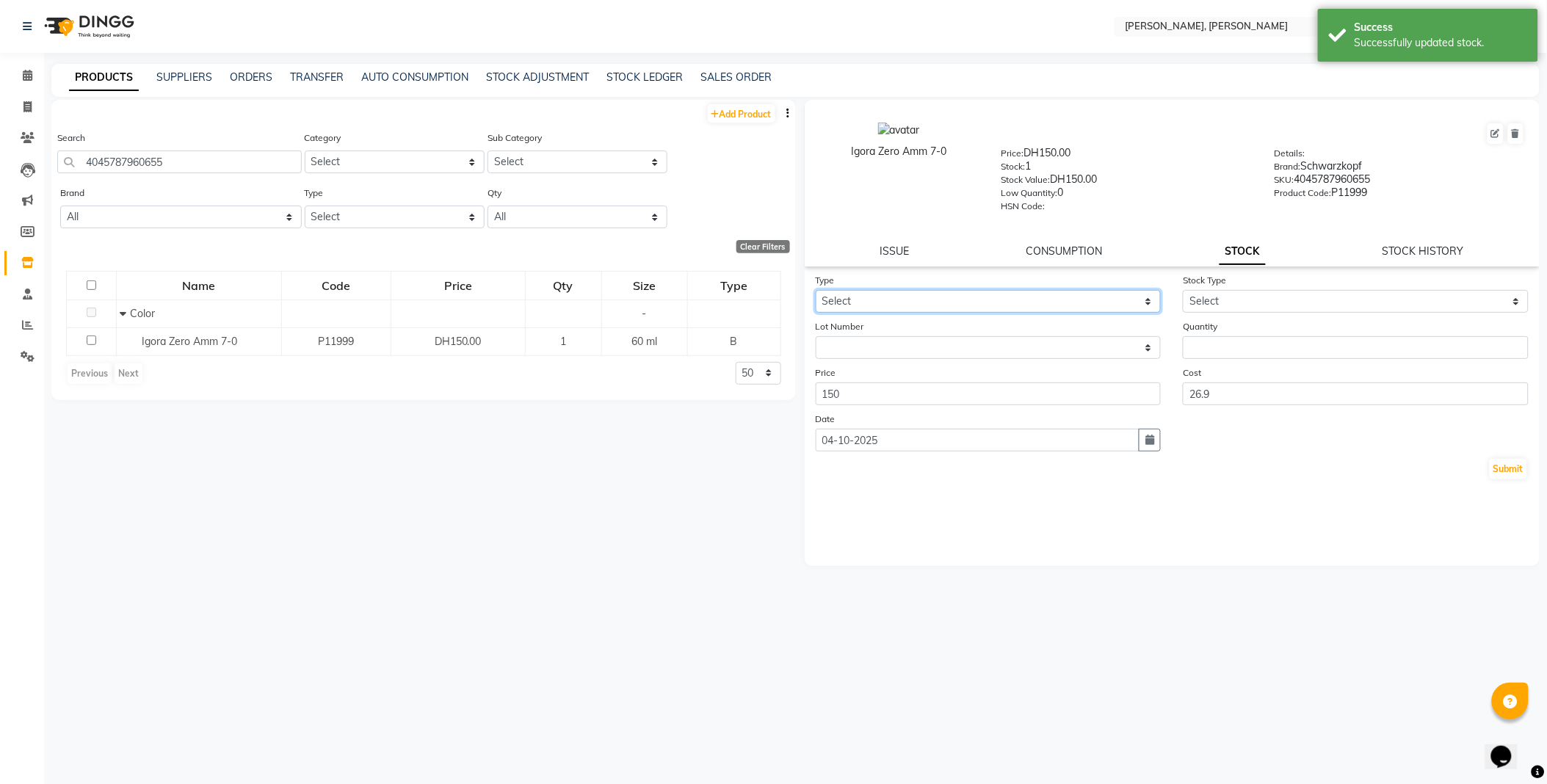
click at [876, 305] on select "Select In Out" at bounding box center [988, 302] width 346 height 23
select select "out"
click at [816, 291] on select "Select In Out" at bounding box center [988, 302] width 346 height 23
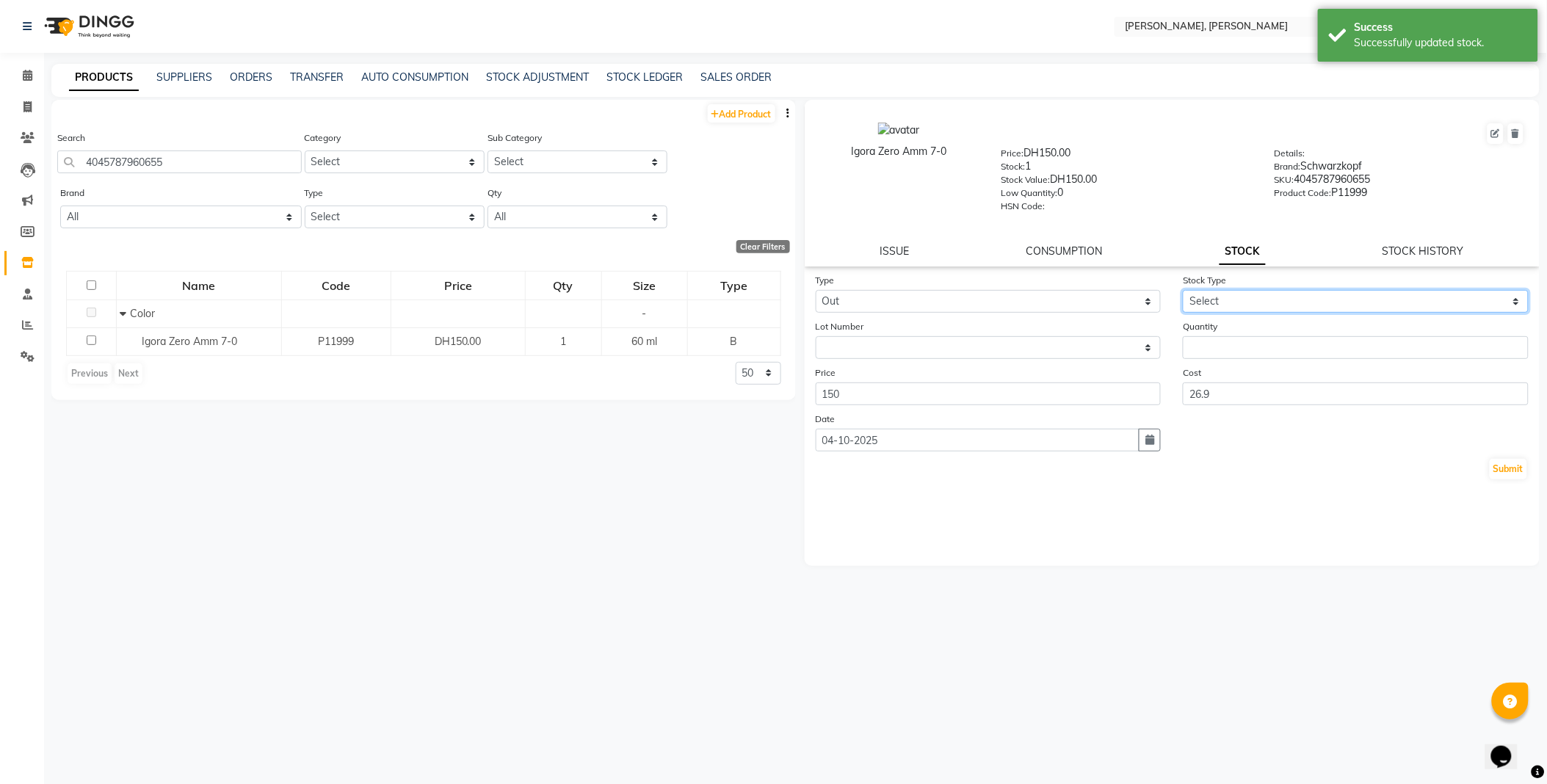
click at [1214, 302] on select "Select Internal Use Damaged Expired Adjustment Return Other" at bounding box center [1355, 302] width 346 height 23
select select "internal use"
click at [1183, 291] on select "Select Internal Use Damaged Expired Adjustment Return Other" at bounding box center [1355, 302] width 346 height 23
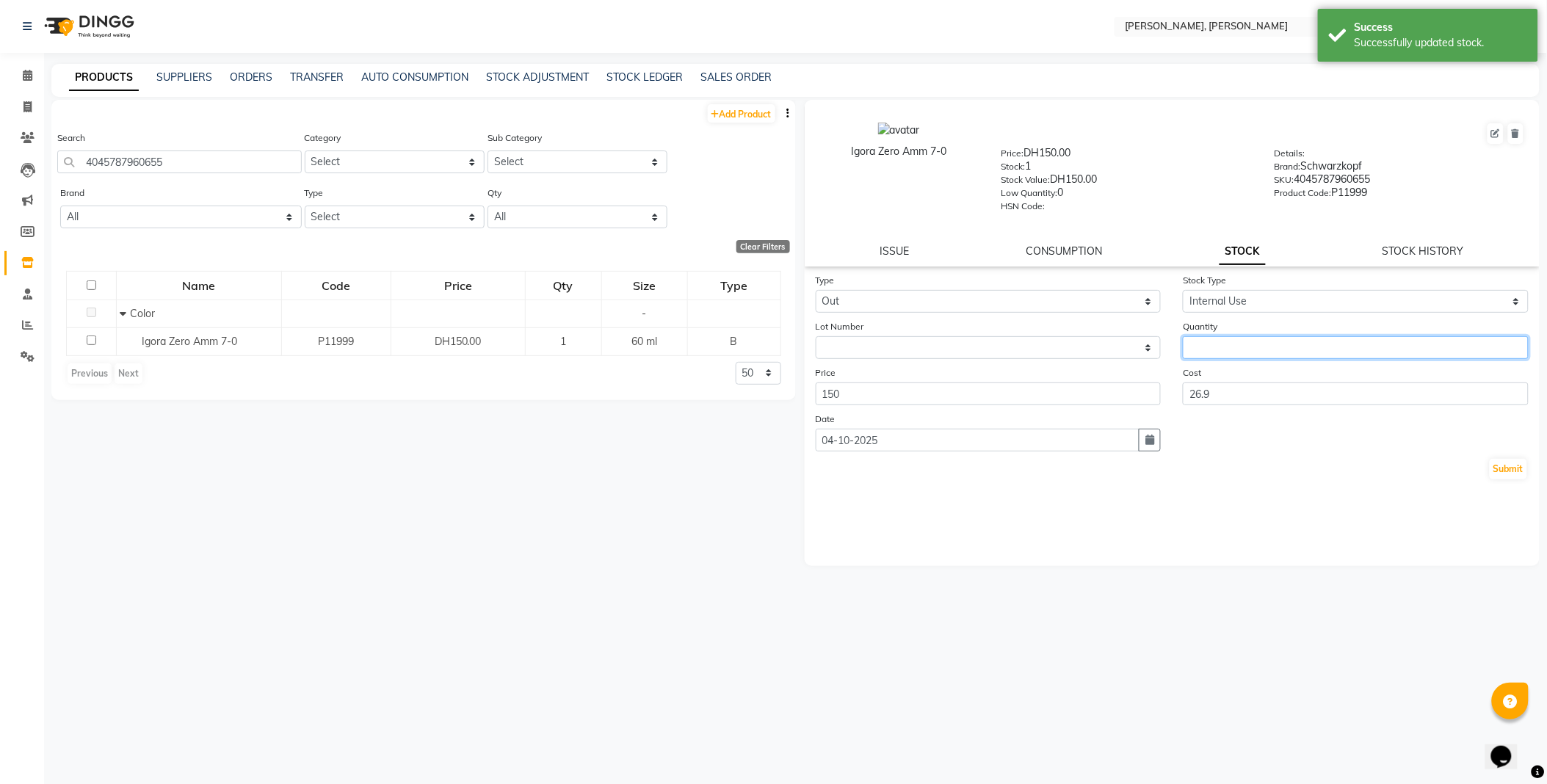
click at [1243, 342] on input "number" at bounding box center [1355, 348] width 346 height 23
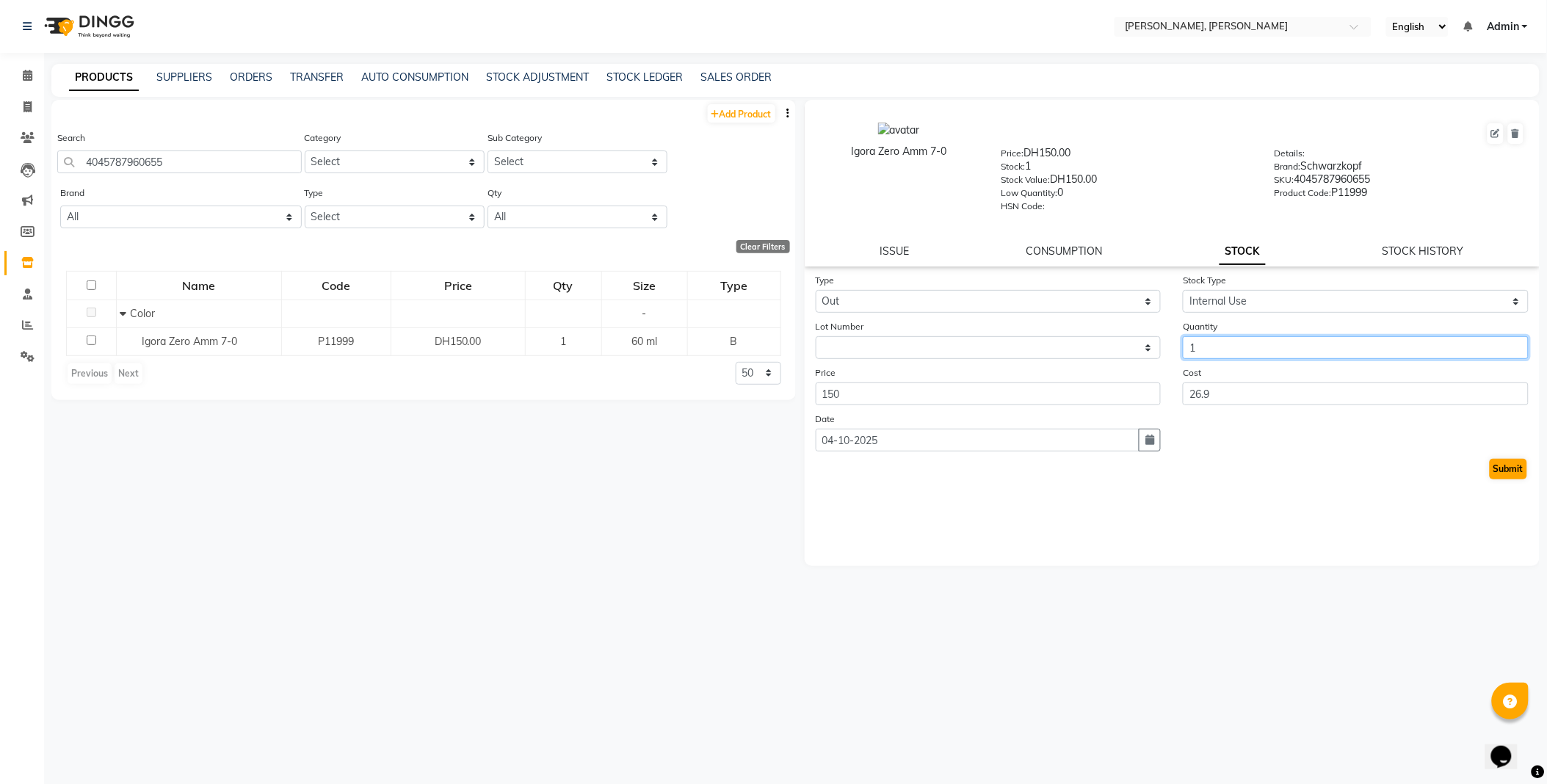
type input "1"
click at [1514, 466] on button "Submit" at bounding box center [1508, 469] width 38 height 20
select select
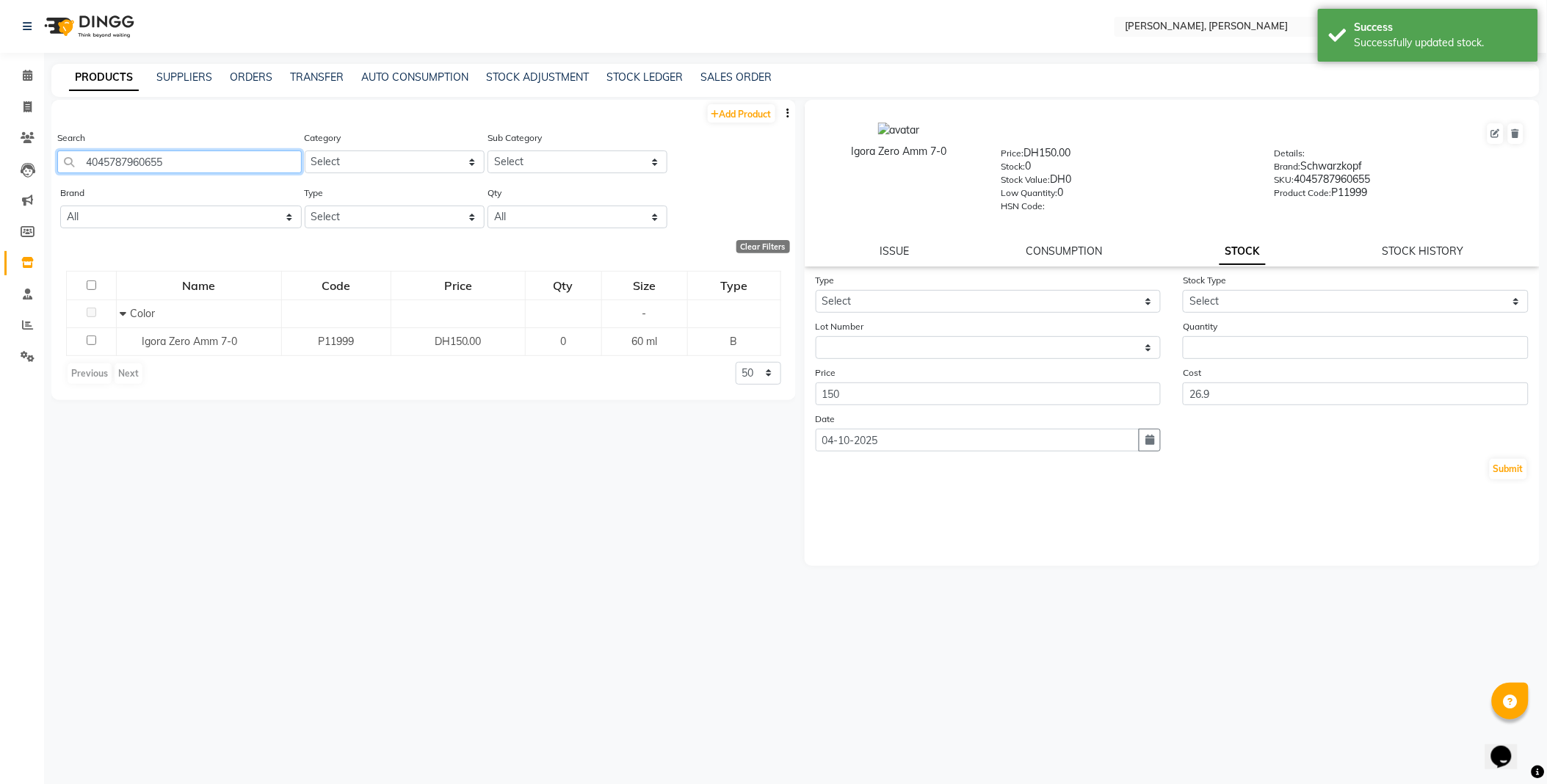
click at [236, 156] on input "4045787960655" at bounding box center [179, 162] width 244 height 23
type input "4045787488975"
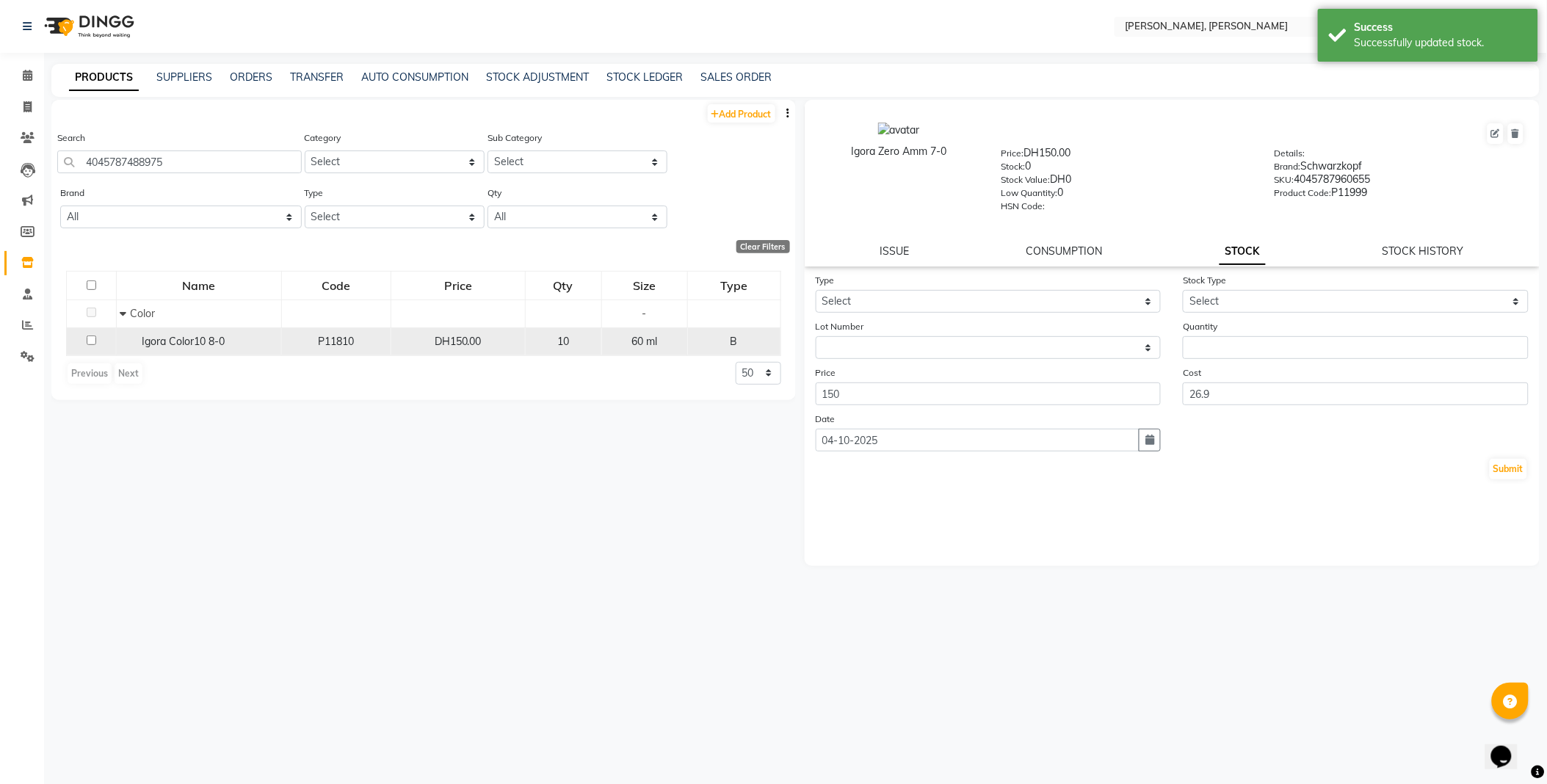
click at [185, 339] on span "Igora Color10 8-0" at bounding box center [184, 341] width 83 height 13
select select
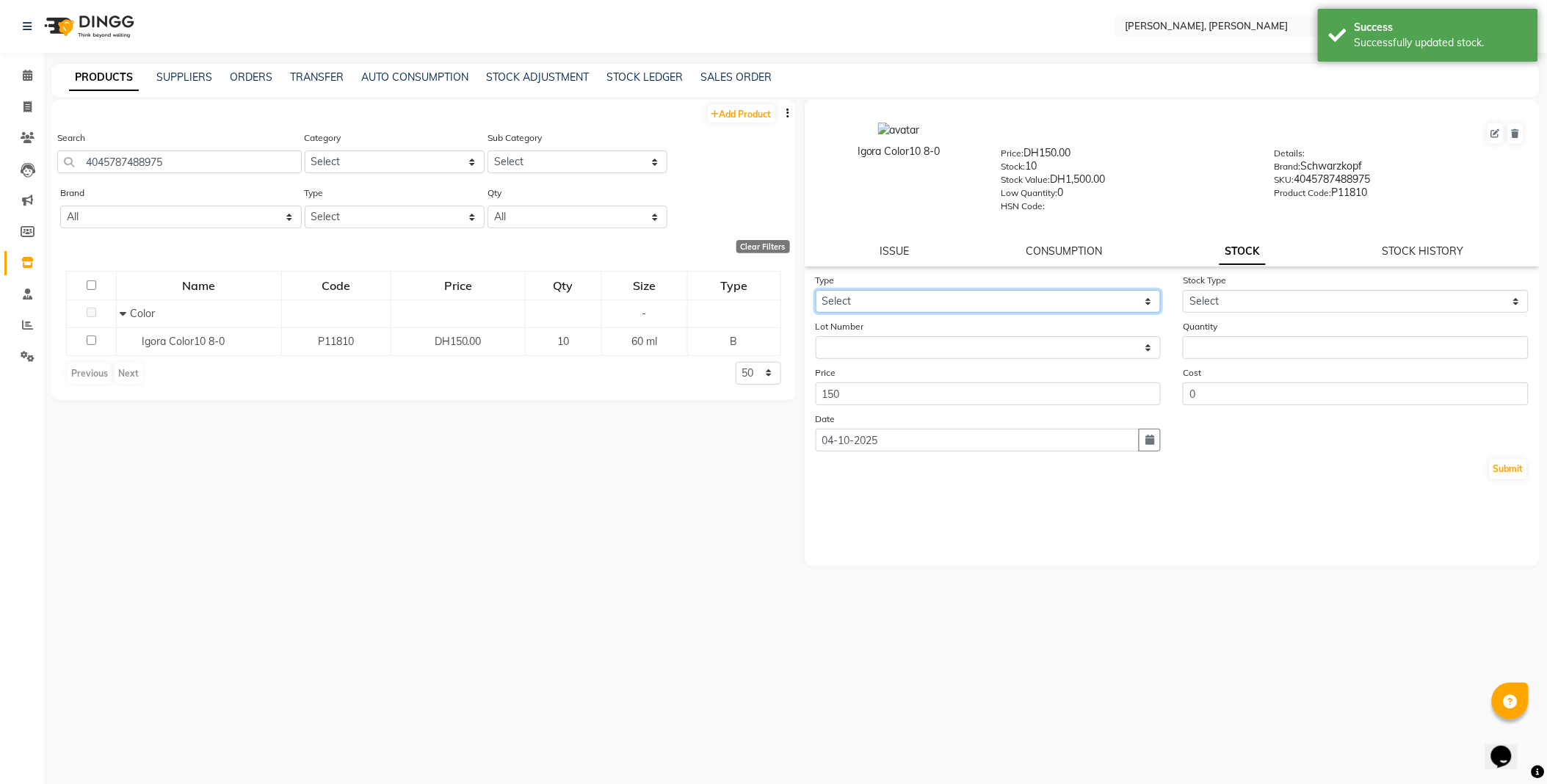
click at [887, 299] on select "Select In Out" at bounding box center [988, 302] width 346 height 23
select select "out"
click at [816, 291] on select "Select In Out" at bounding box center [988, 302] width 346 height 23
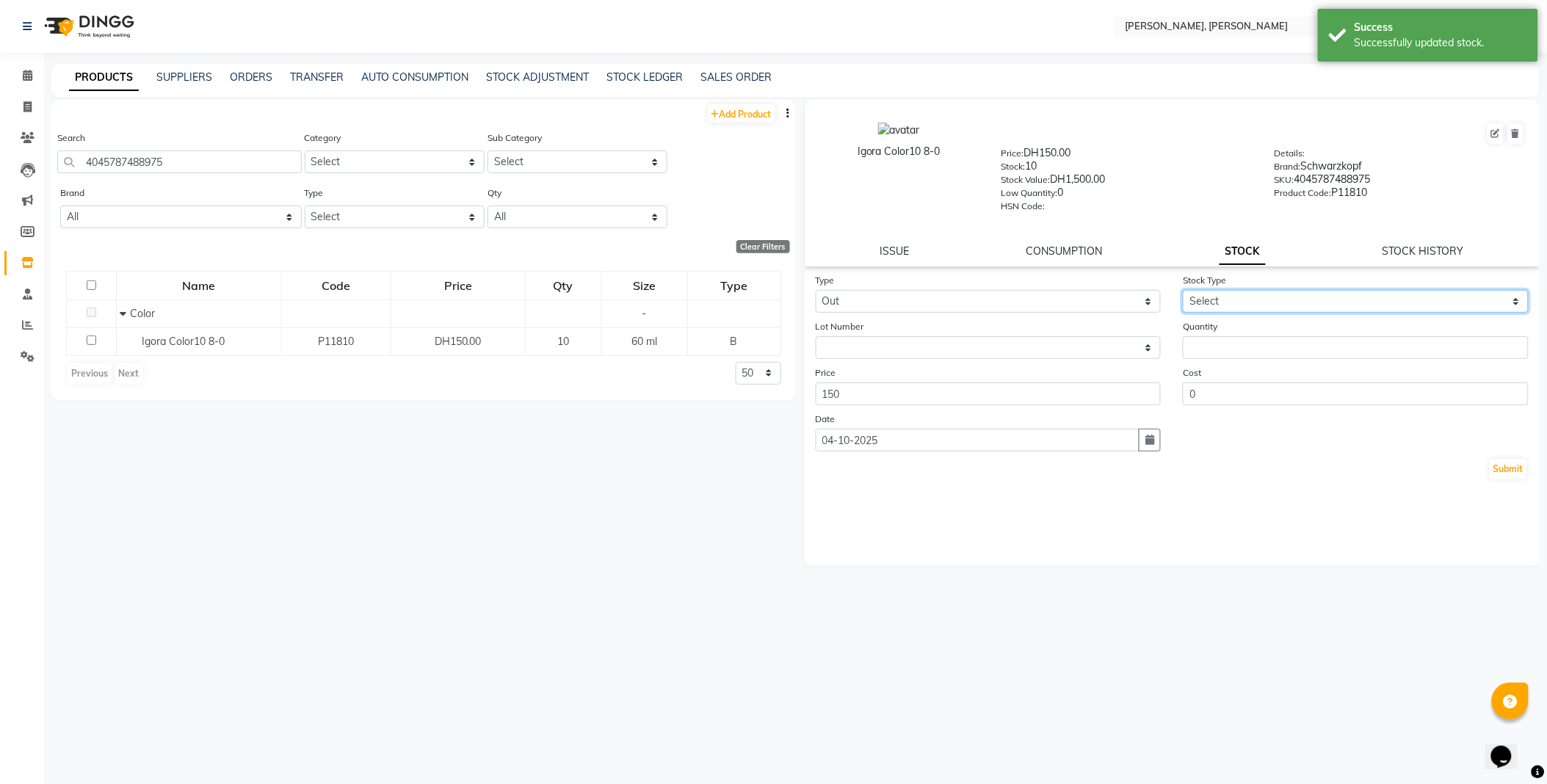
click at [1227, 297] on select "Select Internal Use Damaged Expired Adjustment Return Other" at bounding box center [1355, 302] width 346 height 23
select select "internal use"
click at [1183, 291] on select "Select Internal Use Damaged Expired Adjustment Return Other" at bounding box center [1355, 302] width 346 height 23
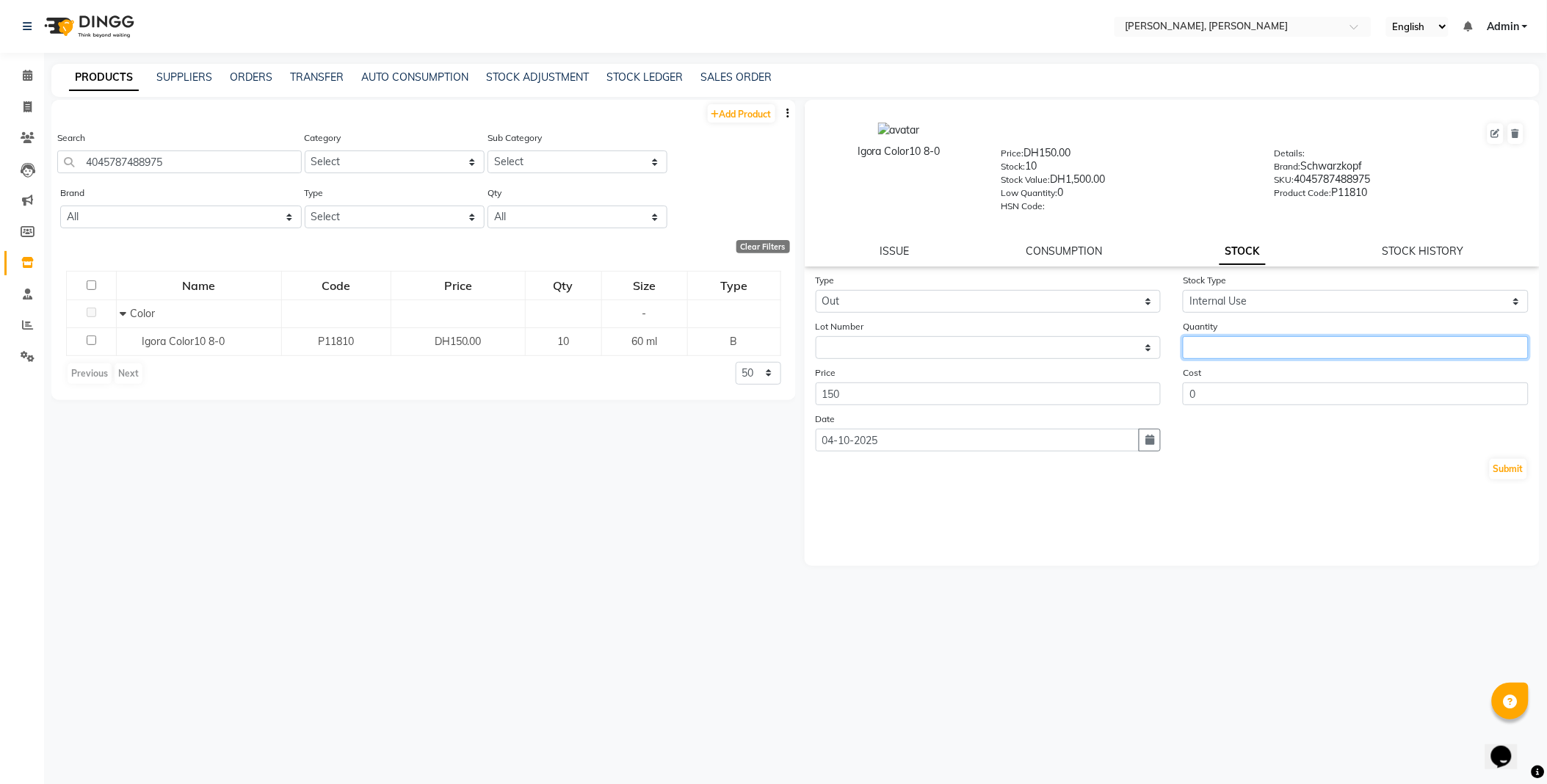
click at [1204, 343] on input "number" at bounding box center [1355, 348] width 346 height 23
type input "2"
click at [1513, 473] on button "Submit" at bounding box center [1508, 469] width 38 height 20
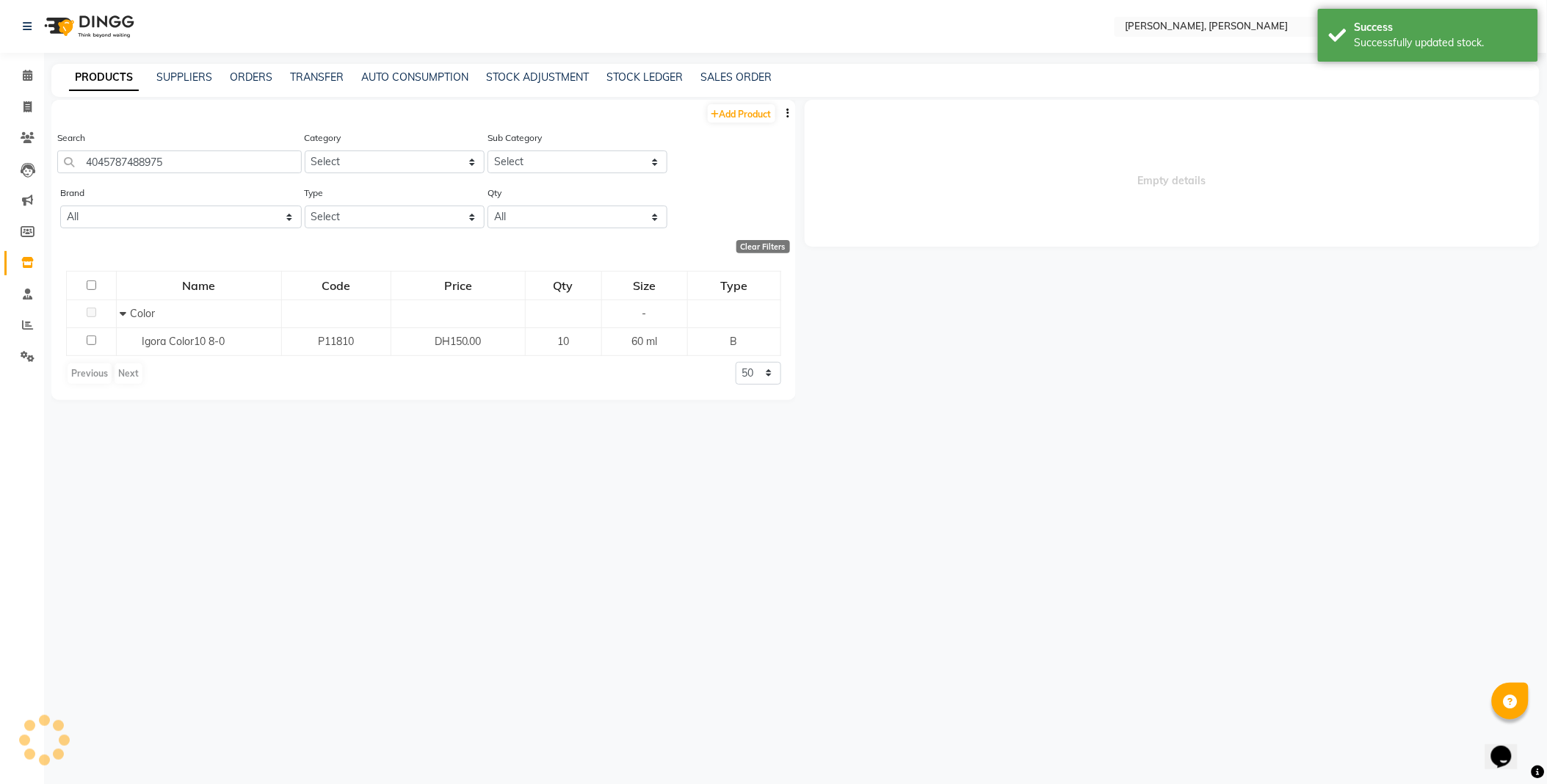
select select
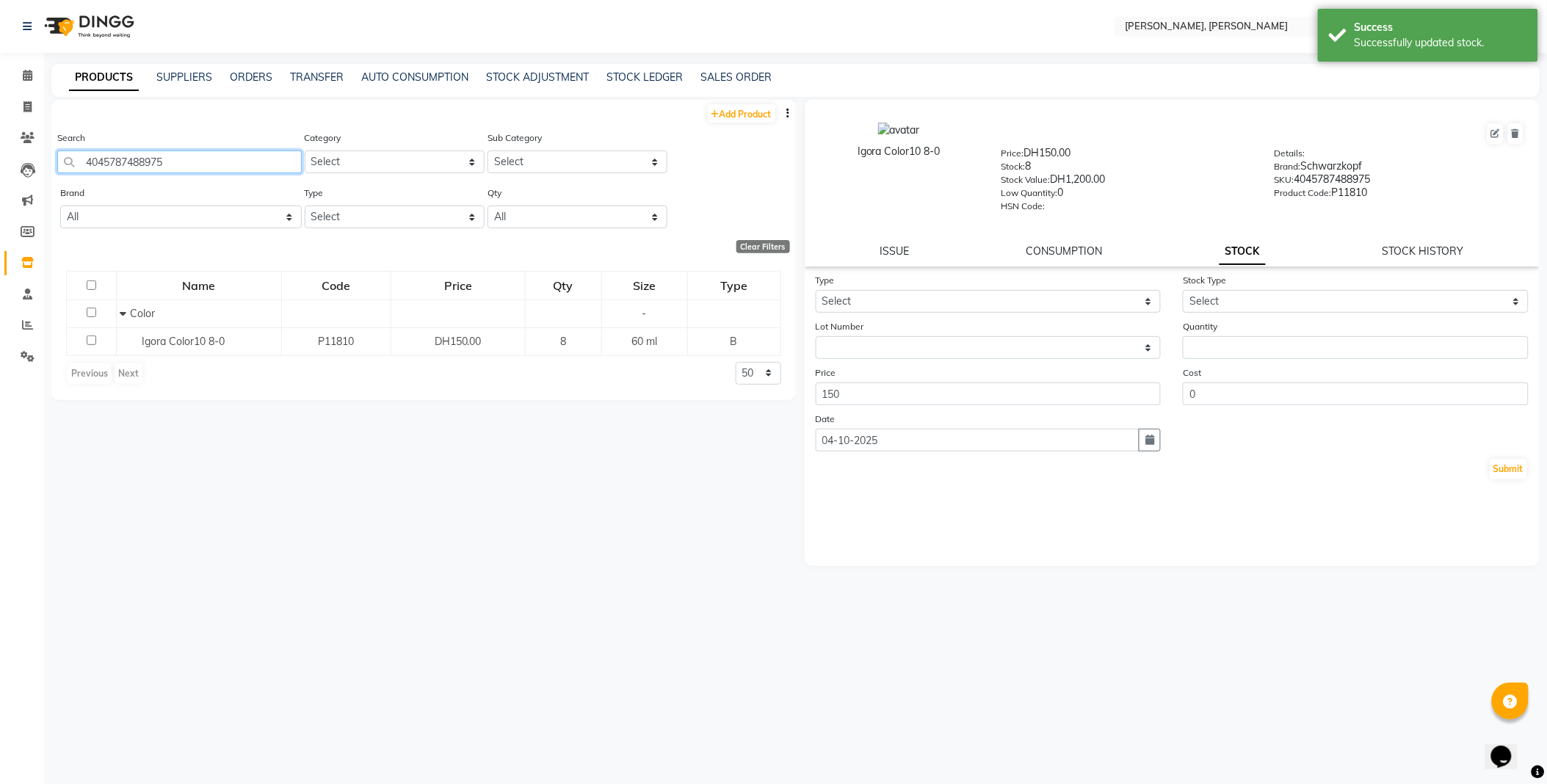
click at [242, 164] on input "4045787488975" at bounding box center [179, 162] width 244 height 23
type input "7702045915730"
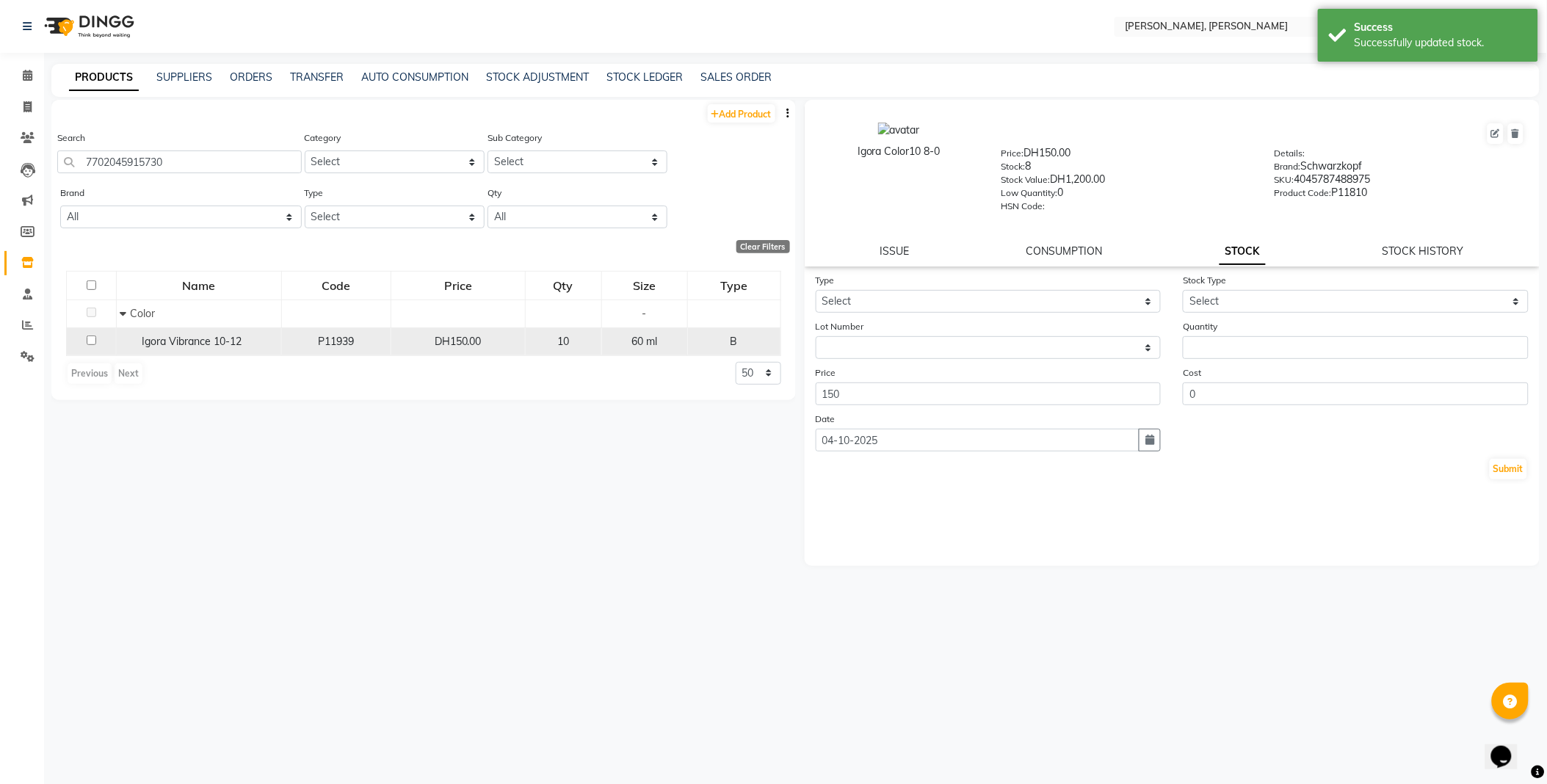
click at [175, 340] on span "Igora Vibrance 10-12" at bounding box center [192, 341] width 100 height 13
select select
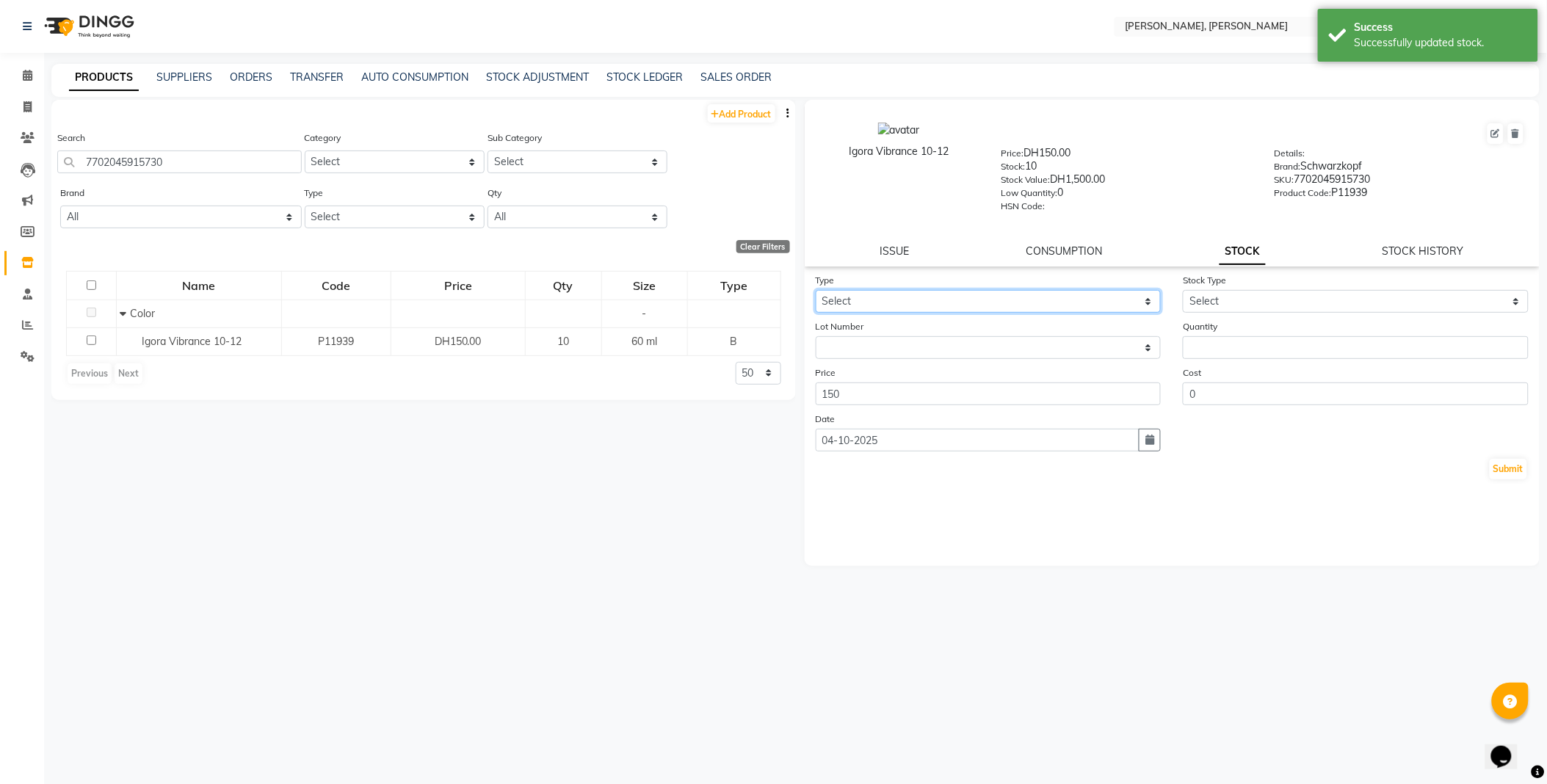
click at [862, 302] on select "Select In Out" at bounding box center [988, 302] width 346 height 23
select select "out"
click at [816, 291] on select "Select In Out" at bounding box center [988, 302] width 346 height 23
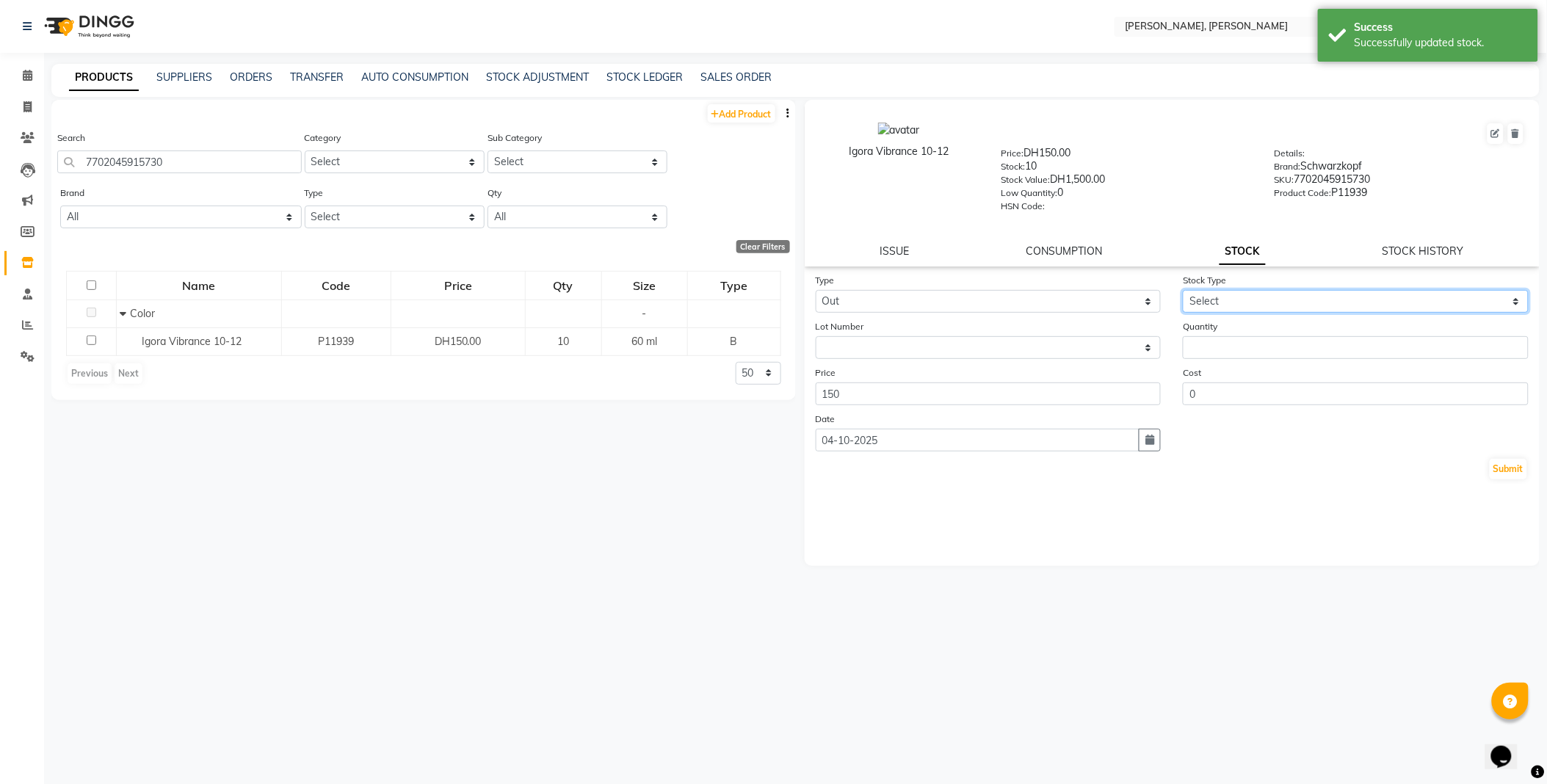
click at [1235, 299] on select "Select Internal Use Damaged Expired Adjustment Return Other" at bounding box center [1355, 302] width 346 height 23
select select "internal use"
click at [1183, 291] on select "Select Internal Use Damaged Expired Adjustment Return Other" at bounding box center [1355, 302] width 346 height 23
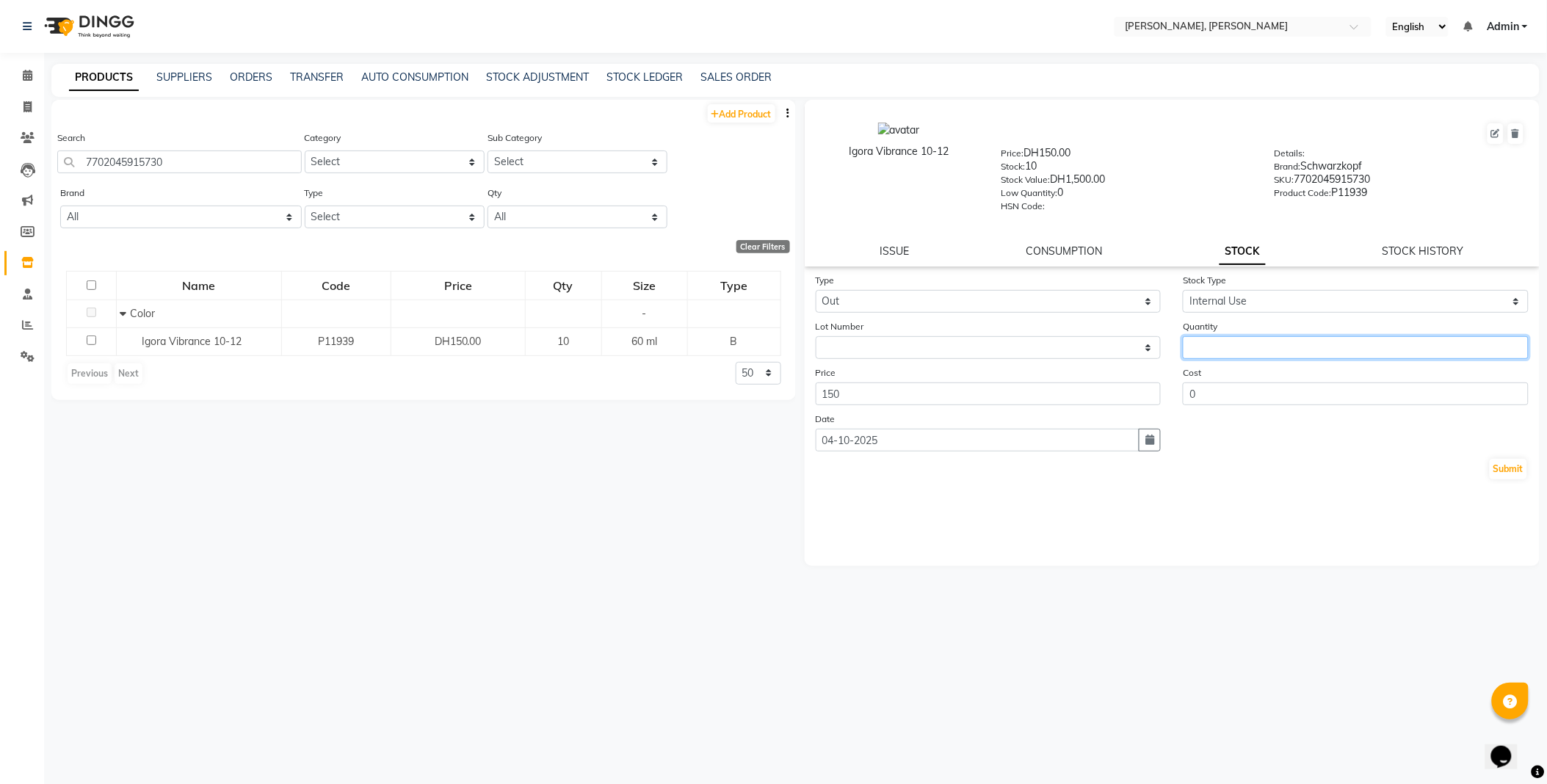
click at [1241, 354] on input "number" at bounding box center [1355, 348] width 346 height 23
type input "1"
click at [1511, 470] on button "Submit" at bounding box center [1508, 469] width 38 height 20
select select
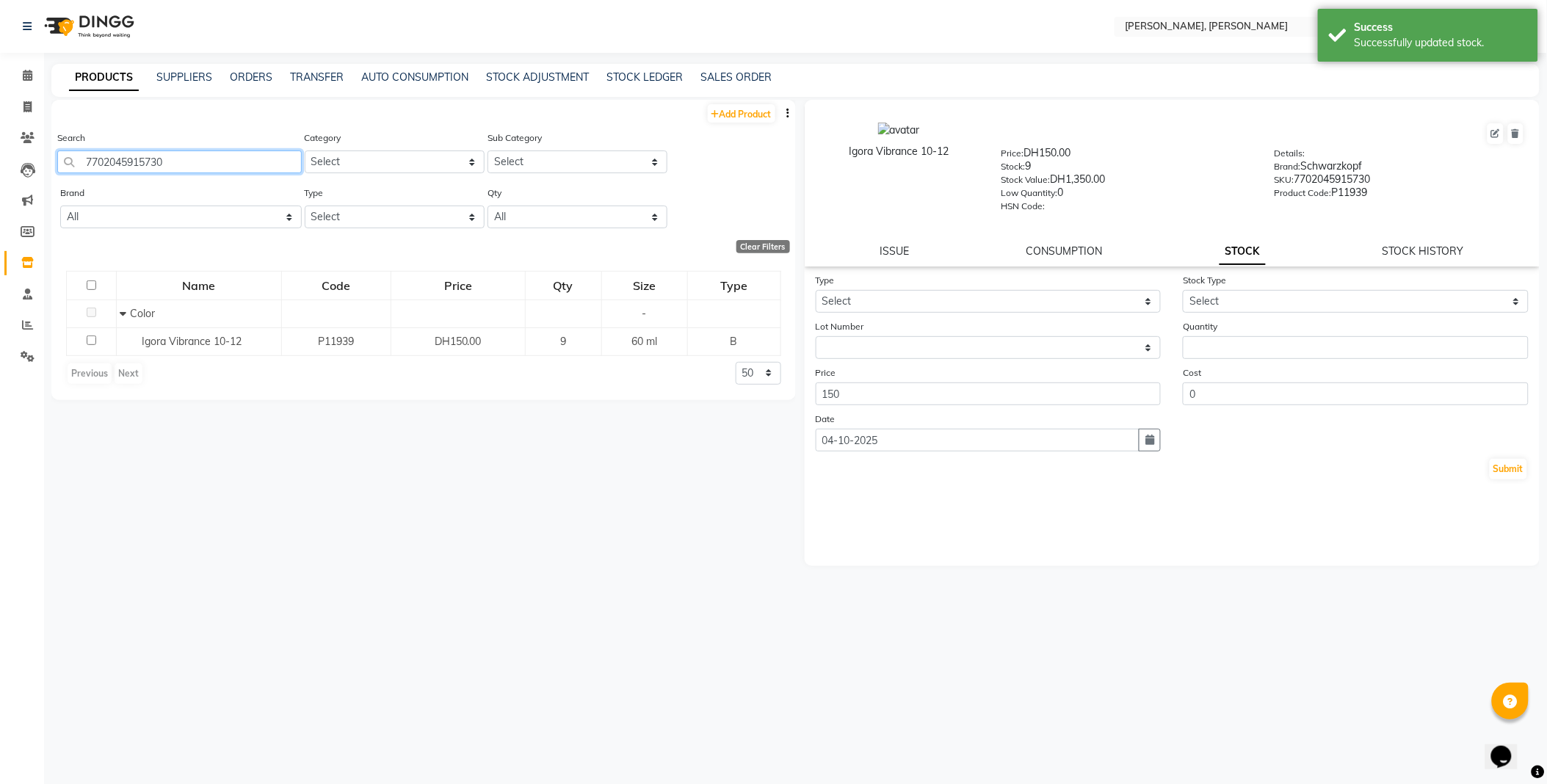
click at [209, 163] on input "7702045915730" at bounding box center [179, 162] width 244 height 23
type input "3242178004153"
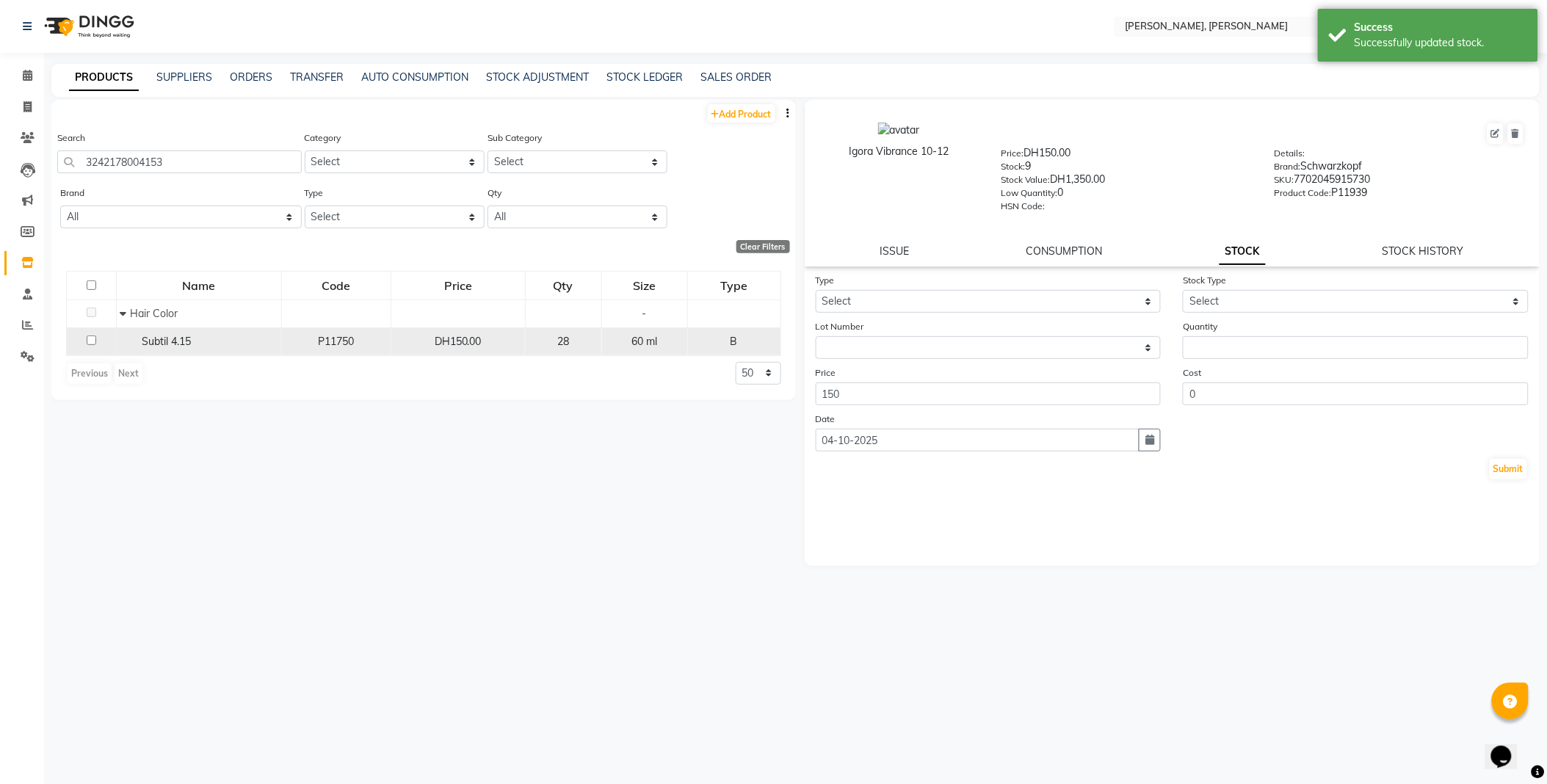
click at [188, 343] on span "Subtil 4.15" at bounding box center [166, 341] width 49 height 13
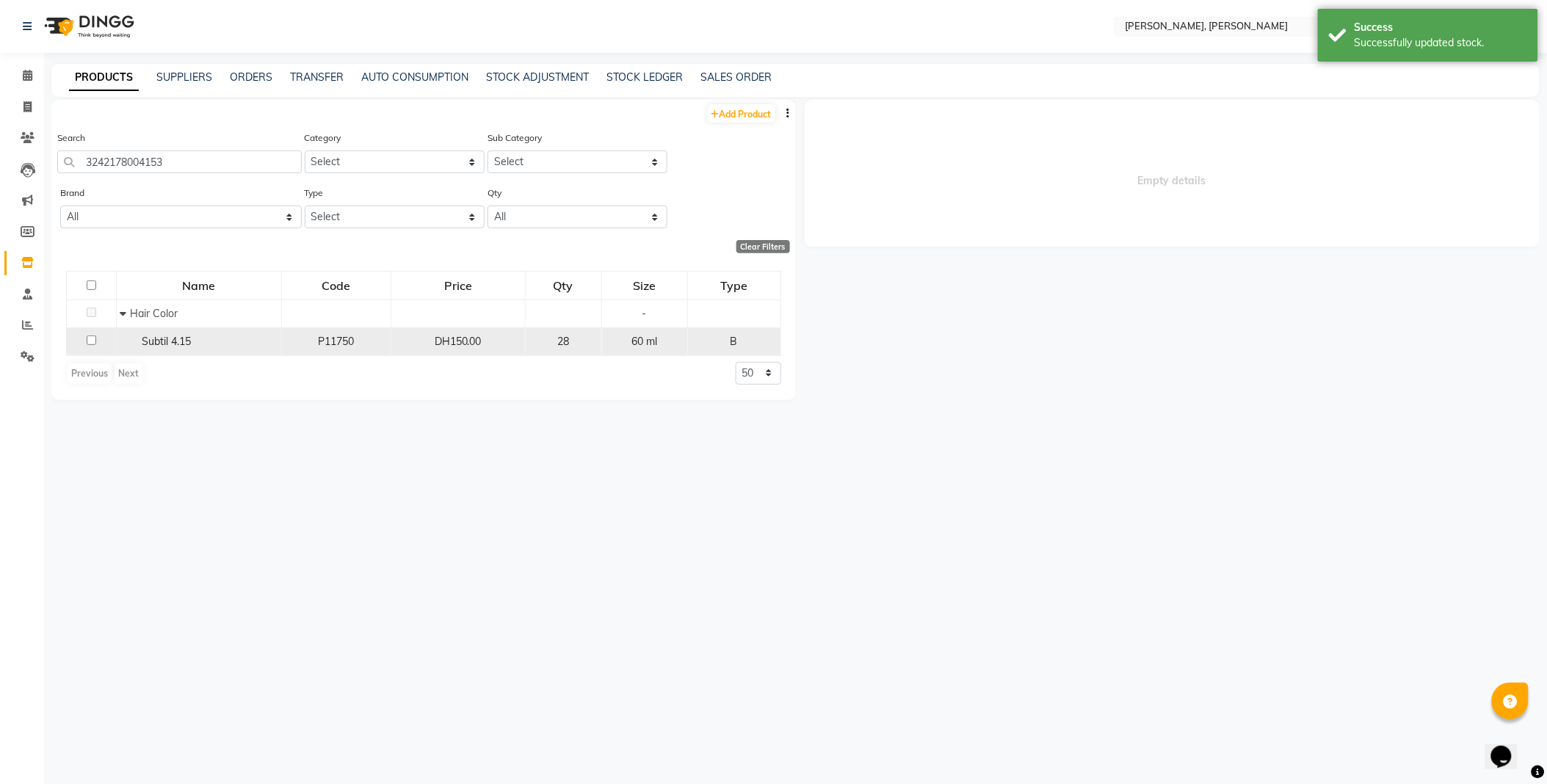
select select
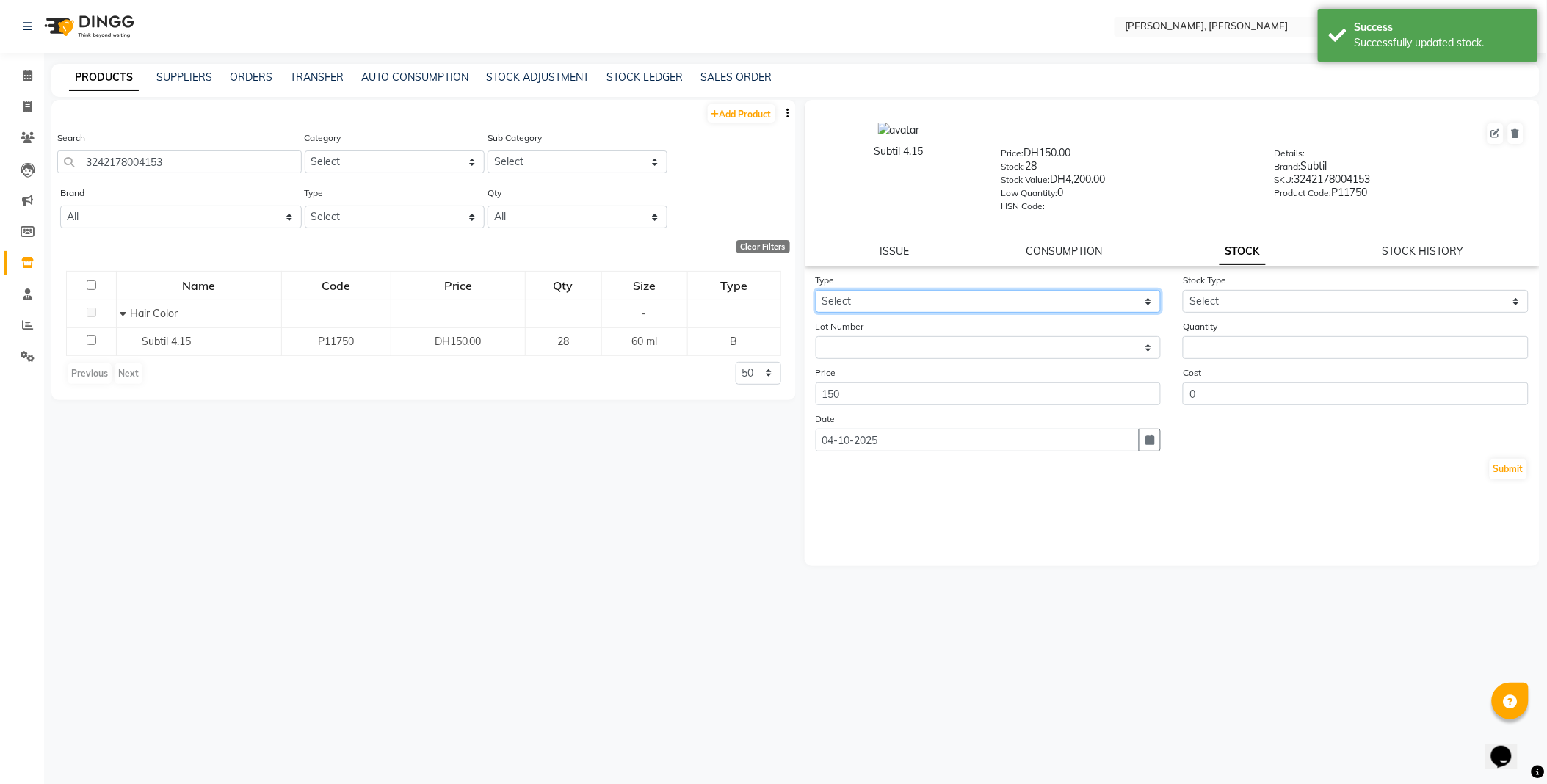
click at [882, 299] on select "Select In Out" at bounding box center [988, 302] width 346 height 23
click at [816, 291] on select "Select In Out" at bounding box center [988, 302] width 346 height 23
click at [909, 298] on select "Select In Out" at bounding box center [988, 302] width 346 height 23
select select "out"
click at [816, 291] on select "Select In Out" at bounding box center [988, 302] width 346 height 23
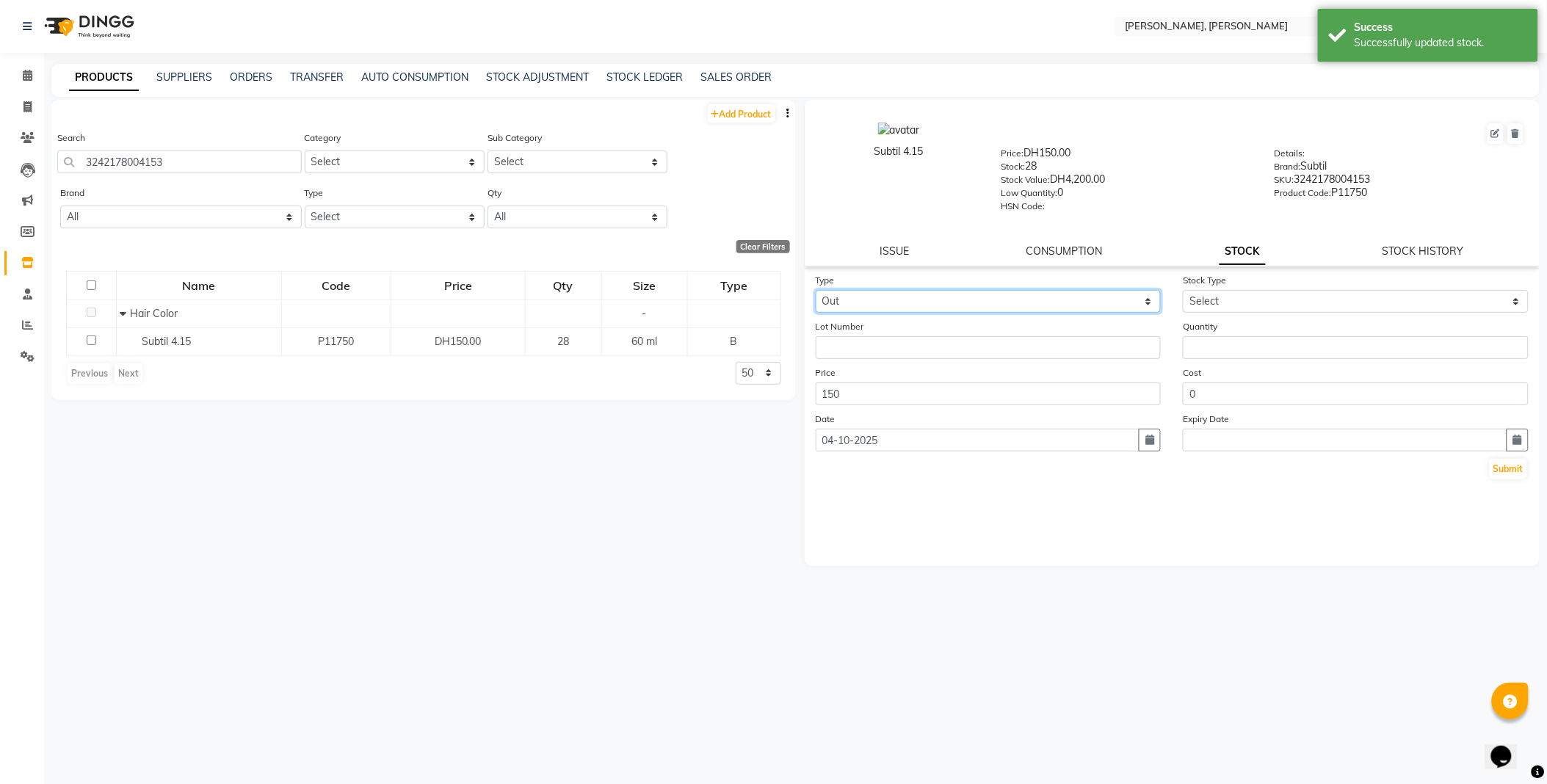
select select
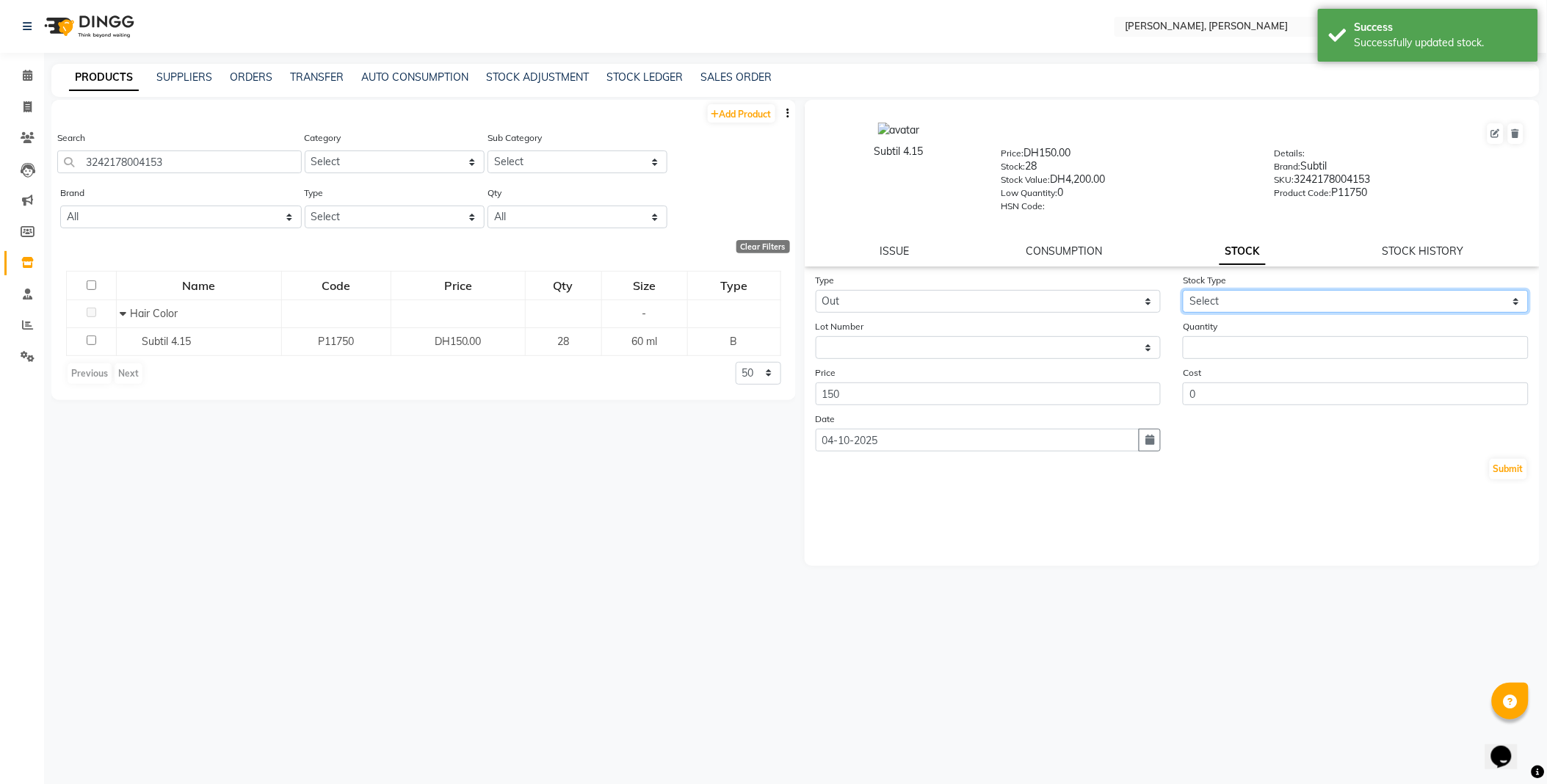
click at [1217, 296] on select "Select Internal Use Damaged Expired Adjustment Return Other" at bounding box center [1355, 302] width 346 height 23
select select "internal use"
click at [1183, 291] on select "Select Internal Use Damaged Expired Adjustment Return Other" at bounding box center [1355, 302] width 346 height 23
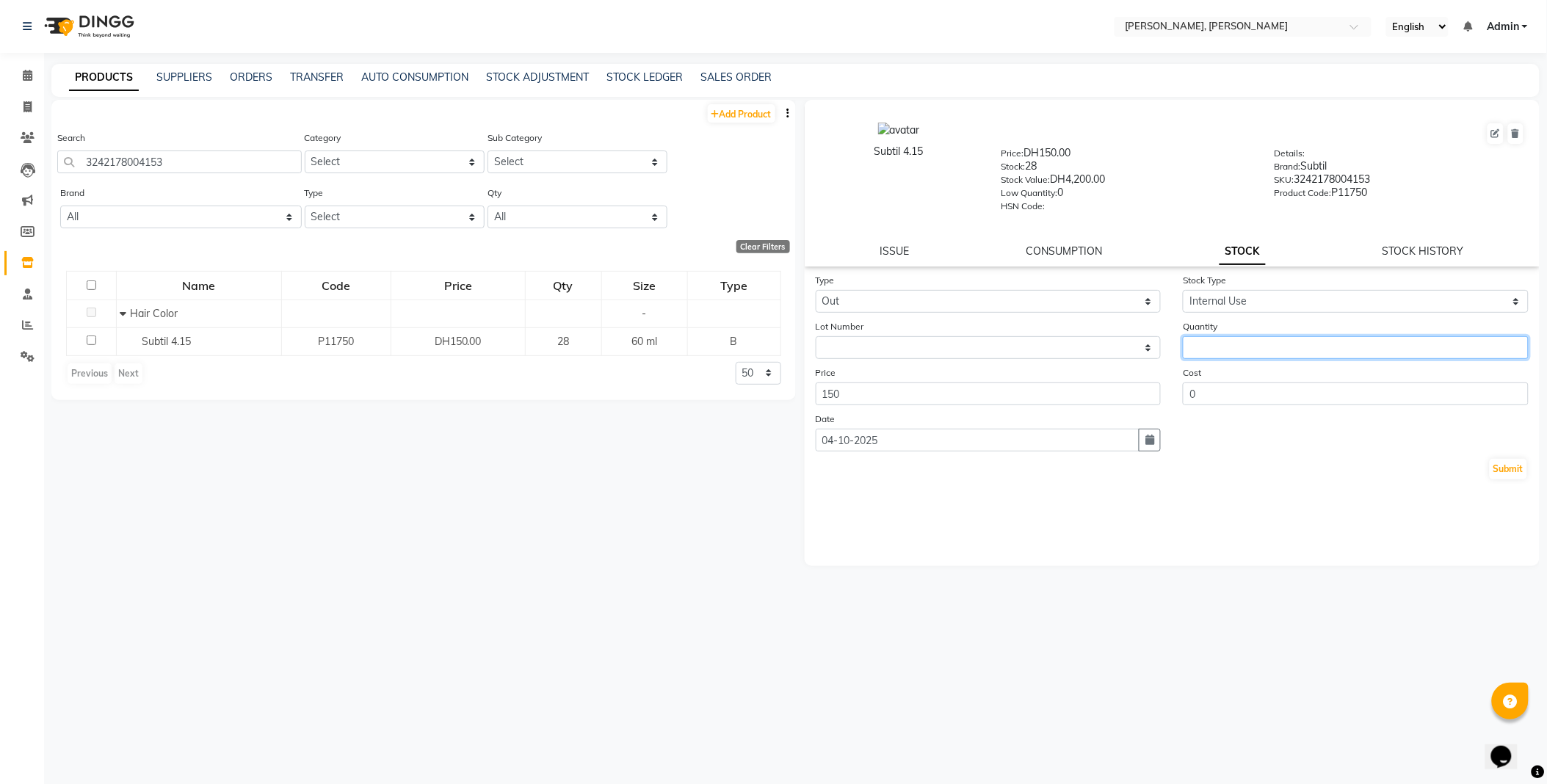
click at [1228, 348] on input "number" at bounding box center [1355, 348] width 346 height 23
type input "1"
click at [1500, 468] on button "Submit" at bounding box center [1508, 469] width 38 height 20
select select
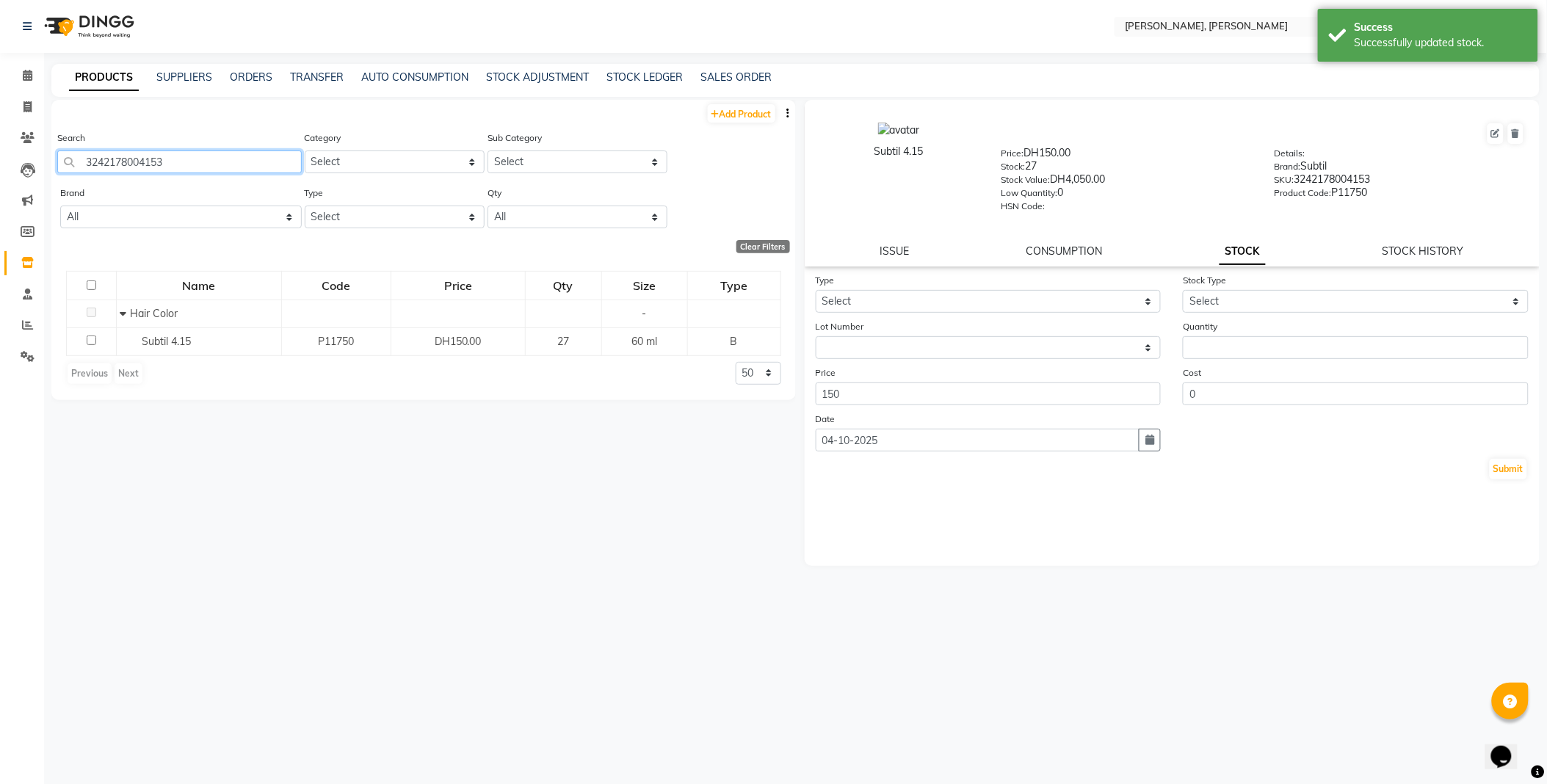
click at [237, 160] on input "3242178004153" at bounding box center [179, 162] width 244 height 23
type input "3242178005358"
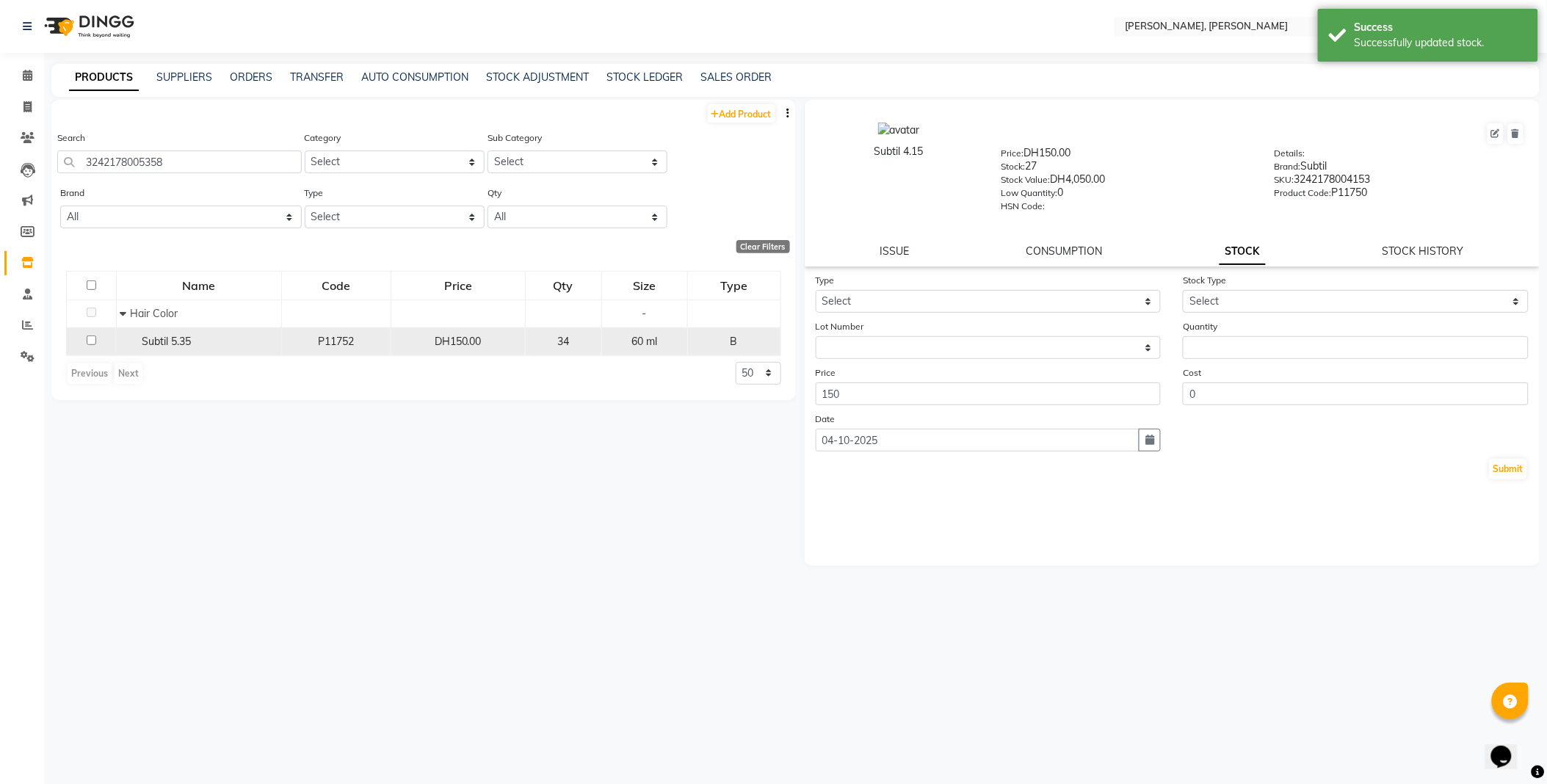
click at [181, 345] on span "Subtil 5.35" at bounding box center [166, 341] width 49 height 13
select select
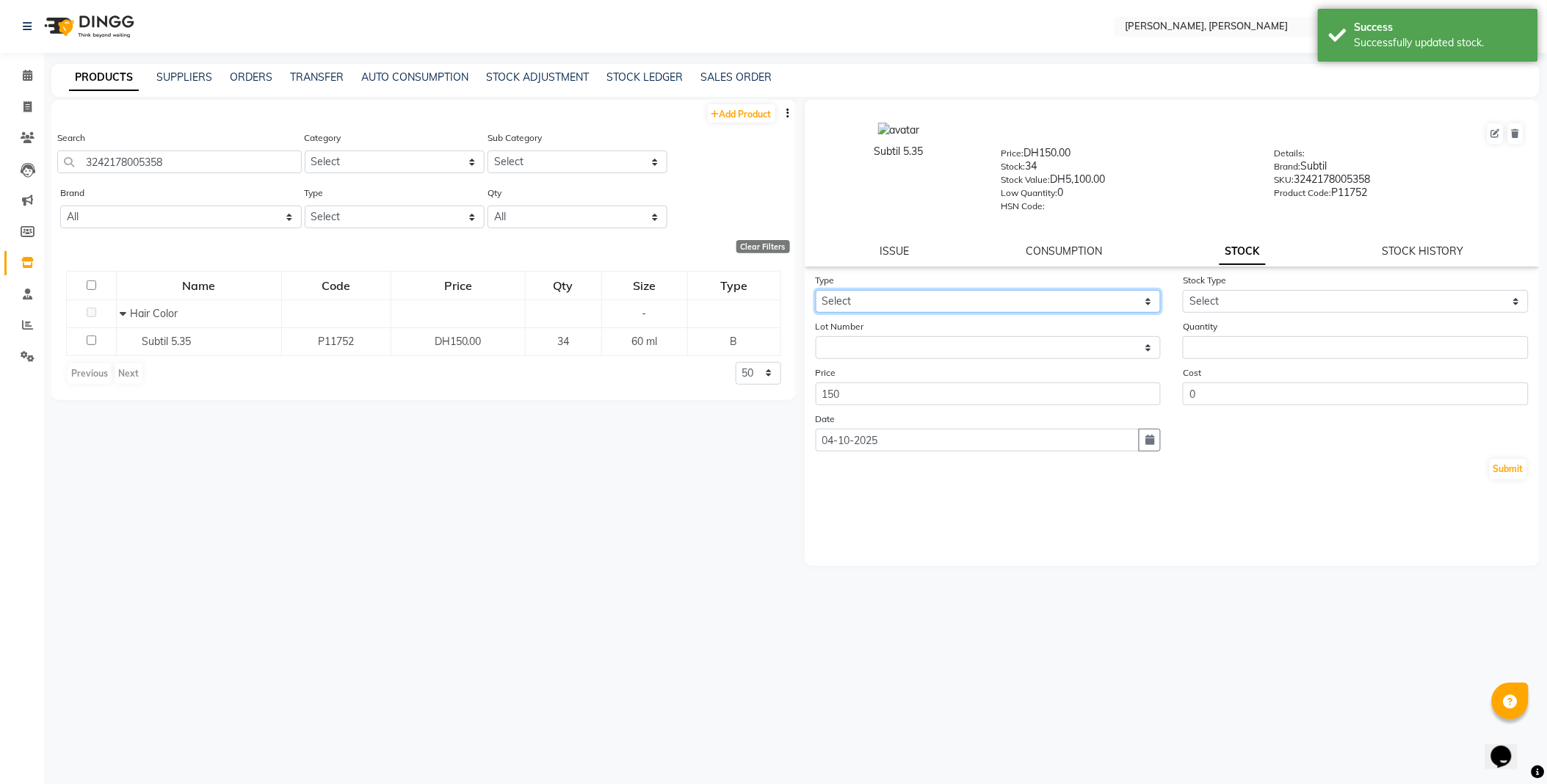
click at [890, 298] on select "Select In Out" at bounding box center [988, 302] width 346 height 23
click at [816, 291] on select "Select In Out" at bounding box center [988, 302] width 346 height 23
click at [972, 303] on select "Select In Out" at bounding box center [988, 302] width 346 height 23
select select "out"
click at [816, 291] on select "Select In Out" at bounding box center [988, 302] width 346 height 23
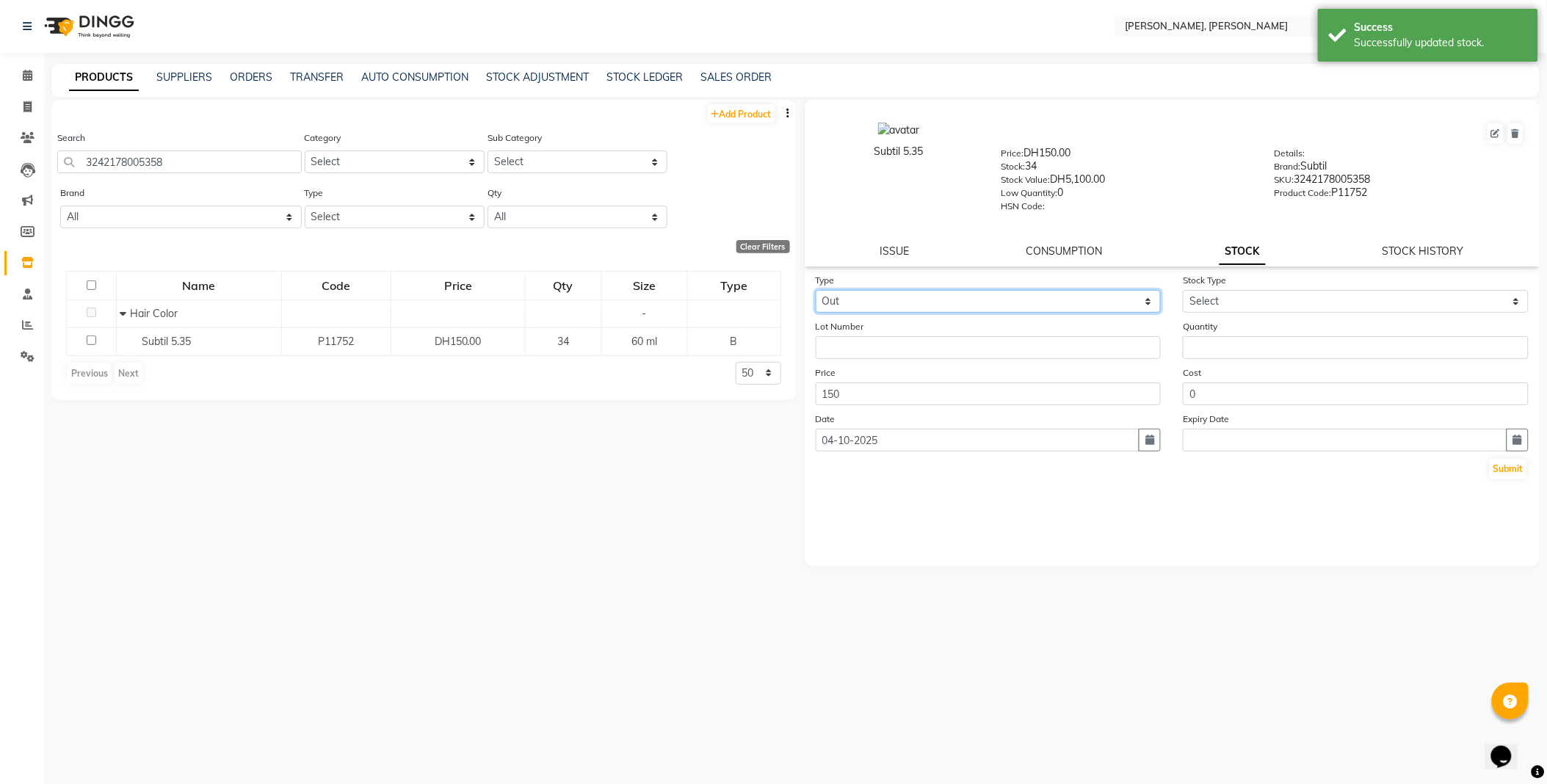
select select
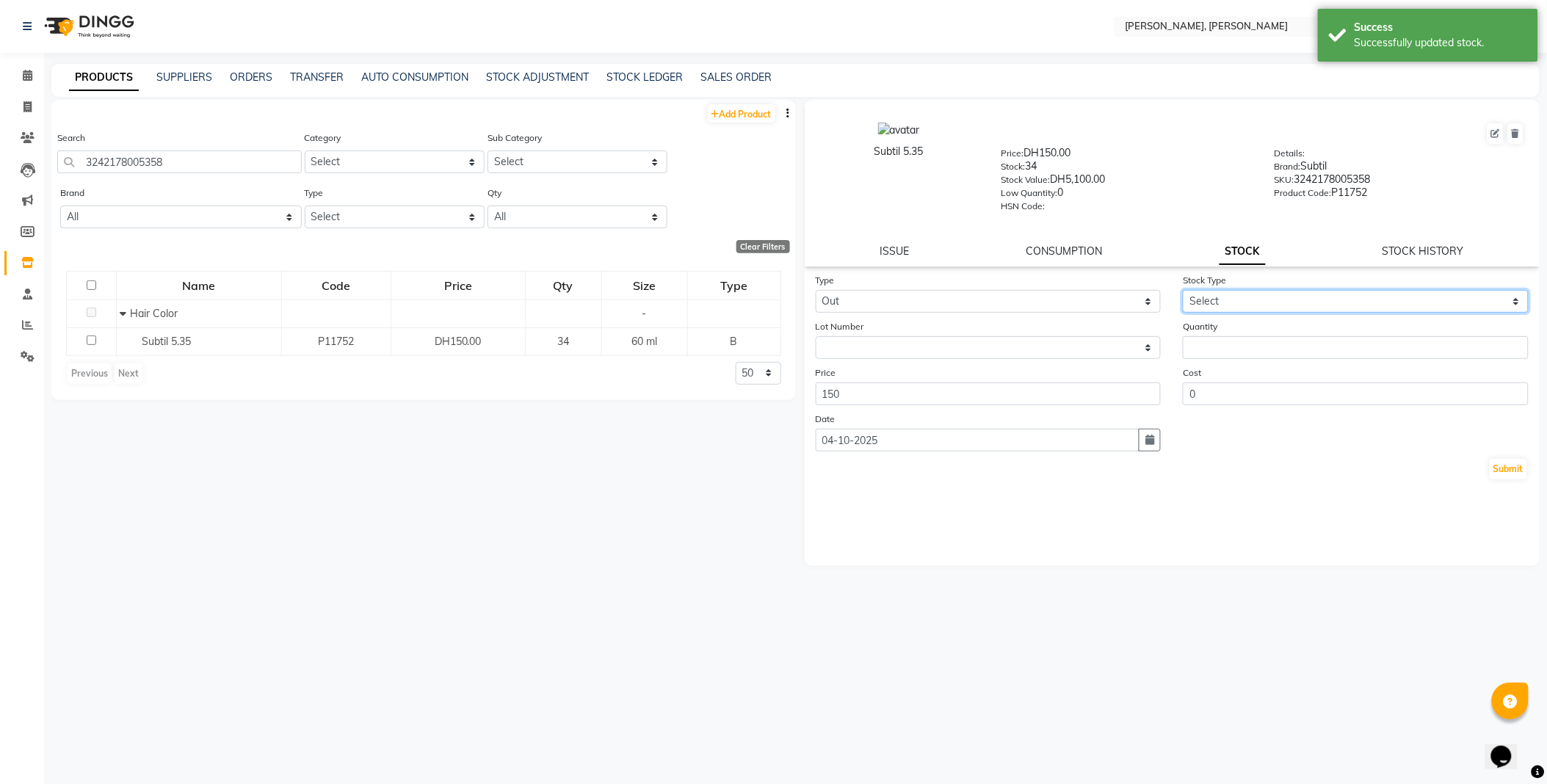
click at [1234, 296] on select "Select Internal Use Damaged Expired Adjustment Return Other" at bounding box center [1355, 302] width 346 height 23
select select "internal use"
click at [1183, 291] on select "Select Internal Use Damaged Expired Adjustment Return Other" at bounding box center [1355, 302] width 346 height 23
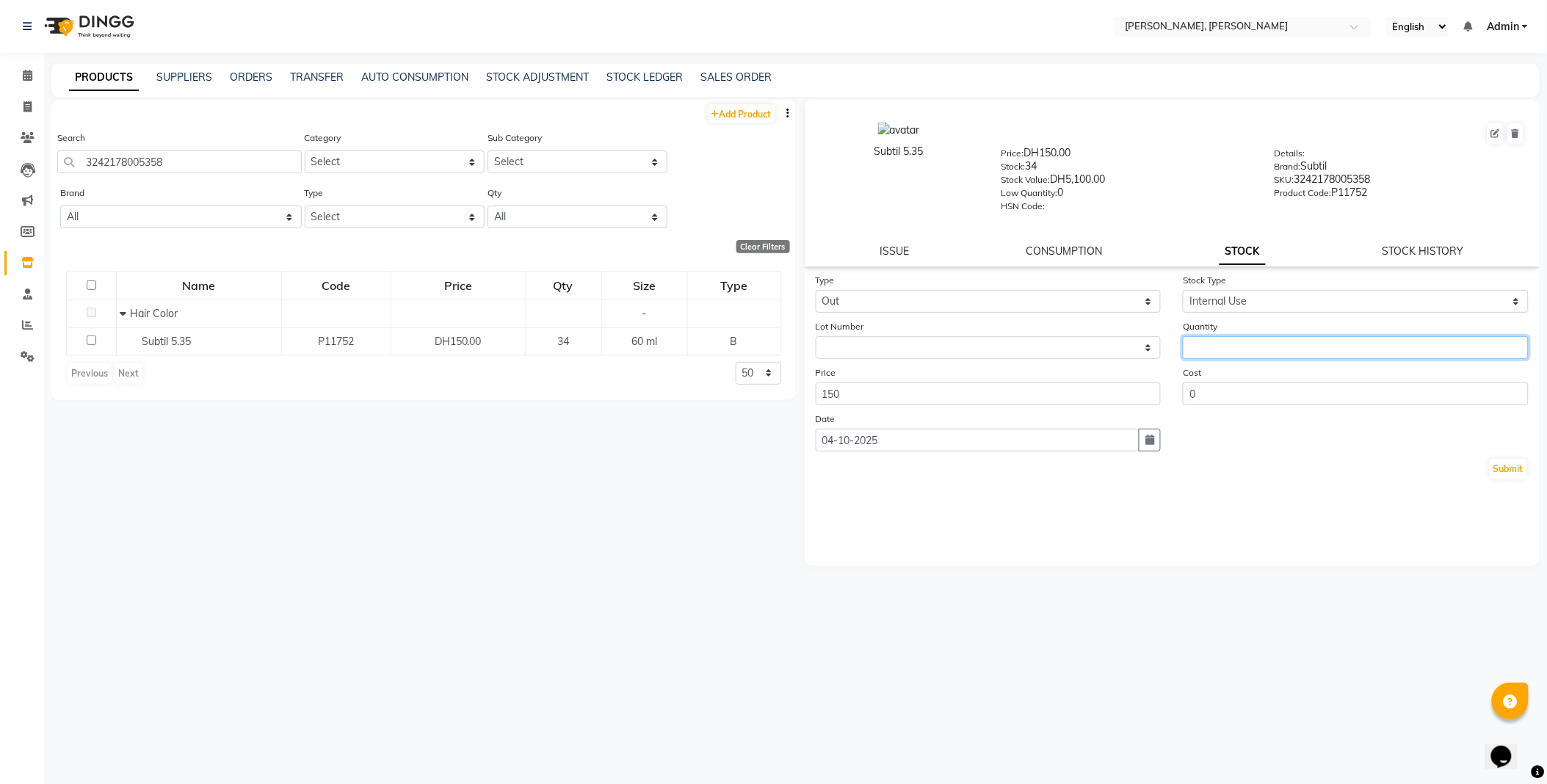
click at [1225, 346] on input "number" at bounding box center [1355, 348] width 346 height 23
type input "1"
click at [1502, 469] on button "Submit" at bounding box center [1508, 469] width 38 height 20
select select
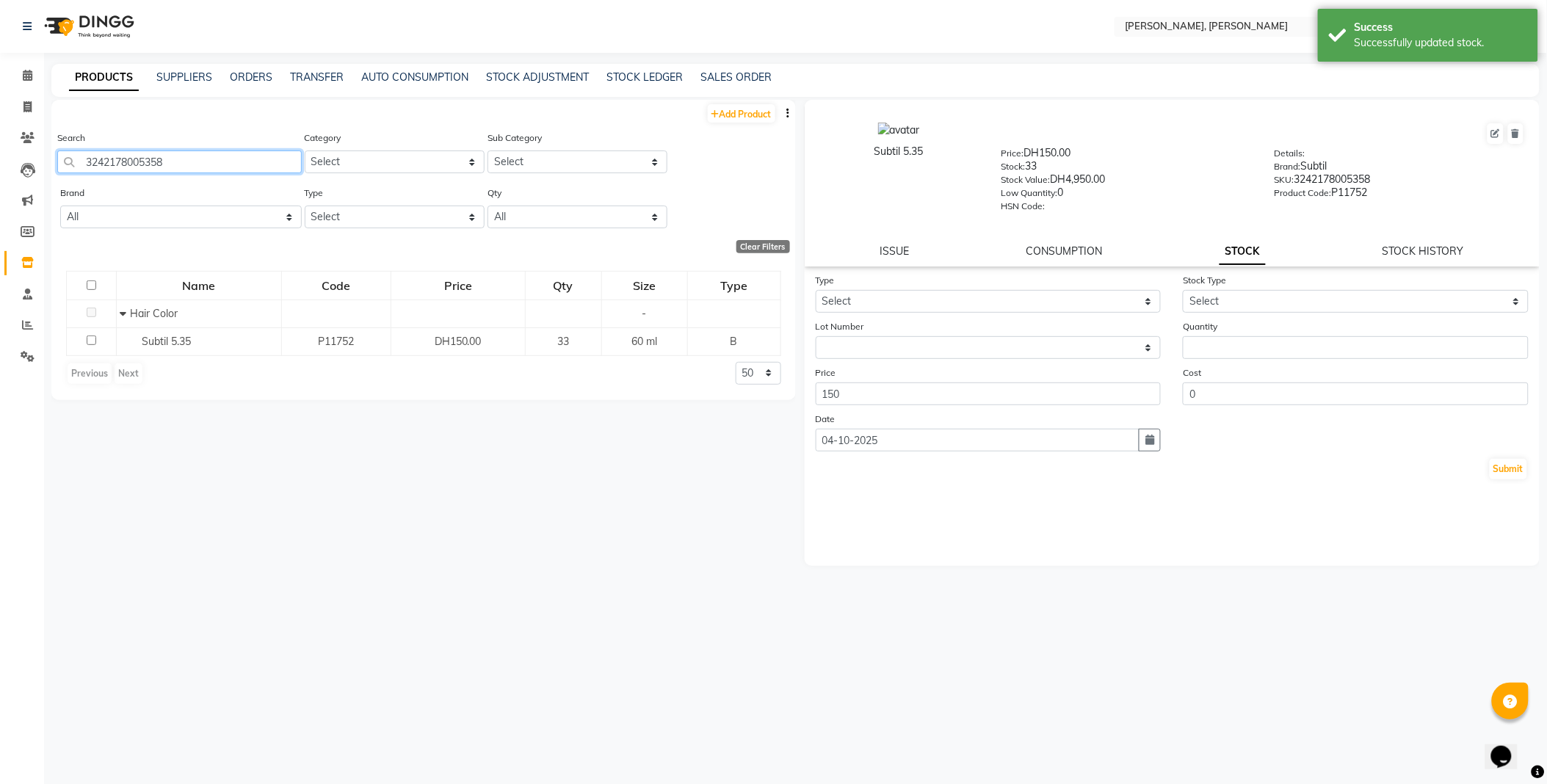
click at [218, 165] on input "3242178005358" at bounding box center [179, 162] width 244 height 23
type input "7702045914290"
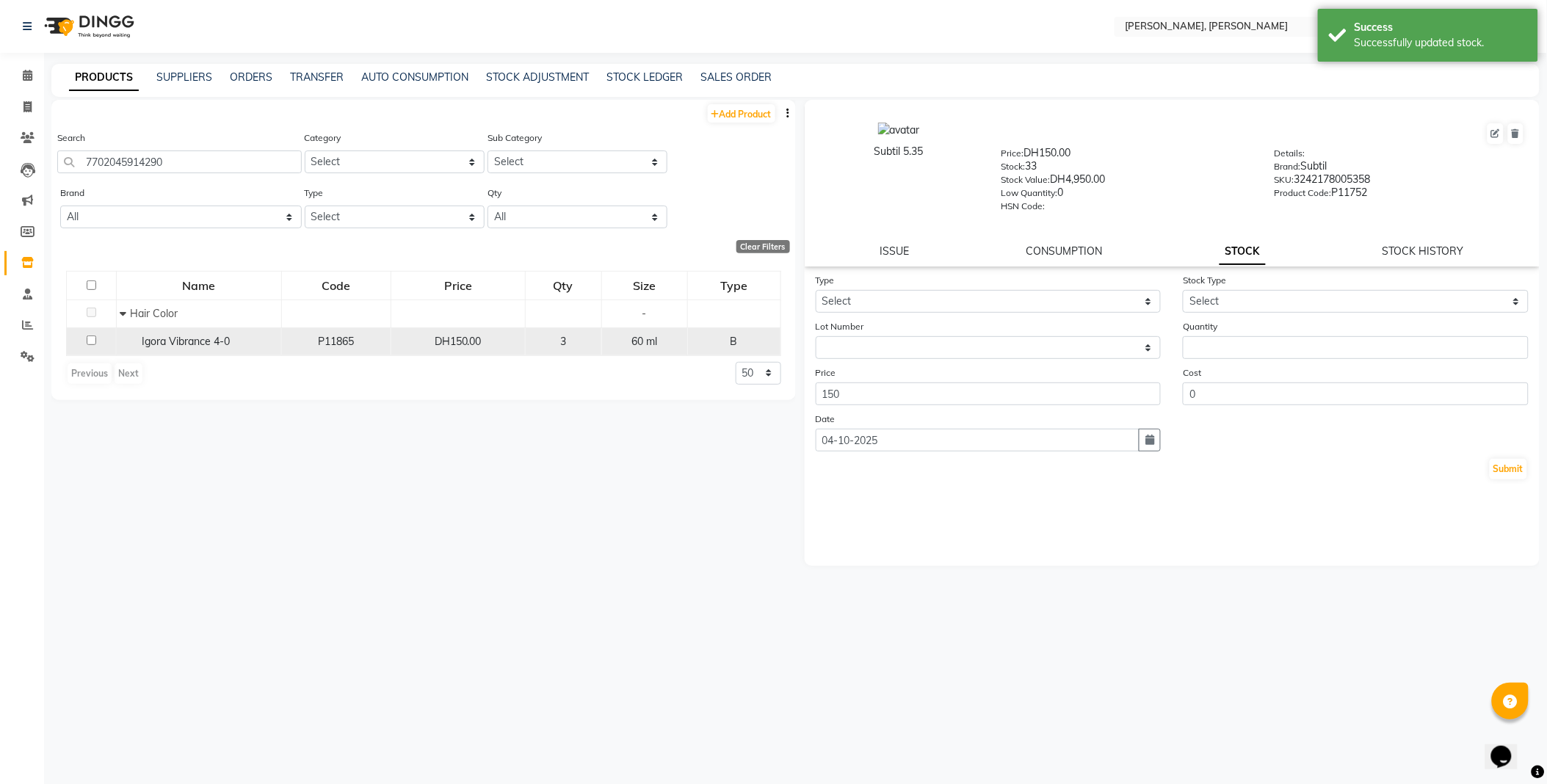
click at [180, 342] on span "Igora Vibrance 4-0" at bounding box center [186, 341] width 88 height 13
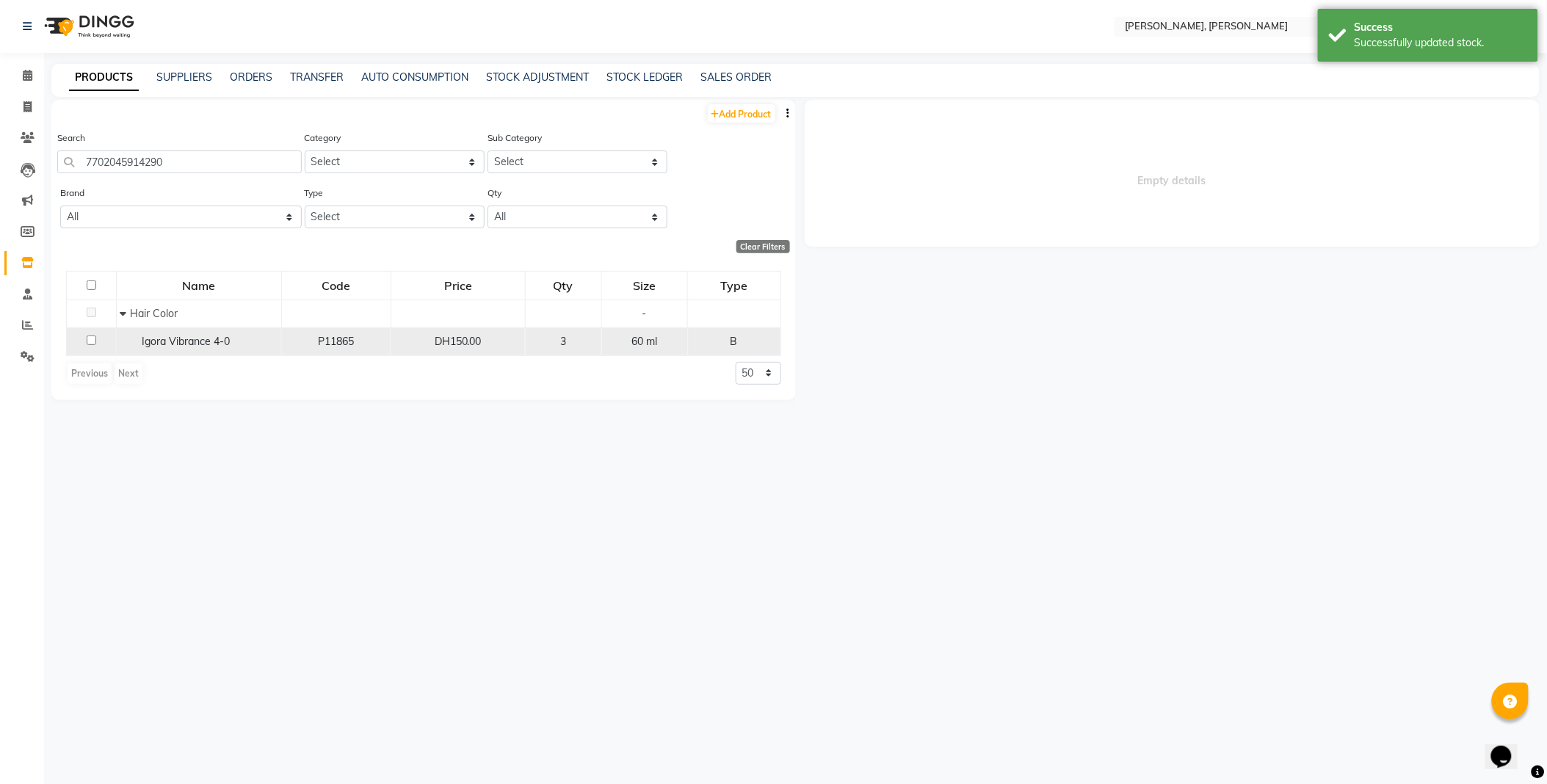
select select
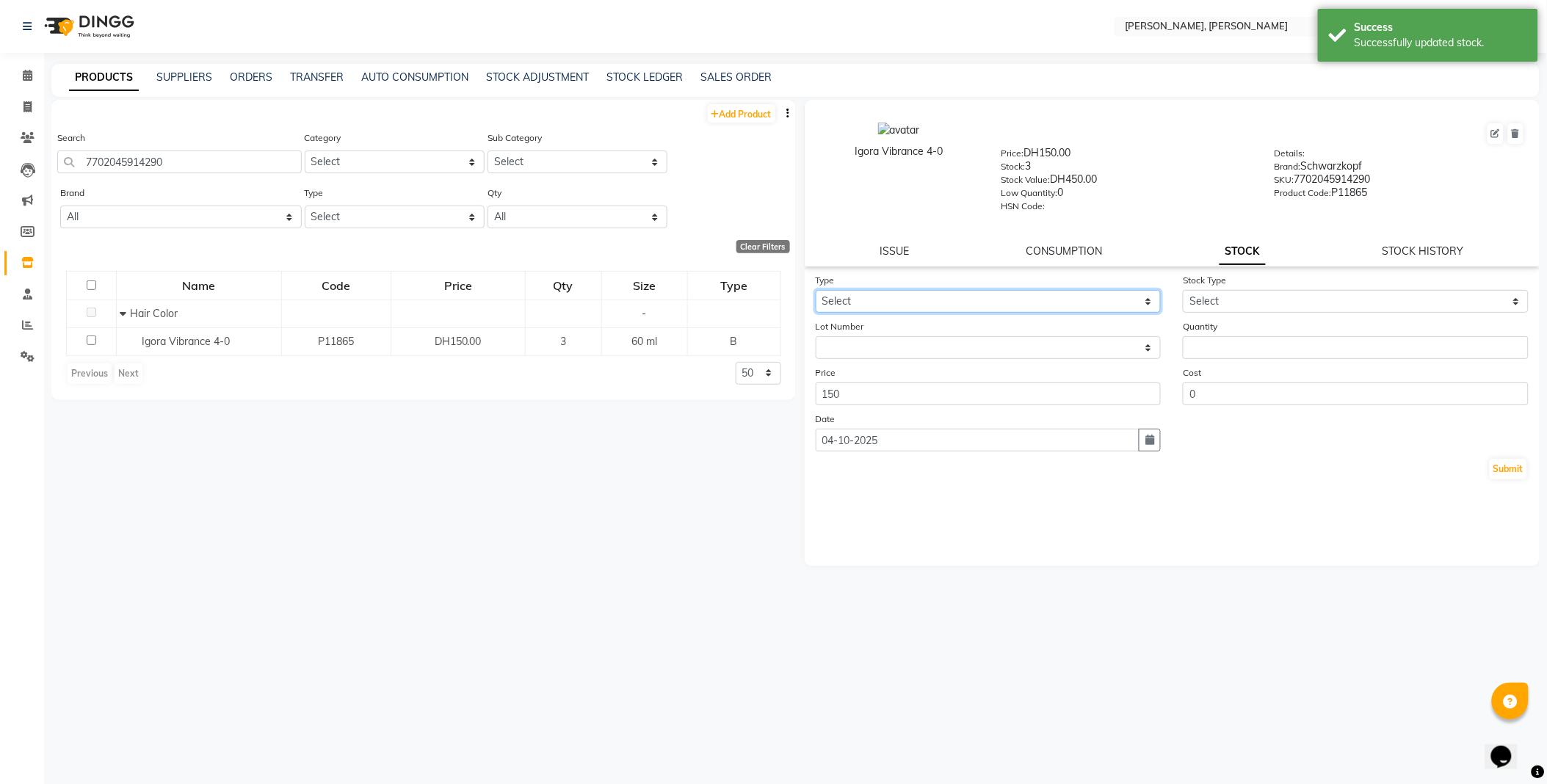
click at [860, 299] on select "Select In Out" at bounding box center [988, 302] width 346 height 23
select select "out"
click at [816, 291] on select "Select In Out" at bounding box center [988, 302] width 346 height 23
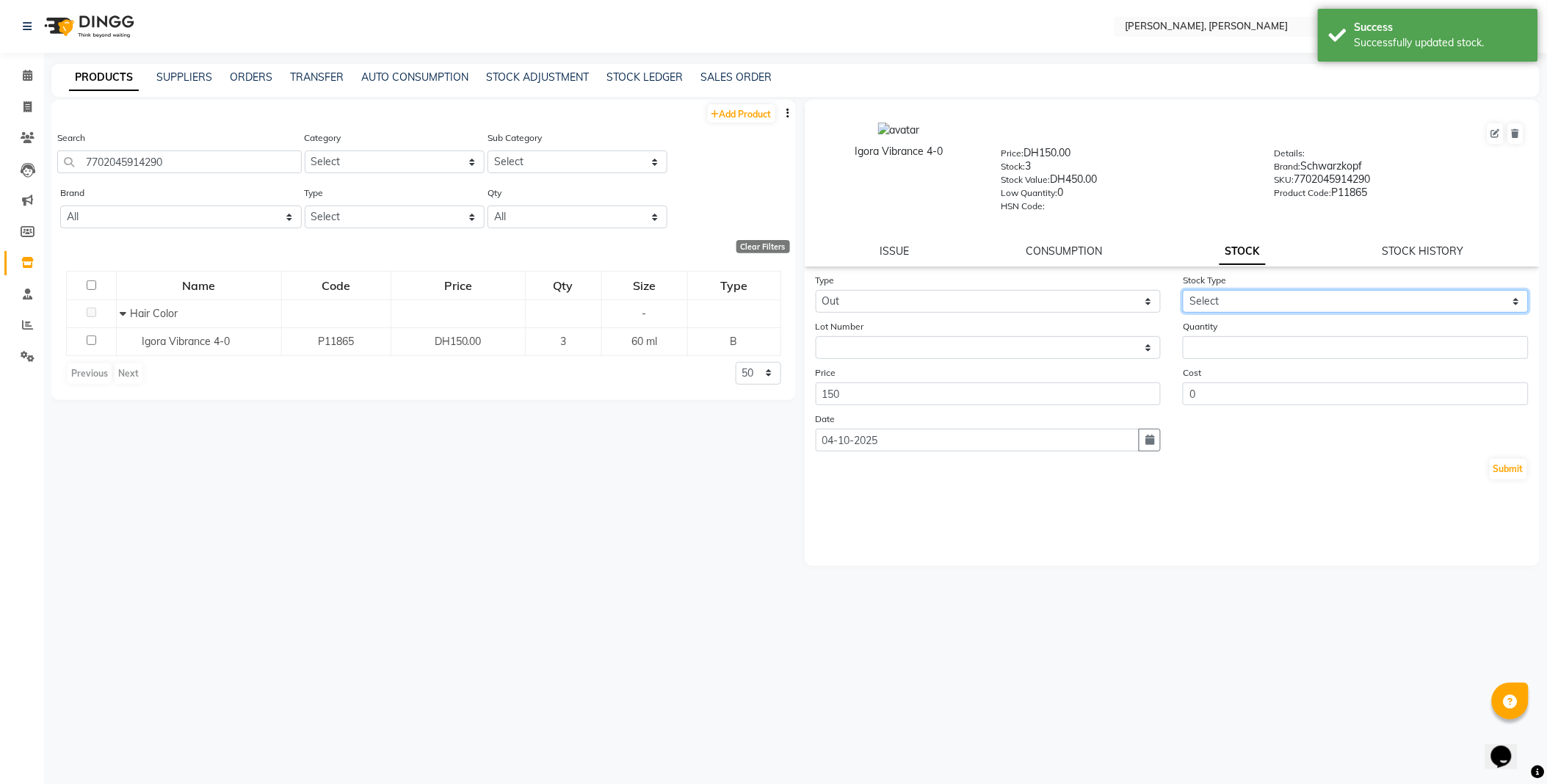
click at [1212, 299] on select "Select Internal Use Damaged Expired Adjustment Return Other" at bounding box center [1355, 302] width 346 height 23
select select "internal use"
click at [1183, 291] on select "Select Internal Use Damaged Expired Adjustment Return Other" at bounding box center [1355, 302] width 346 height 23
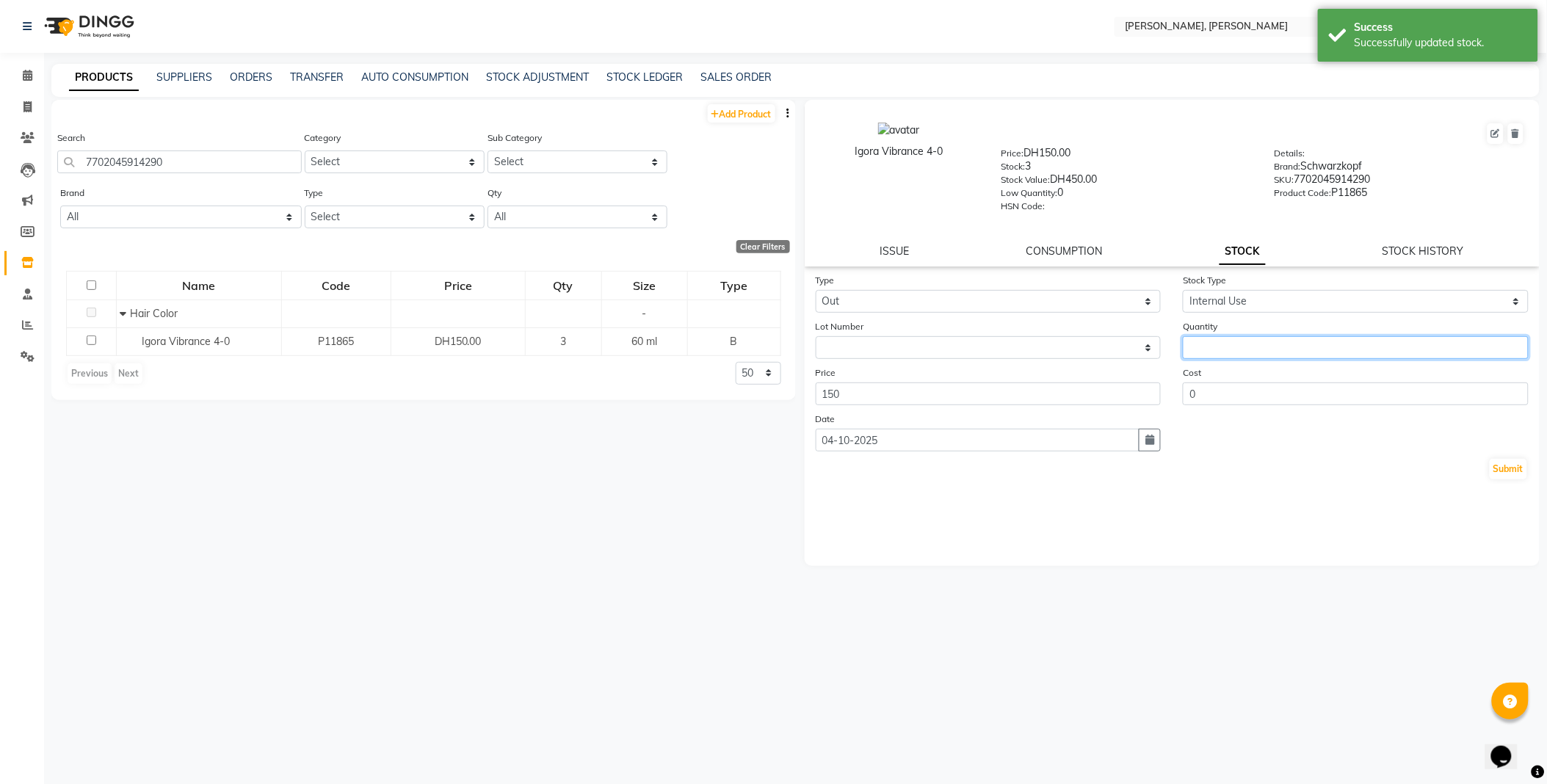
click at [1239, 342] on input "number" at bounding box center [1355, 348] width 346 height 23
type input "1"
click at [1521, 477] on button "Submit" at bounding box center [1508, 469] width 38 height 20
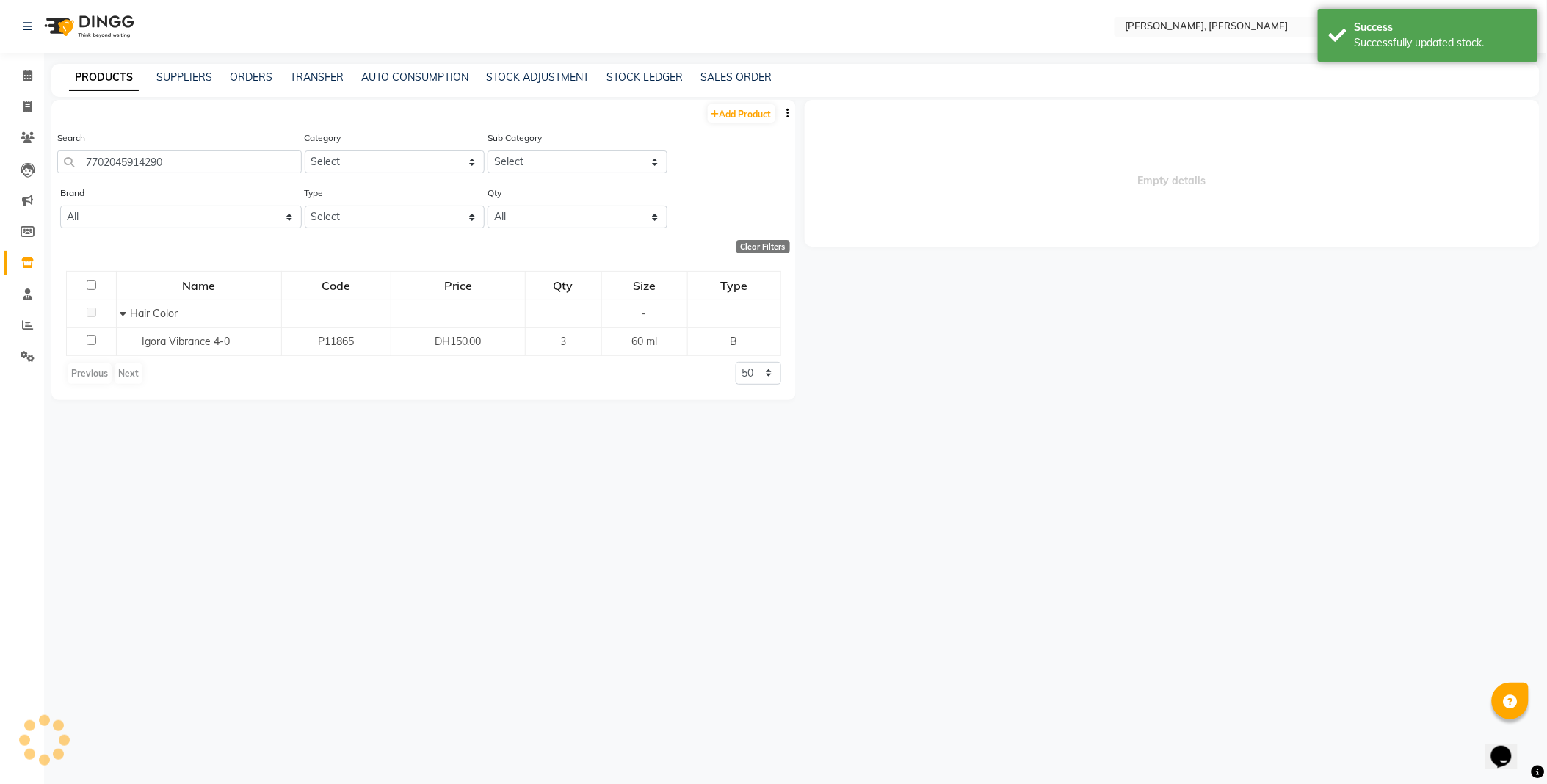
select select
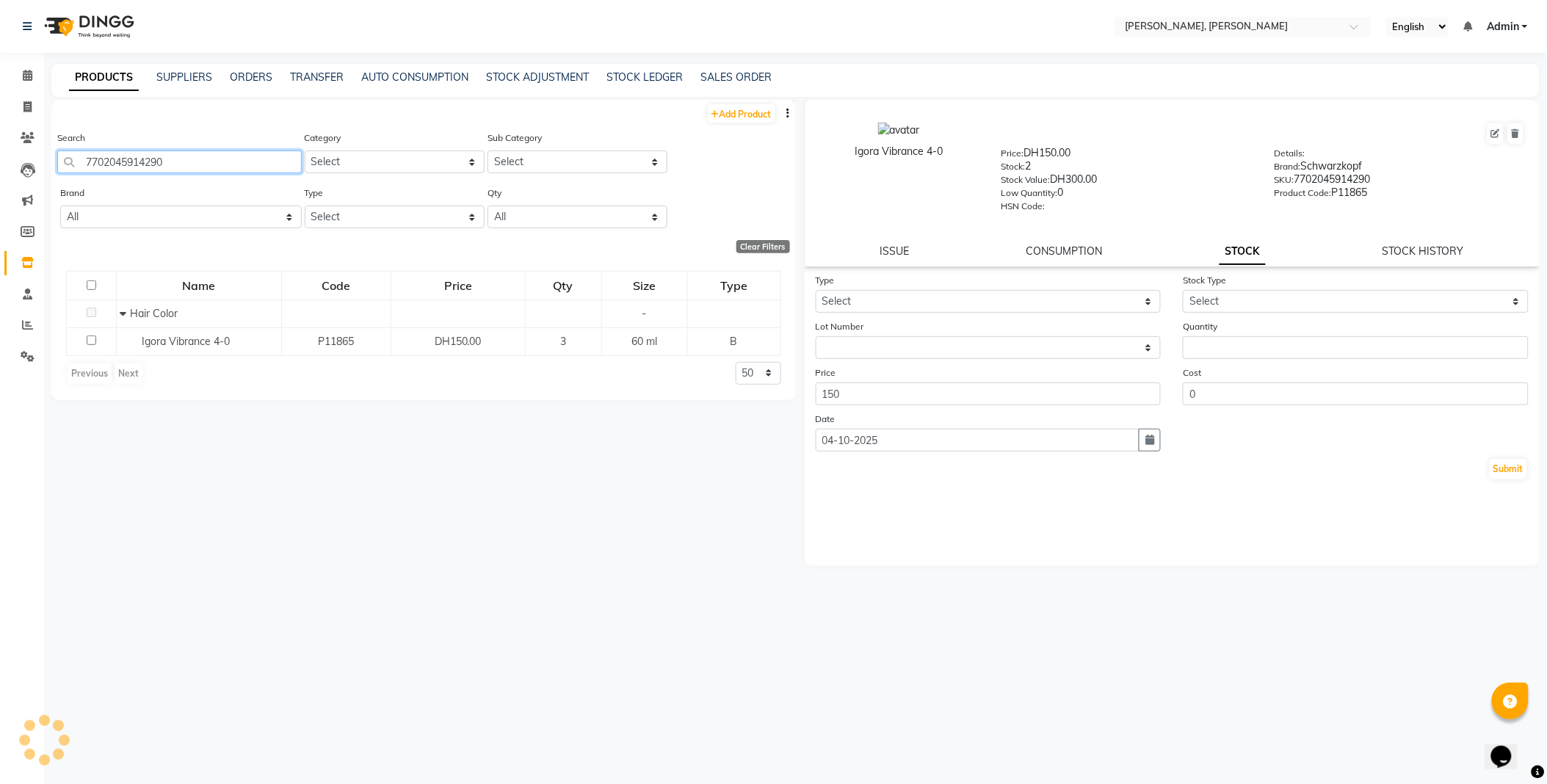
click at [259, 156] on input "7702045914290" at bounding box center [179, 162] width 244 height 23
type input "4045787237979"
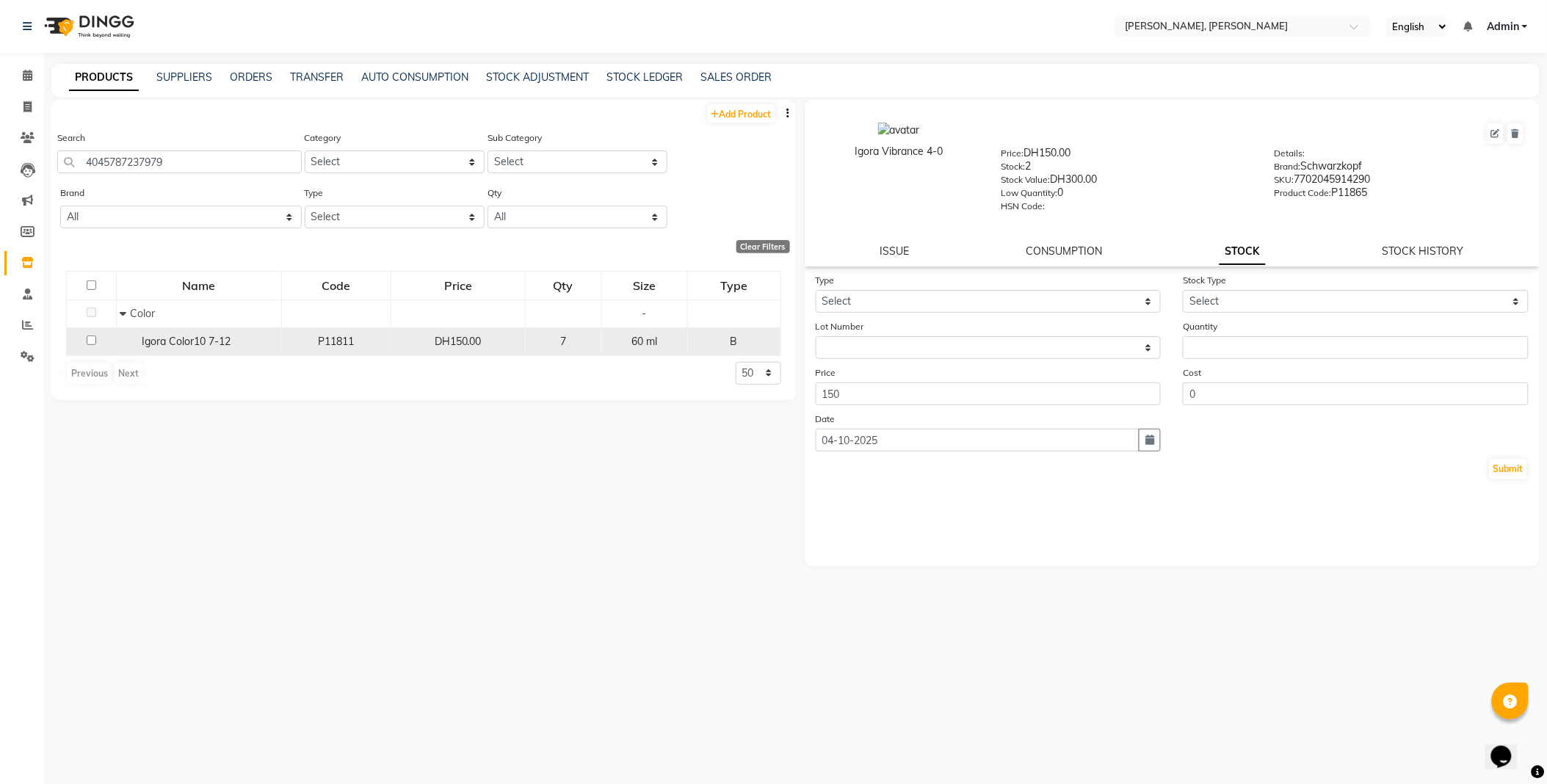
click at [169, 342] on span "Igora Color10 7-12" at bounding box center [186, 341] width 88 height 13
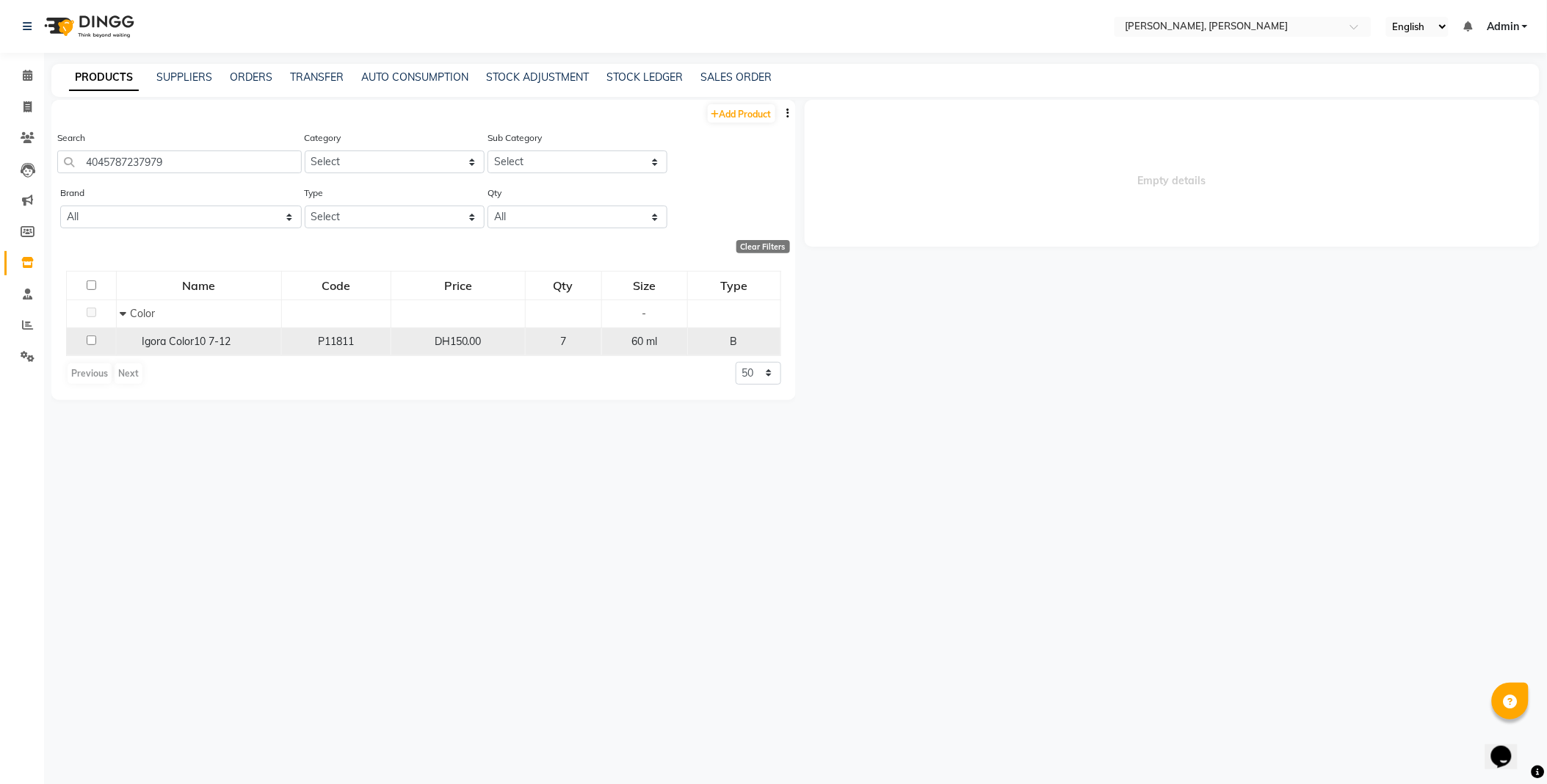
select select
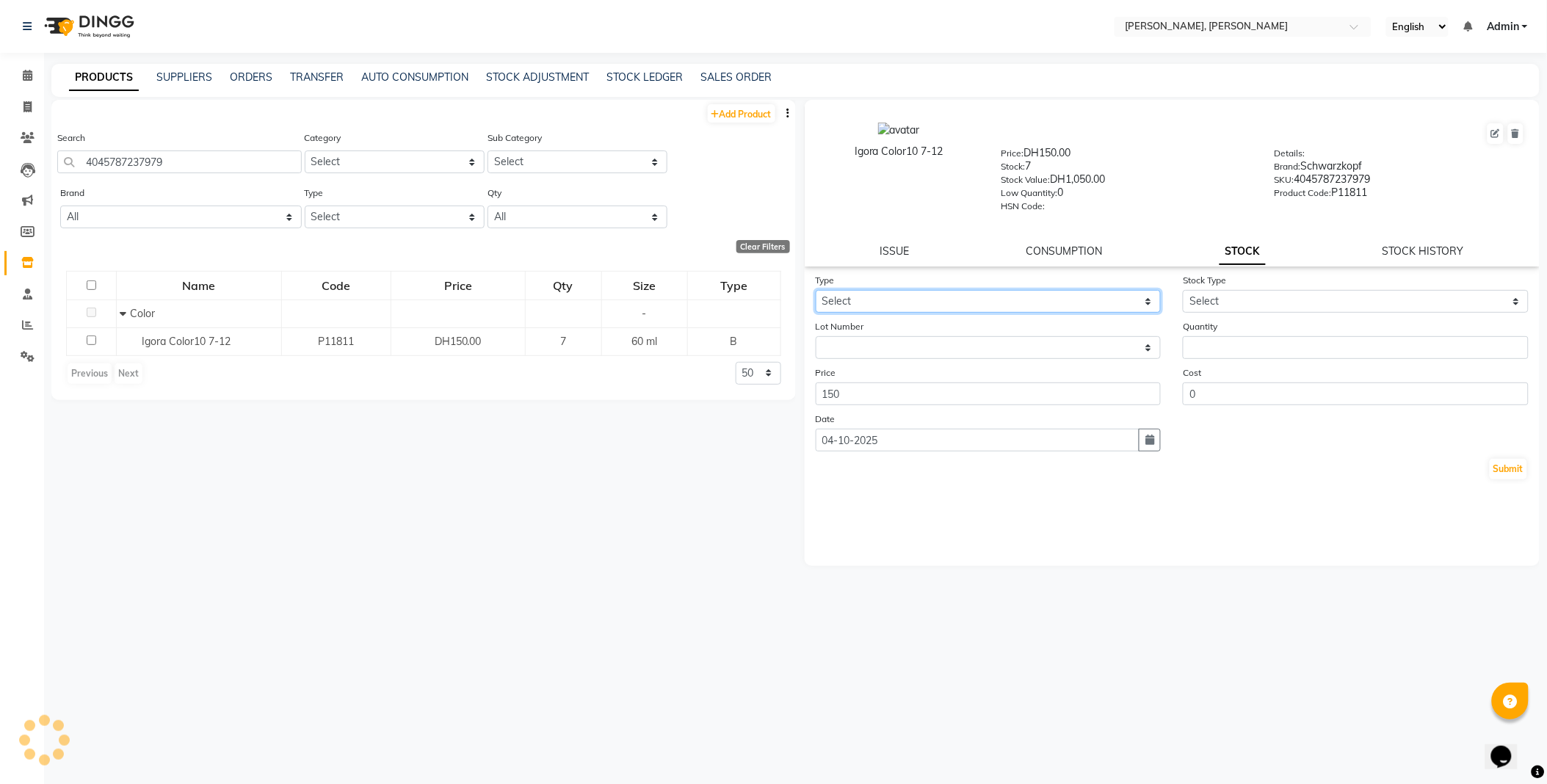
click at [877, 305] on select "Select In Out" at bounding box center [988, 302] width 346 height 23
select select "out"
click at [816, 291] on select "Select In Out" at bounding box center [988, 302] width 346 height 23
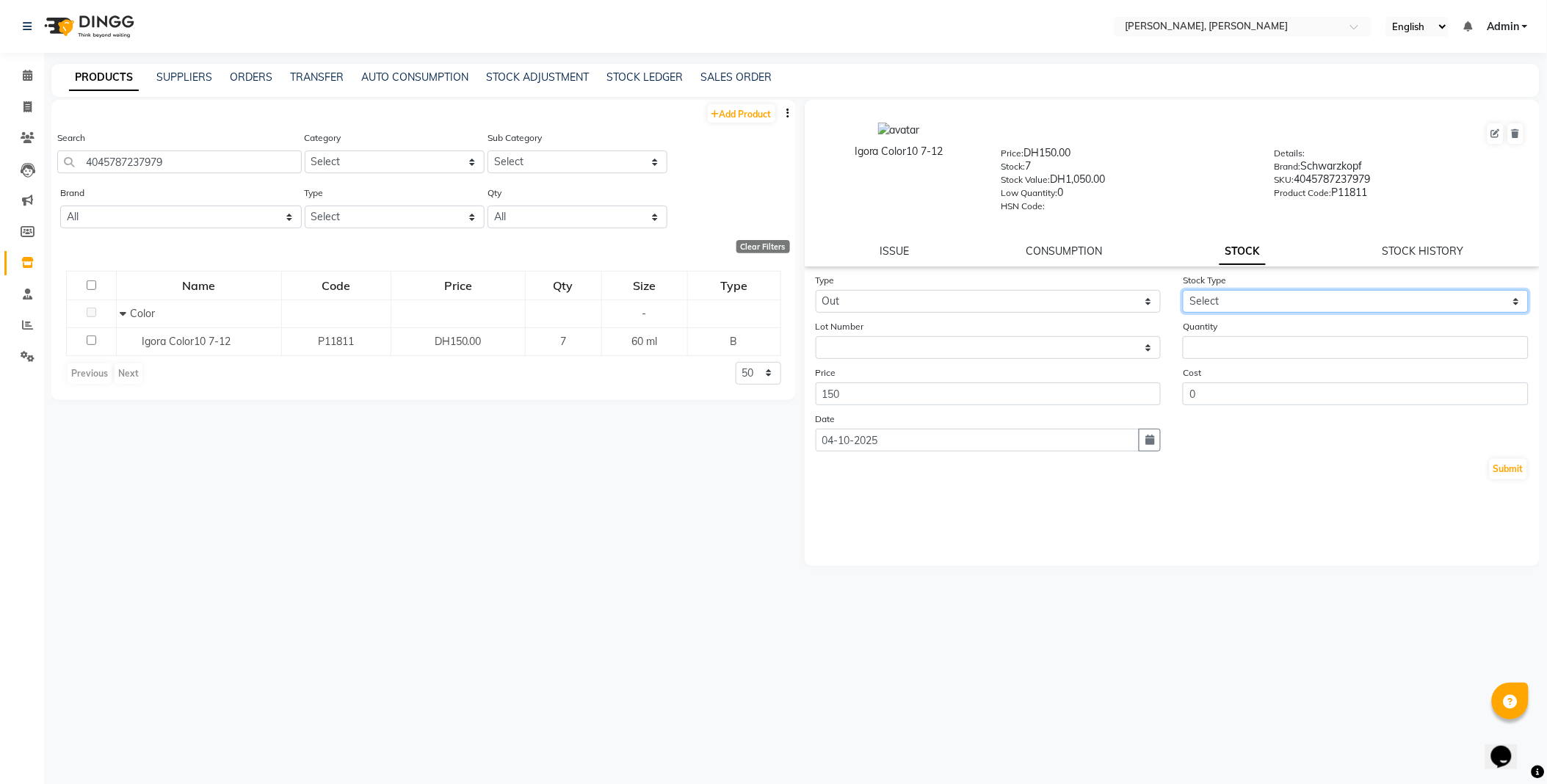
click at [1207, 301] on select "Select Internal Use Damaged Expired Adjustment Return Other" at bounding box center [1355, 302] width 346 height 23
select select "internal use"
click at [1183, 291] on select "Select Internal Use Damaged Expired Adjustment Return Other" at bounding box center [1355, 302] width 346 height 23
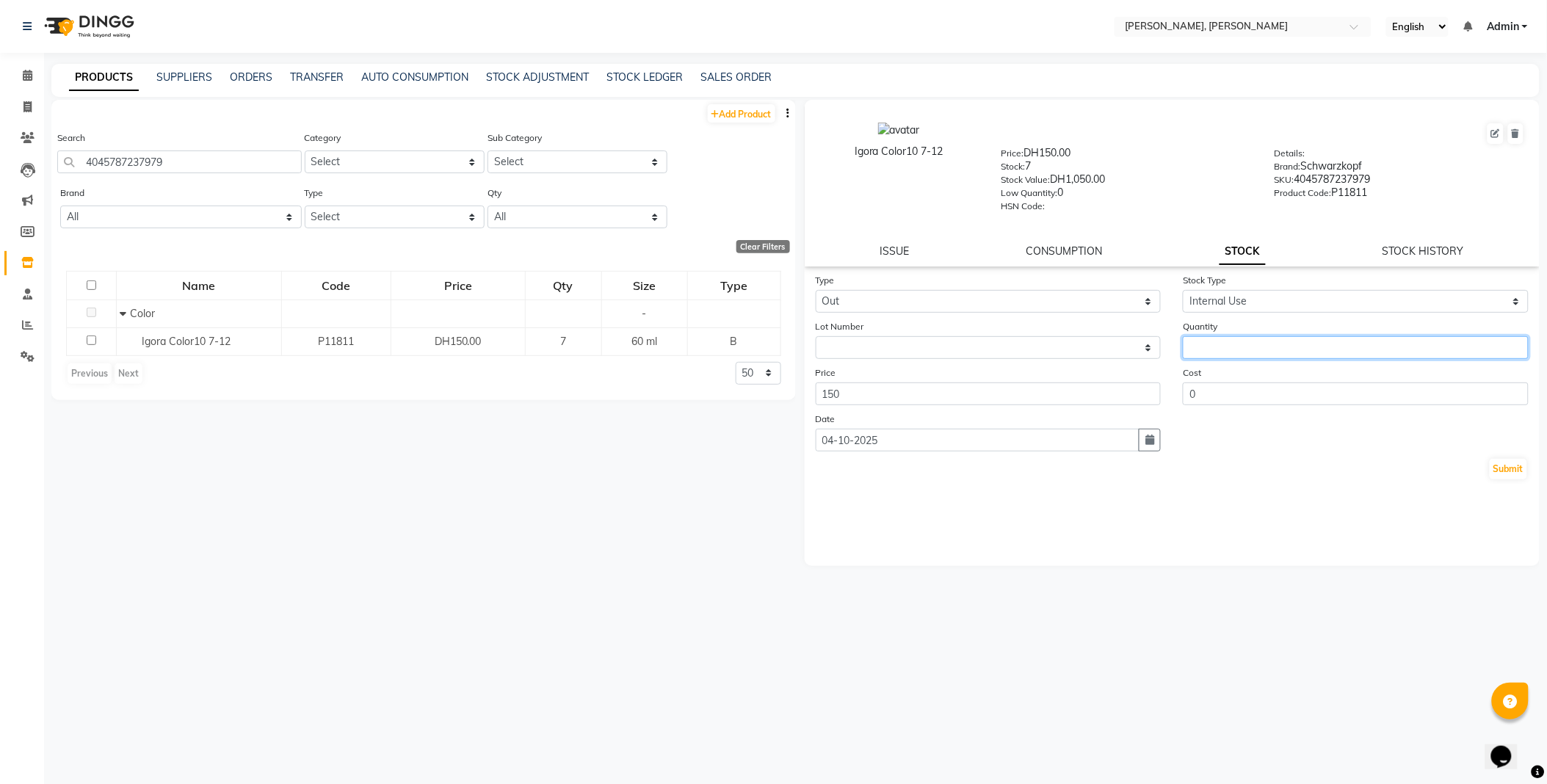
click at [1217, 347] on input "number" at bounding box center [1355, 348] width 346 height 23
type input "1"
click at [1517, 500] on div "Type Select In Out Stock Type Select Internal Use Damaged Expired Adjustment Re…" at bounding box center [1172, 419] width 736 height 293
click at [1518, 467] on button "Submit" at bounding box center [1508, 469] width 38 height 20
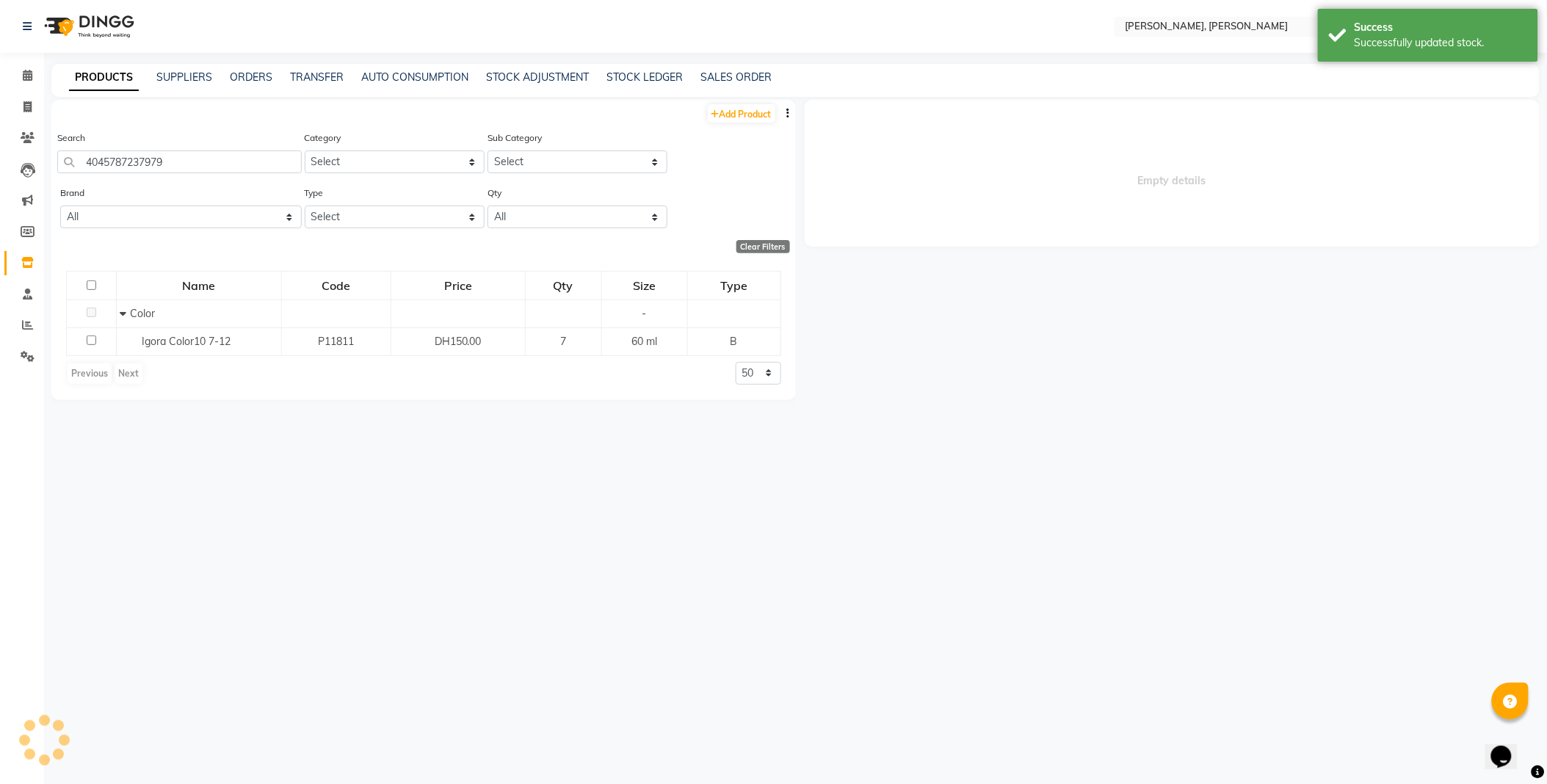
select select
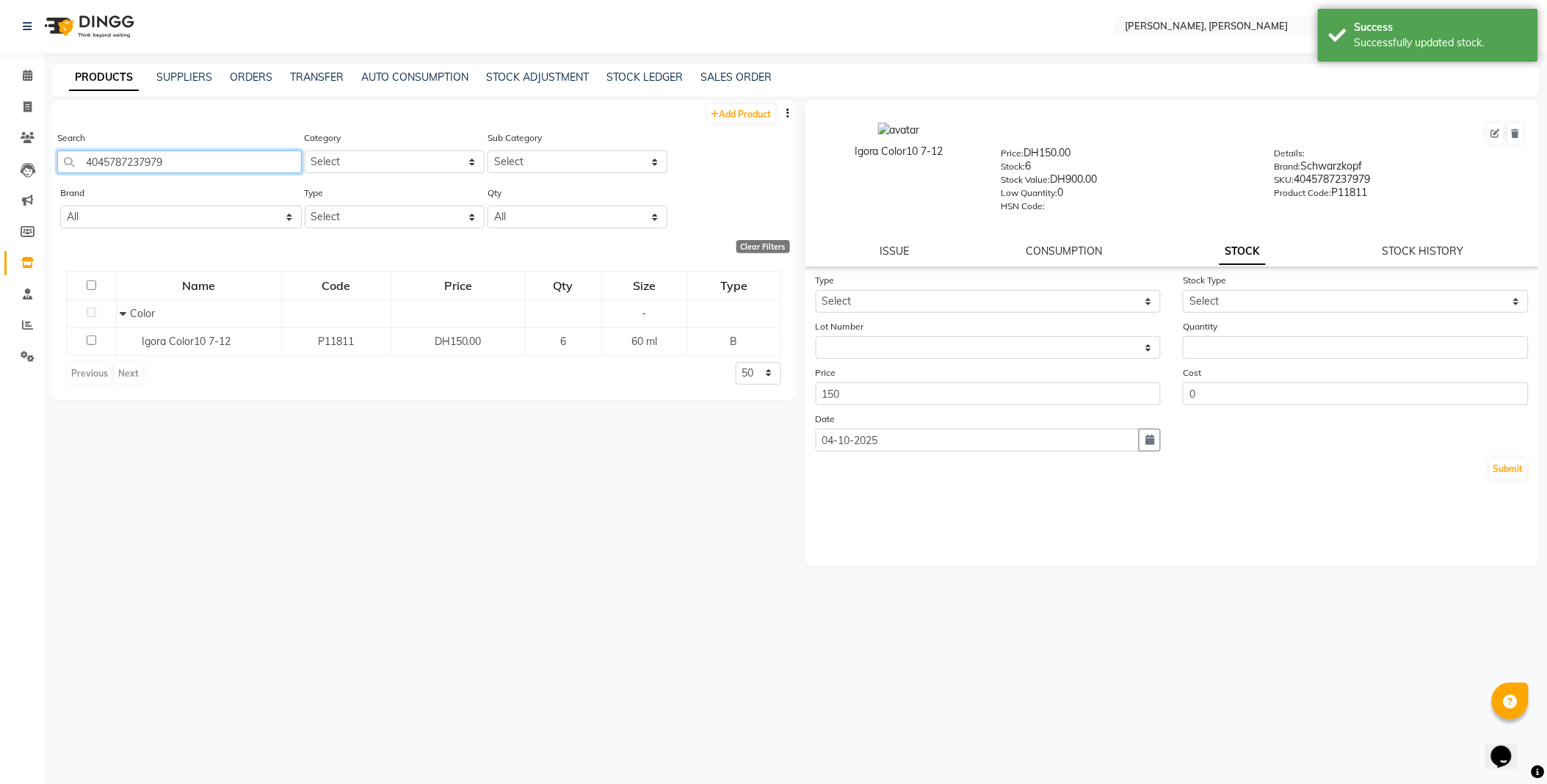
click at [215, 157] on input "4045787237979" at bounding box center [179, 162] width 244 height 23
type input "3474637134297"
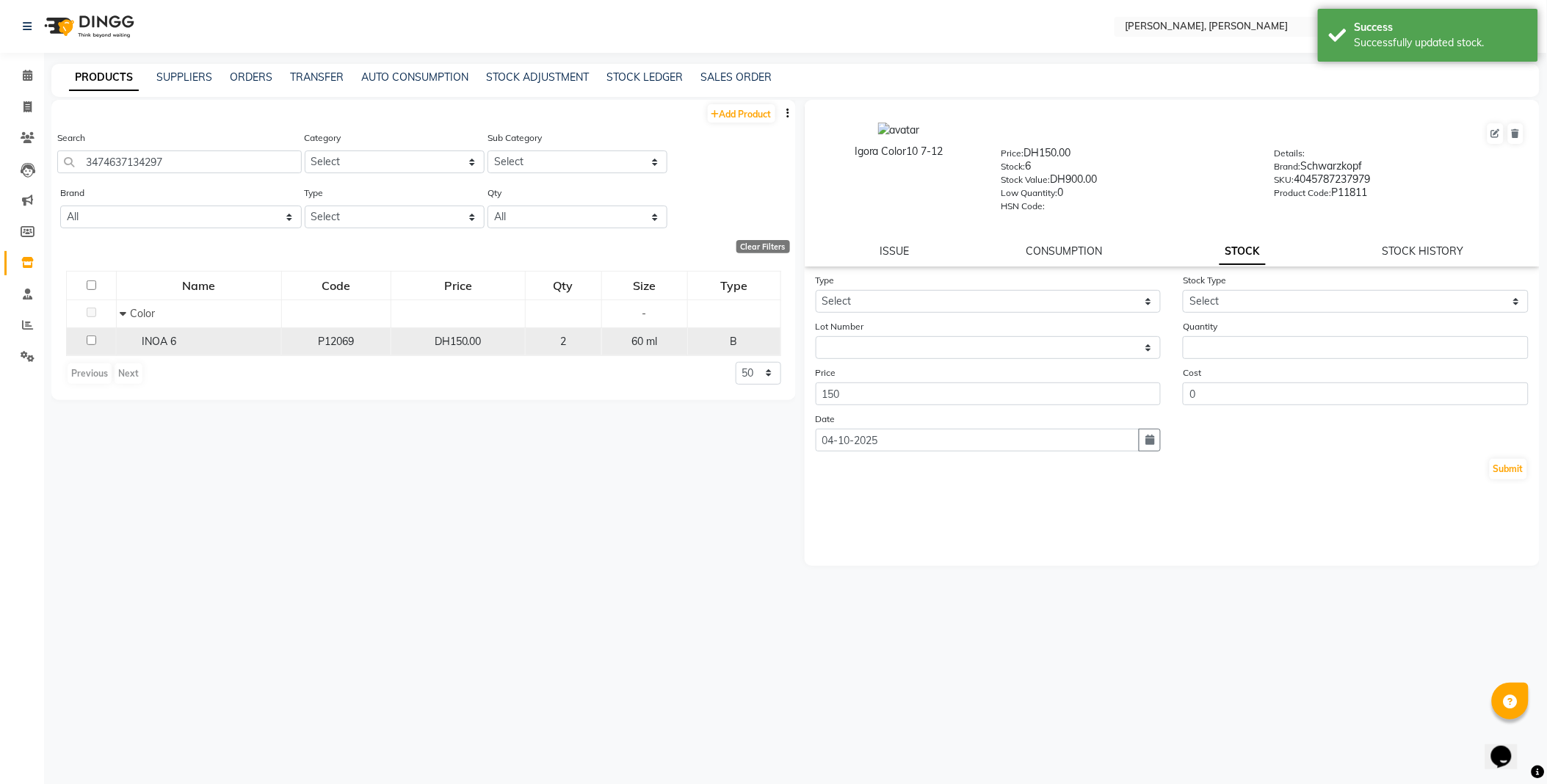
click at [192, 343] on div "INOA 6" at bounding box center [199, 342] width 157 height 15
select select
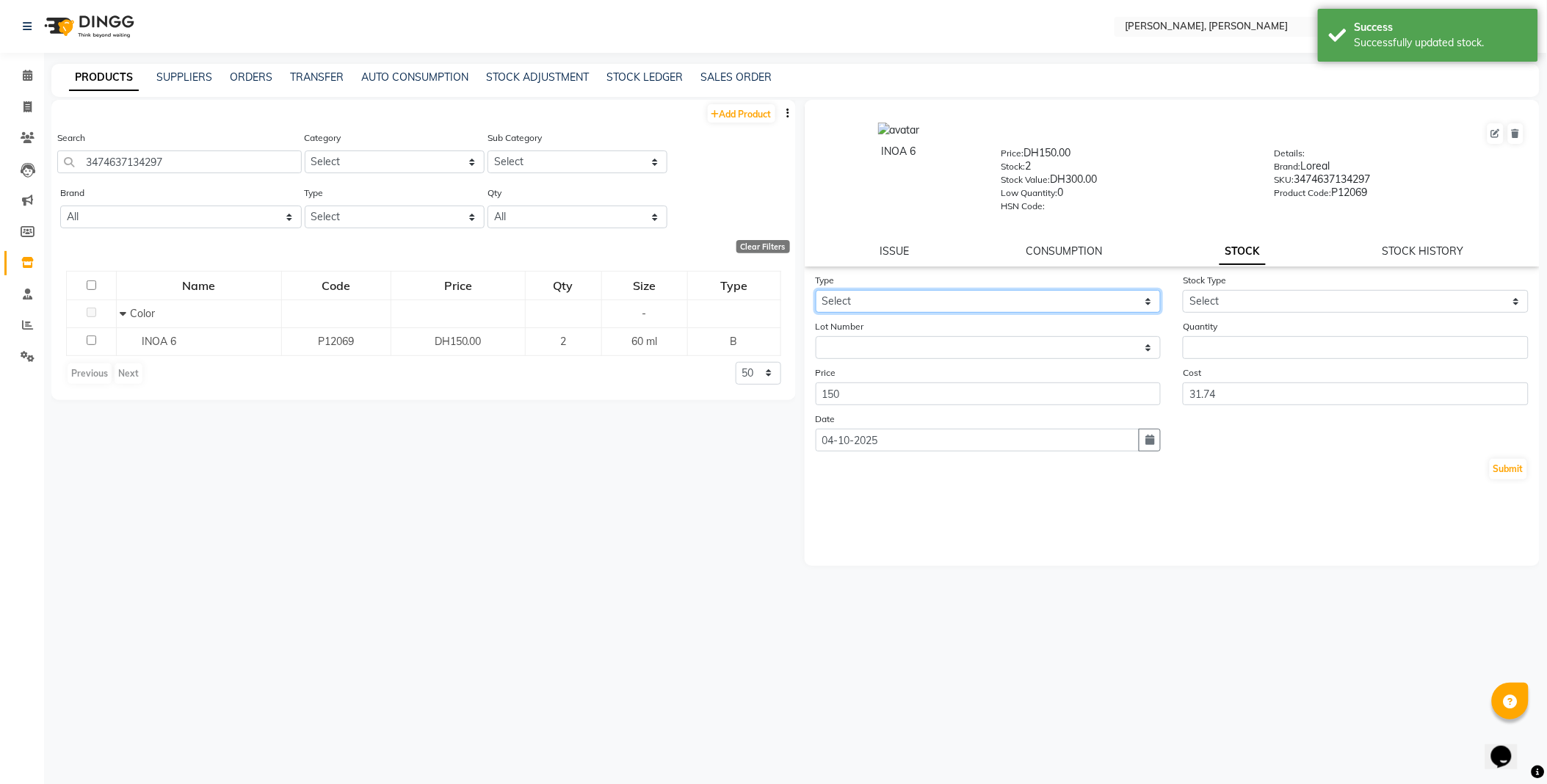
click at [872, 299] on select "Select In Out" at bounding box center [988, 302] width 346 height 23
select select "out"
click at [816, 291] on select "Select In Out" at bounding box center [988, 302] width 346 height 23
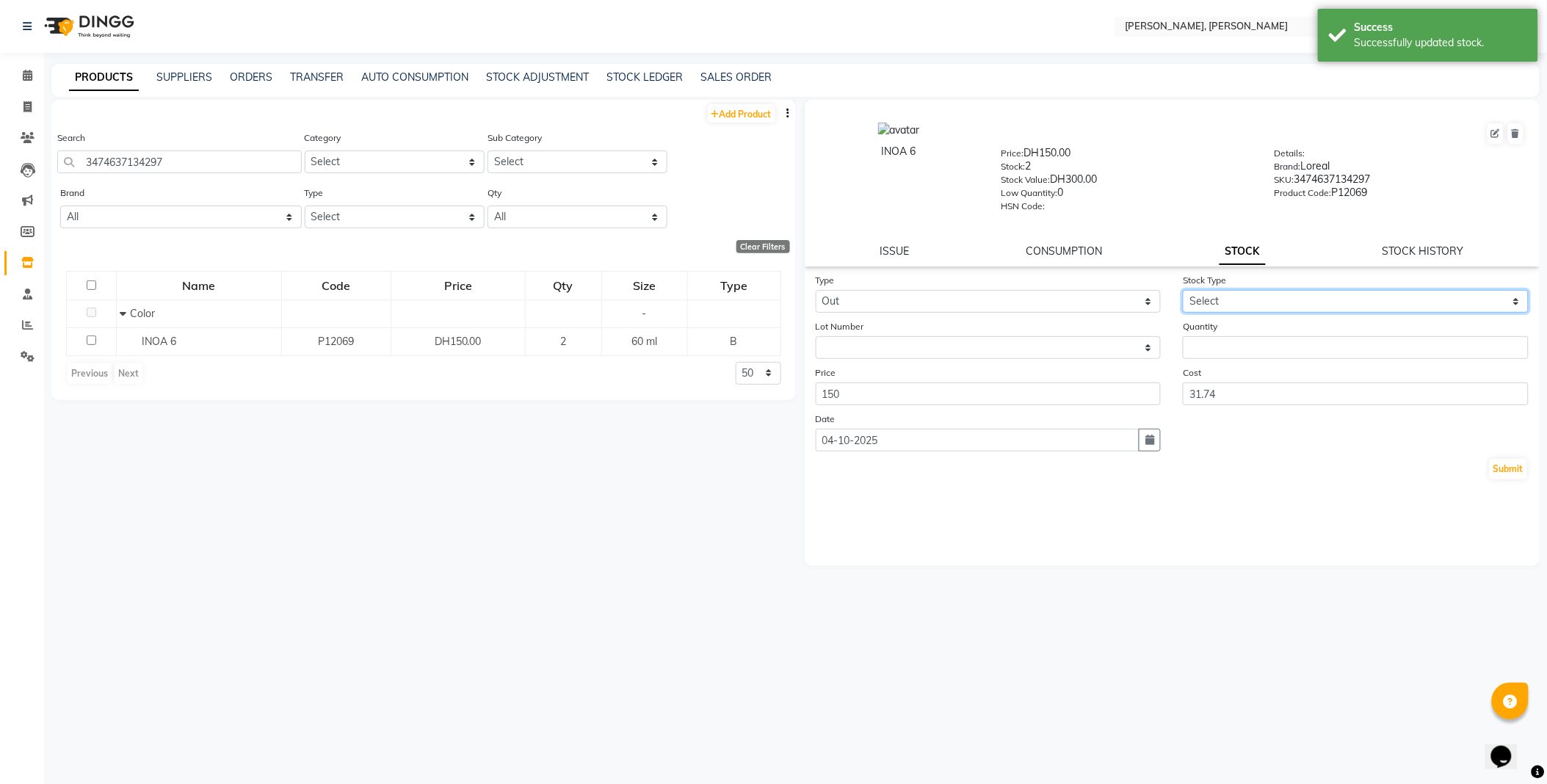
click at [1211, 299] on select "Select Internal Use Damaged Expired Adjustment Return Other" at bounding box center [1355, 302] width 346 height 23
select select "internal use"
click at [1183, 291] on select "Select Internal Use Damaged Expired Adjustment Return Other" at bounding box center [1355, 302] width 346 height 23
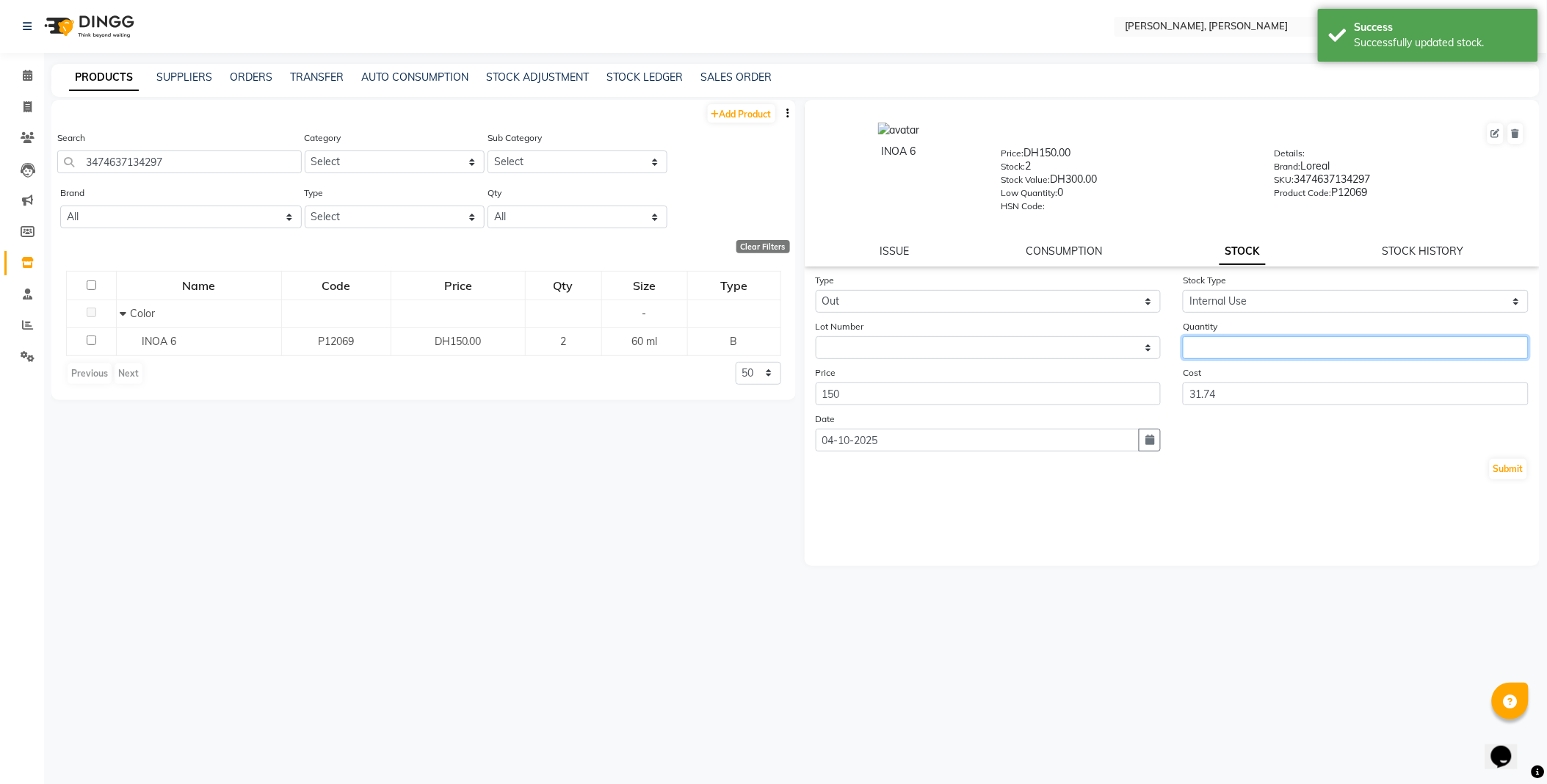
click at [1241, 349] on input "number" at bounding box center [1355, 348] width 346 height 23
type input "1"
click at [1505, 468] on button "Submit" at bounding box center [1508, 469] width 38 height 20
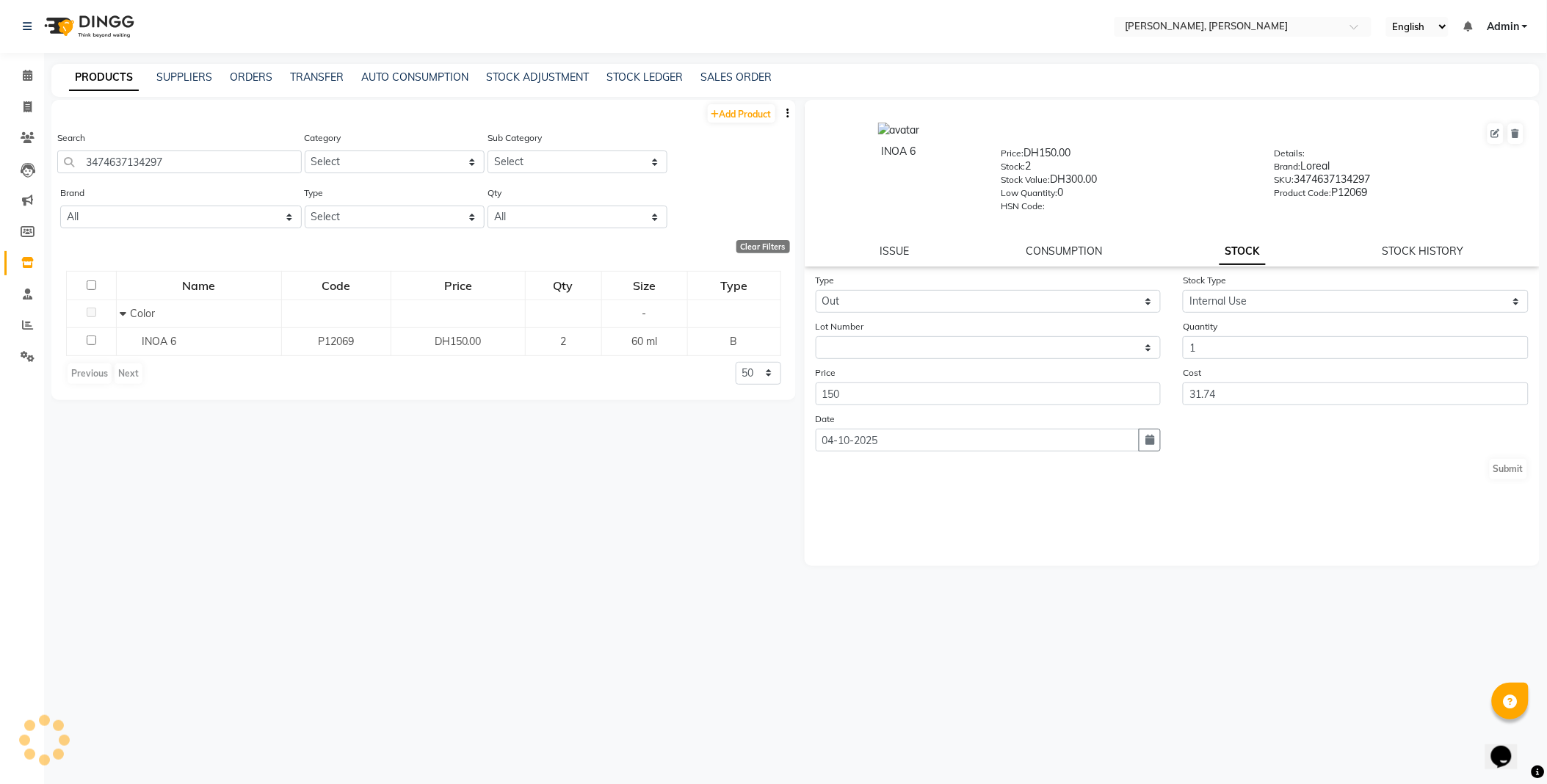
select select
click at [225, 167] on input "3474637134297" at bounding box center [179, 162] width 244 height 23
type input "7702045090574"
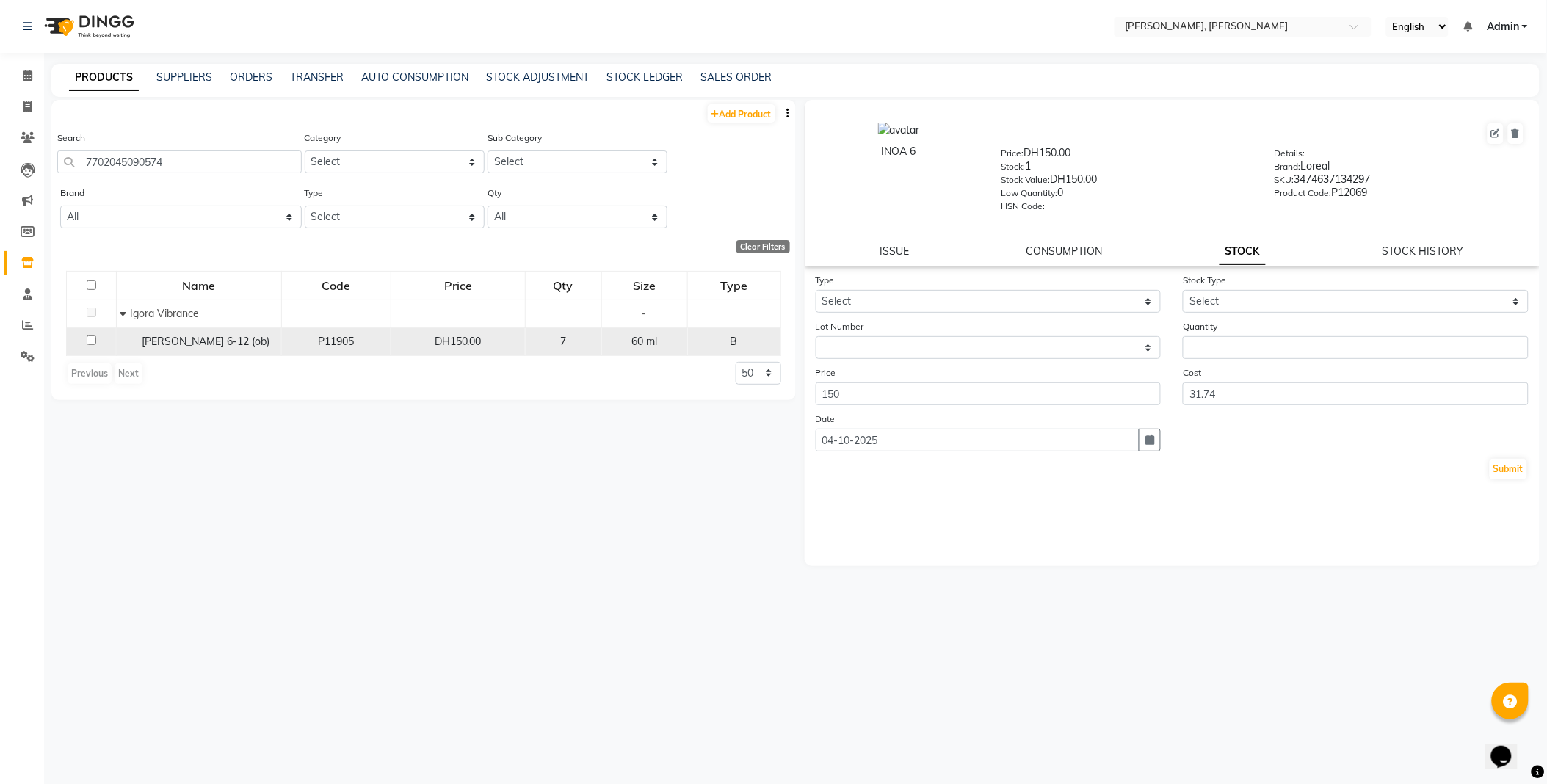
click at [189, 345] on span "[PERSON_NAME] 6-12 (ob)" at bounding box center [206, 341] width 128 height 13
select select
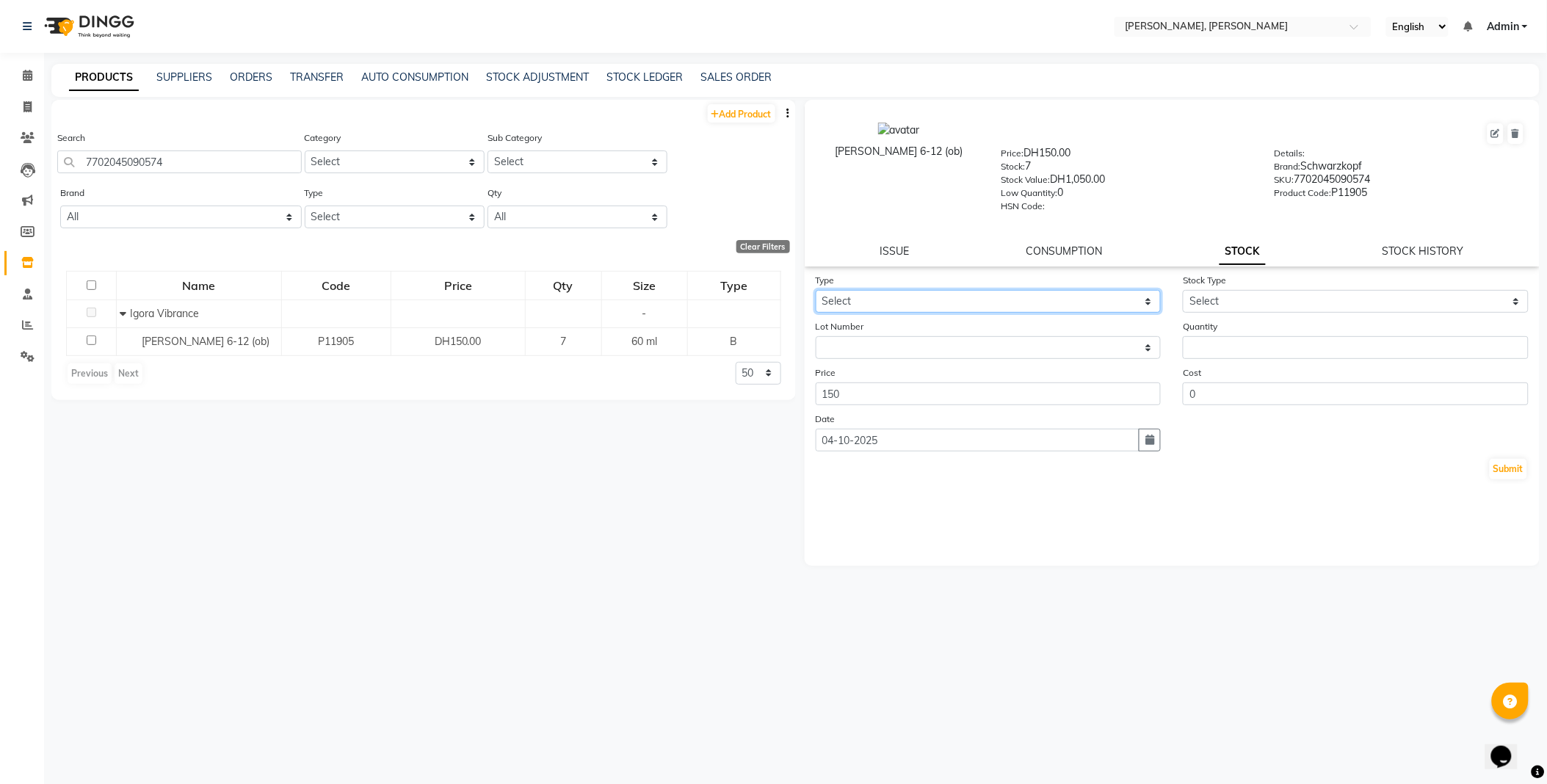
click at [864, 296] on select "Select In Out" at bounding box center [988, 302] width 346 height 23
click at [816, 291] on select "Select In Out" at bounding box center [988, 302] width 346 height 23
click at [935, 303] on select "Select In Out" at bounding box center [988, 302] width 346 height 23
select select "out"
click at [816, 291] on select "Select In Out" at bounding box center [988, 302] width 346 height 23
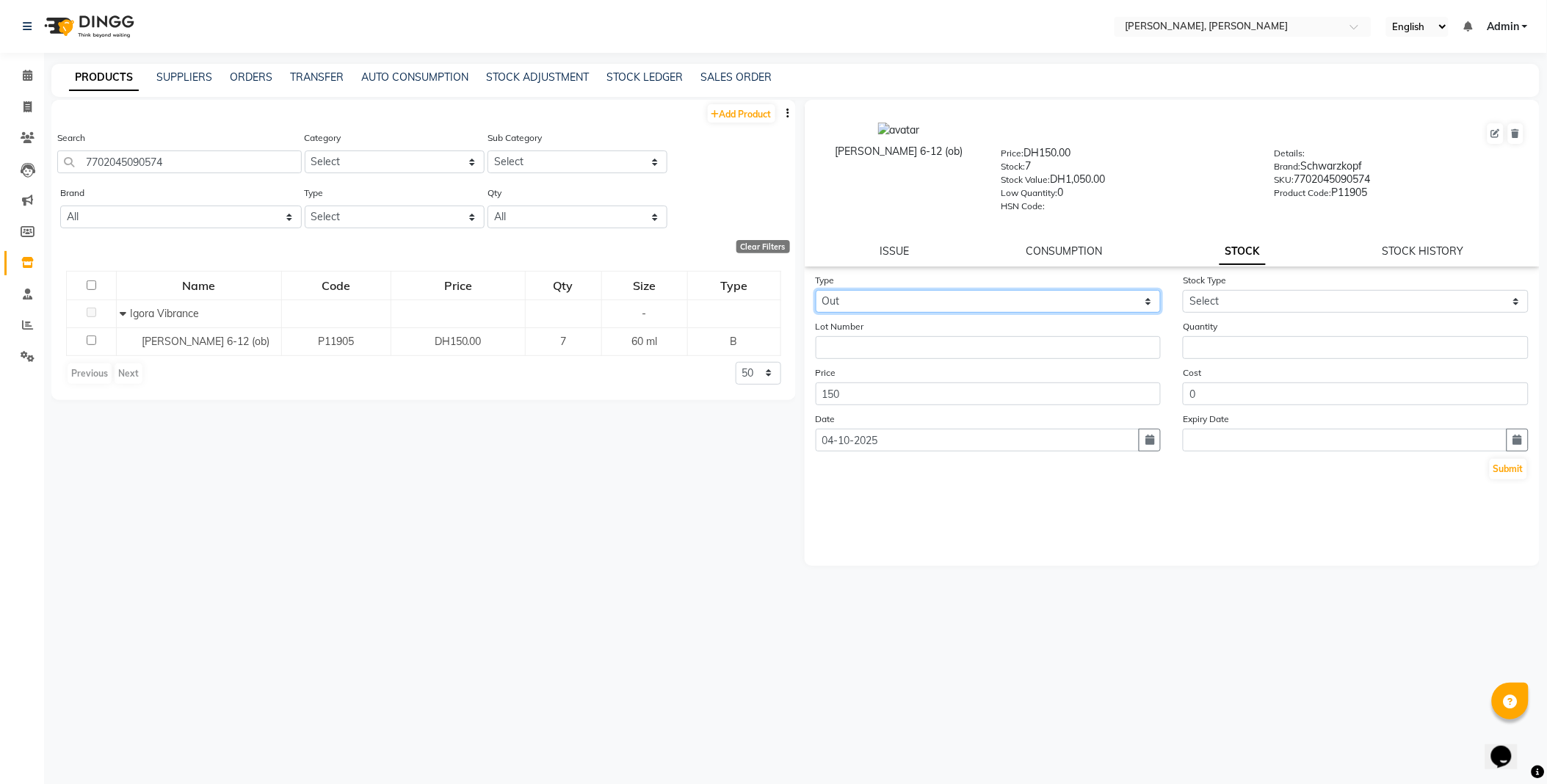
select select
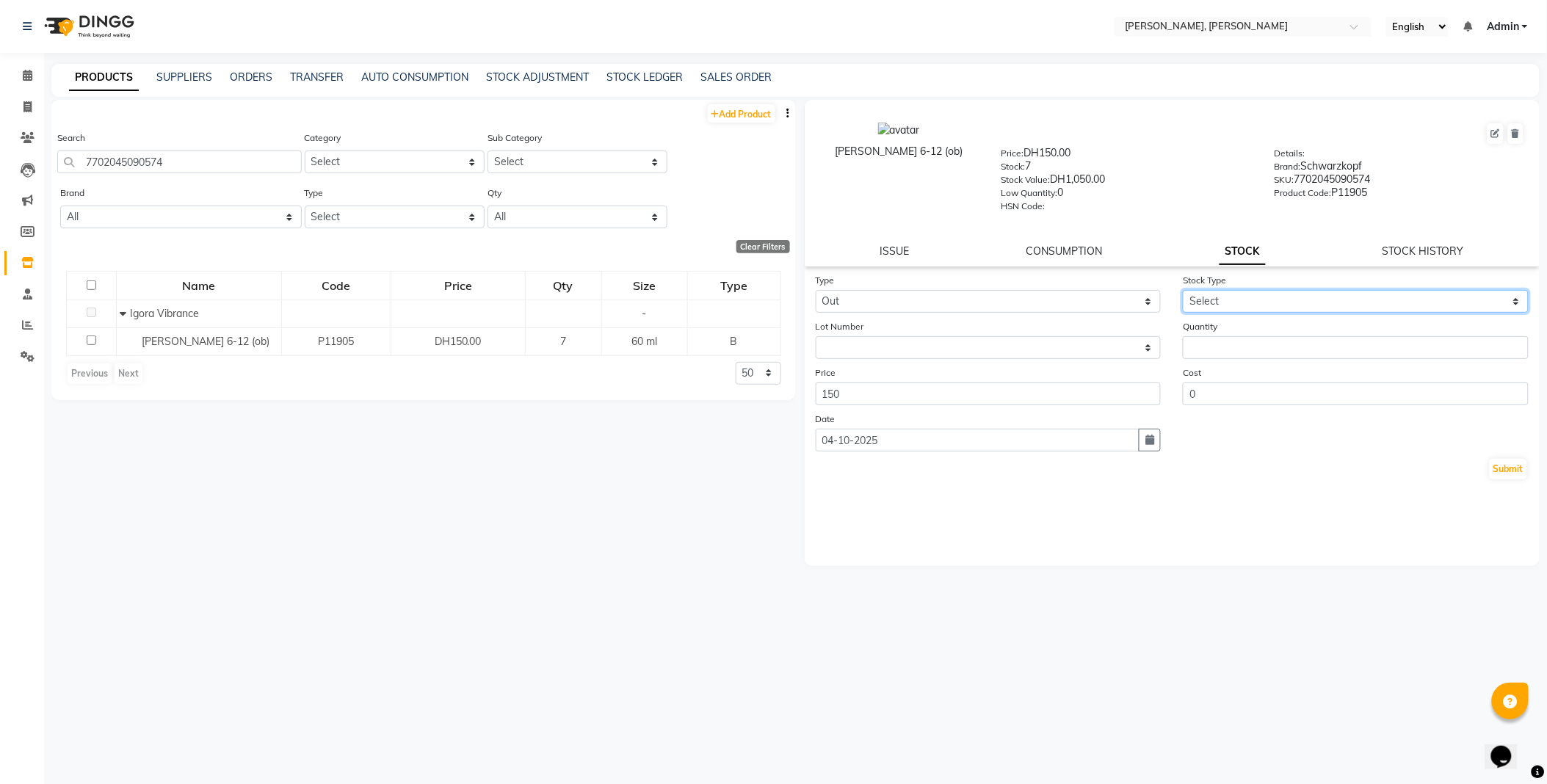
click at [1229, 299] on select "Select Internal Use Damaged Expired Adjustment Return Other" at bounding box center [1355, 302] width 346 height 23
select select "internal use"
click at [1183, 291] on select "Select Internal Use Damaged Expired Adjustment Return Other" at bounding box center [1355, 302] width 346 height 23
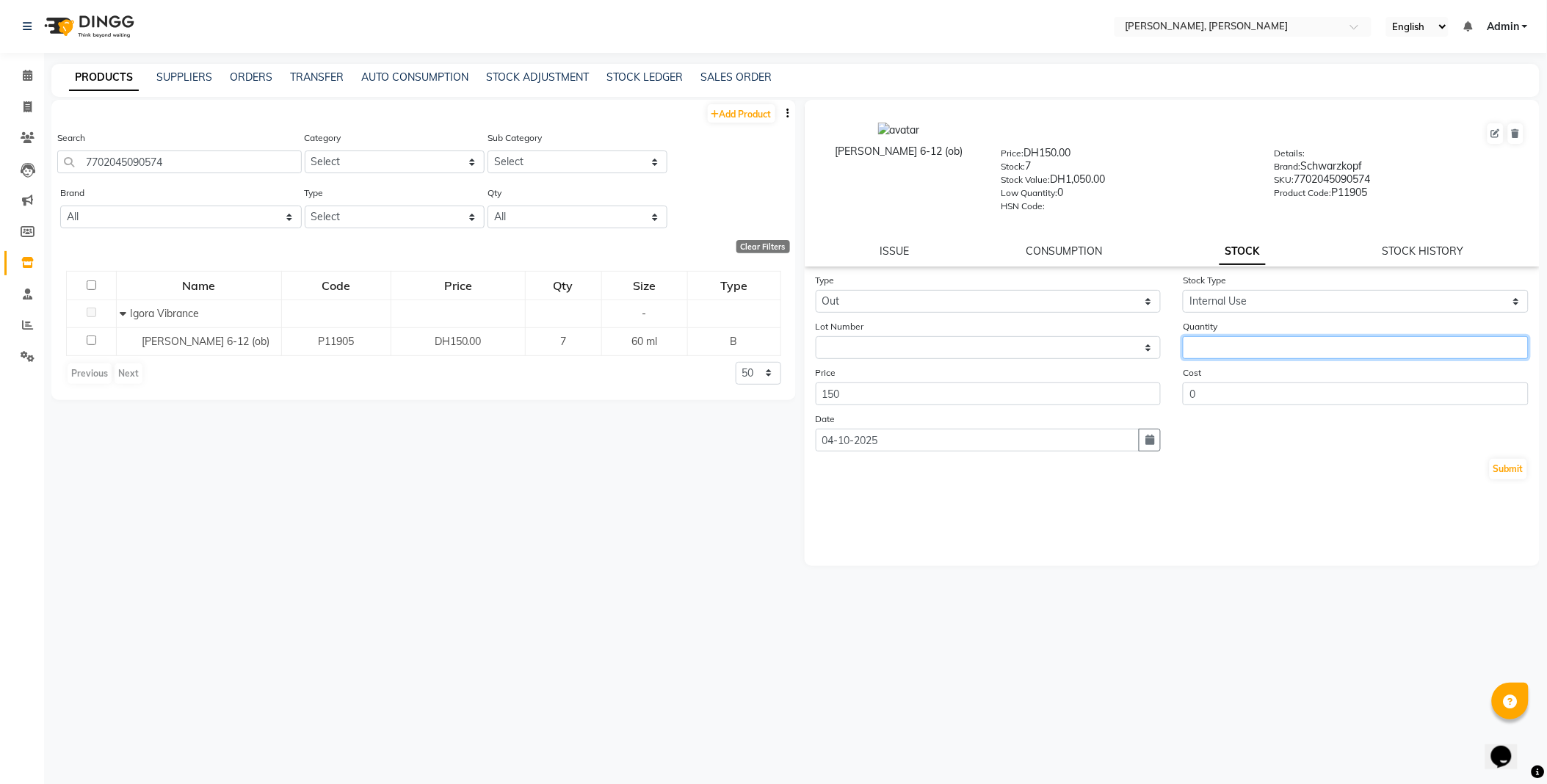
click at [1243, 349] on input "number" at bounding box center [1355, 348] width 346 height 23
type input "2"
click at [1508, 465] on button "Submit" at bounding box center [1508, 469] width 38 height 20
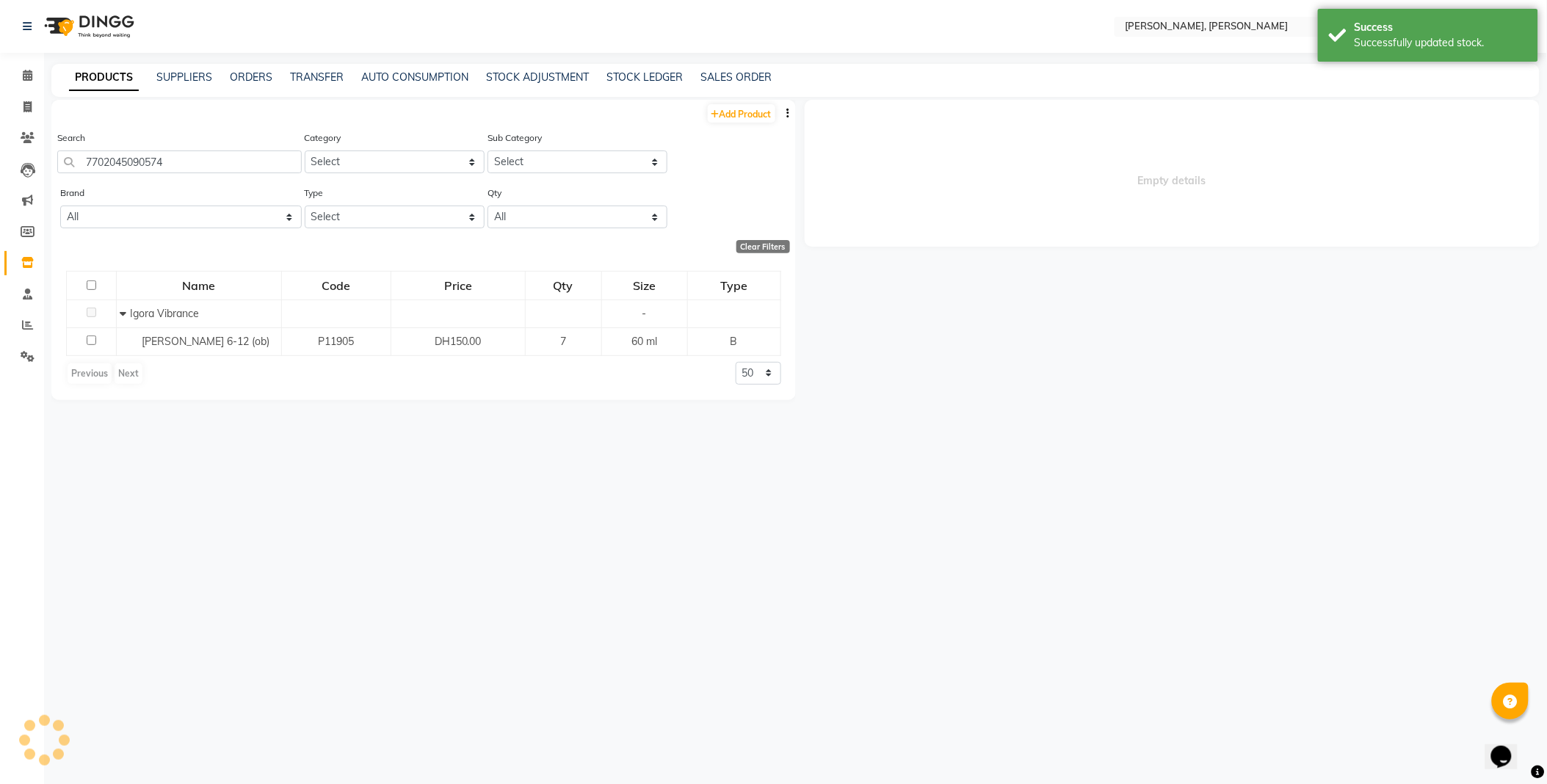
select select
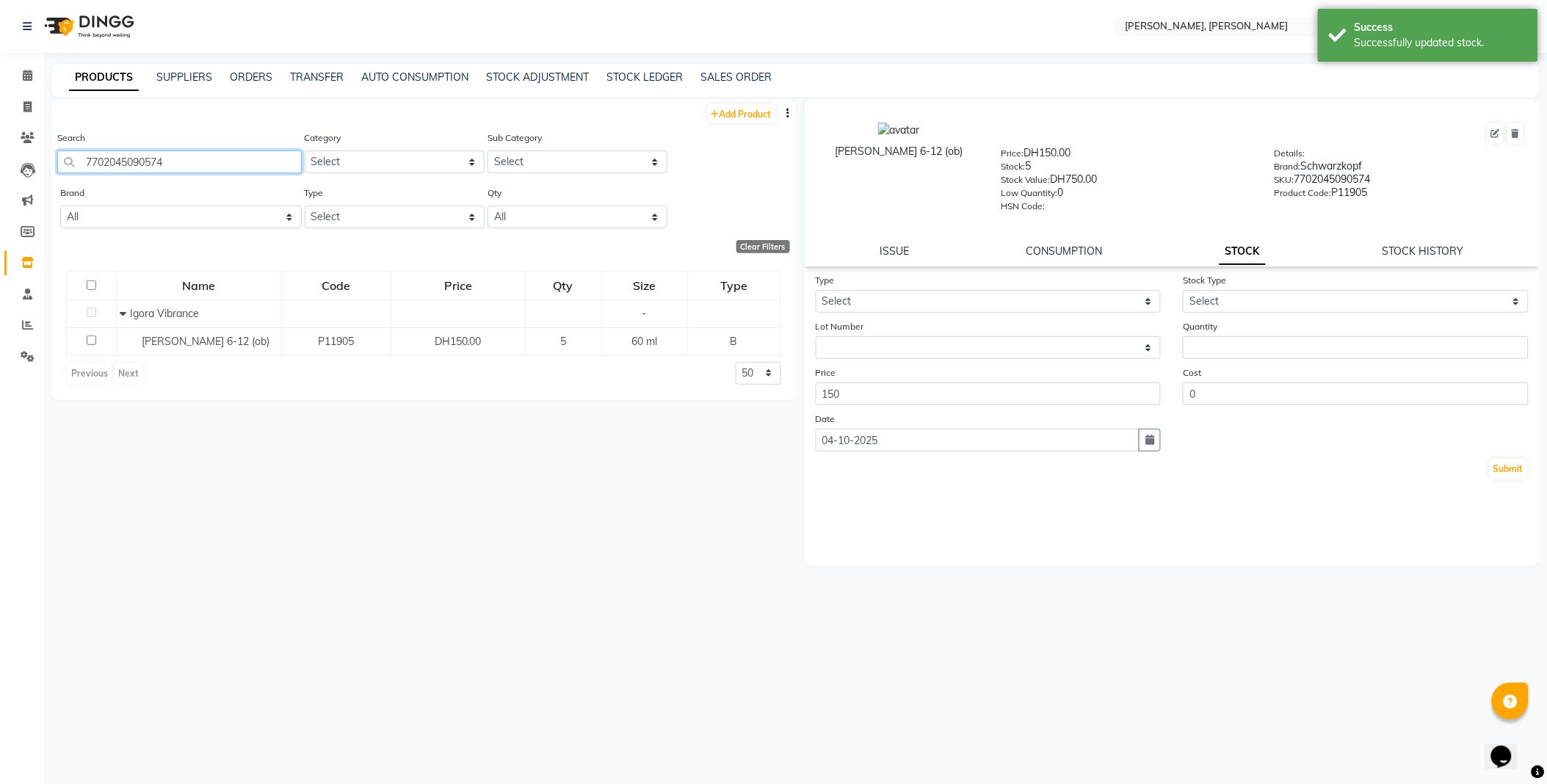
click at [216, 165] on input "7702045090574" at bounding box center [179, 162] width 244 height 23
type input "4045787925043"
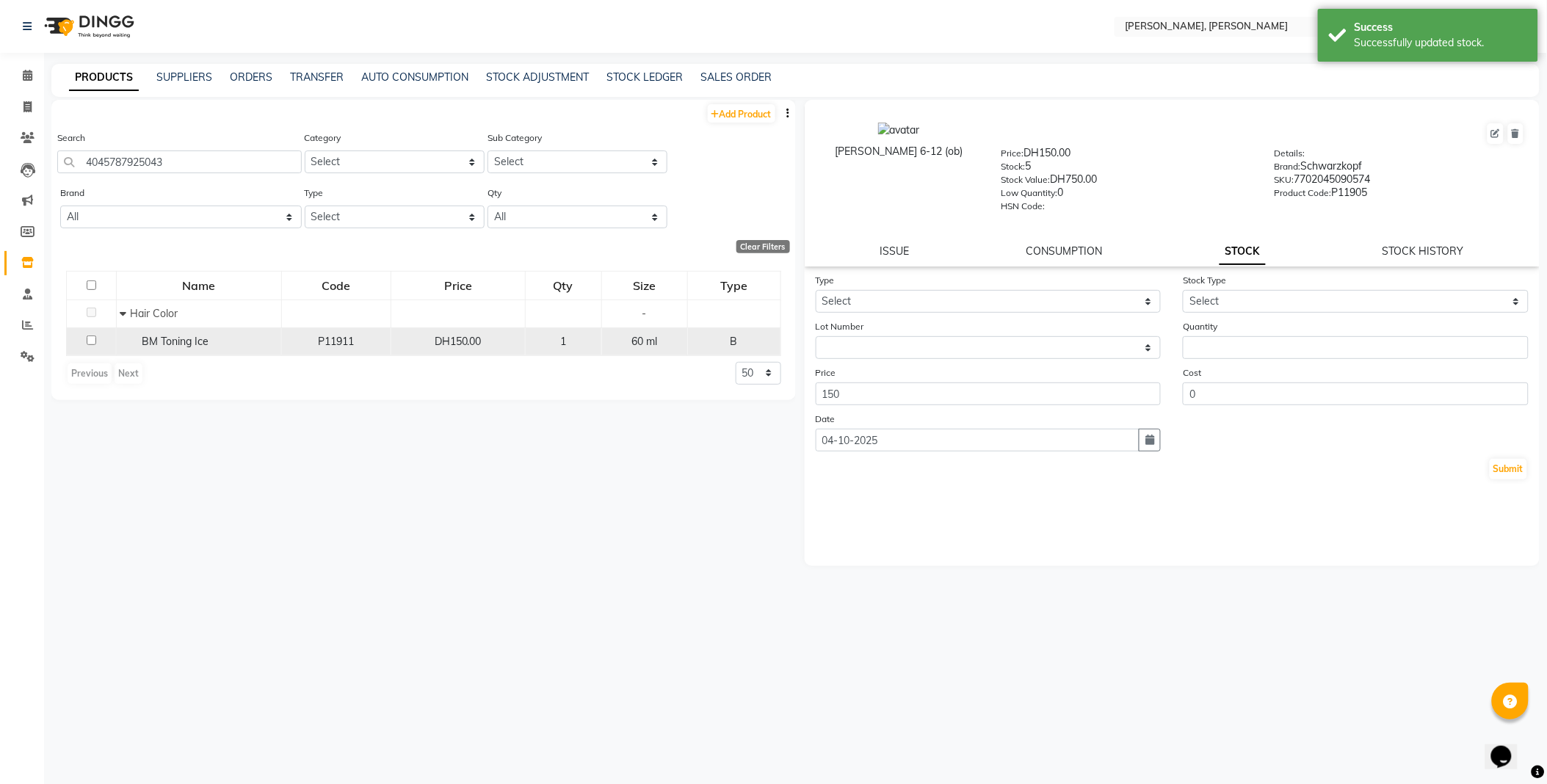
click at [169, 345] on span "BM Toning Ice" at bounding box center [175, 341] width 67 height 13
select select
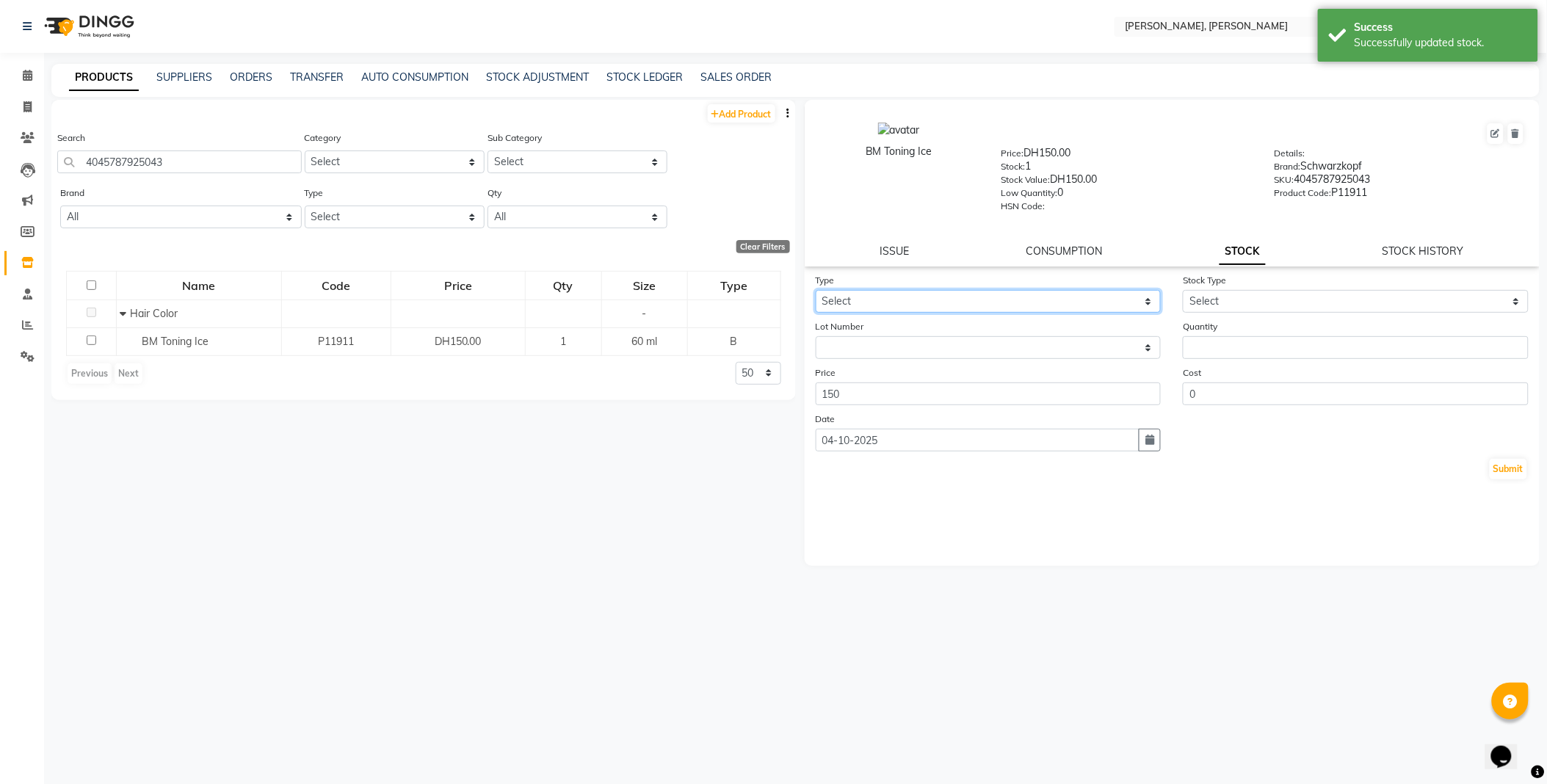
click at [870, 299] on select "Select In Out" at bounding box center [988, 302] width 346 height 23
select select "out"
click at [816, 291] on select "Select In Out" at bounding box center [988, 302] width 346 height 23
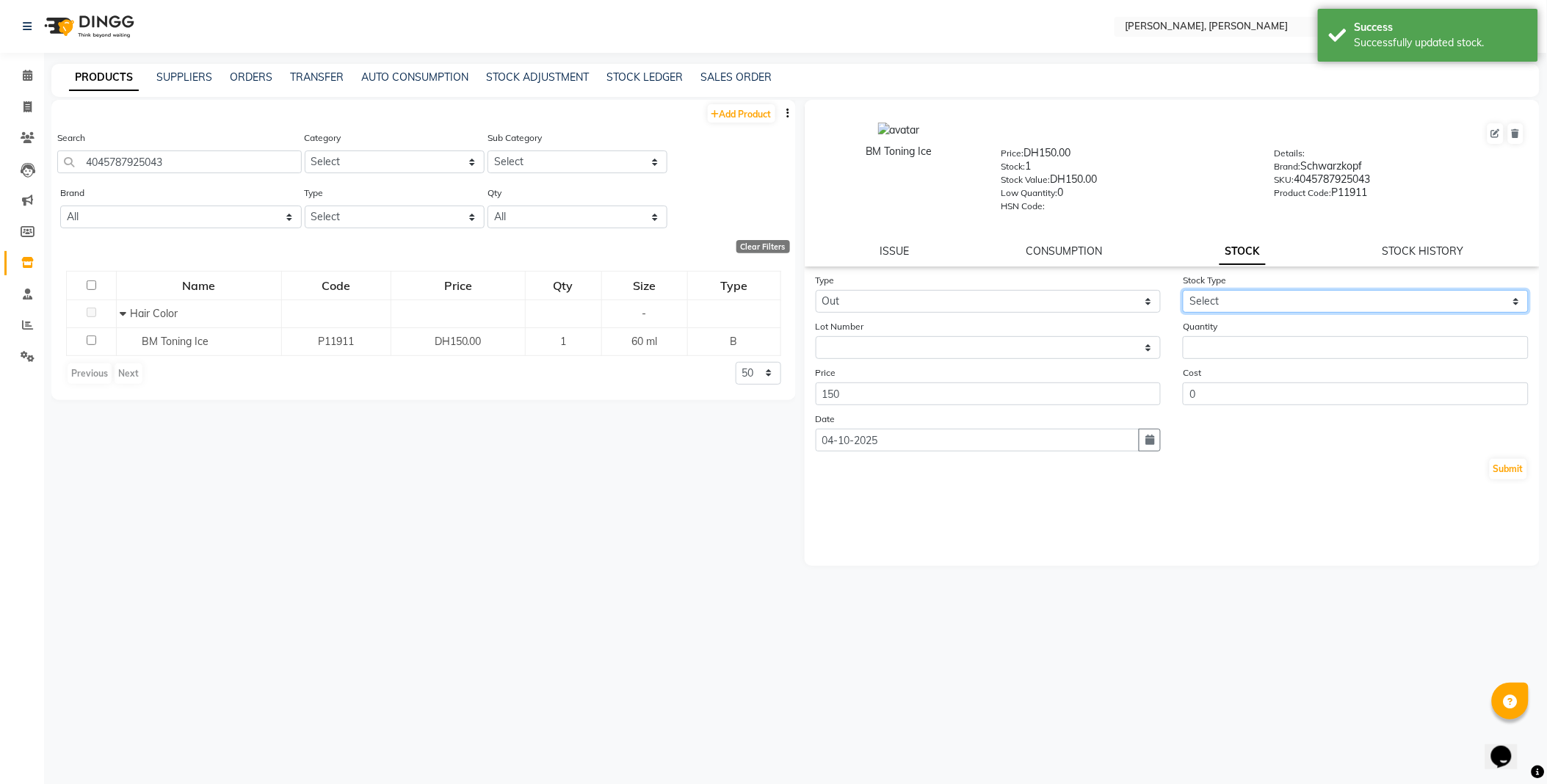
click at [1230, 299] on select "Select Internal Use Damaged Expired Adjustment Return Other" at bounding box center [1355, 302] width 346 height 23
select select "internal use"
click at [1183, 291] on select "Select Internal Use Damaged Expired Adjustment Return Other" at bounding box center [1355, 302] width 346 height 23
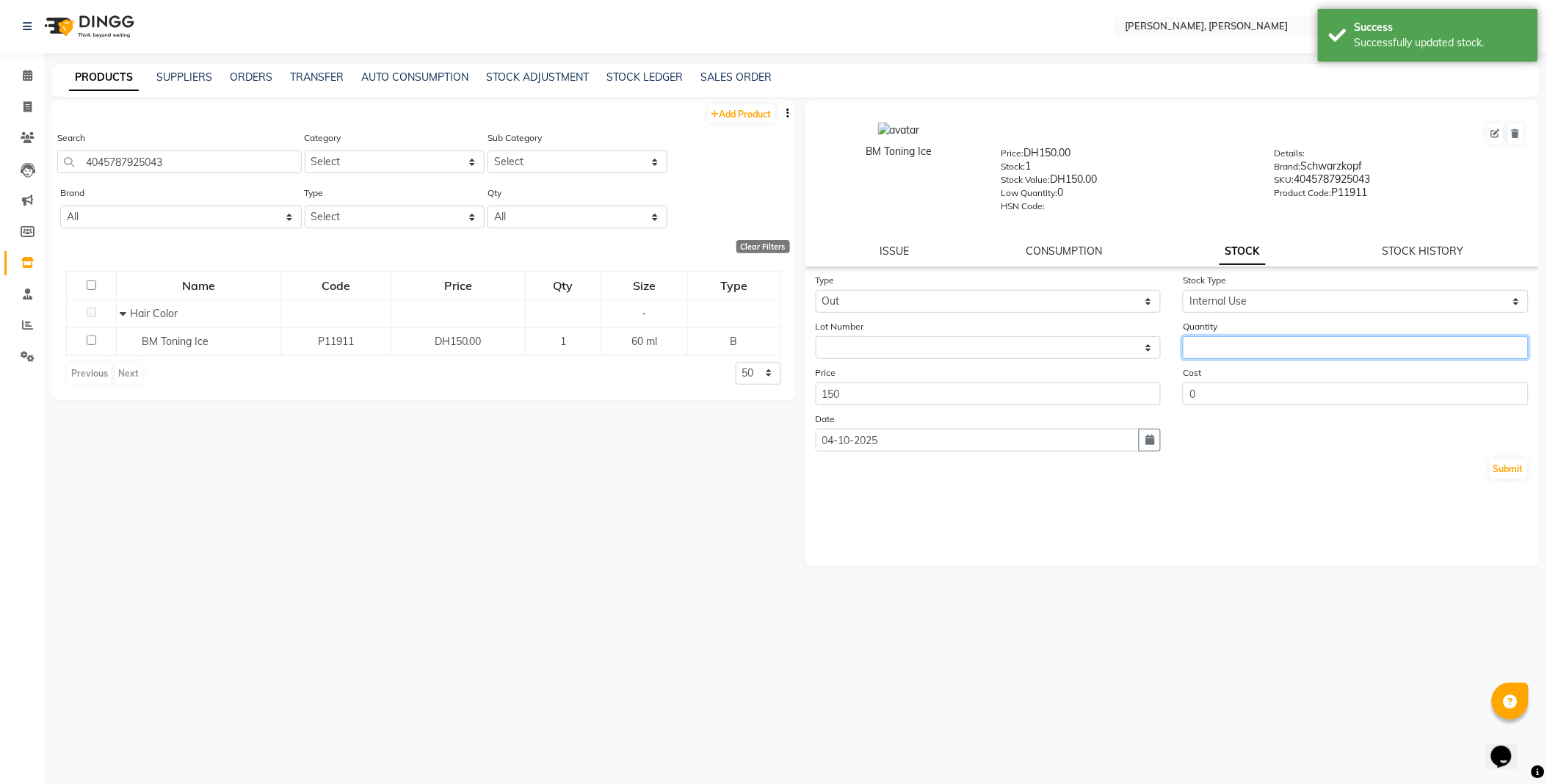
click at [1237, 342] on input "number" at bounding box center [1355, 348] width 346 height 23
type input "1"
click at [1503, 479] on button "Submit" at bounding box center [1508, 469] width 38 height 20
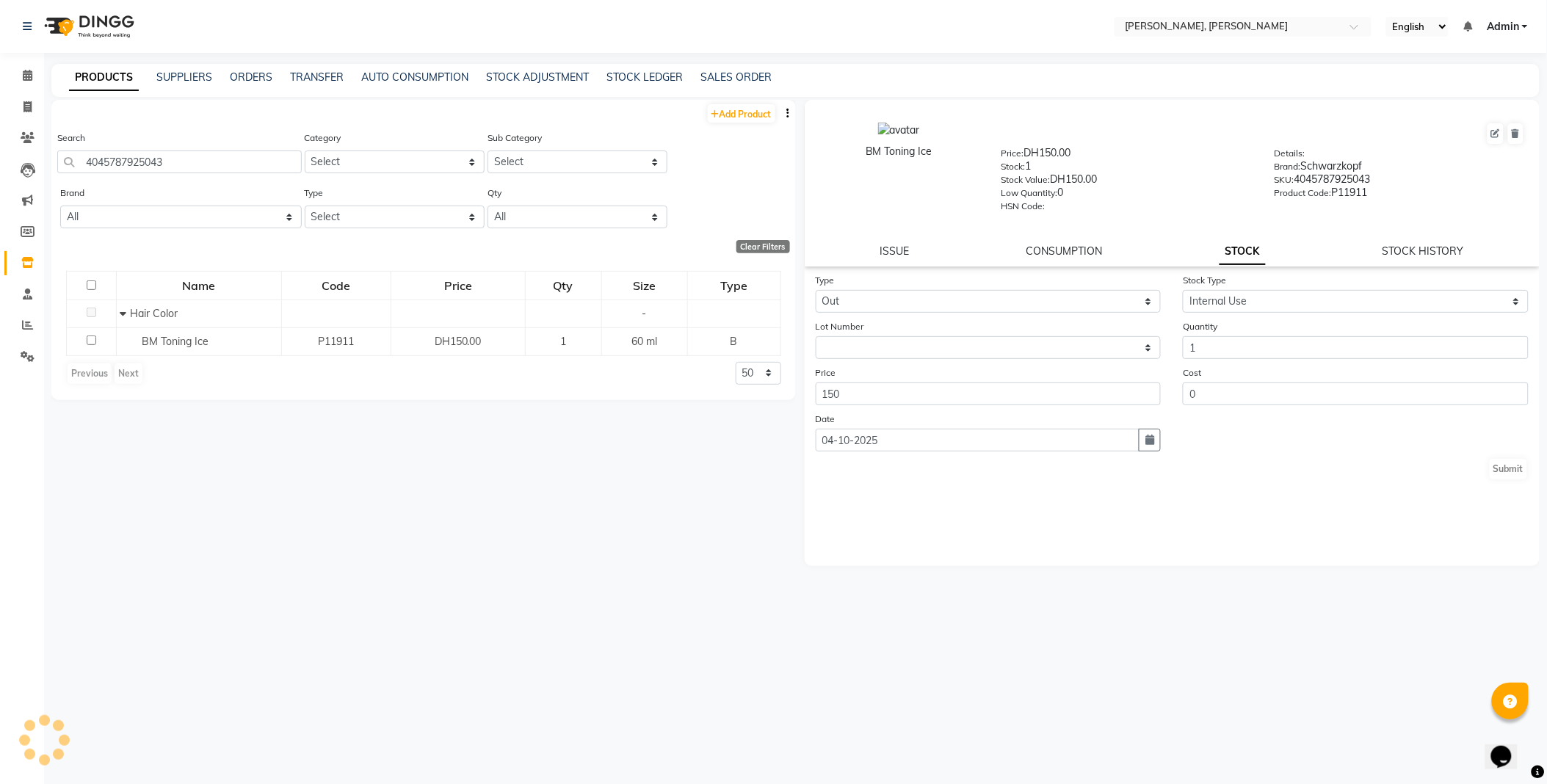
select select
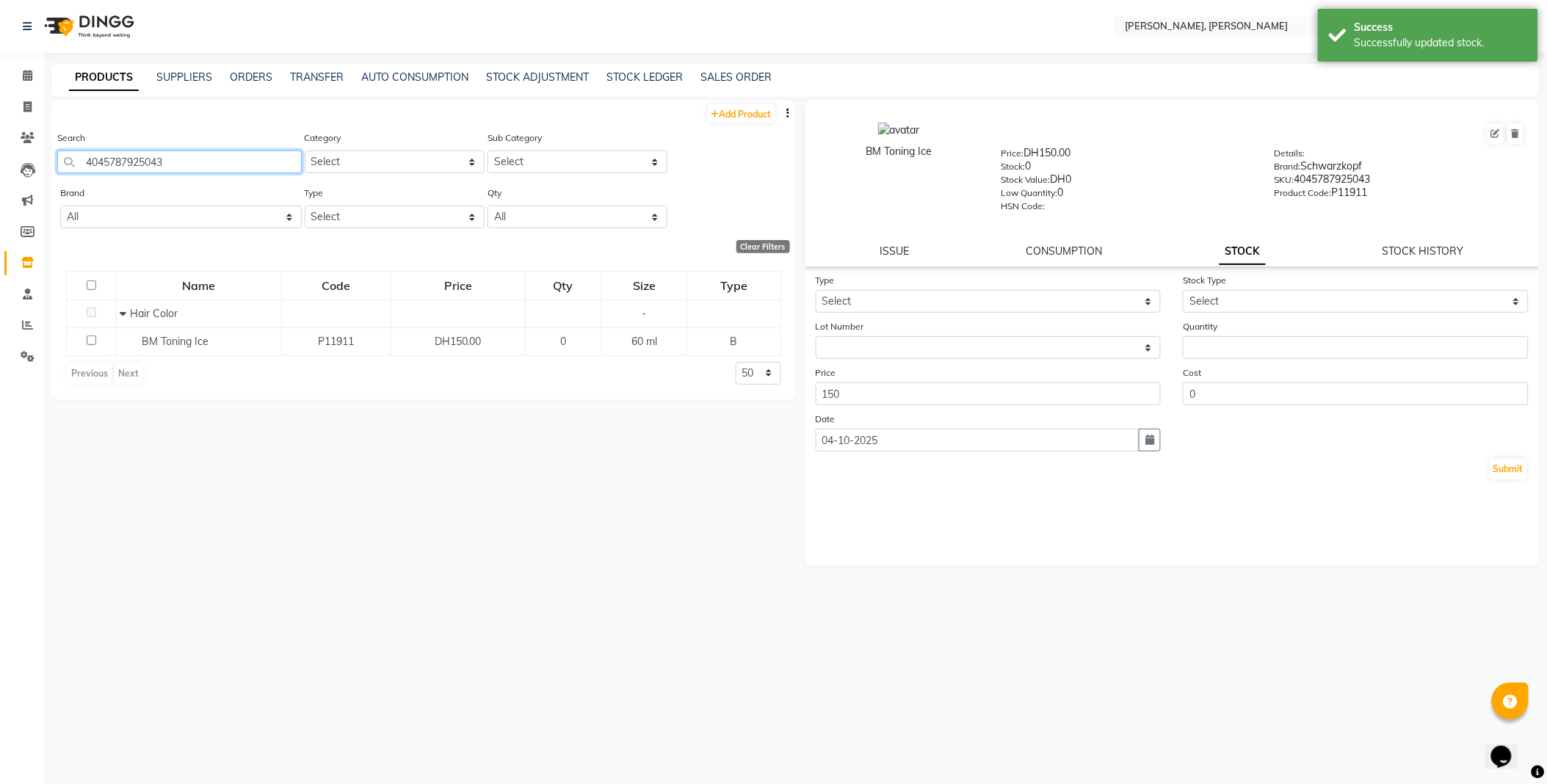
click at [209, 160] on input "4045787925043" at bounding box center [179, 162] width 244 height 23
type input "3474637002640"
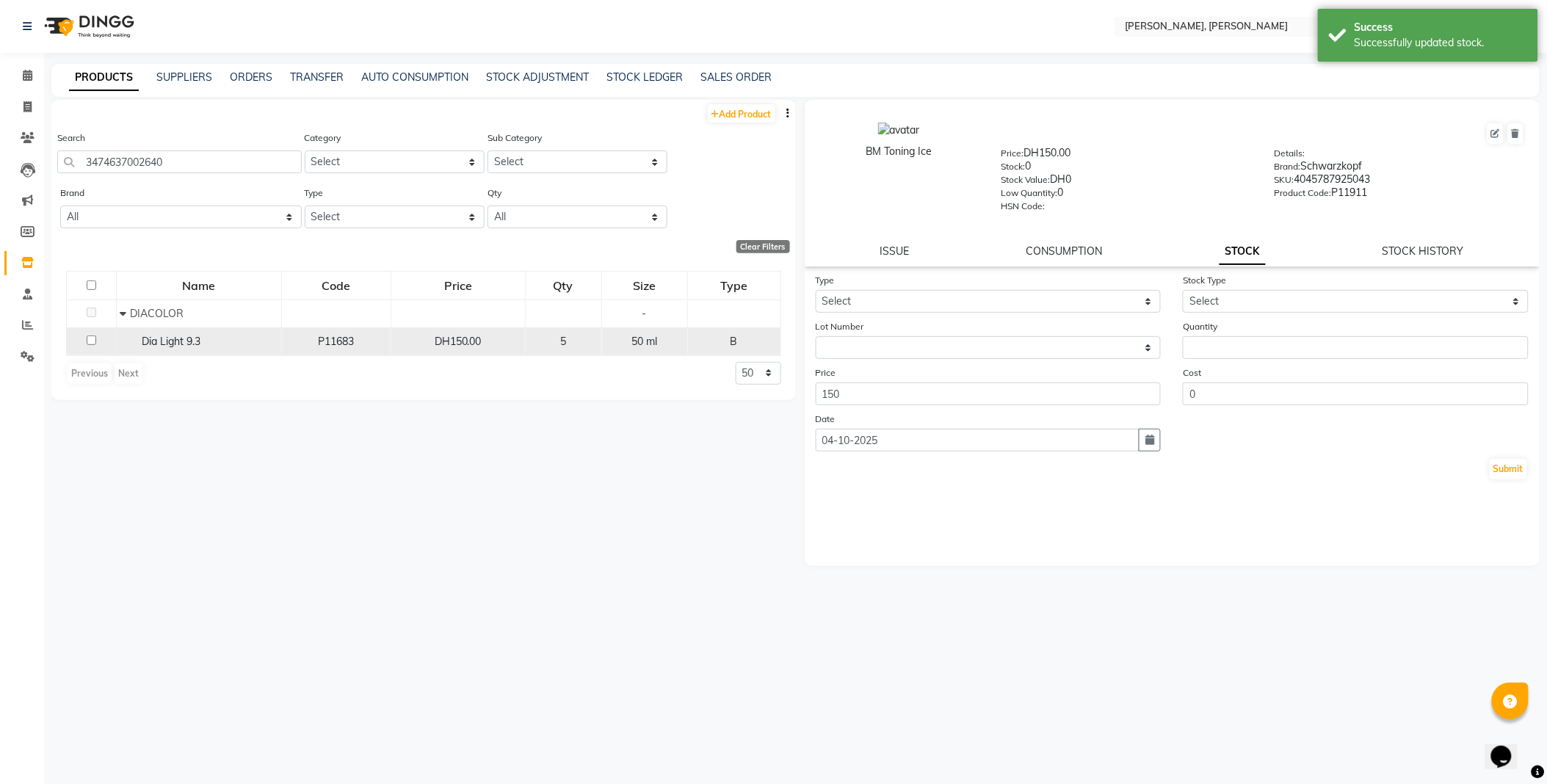
click at [191, 346] on span "Dia Light 9.3" at bounding box center [172, 341] width 59 height 13
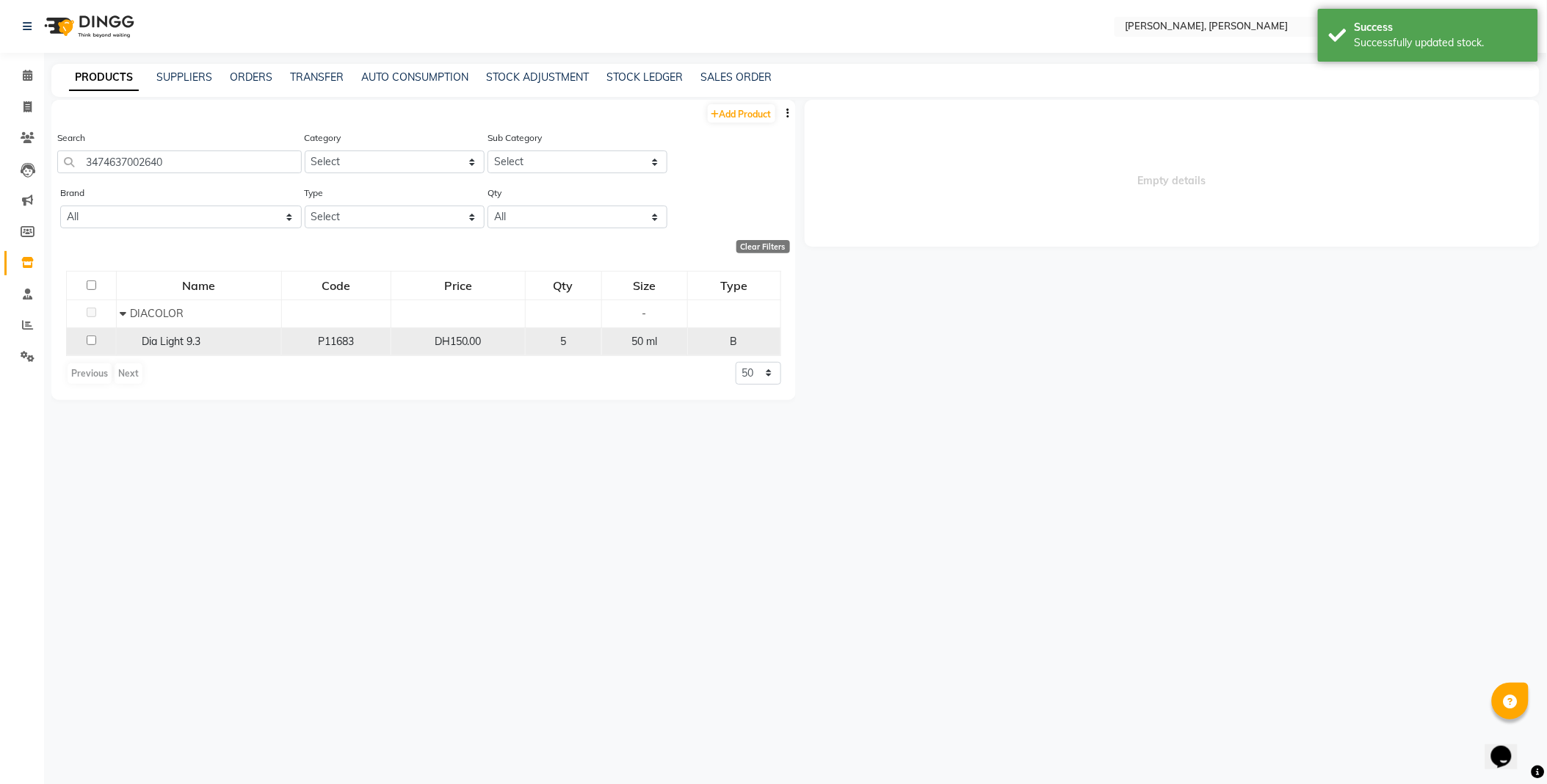
select select
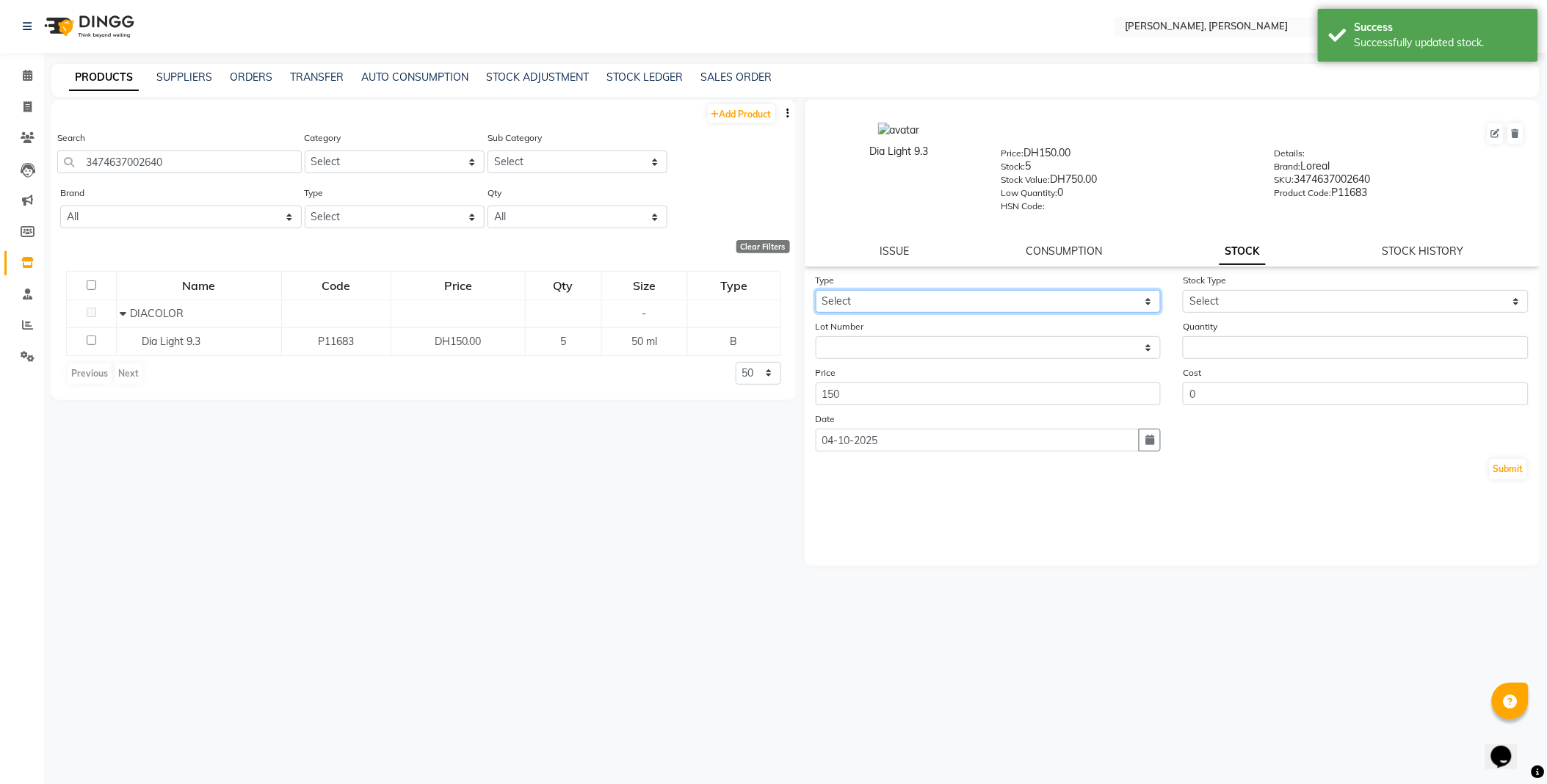
click at [886, 304] on select "Select In Out" at bounding box center [988, 302] width 346 height 23
select select "out"
click at [816, 291] on select "Select In Out" at bounding box center [988, 302] width 346 height 23
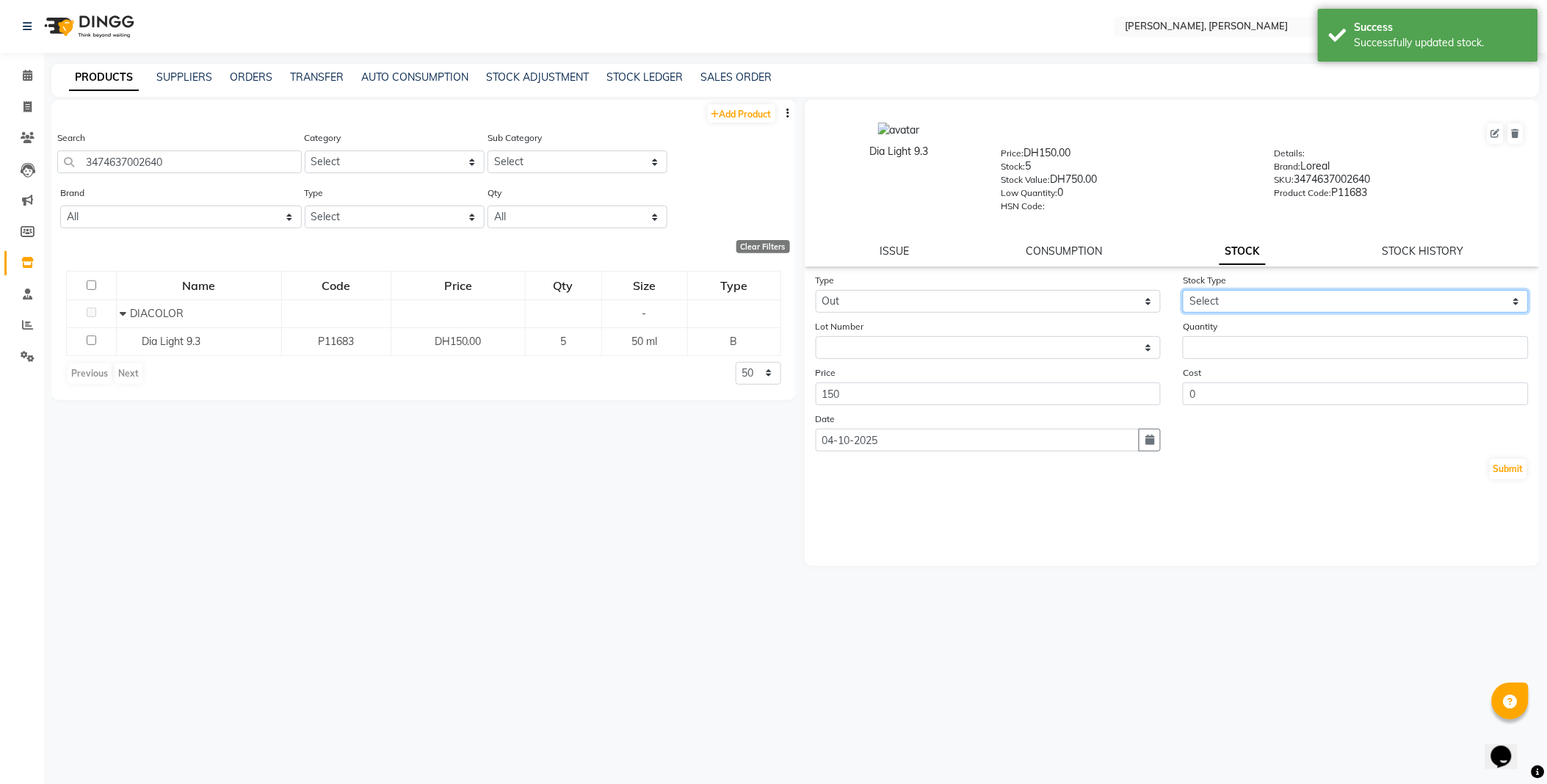
click at [1238, 305] on select "Select Internal Use Damaged Expired Adjustment Return Other" at bounding box center [1355, 302] width 346 height 23
select select "internal use"
click at [1183, 291] on select "Select Internal Use Damaged Expired Adjustment Return Other" at bounding box center [1355, 302] width 346 height 23
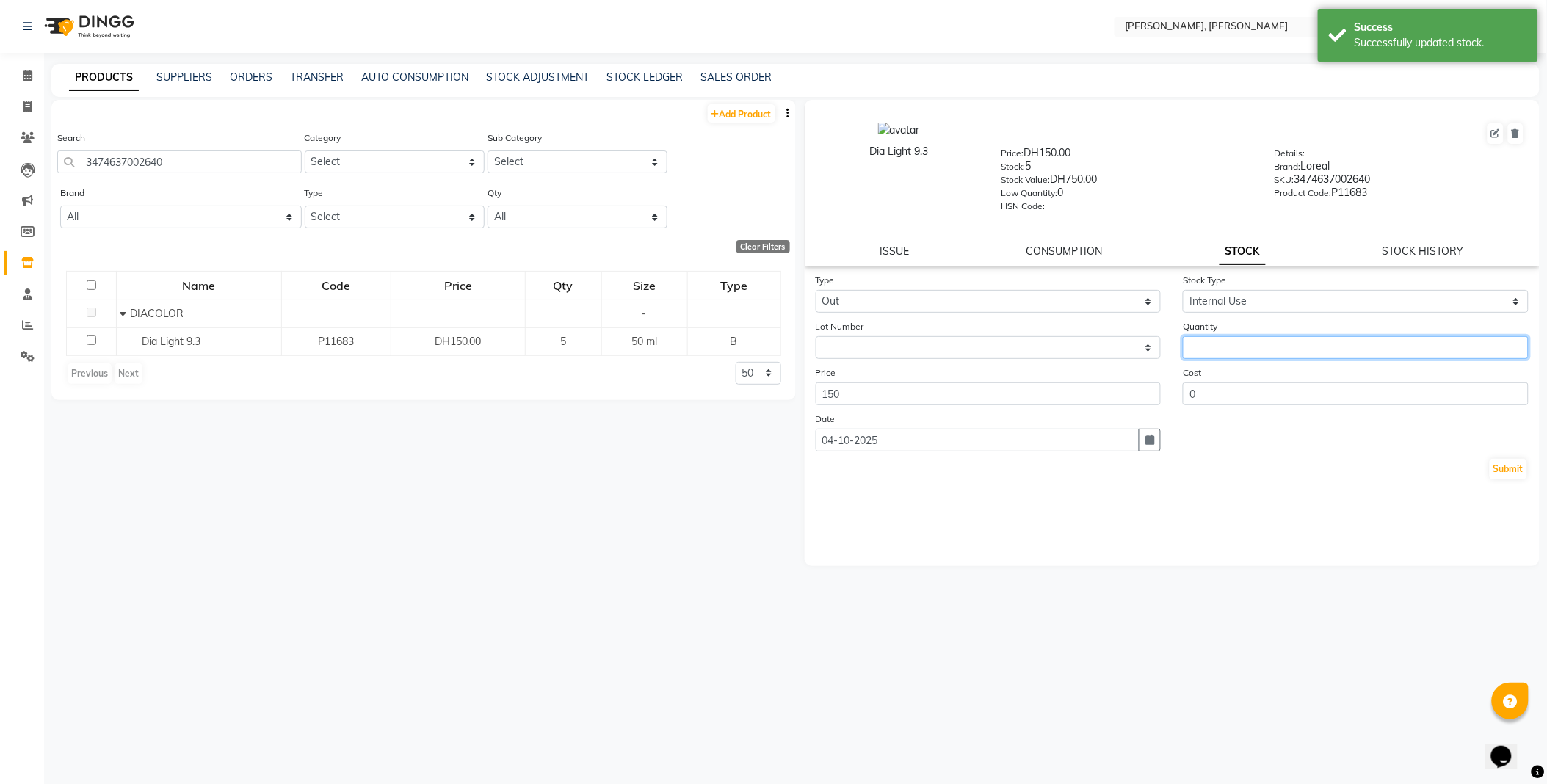
click at [1242, 342] on input "number" at bounding box center [1355, 348] width 346 height 23
type input "1"
click at [1510, 473] on button "Submit" at bounding box center [1508, 469] width 38 height 20
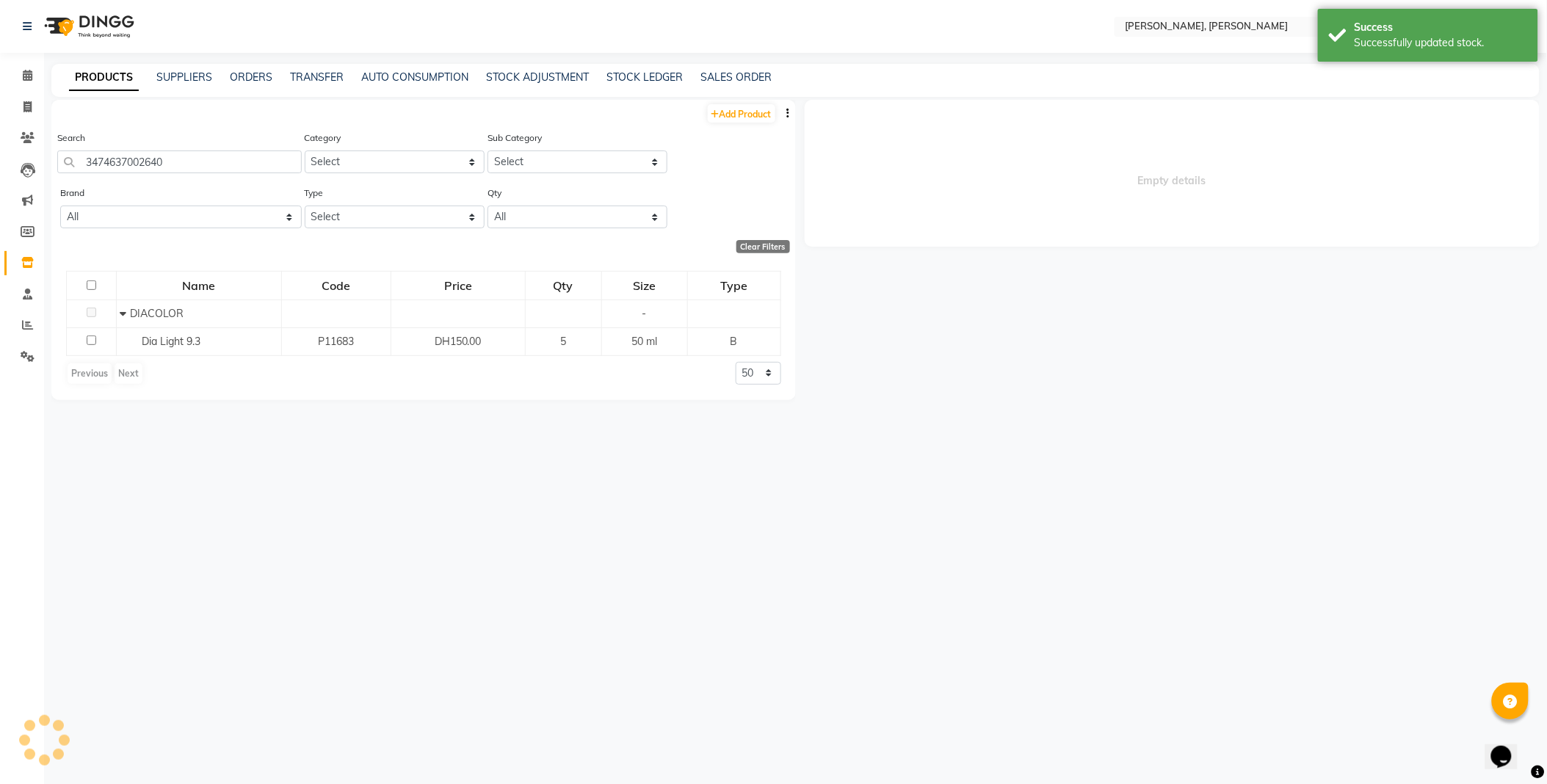
select select
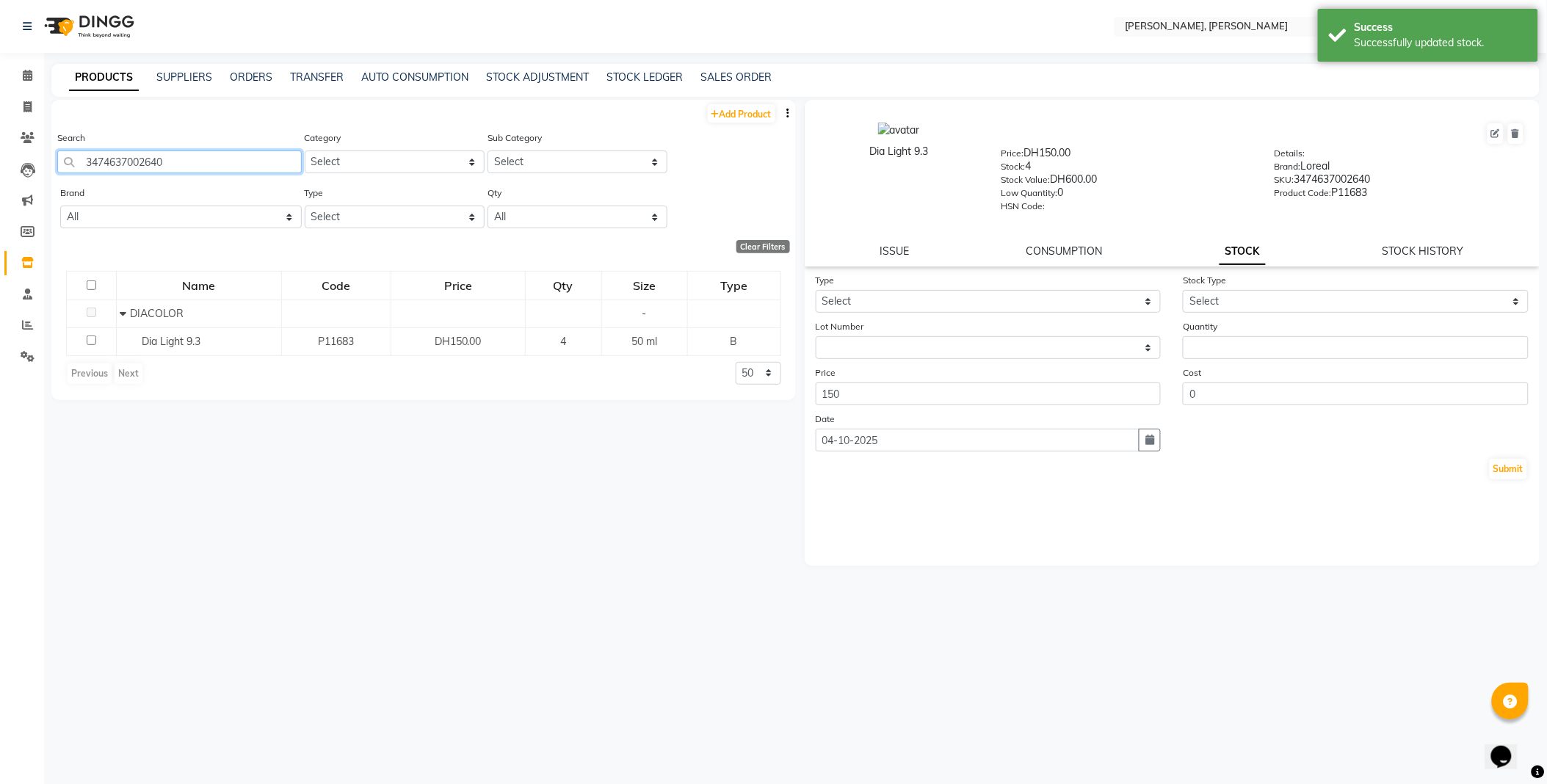
click at [215, 160] on input "3474637002640" at bounding box center [179, 162] width 244 height 23
type input "4045787979817"
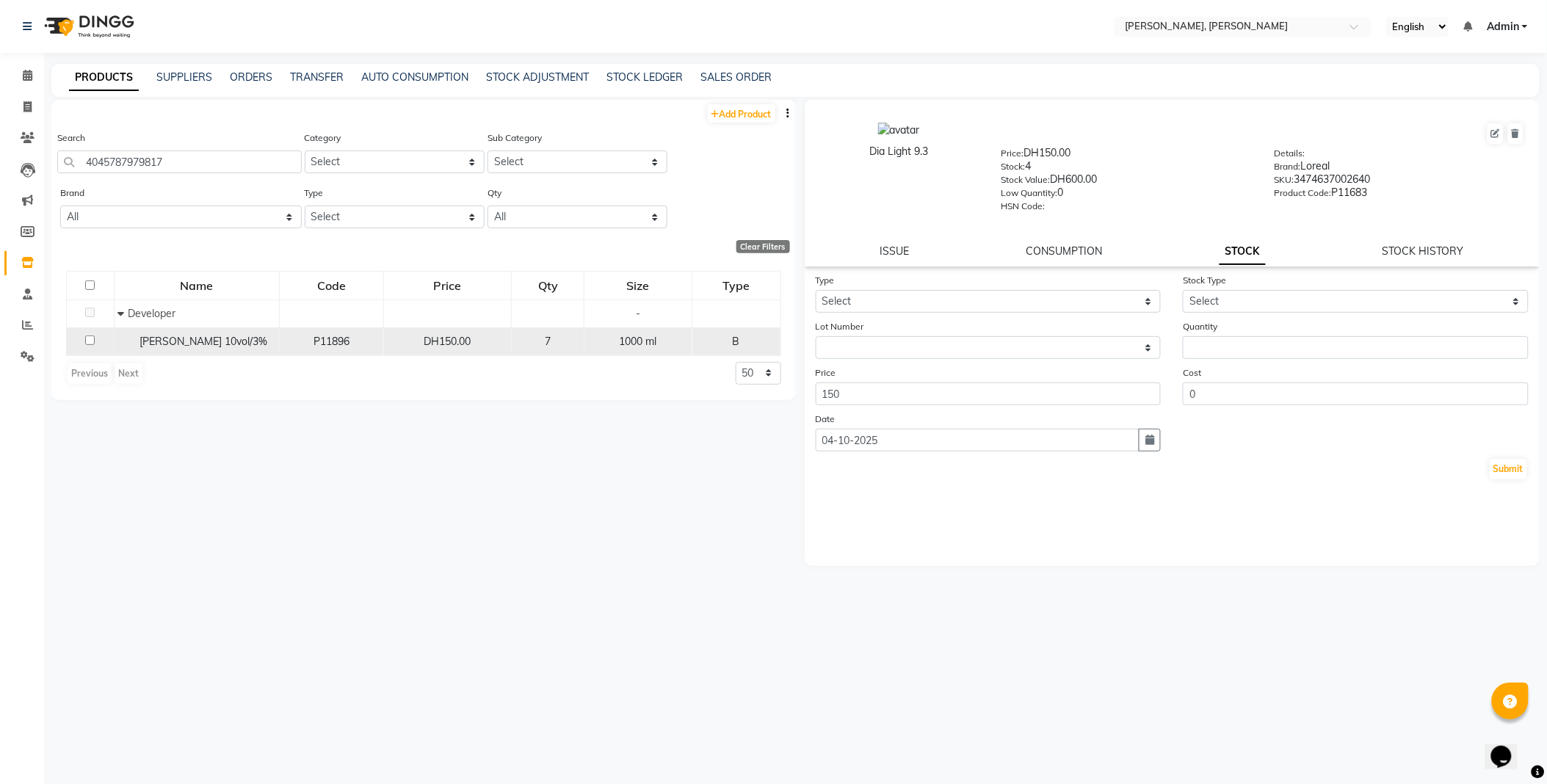
click at [200, 349] on div "[PERSON_NAME] 10vol/3%" at bounding box center [196, 342] width 157 height 15
select select
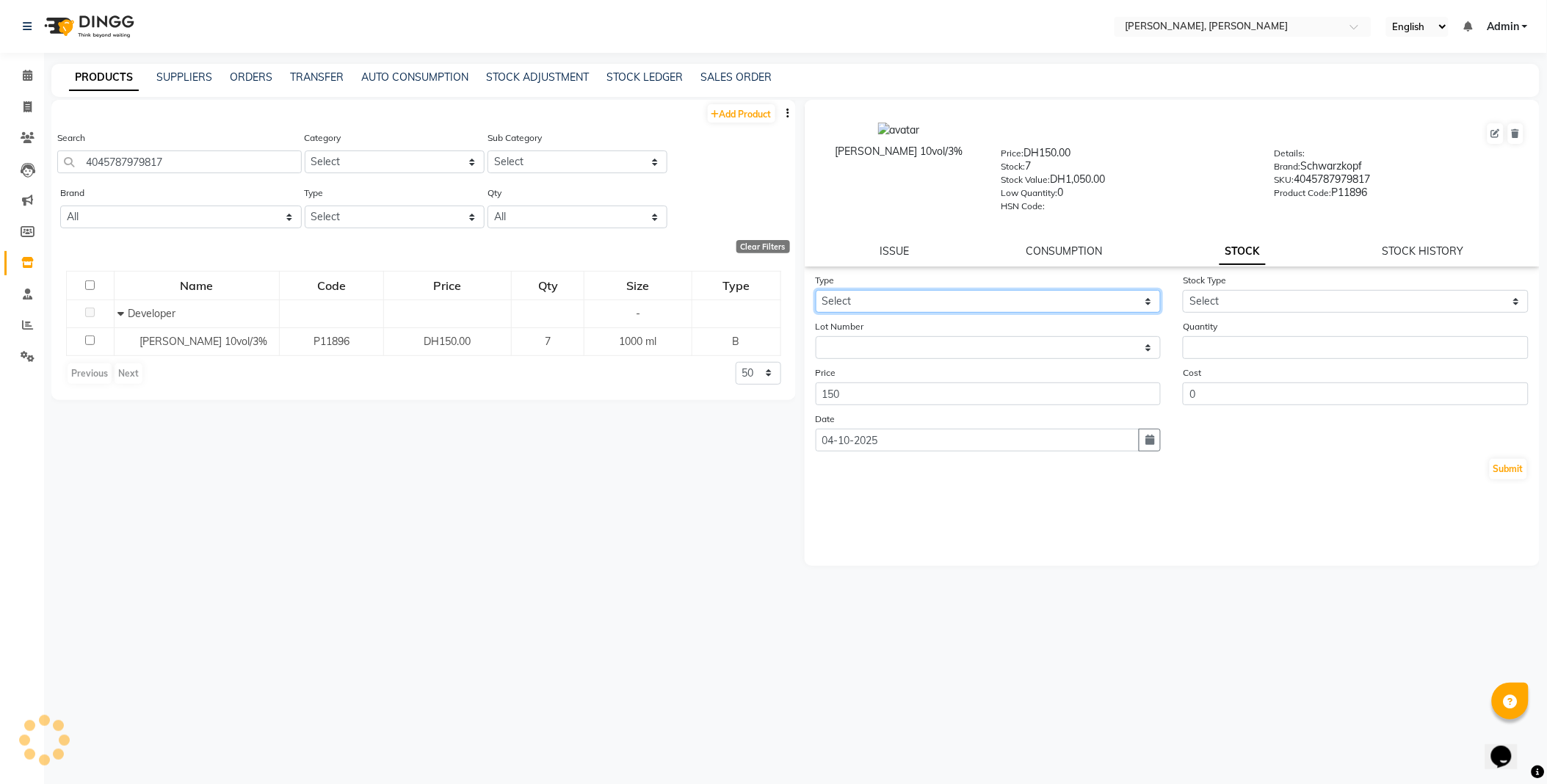
click at [879, 299] on select "Select In Out" at bounding box center [988, 302] width 346 height 23
select select "out"
click at [816, 291] on select "Select In Out" at bounding box center [988, 302] width 346 height 23
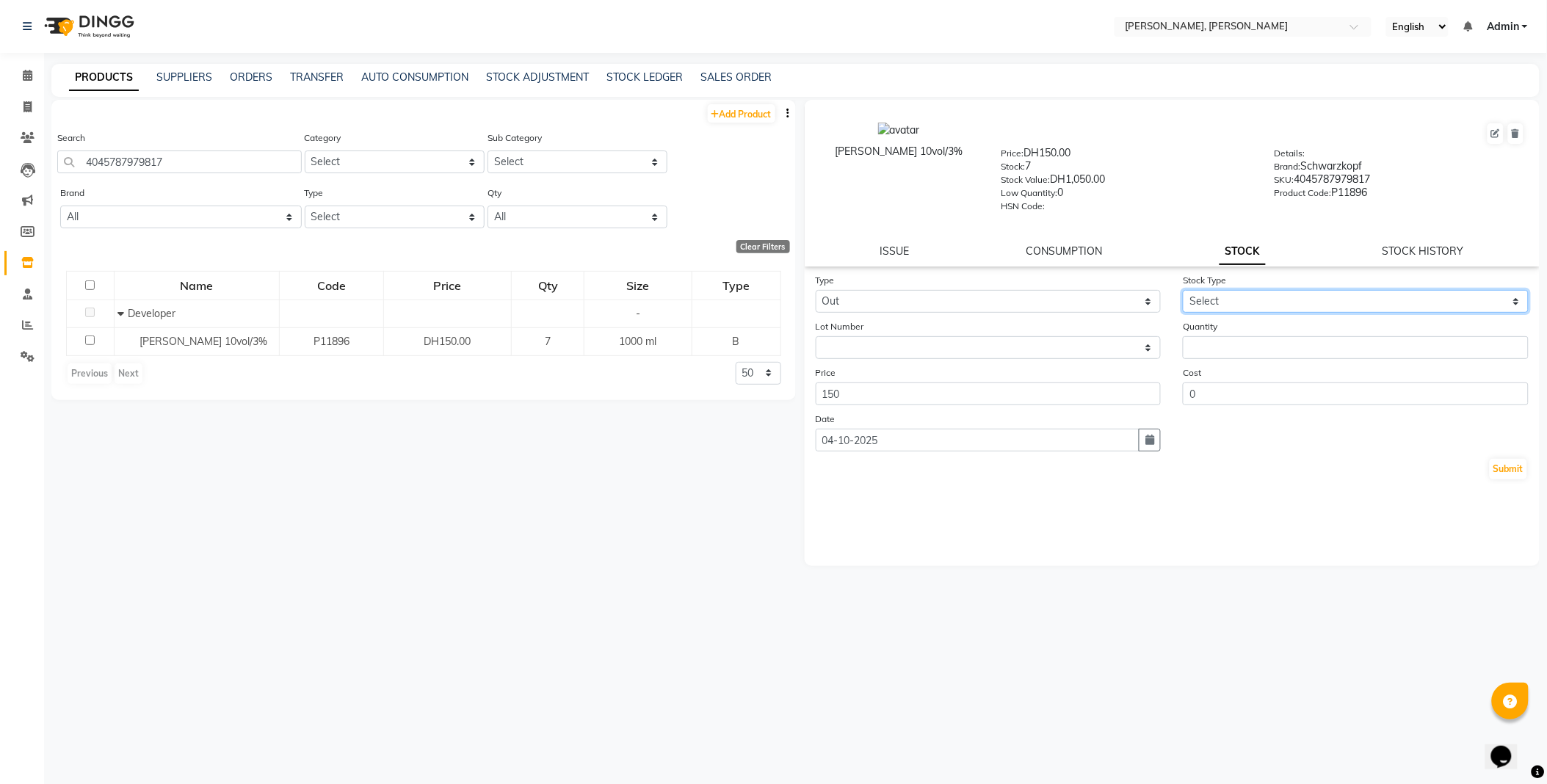
click at [1233, 298] on select "Select Internal Use Damaged Expired Adjustment Return Other" at bounding box center [1355, 302] width 346 height 23
select select "internal use"
click at [1183, 291] on select "Select Internal Use Damaged Expired Adjustment Return Other" at bounding box center [1355, 302] width 346 height 23
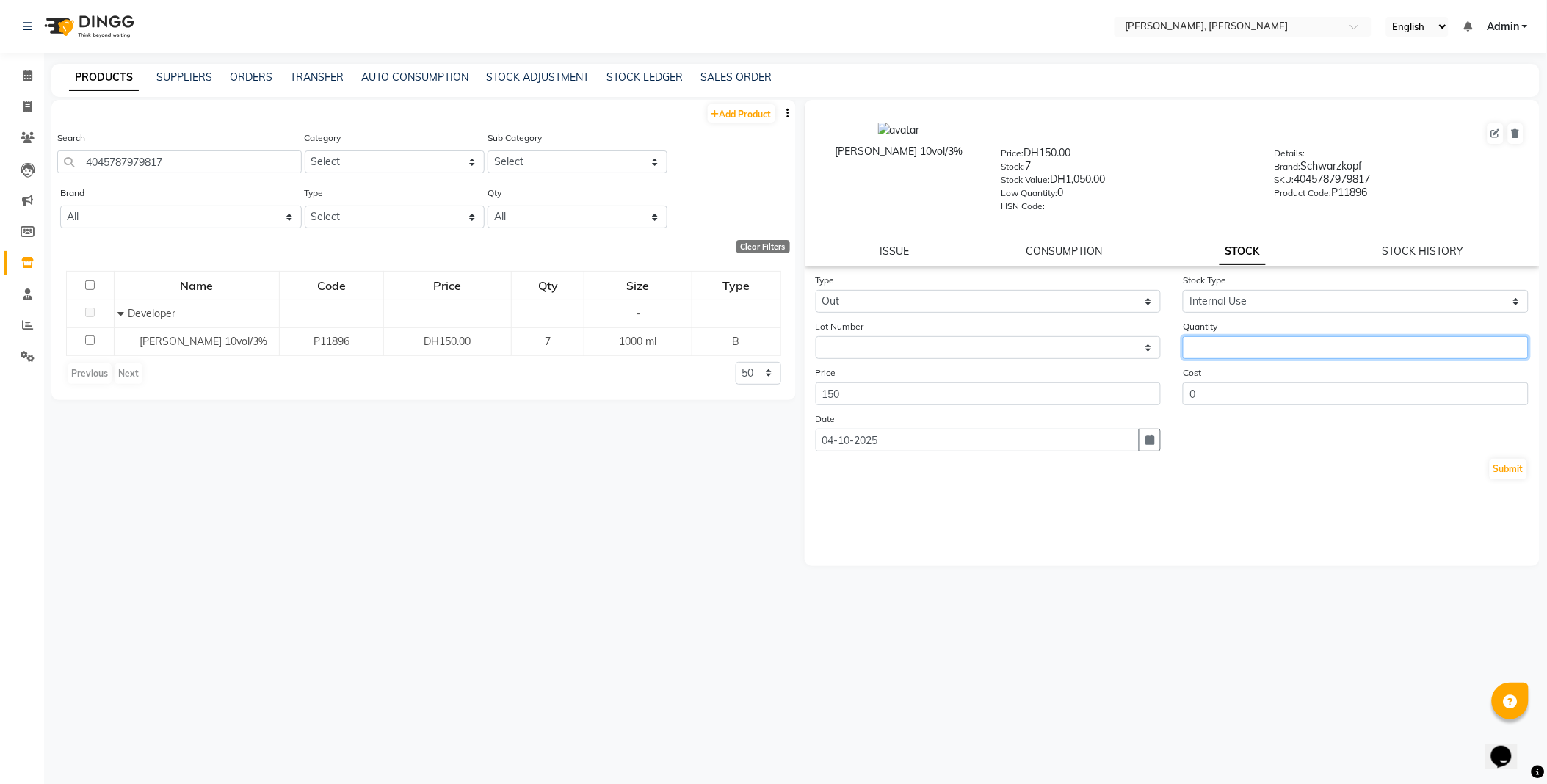
click at [1244, 349] on input "number" at bounding box center [1355, 348] width 346 height 23
type input "2"
click at [1514, 473] on button "Submit" at bounding box center [1508, 469] width 38 height 20
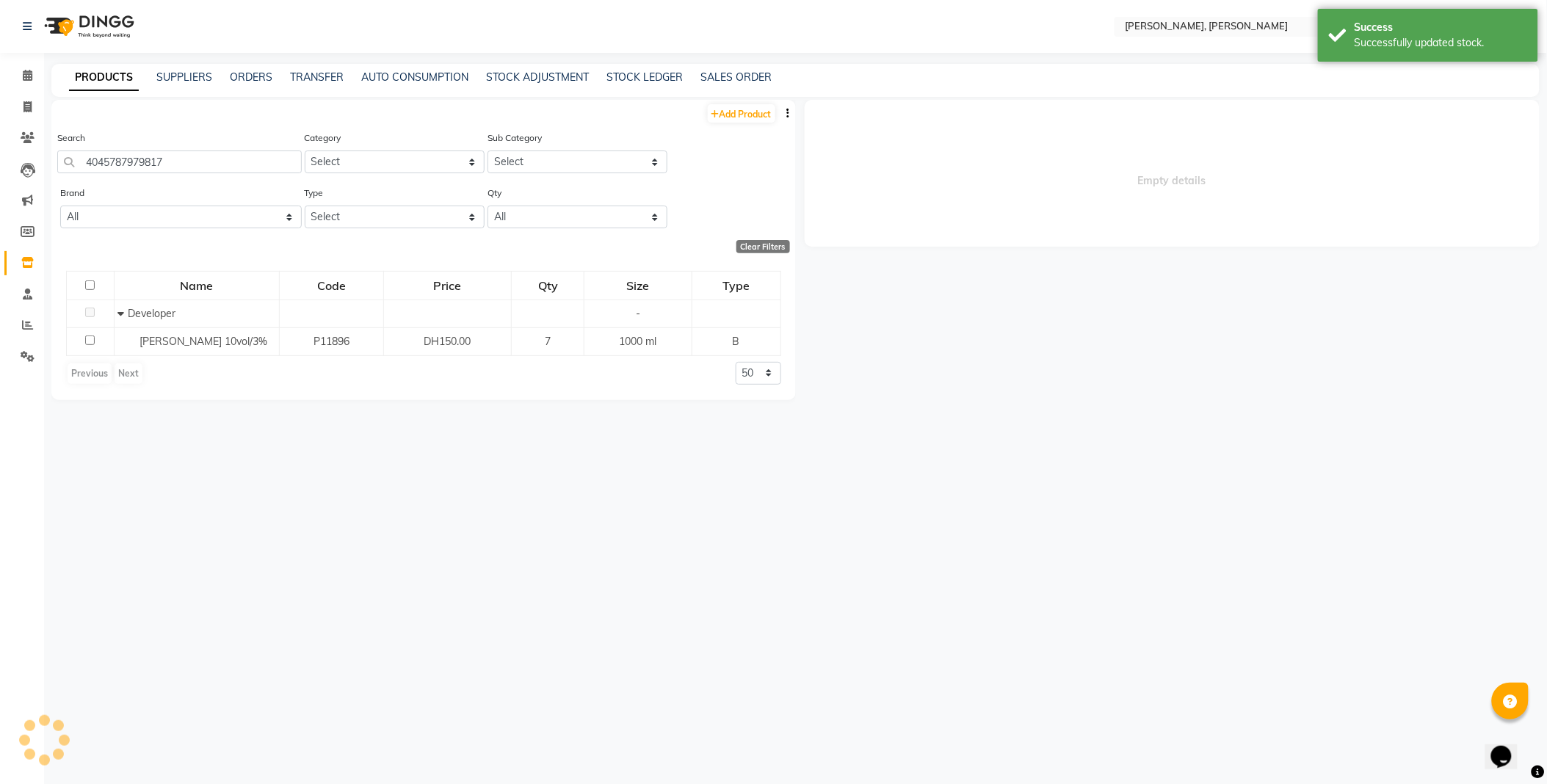
select select
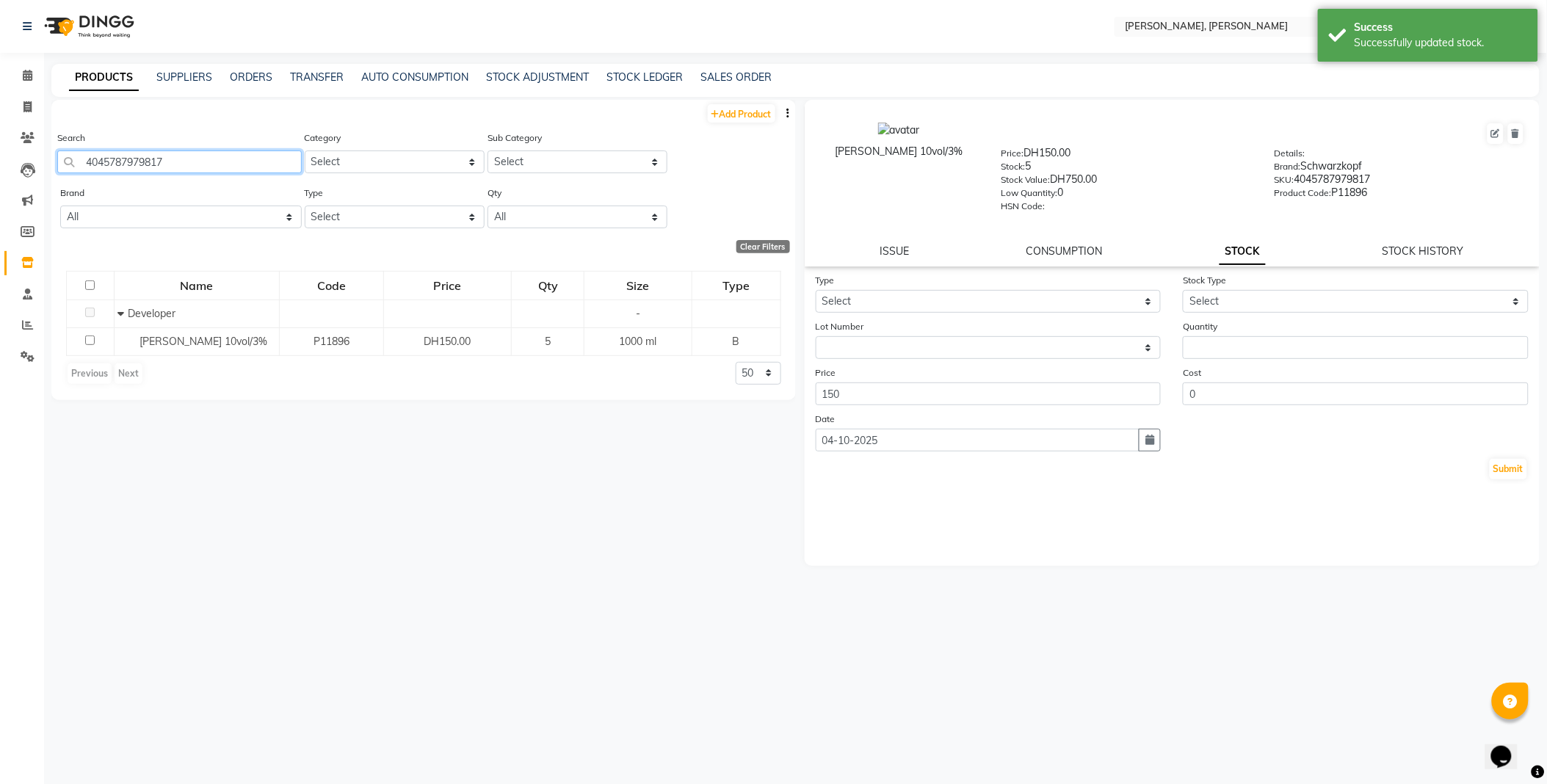
click at [223, 160] on input "4045787979817" at bounding box center [179, 162] width 244 height 23
type input "4067971012100"
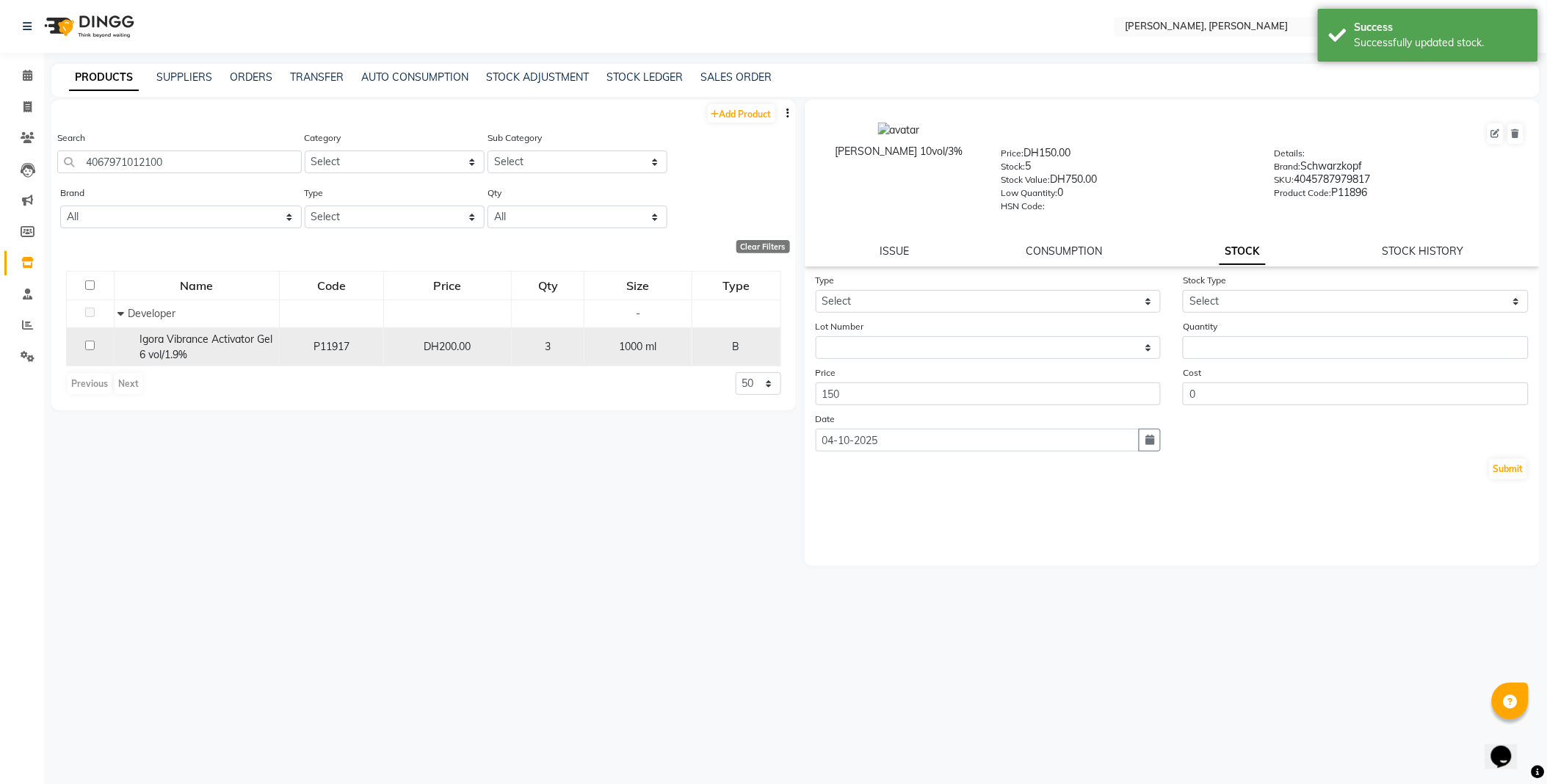
click at [184, 339] on span "Igora Vibrance Activator Gel 6 vol/1.9%" at bounding box center [206, 347] width 133 height 29
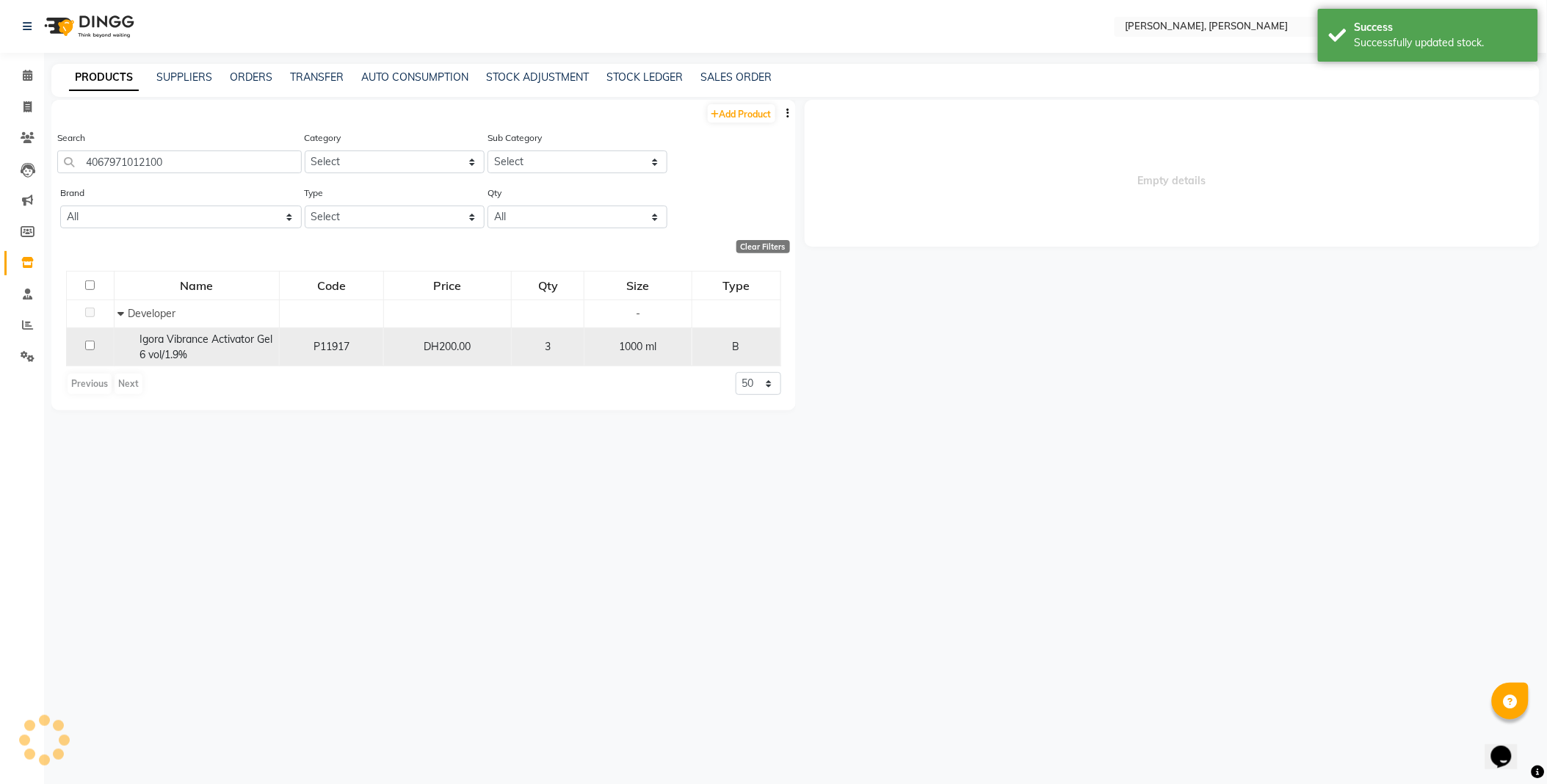
select select
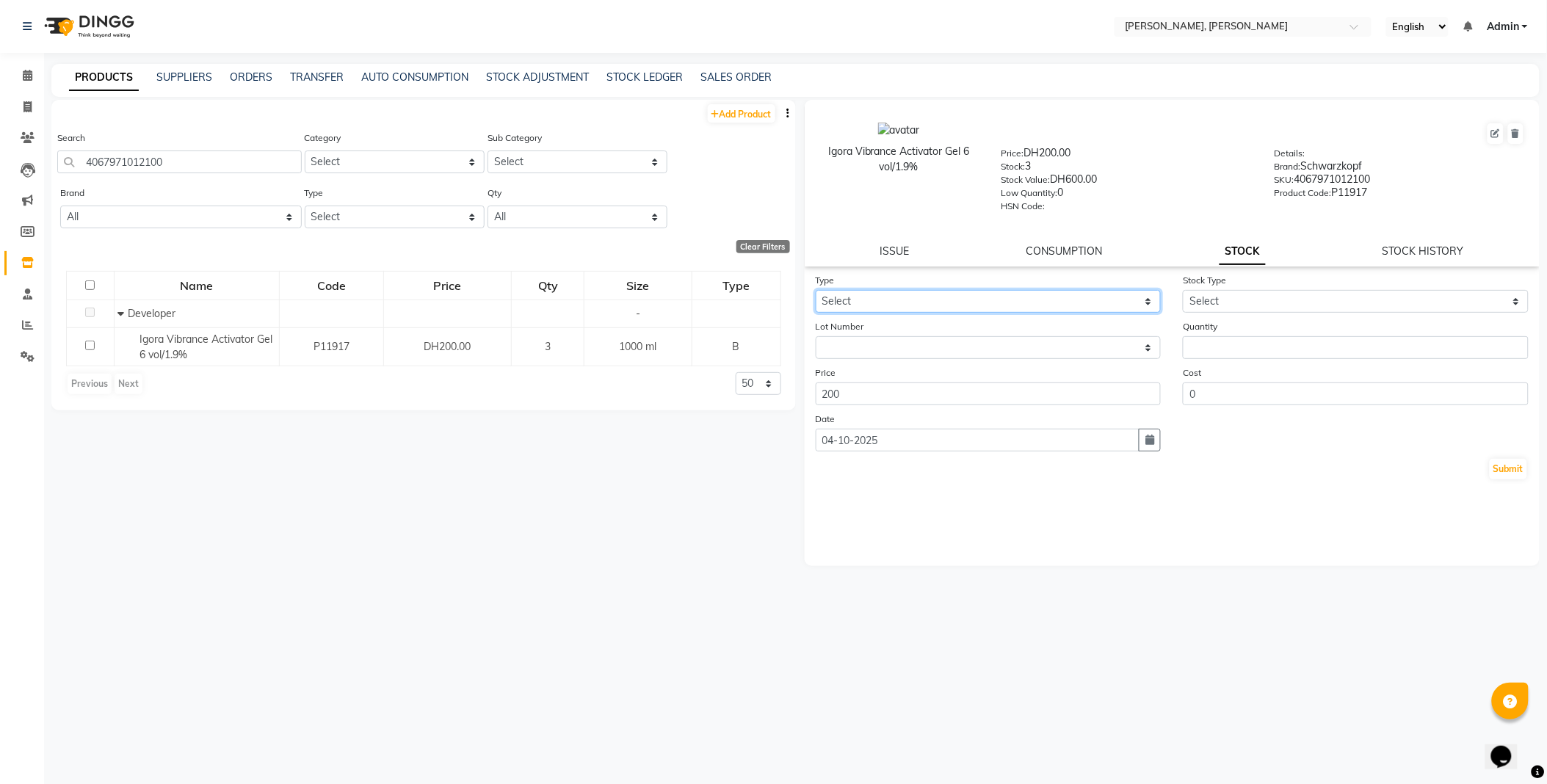
click at [905, 296] on select "Select In Out" at bounding box center [988, 302] width 346 height 23
select select "out"
click at [816, 291] on select "Select In Out" at bounding box center [988, 302] width 346 height 23
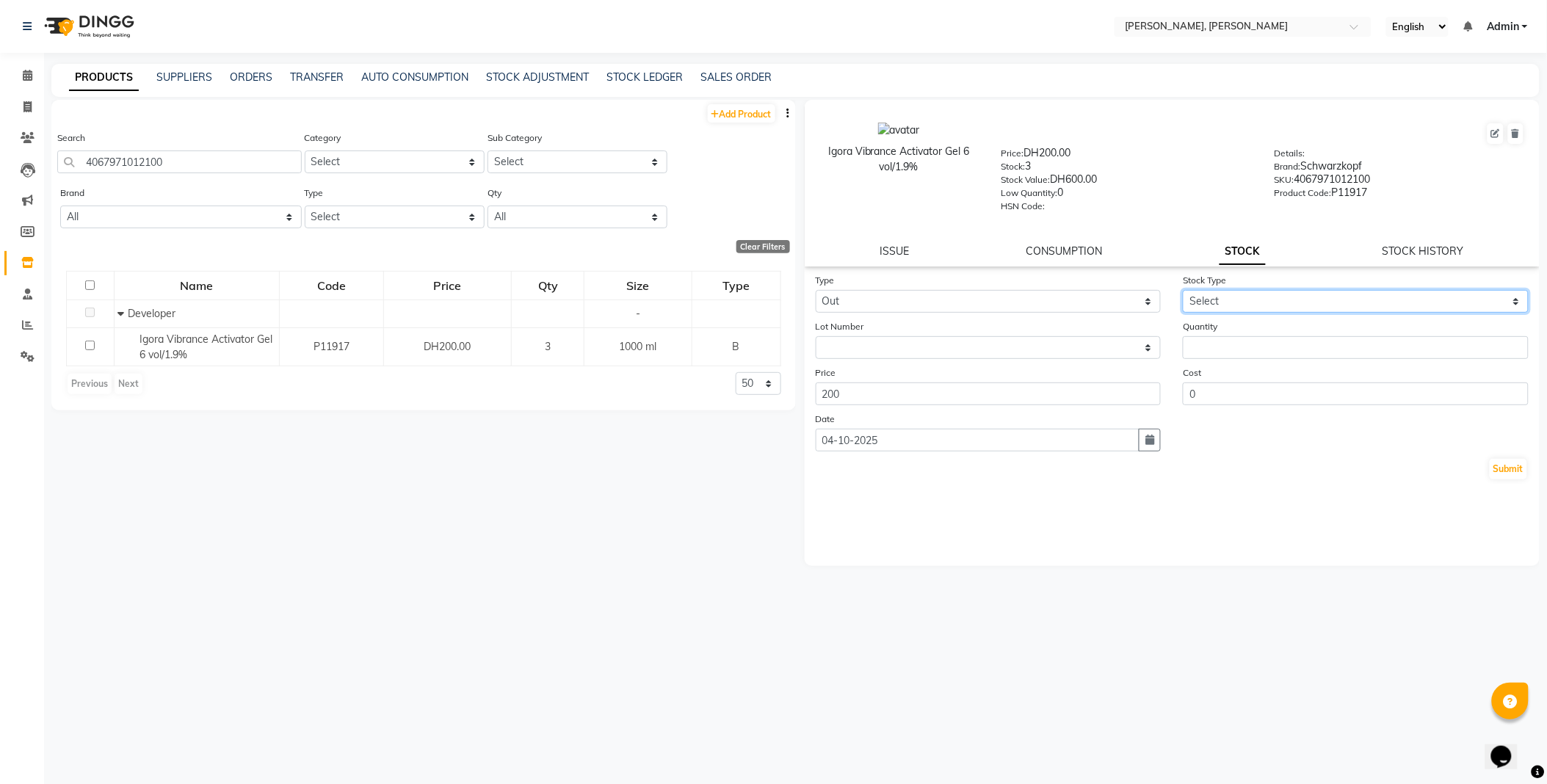
click at [1231, 304] on select "Select Internal Use Damaged Expired Adjustment Return Other" at bounding box center [1355, 302] width 346 height 23
select select "internal use"
click at [1183, 291] on select "Select Internal Use Damaged Expired Adjustment Return Other" at bounding box center [1355, 302] width 346 height 23
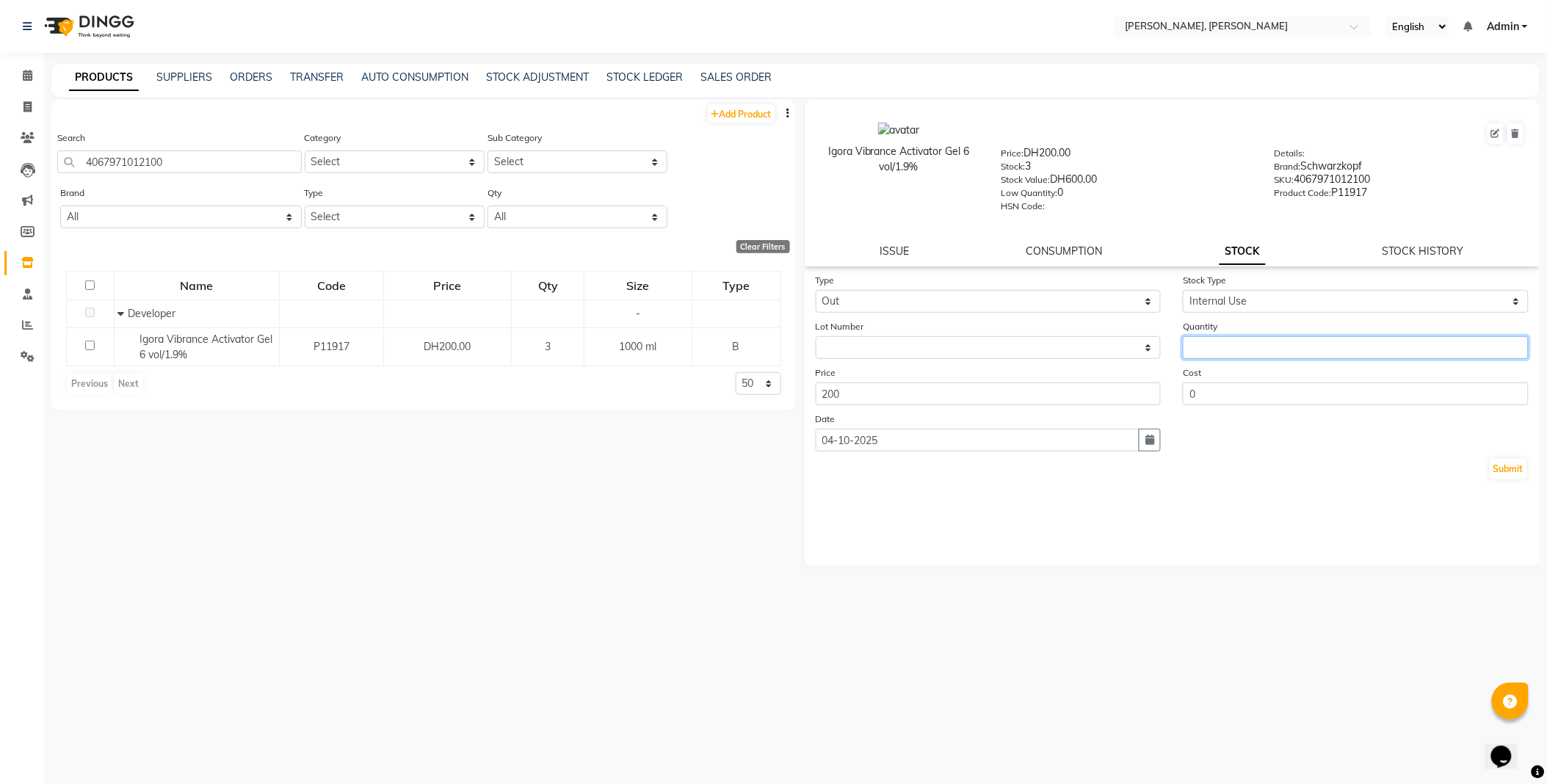
click at [1235, 352] on input "number" at bounding box center [1355, 348] width 346 height 23
type input "1"
click at [1245, 606] on div "Igora Vibrance Activator Gel 6 vol/1.9% Price: DH200.00 Stock: 3 Stock Value: D…" at bounding box center [1168, 435] width 745 height 671
click at [1505, 469] on button "Submit" at bounding box center [1508, 469] width 38 height 20
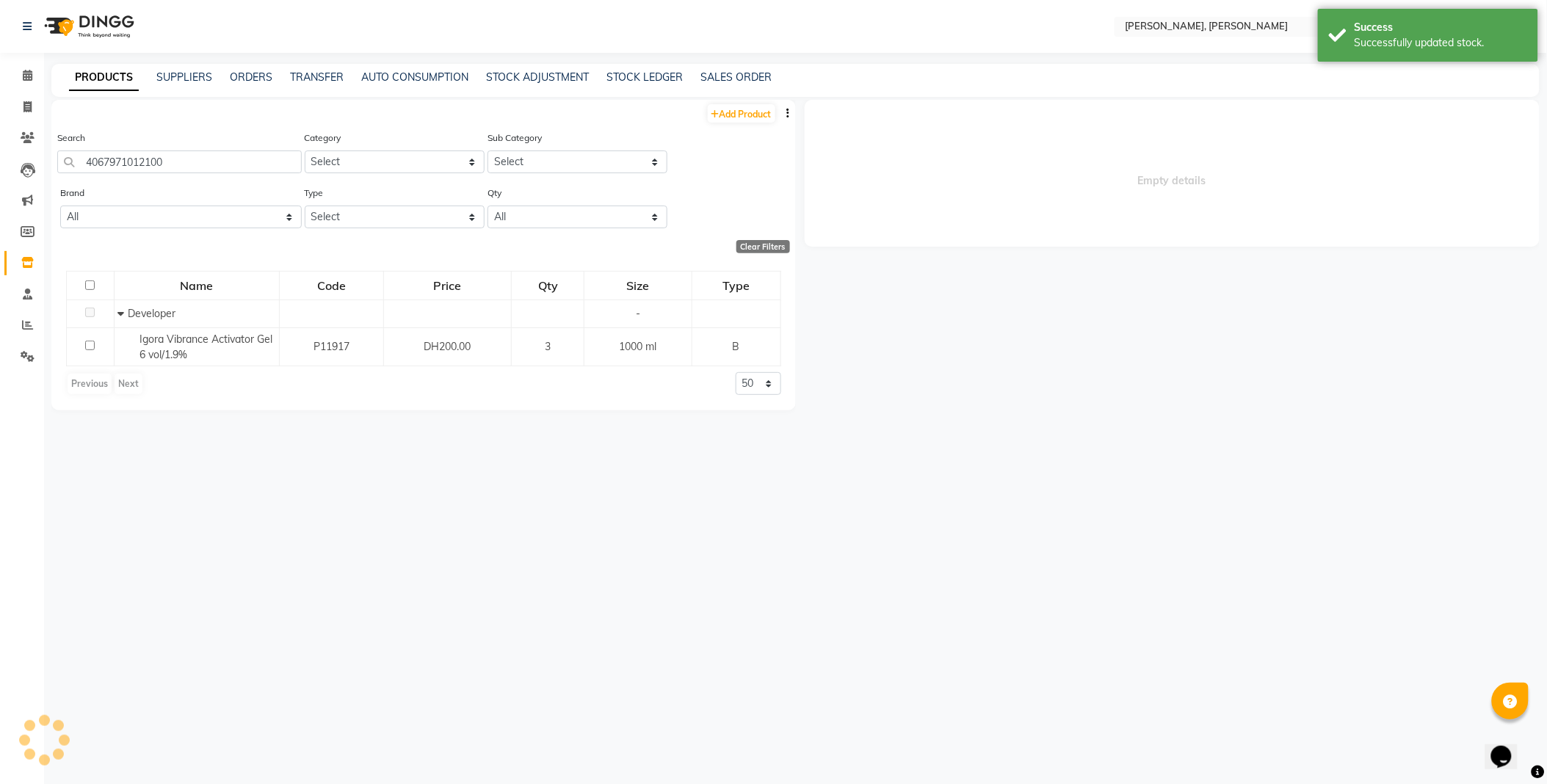
select select
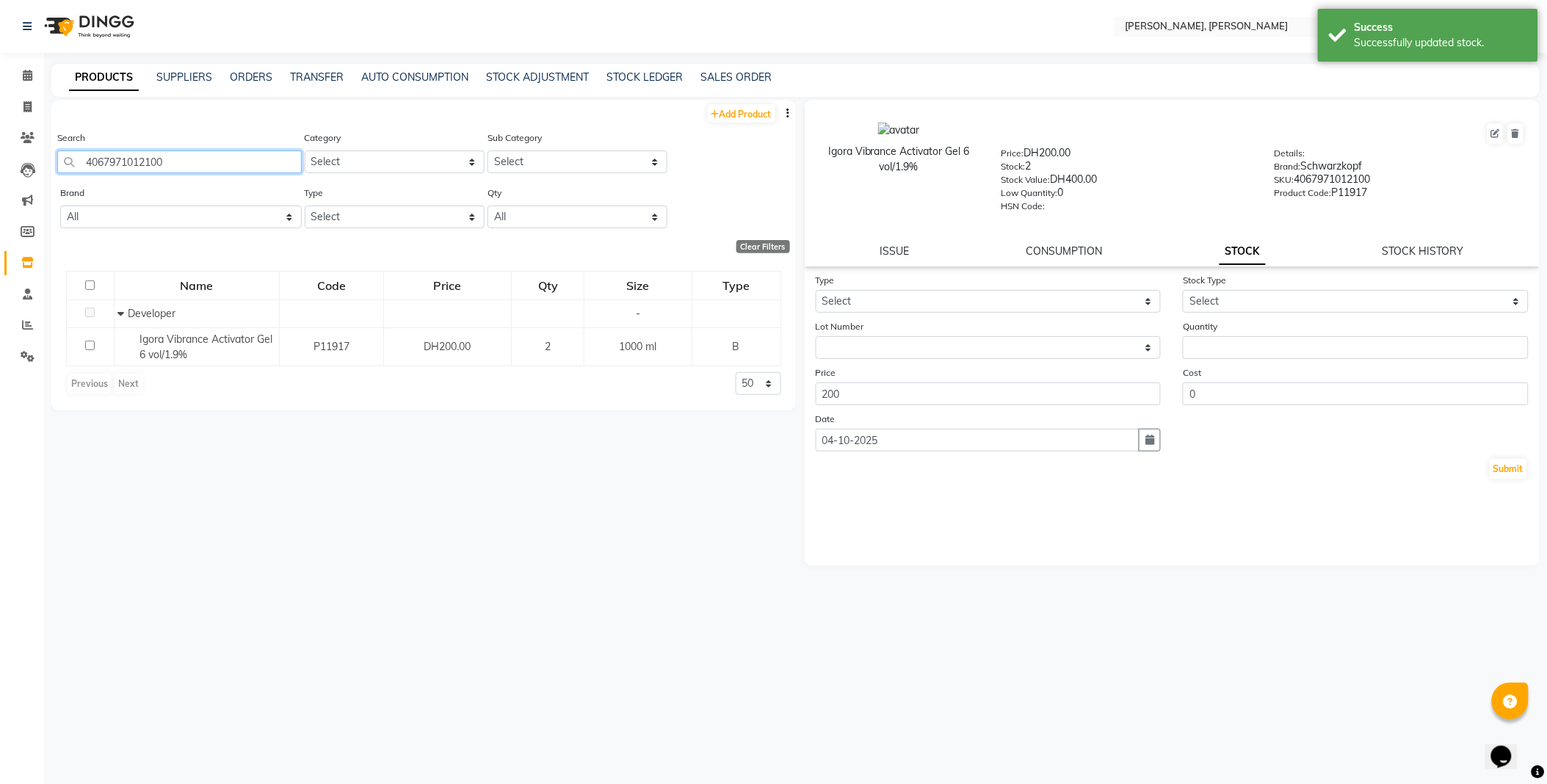
click at [216, 166] on input "4067971012100" at bounding box center [179, 162] width 244 height 23
type input "4045787922684"
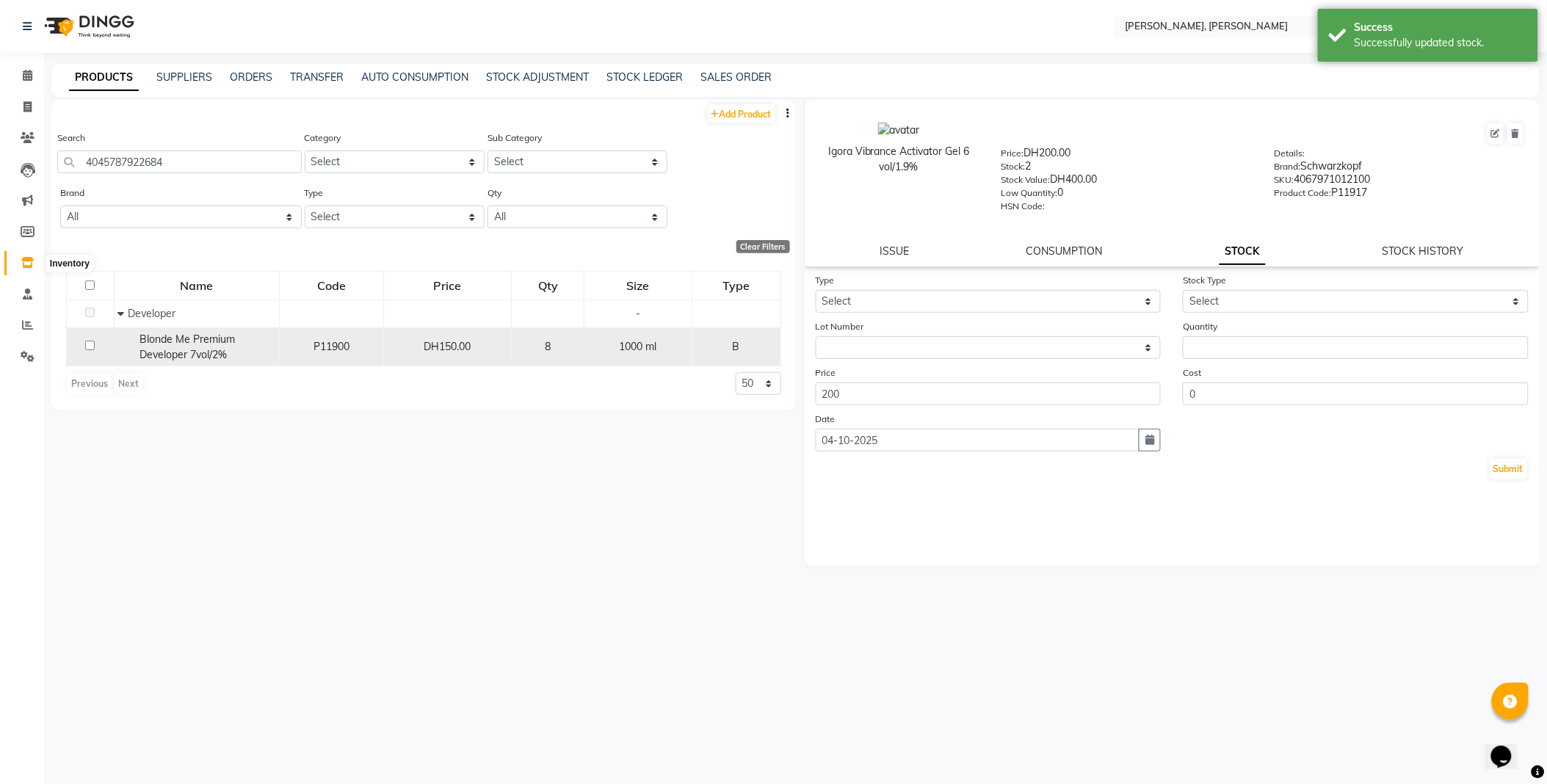
click at [194, 357] on span "Blonde Me Premium Developer 7vol/2%" at bounding box center [187, 347] width 95 height 29
select select
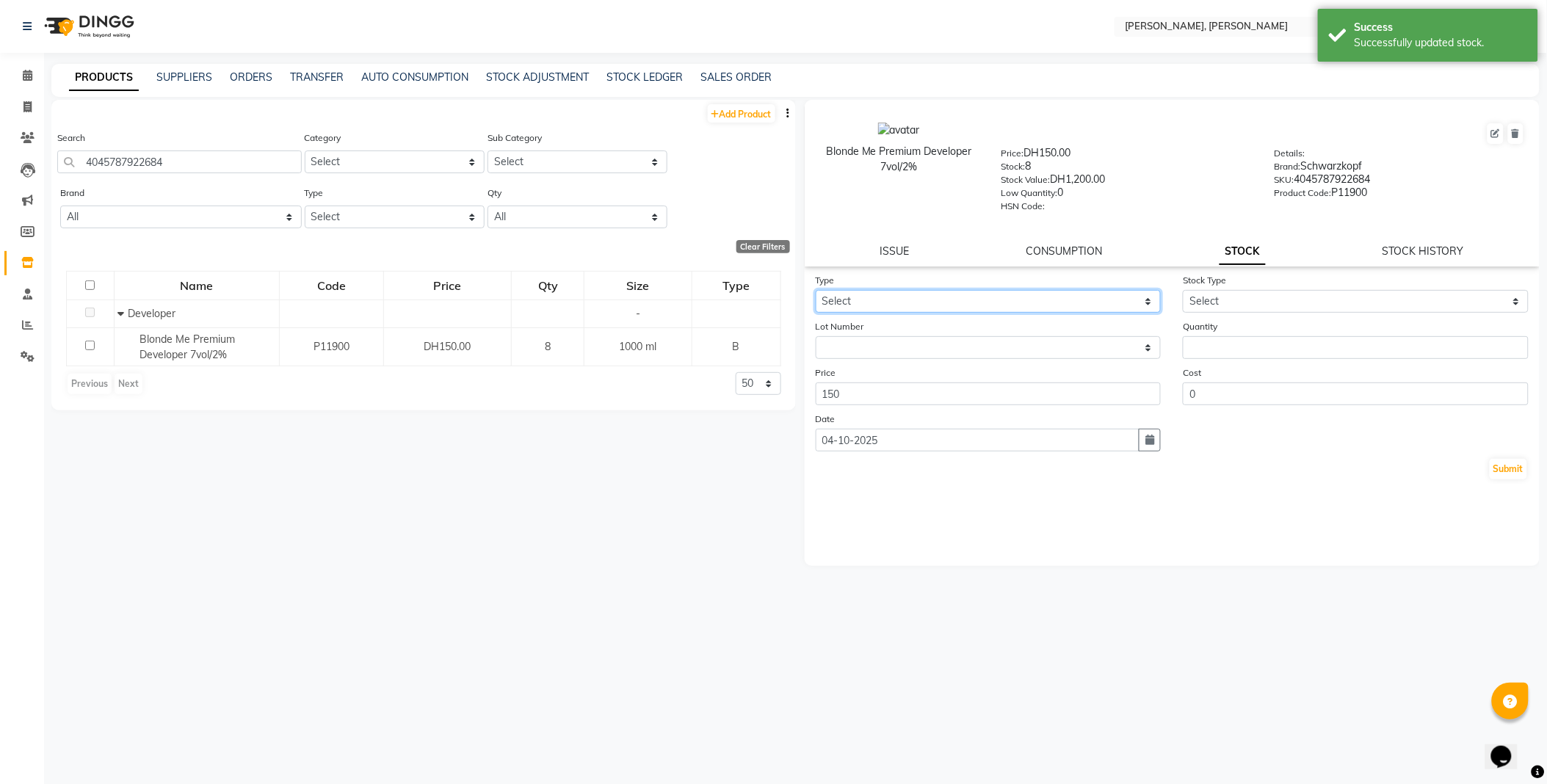
click at [882, 302] on select "Select In Out" at bounding box center [988, 302] width 346 height 23
select select "out"
click at [816, 291] on select "Select In Out" at bounding box center [988, 302] width 346 height 23
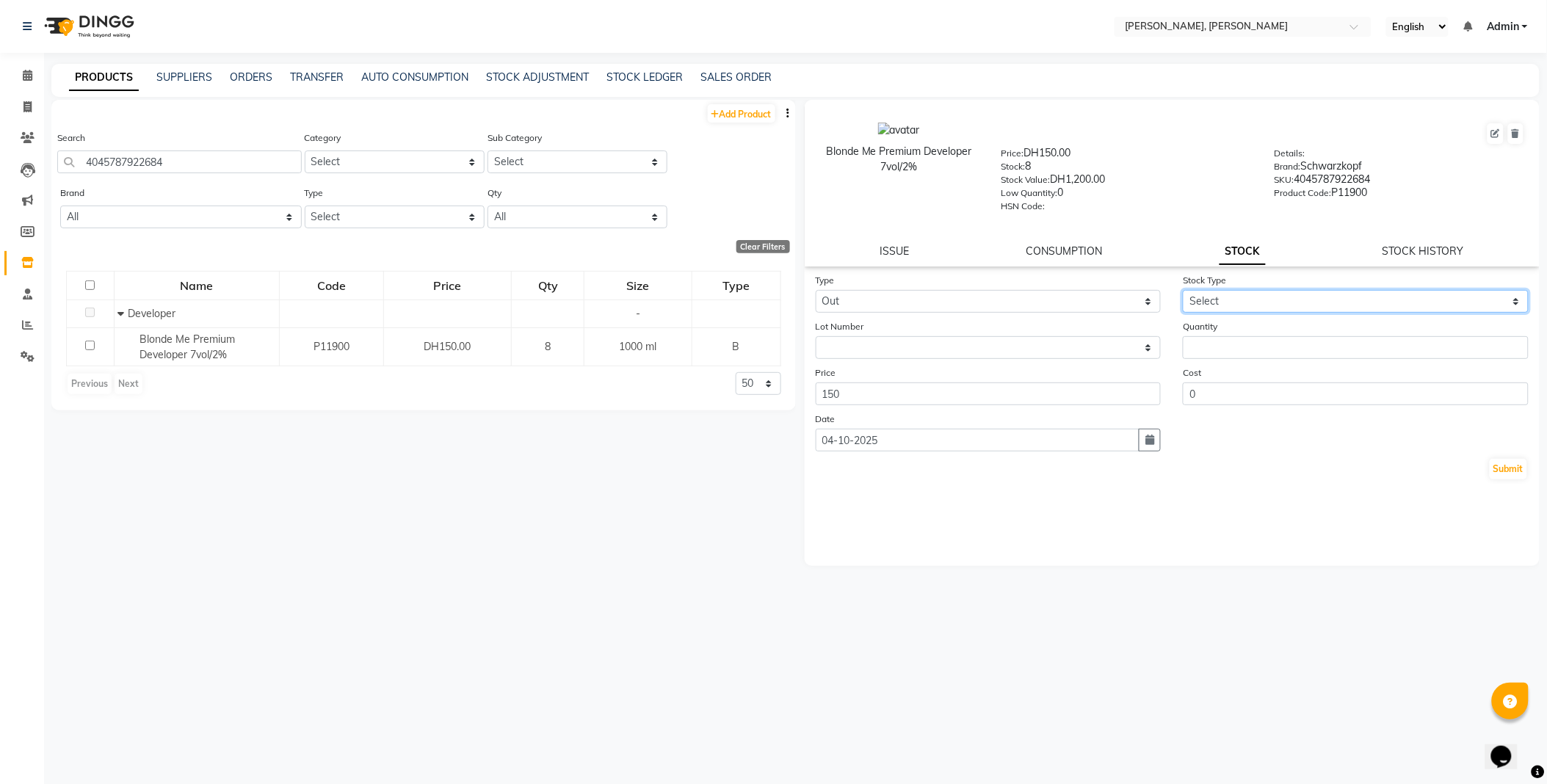
click at [1220, 296] on select "Select Internal Use Damaged Expired Adjustment Return Other" at bounding box center [1355, 302] width 346 height 23
select select "internal use"
click at [1183, 291] on select "Select Internal Use Damaged Expired Adjustment Return Other" at bounding box center [1355, 302] width 346 height 23
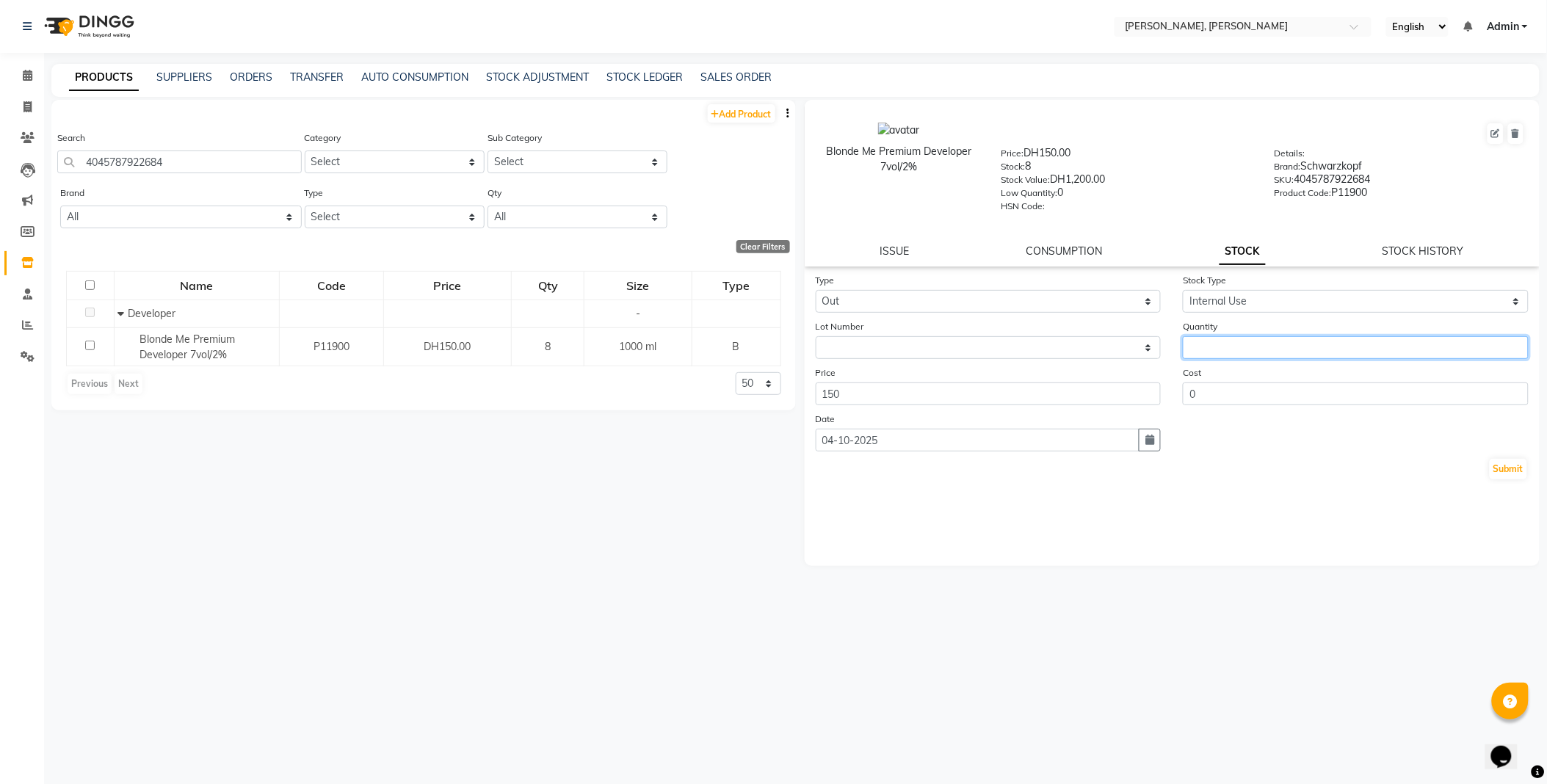
click at [1249, 345] on input "number" at bounding box center [1355, 348] width 346 height 23
type input "1"
click at [1510, 466] on button "Submit" at bounding box center [1508, 469] width 38 height 20
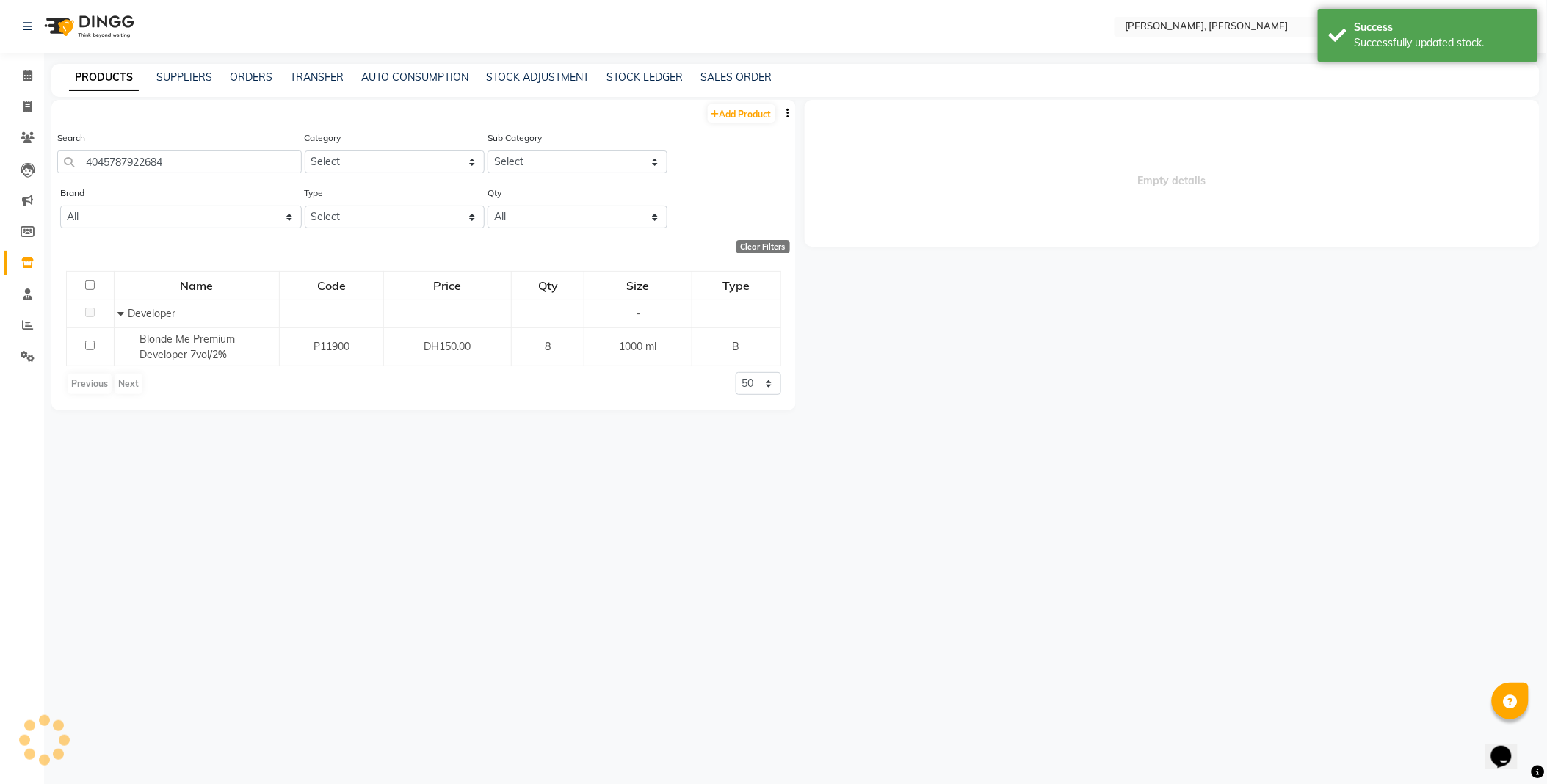
select select
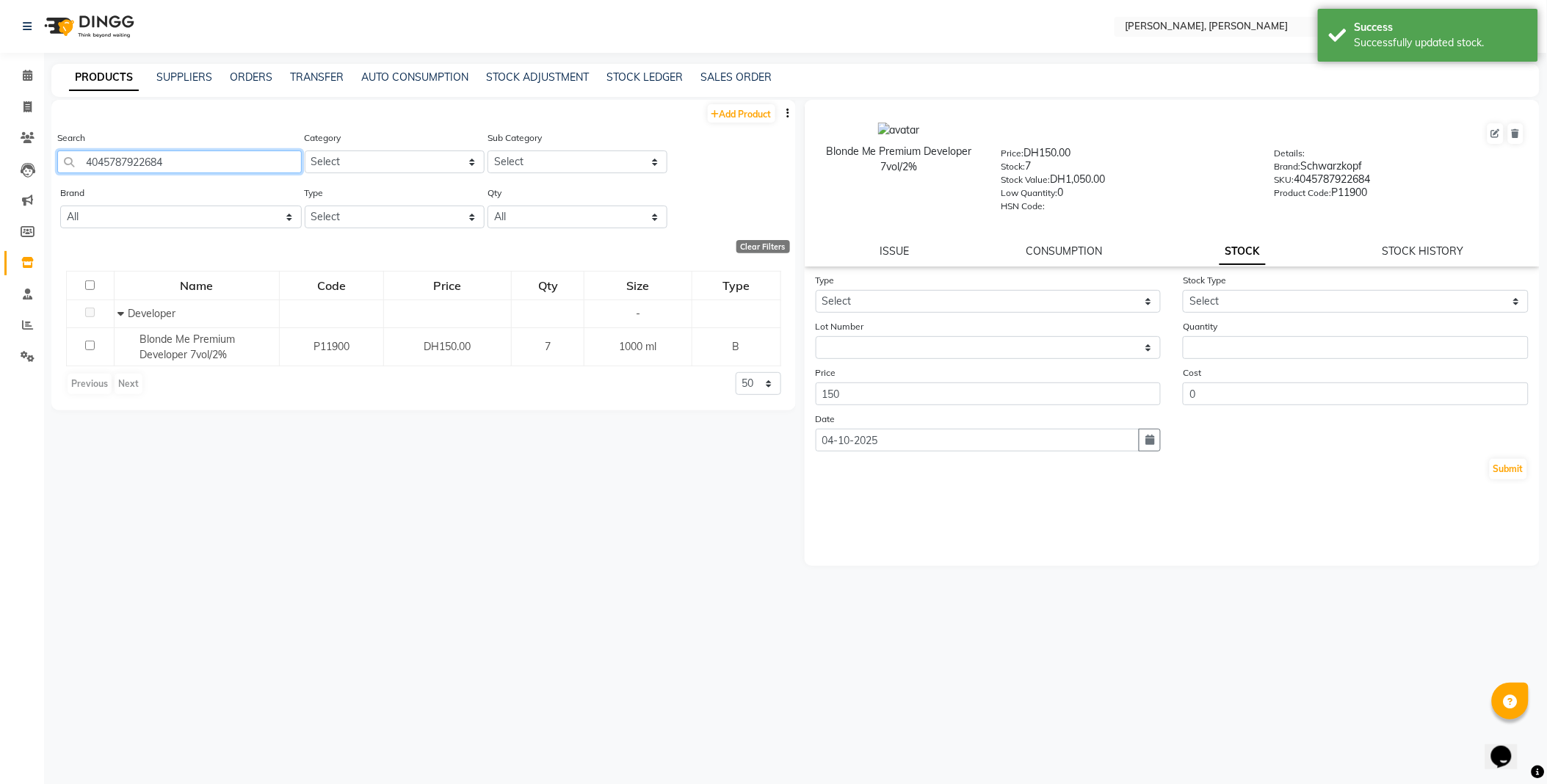
click at [221, 164] on input "4045787922684" at bounding box center [179, 162] width 244 height 23
type input "4045787979893"
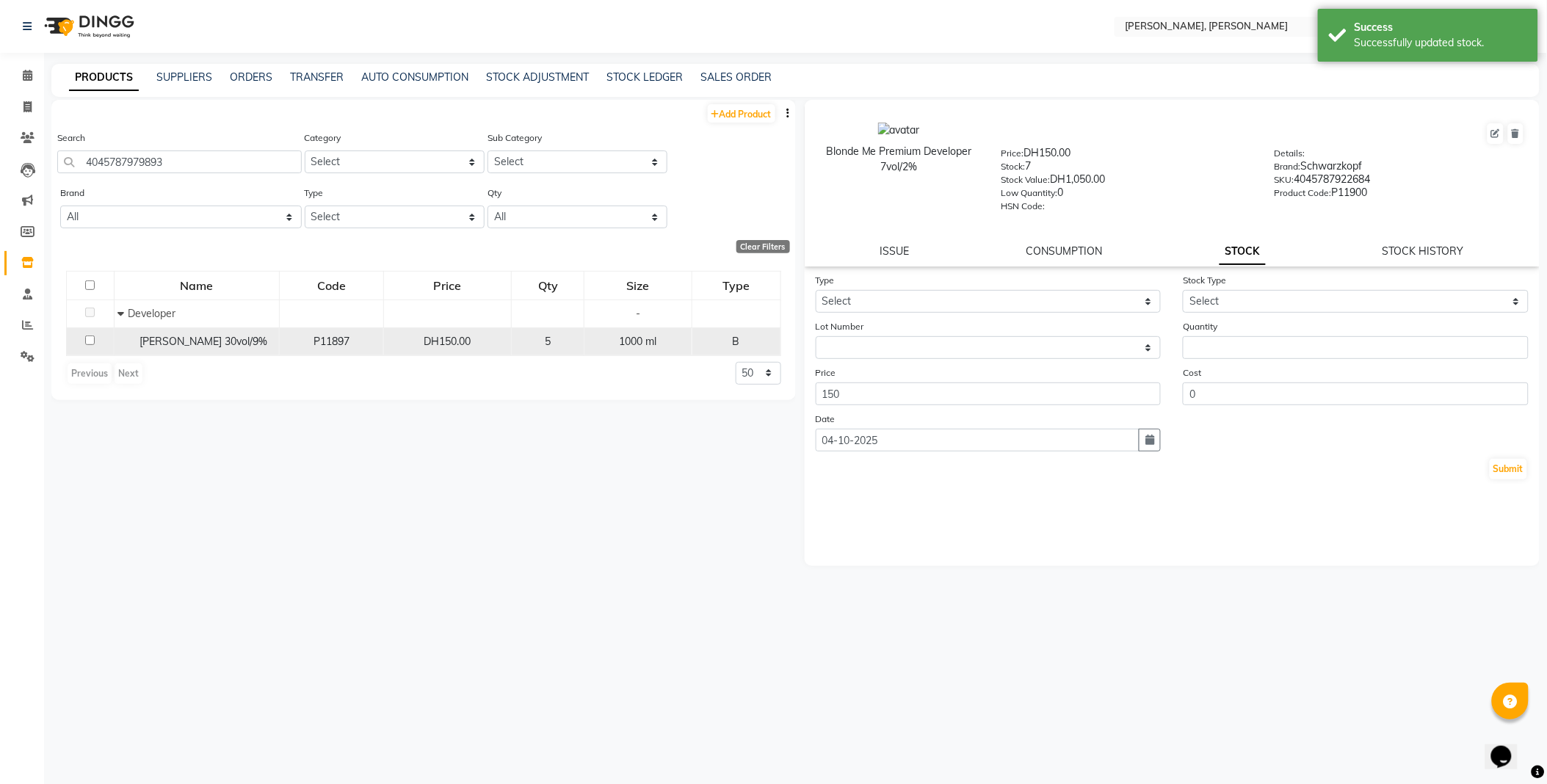
click at [167, 346] on span "[PERSON_NAME] 30vol/9%" at bounding box center [203, 341] width 128 height 13
select select
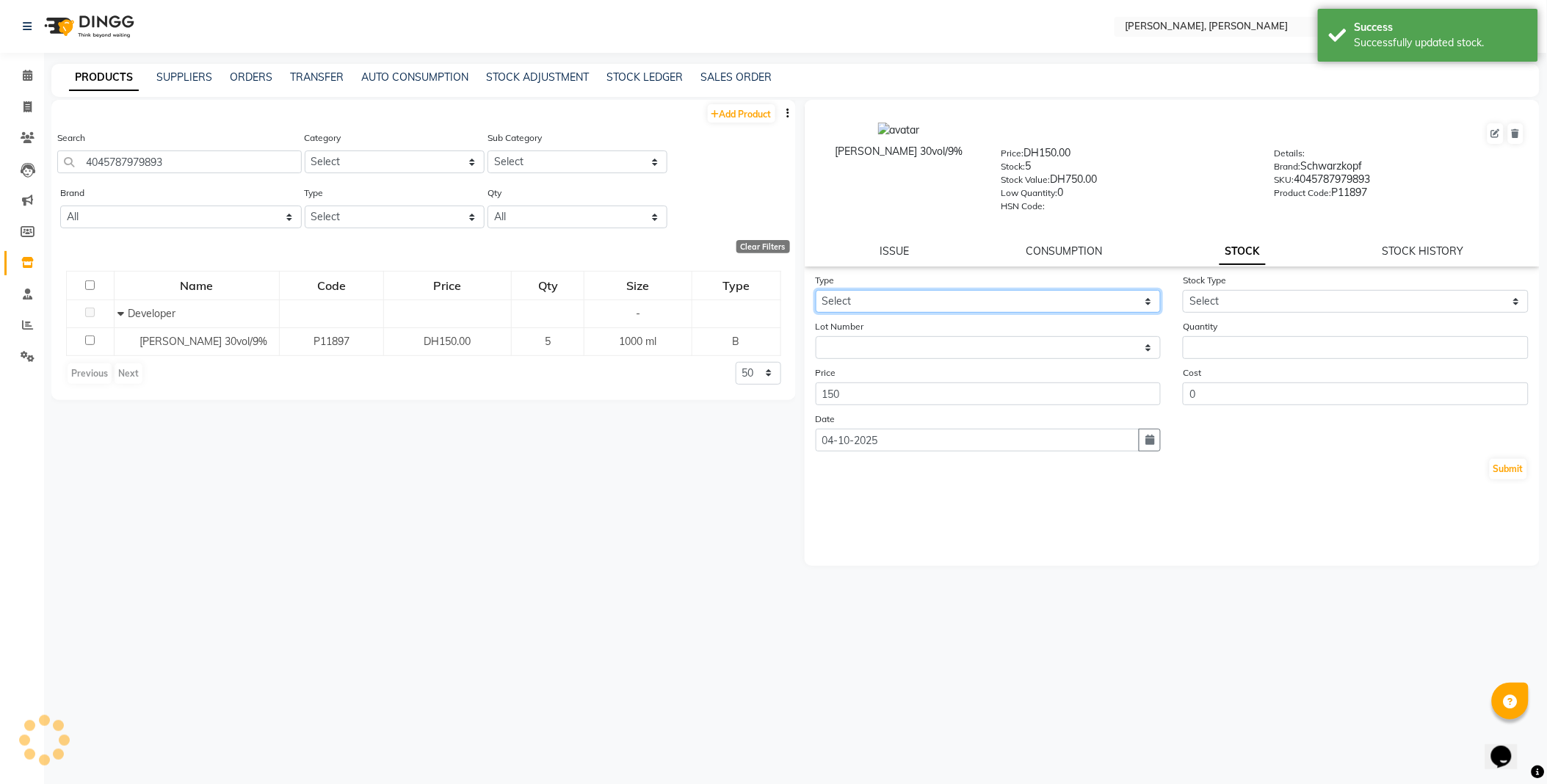
click at [873, 305] on select "Select In Out" at bounding box center [988, 302] width 346 height 23
select select "out"
click at [816, 291] on select "Select In Out" at bounding box center [988, 302] width 346 height 23
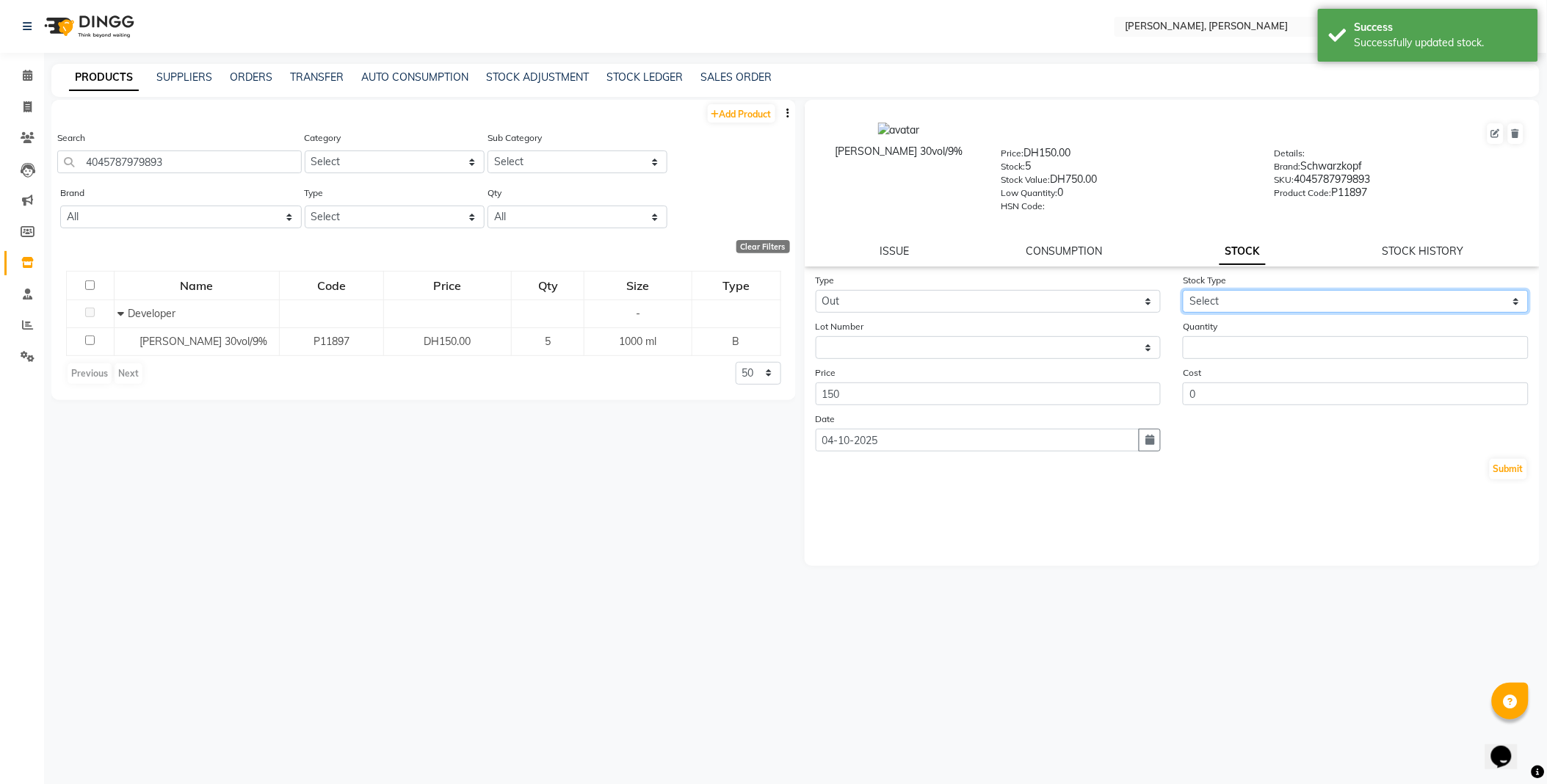
click at [1234, 304] on select "Select Internal Use Damaged Expired Adjustment Return Other" at bounding box center [1355, 302] width 346 height 23
select select "internal use"
click at [1183, 291] on select "Select Internal Use Damaged Expired Adjustment Return Other" at bounding box center [1355, 302] width 346 height 23
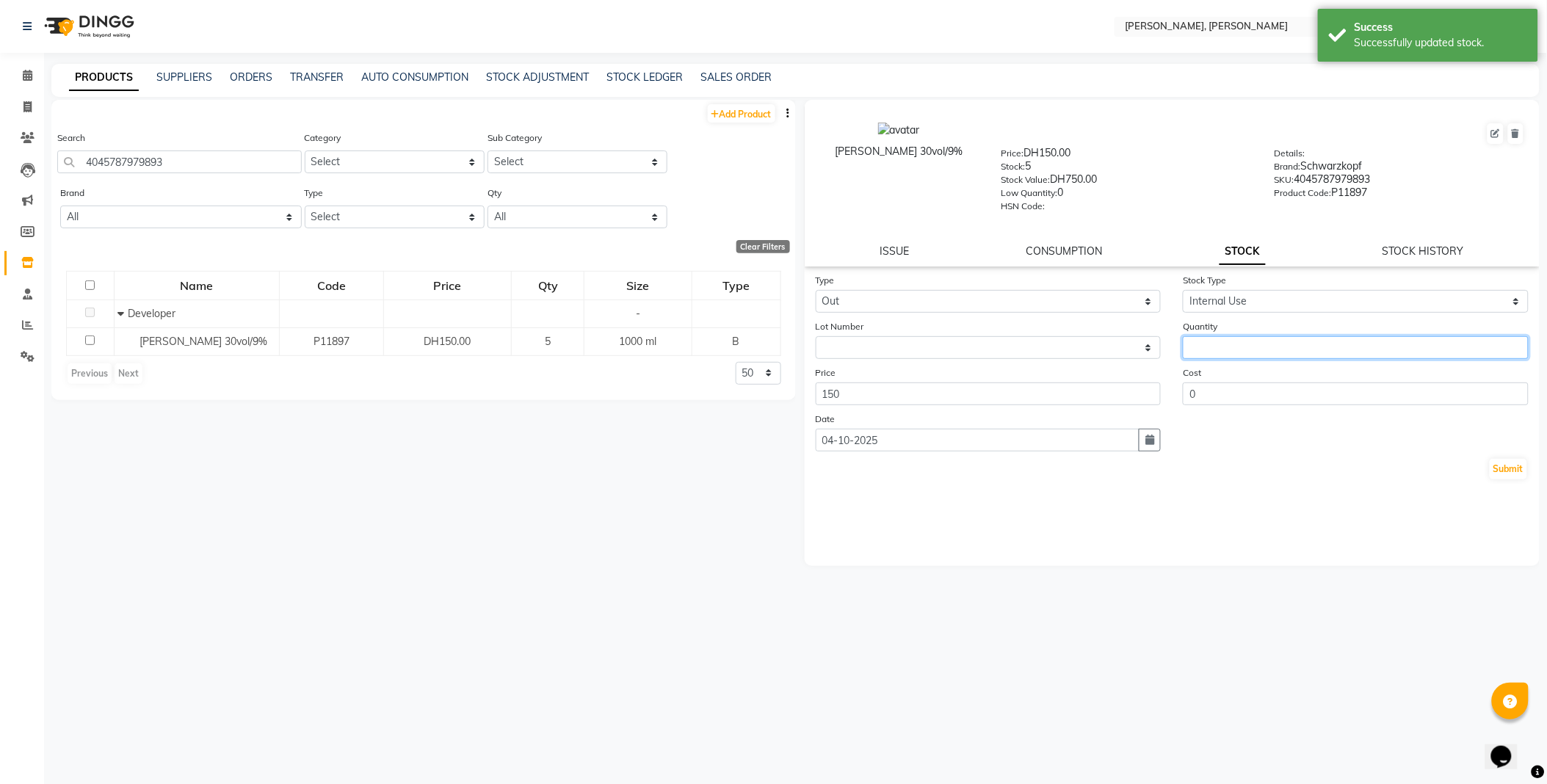
click at [1242, 342] on input "number" at bounding box center [1355, 348] width 346 height 23
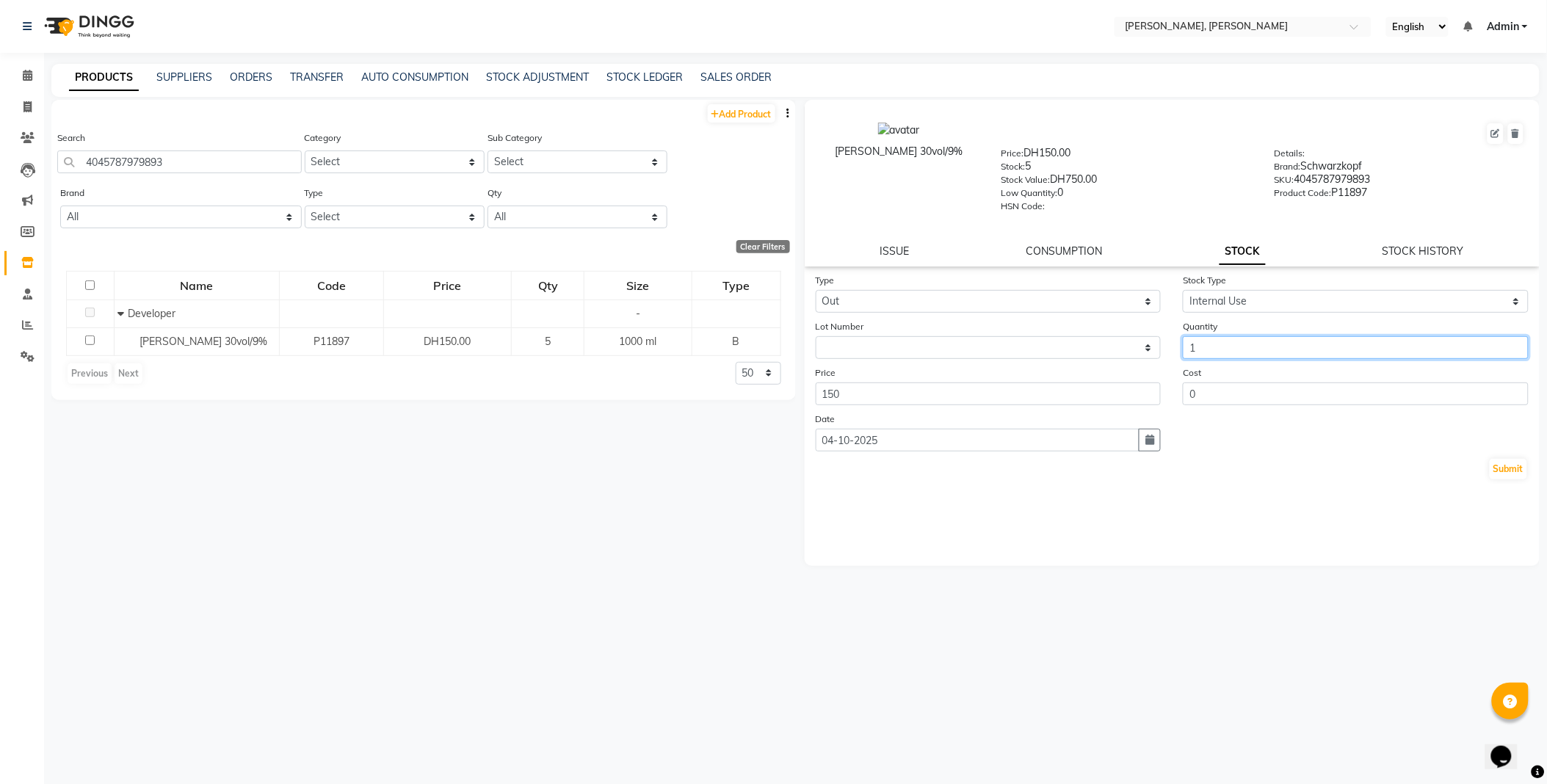
type input "1"
click at [1512, 469] on button "Submit" at bounding box center [1508, 469] width 38 height 20
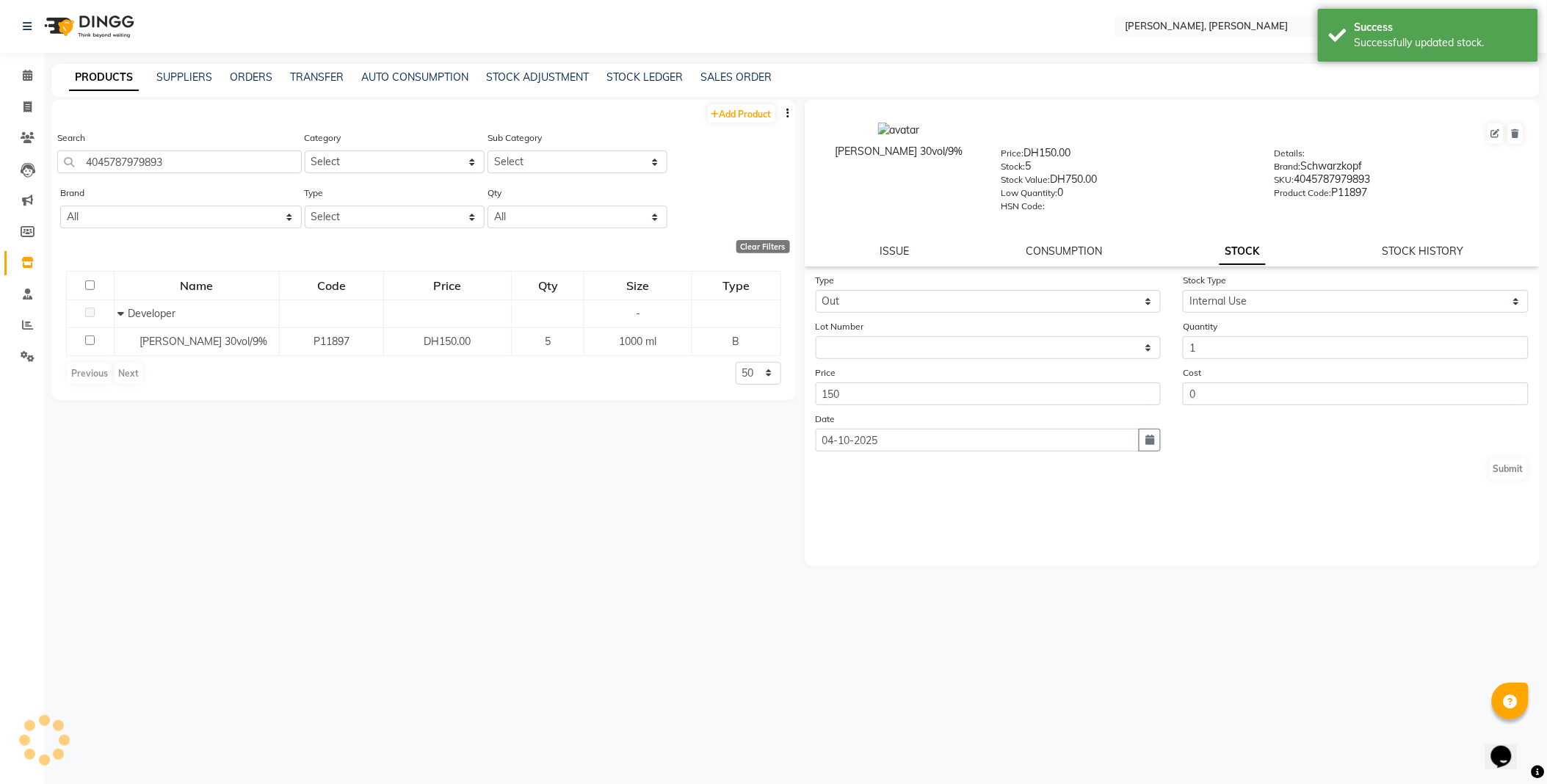
select select
click at [230, 163] on input "4045787979893" at bounding box center [179, 162] width 244 height 23
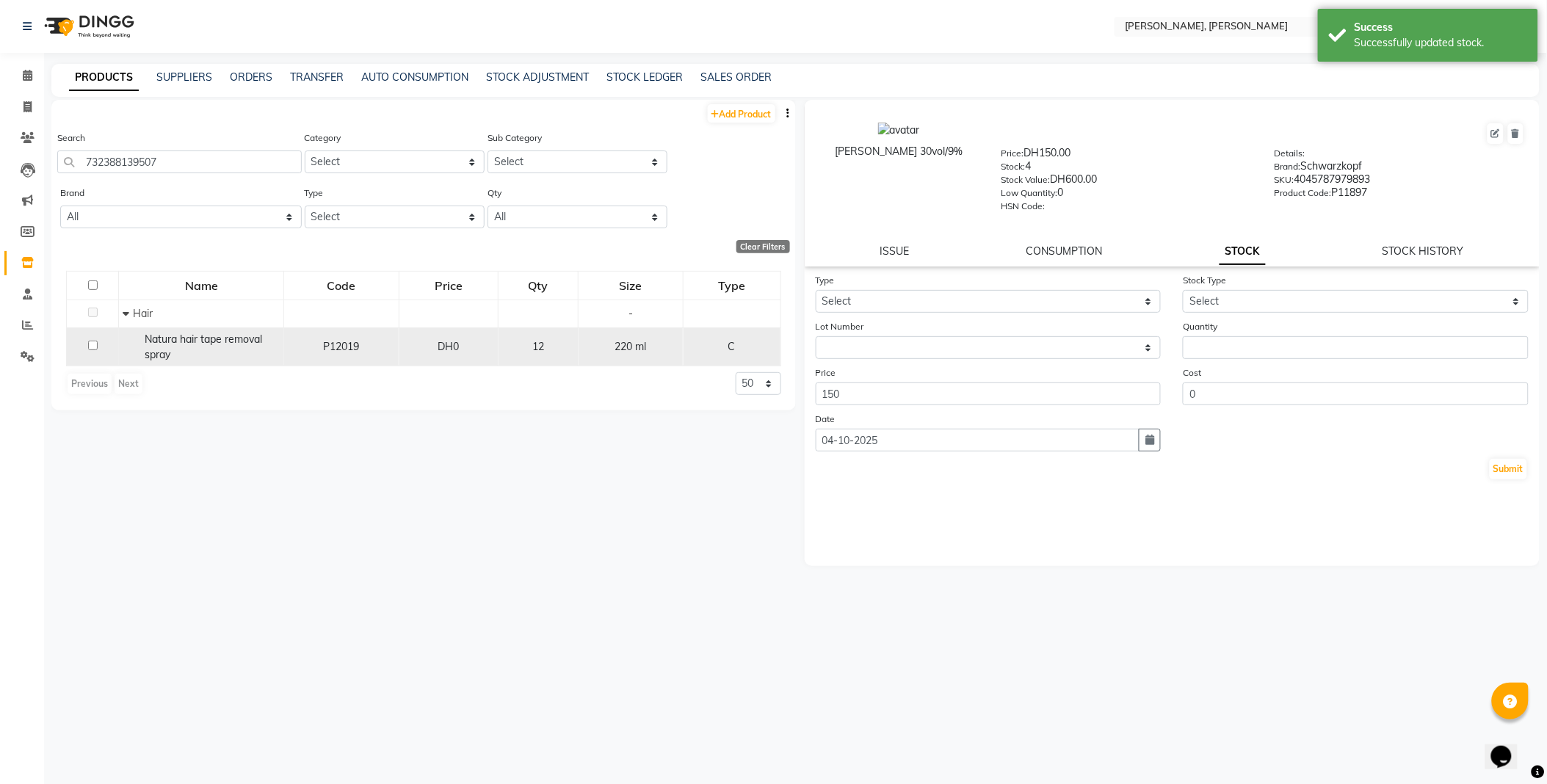
click at [206, 340] on span "Natura hair tape removal spray" at bounding box center [203, 347] width 117 height 29
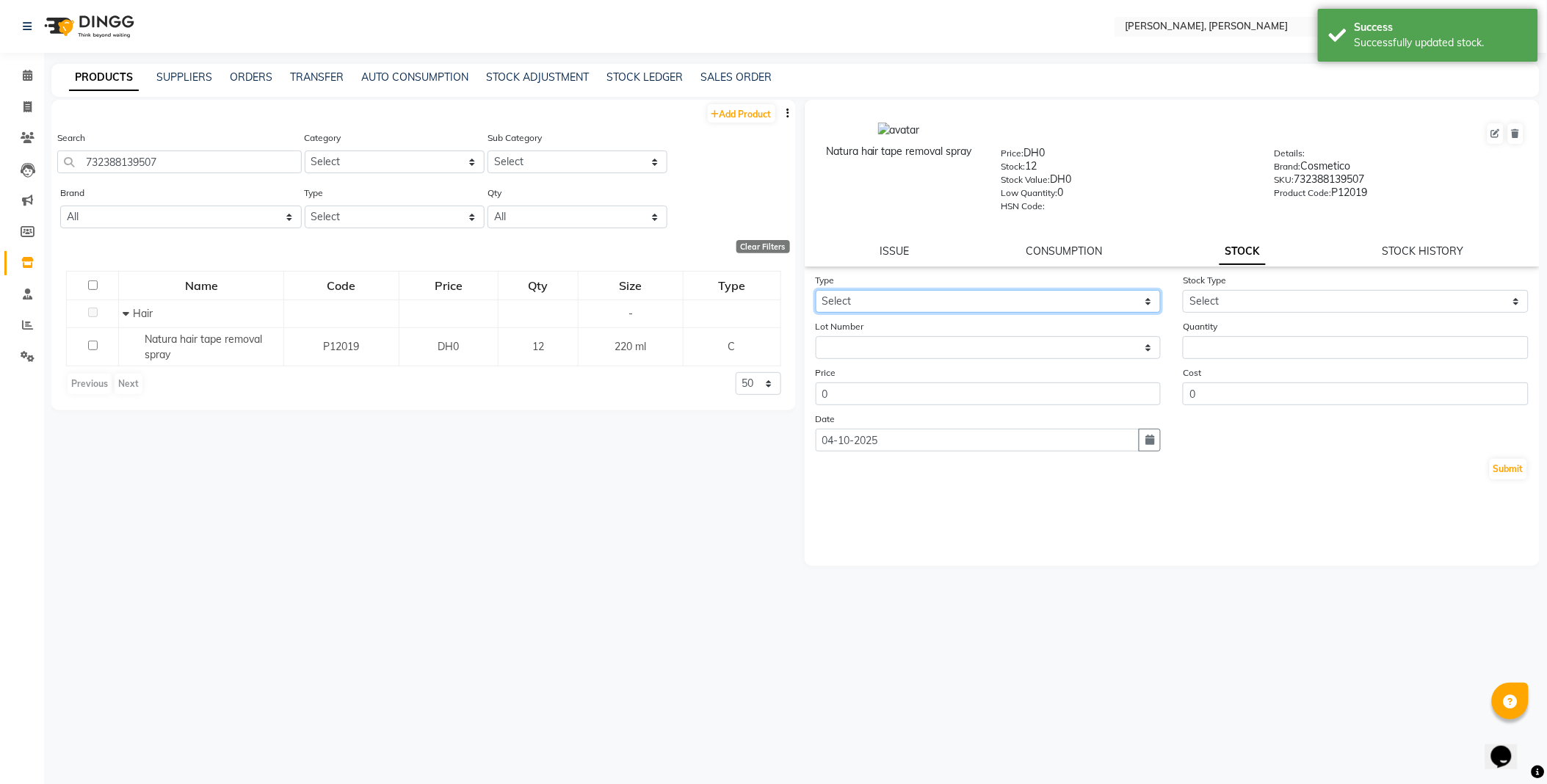
click at [876, 294] on select "Select In Out" at bounding box center [988, 302] width 346 height 23
click at [816, 291] on select "Select In Out" at bounding box center [988, 302] width 346 height 23
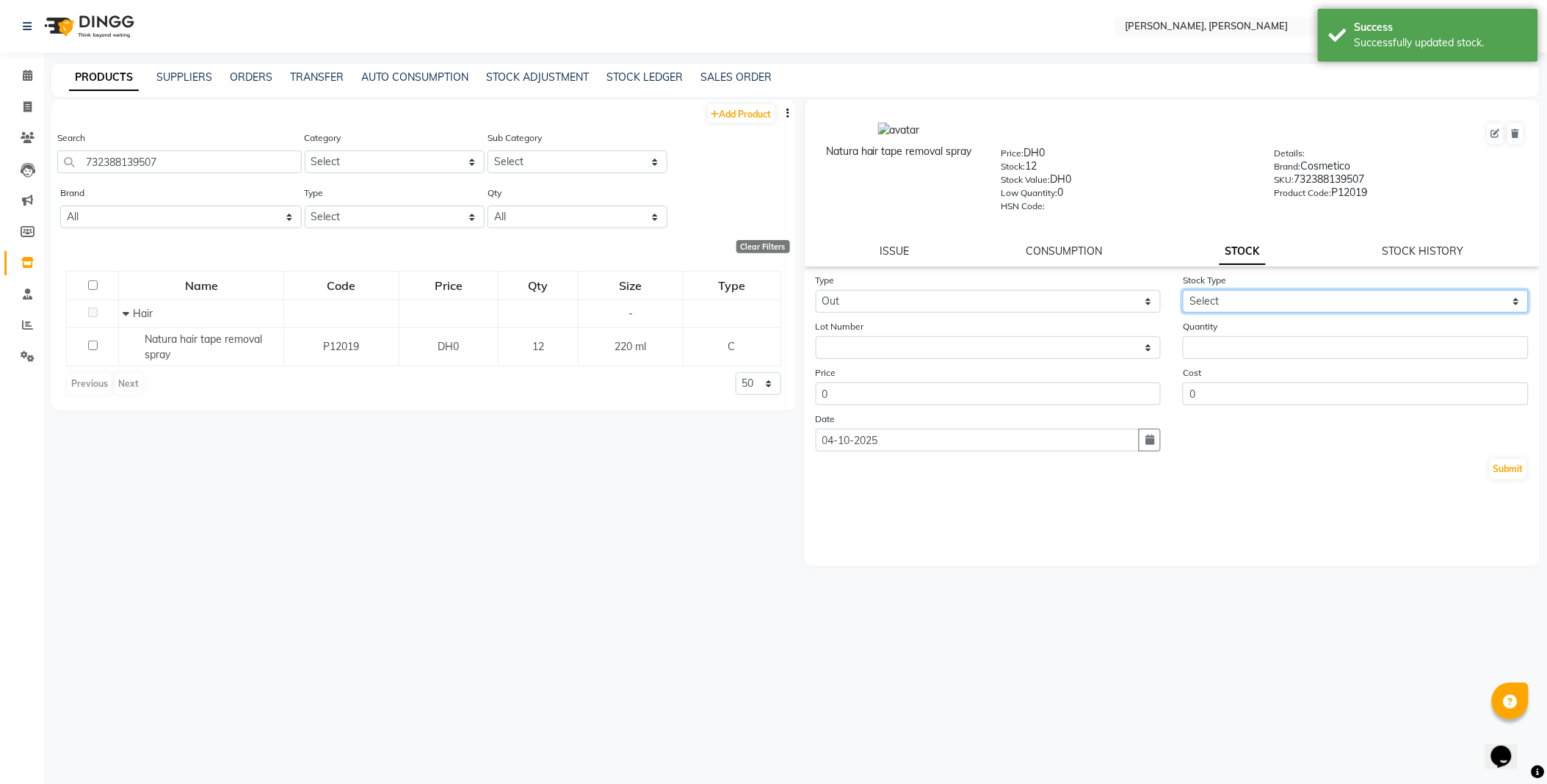
click at [1214, 298] on select "Select Internal Use Damaged Expired Adjustment Return Other" at bounding box center [1355, 302] width 346 height 23
click at [1183, 291] on select "Select Internal Use Damaged Expired Adjustment Return Other" at bounding box center [1355, 302] width 346 height 23
click at [1214, 294] on select "Select Internal Use Damaged Expired Adjustment Return Other" at bounding box center [1355, 302] width 346 height 23
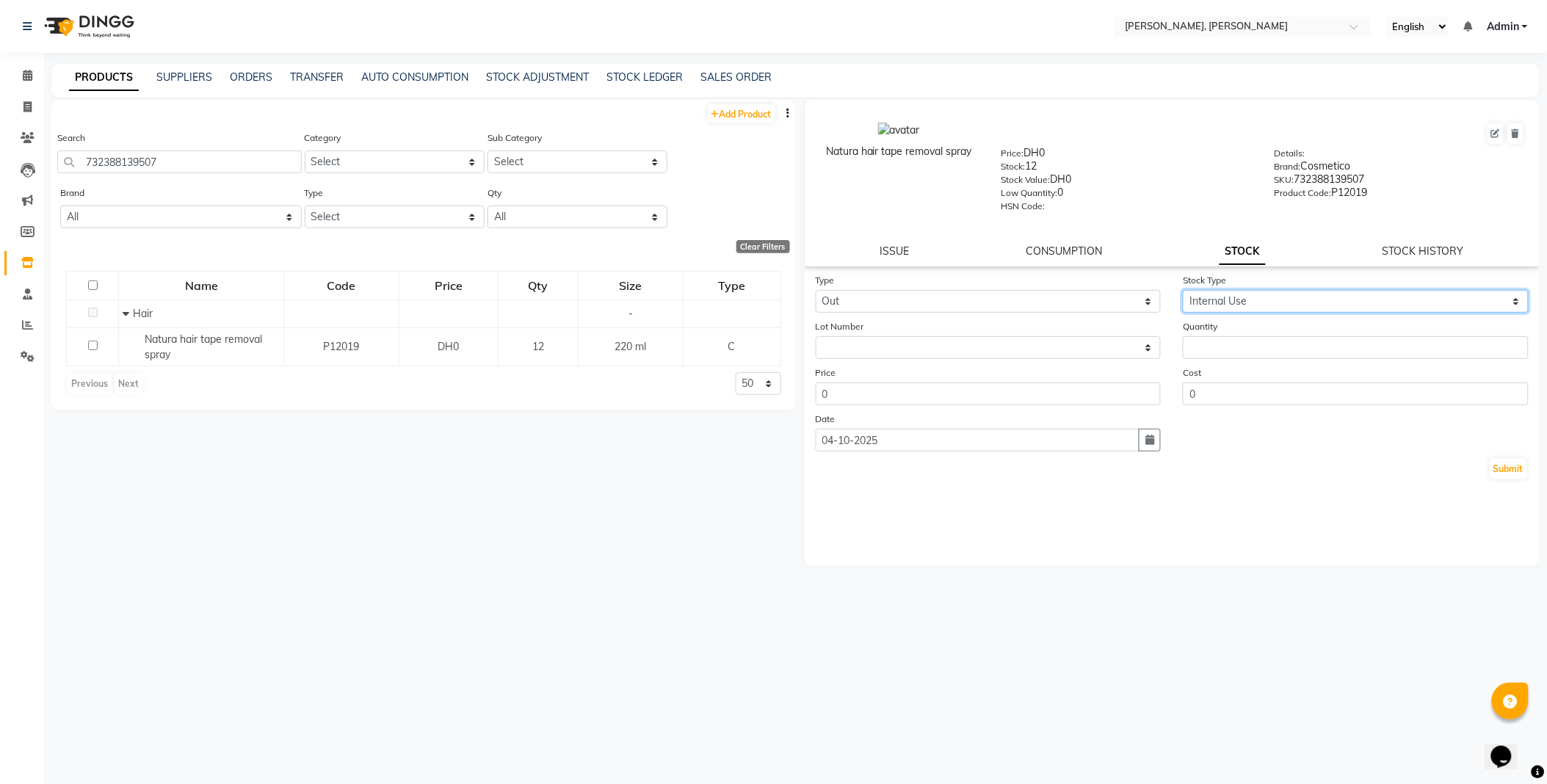
click at [1183, 291] on select "Select Internal Use Damaged Expired Adjustment Return Other" at bounding box center [1355, 302] width 346 height 23
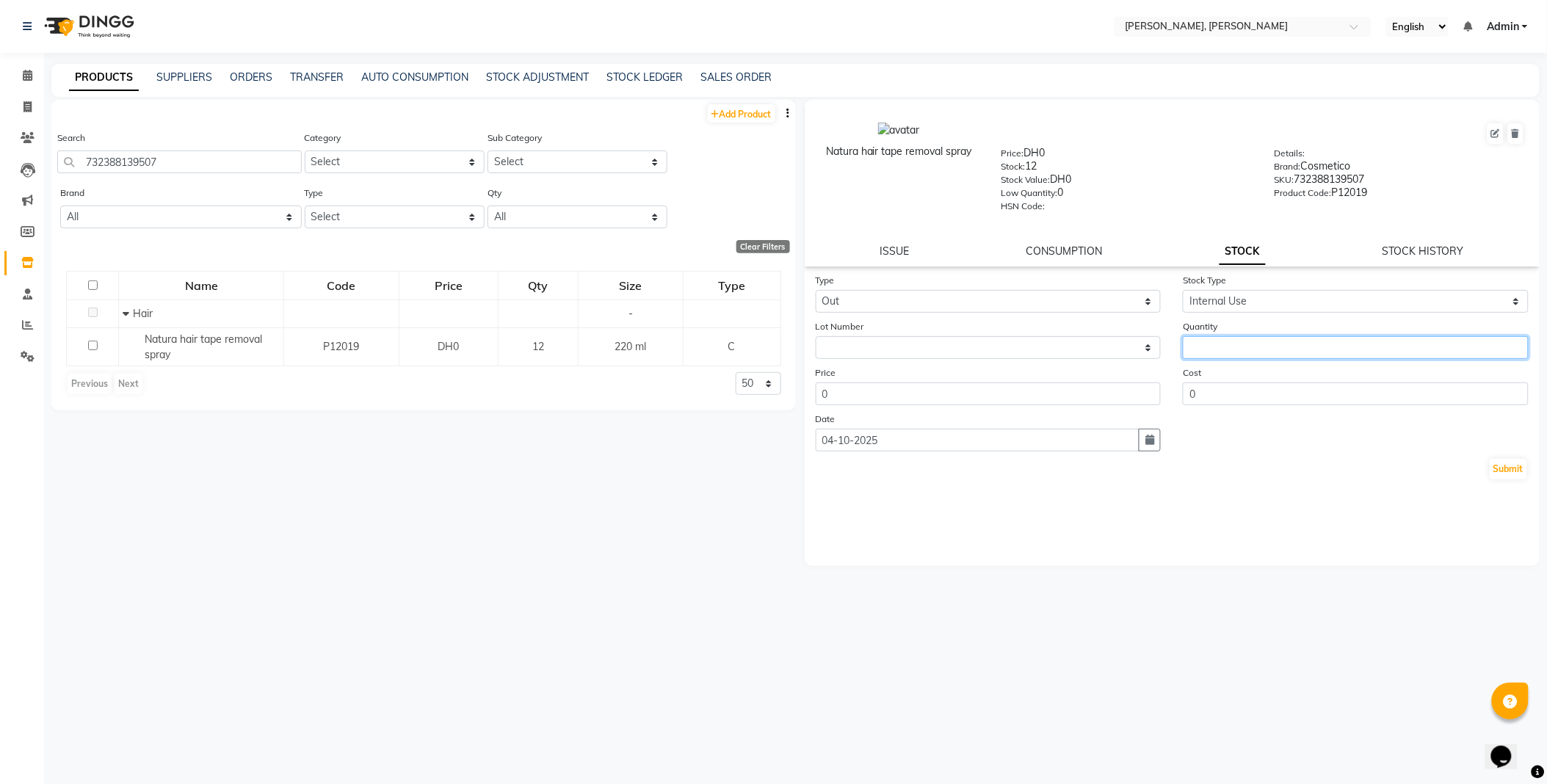
click at [1230, 352] on input "number" at bounding box center [1355, 348] width 346 height 23
click at [1503, 468] on button "Submit" at bounding box center [1508, 469] width 38 height 20
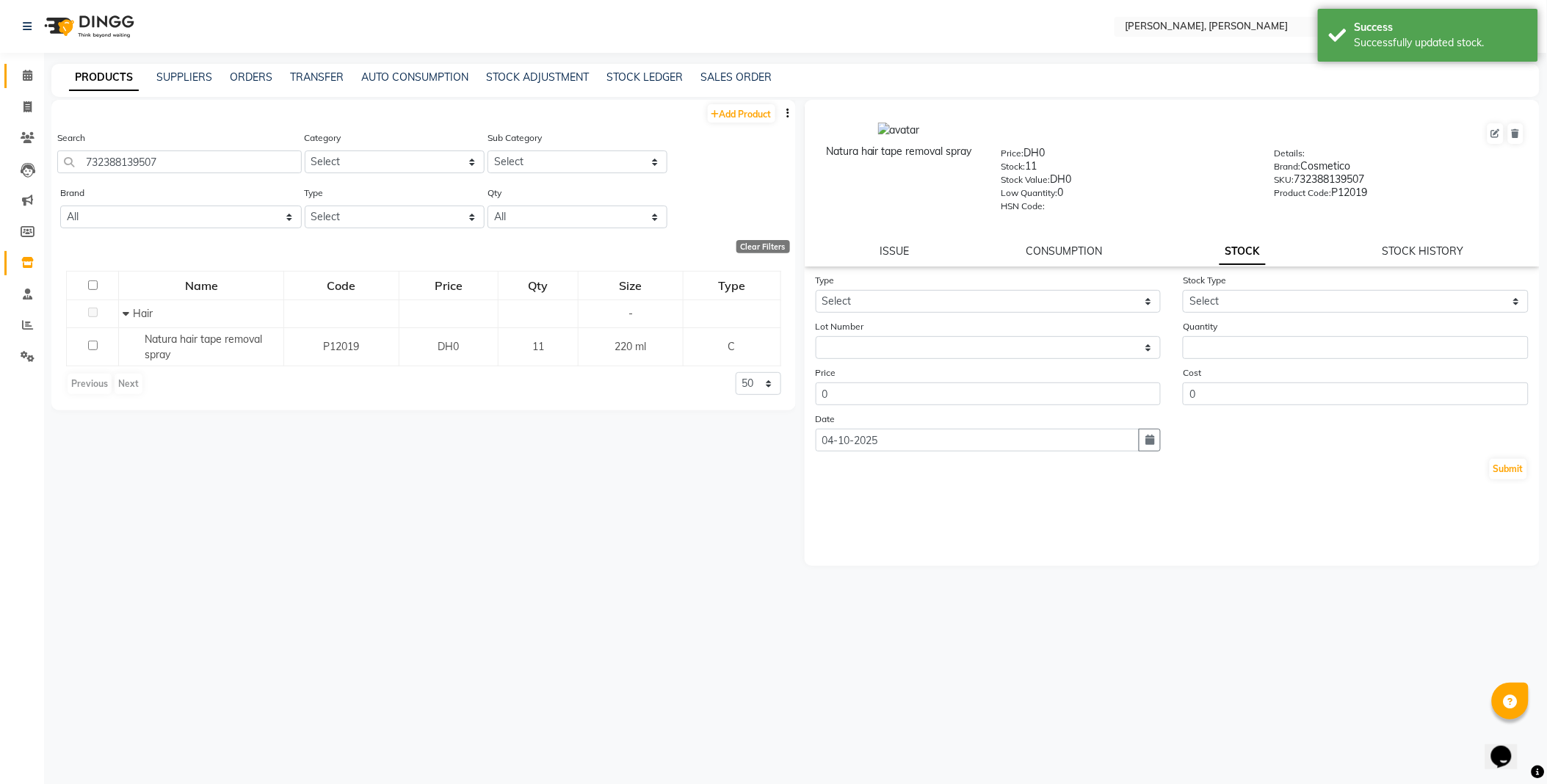
click at [26, 77] on icon at bounding box center [27, 75] width 10 height 11
